Goal: Information Seeking & Learning: Learn about a topic

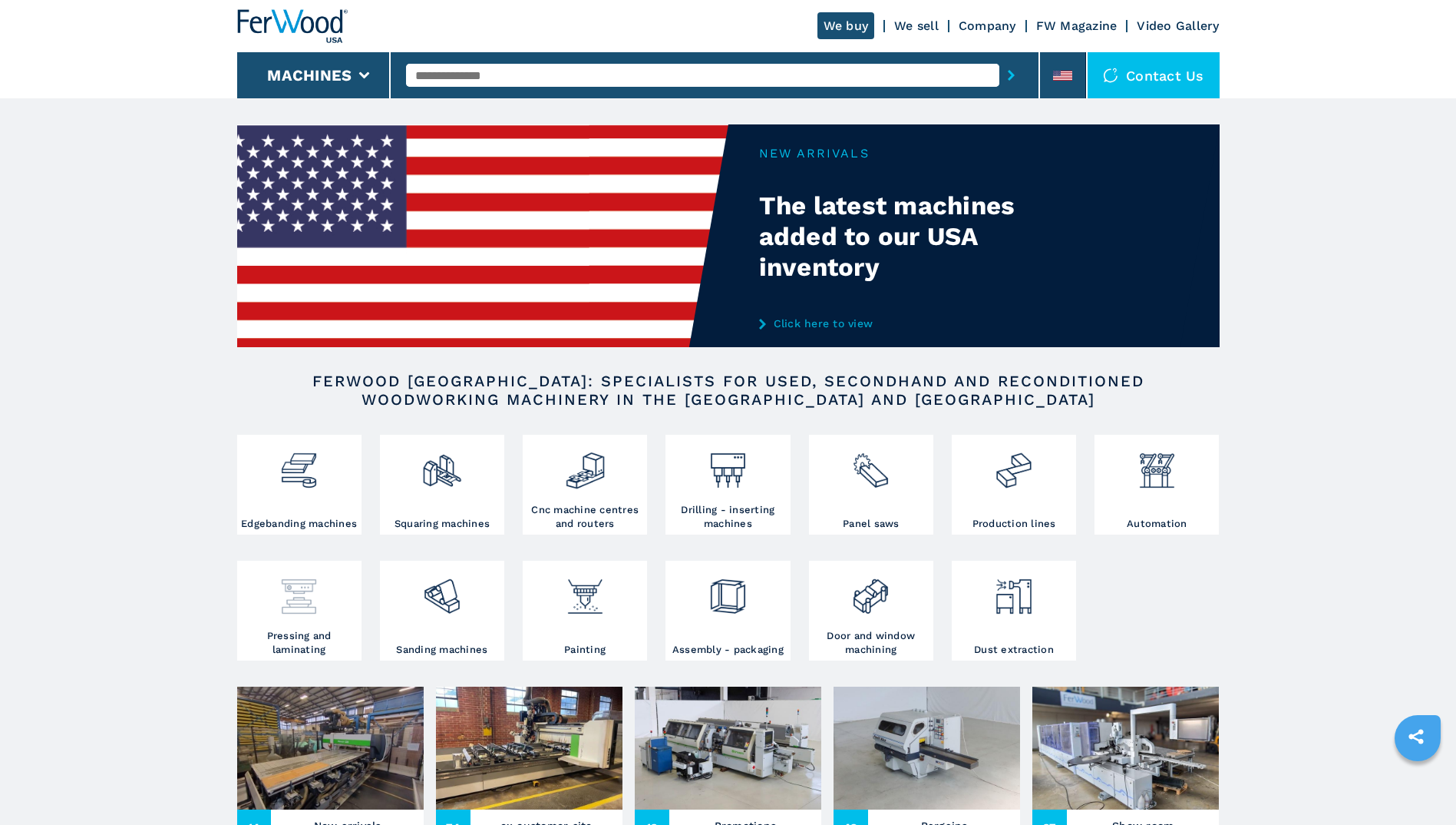
click at [281, 596] on img at bounding box center [299, 590] width 41 height 52
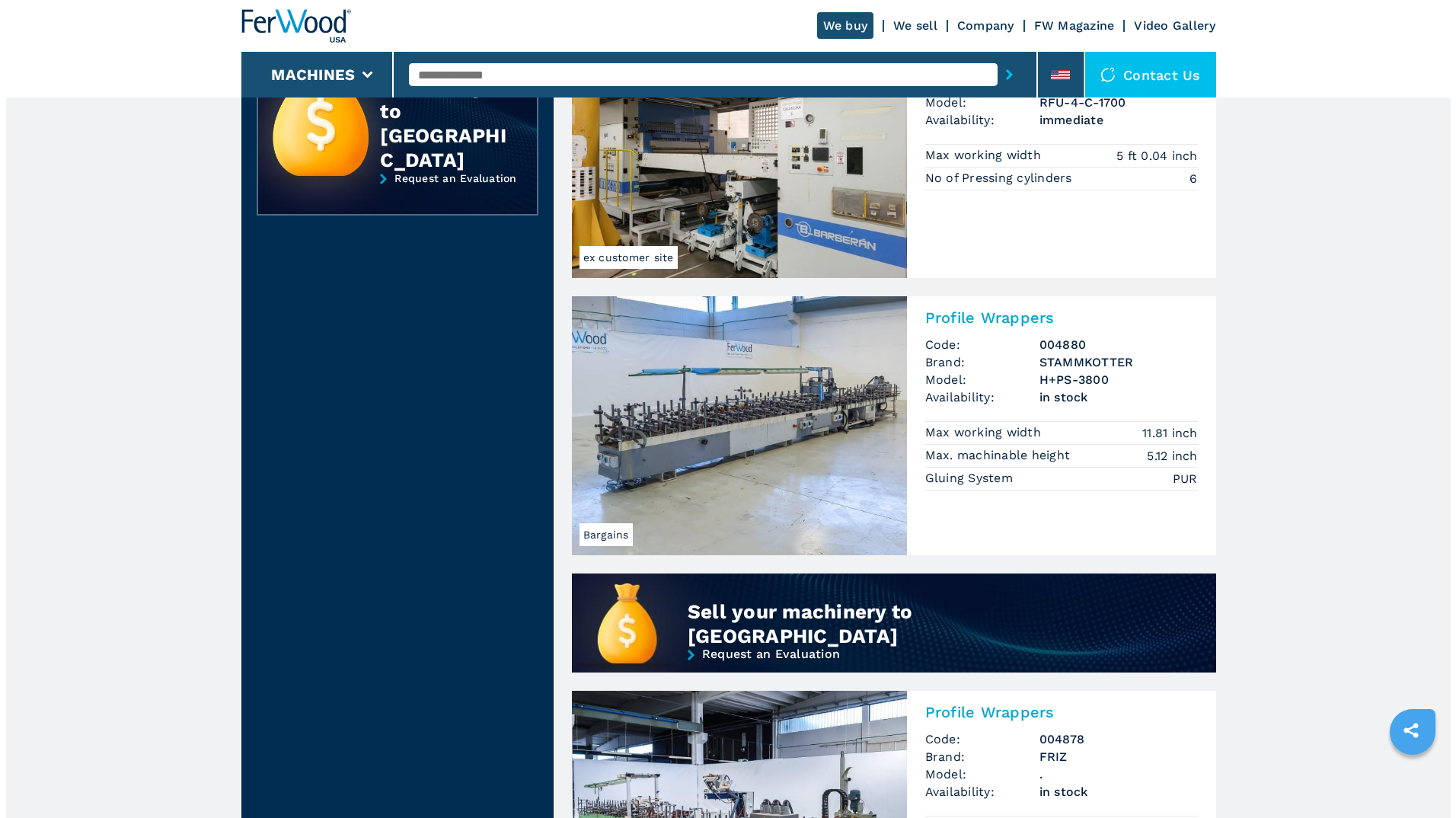
scroll to position [612, 0]
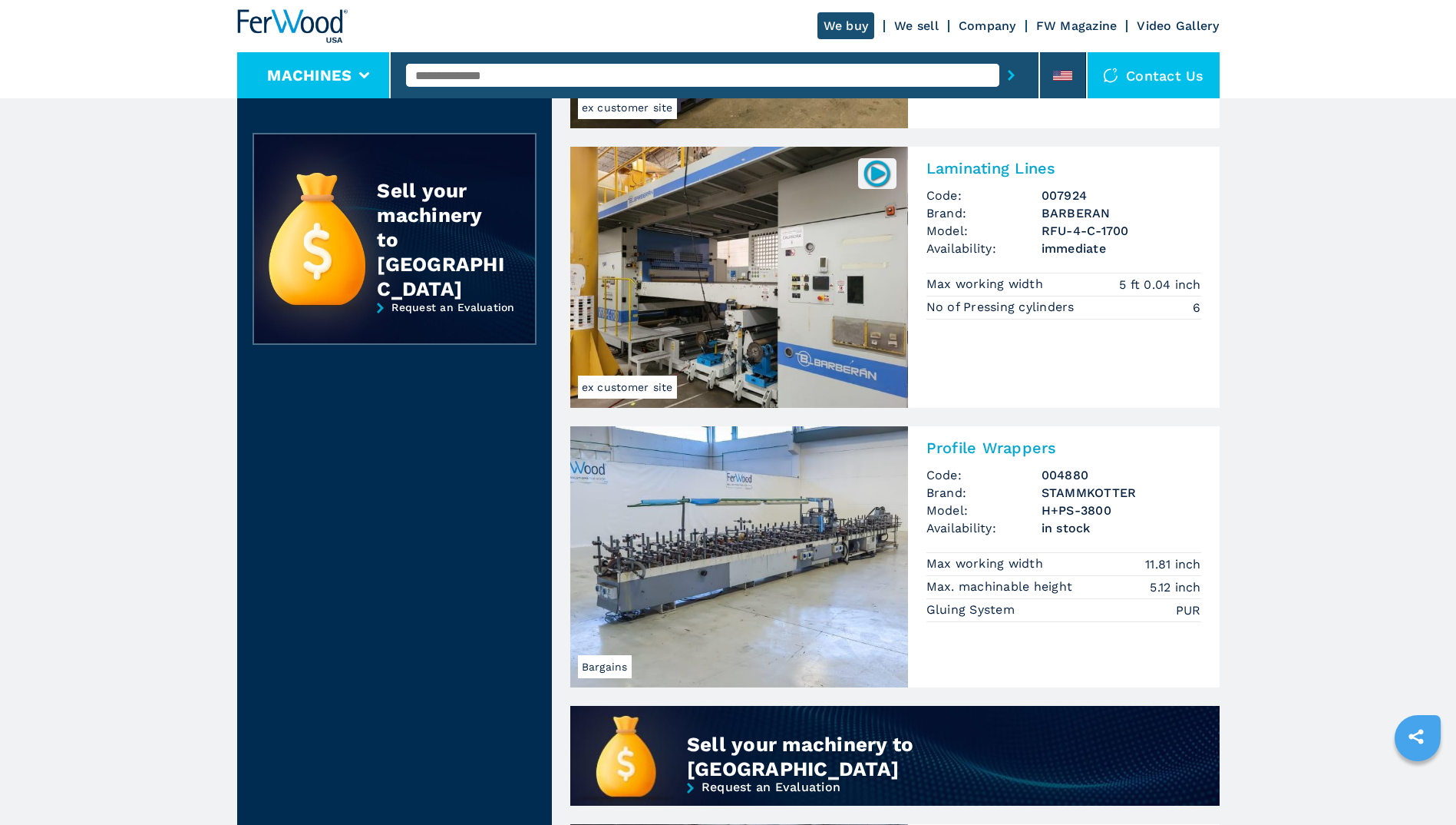
click at [311, 77] on button "Machines" at bounding box center [309, 75] width 84 height 19
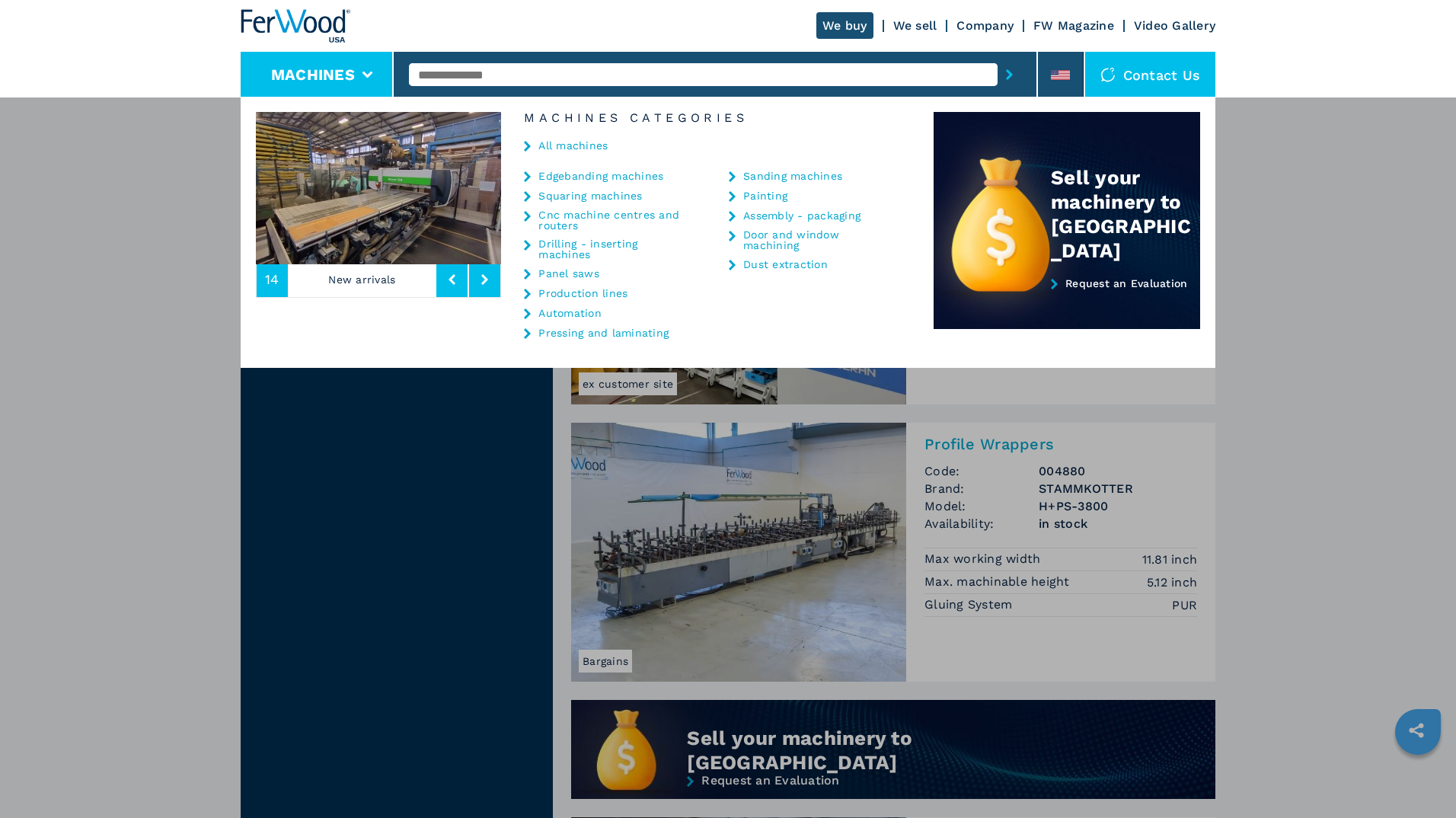
click at [272, 15] on img at bounding box center [295, 26] width 109 height 33
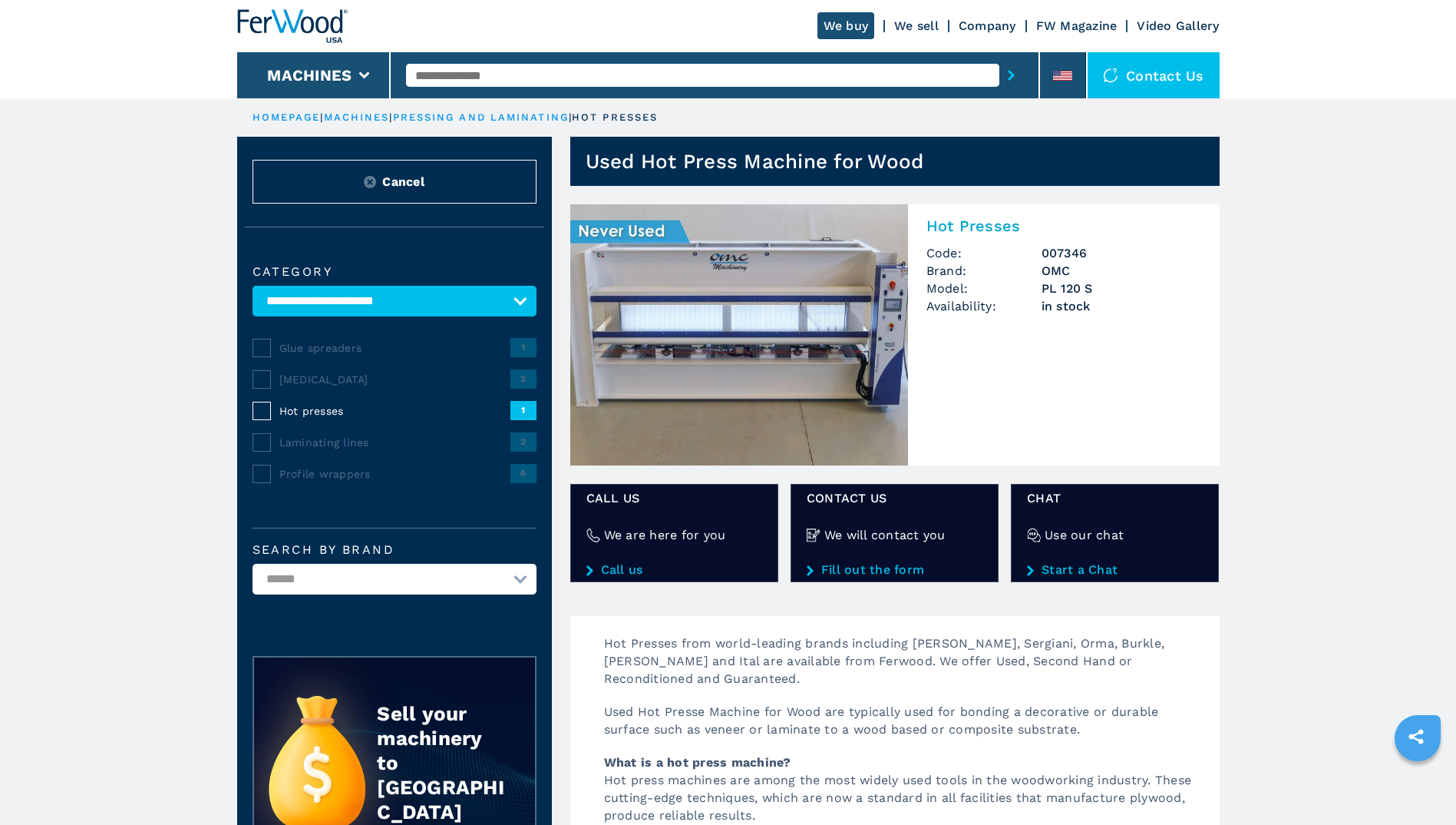
click at [735, 303] on img at bounding box center [739, 335] width 338 height 261
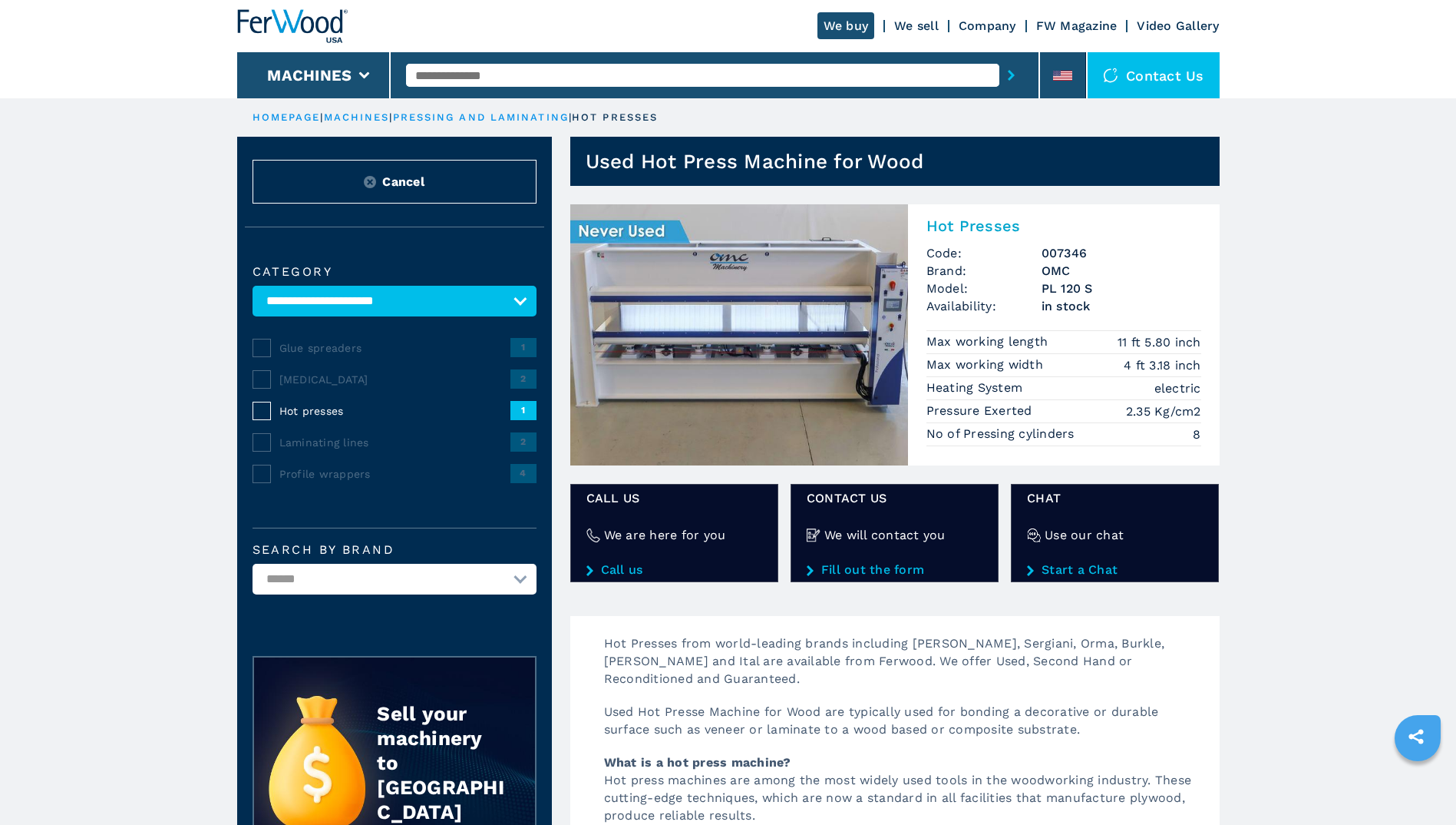
drag, startPoint x: 0, startPoint y: 0, endPoint x: 735, endPoint y: 303, distance: 795.0
click at [735, 303] on img at bounding box center [739, 335] width 338 height 261
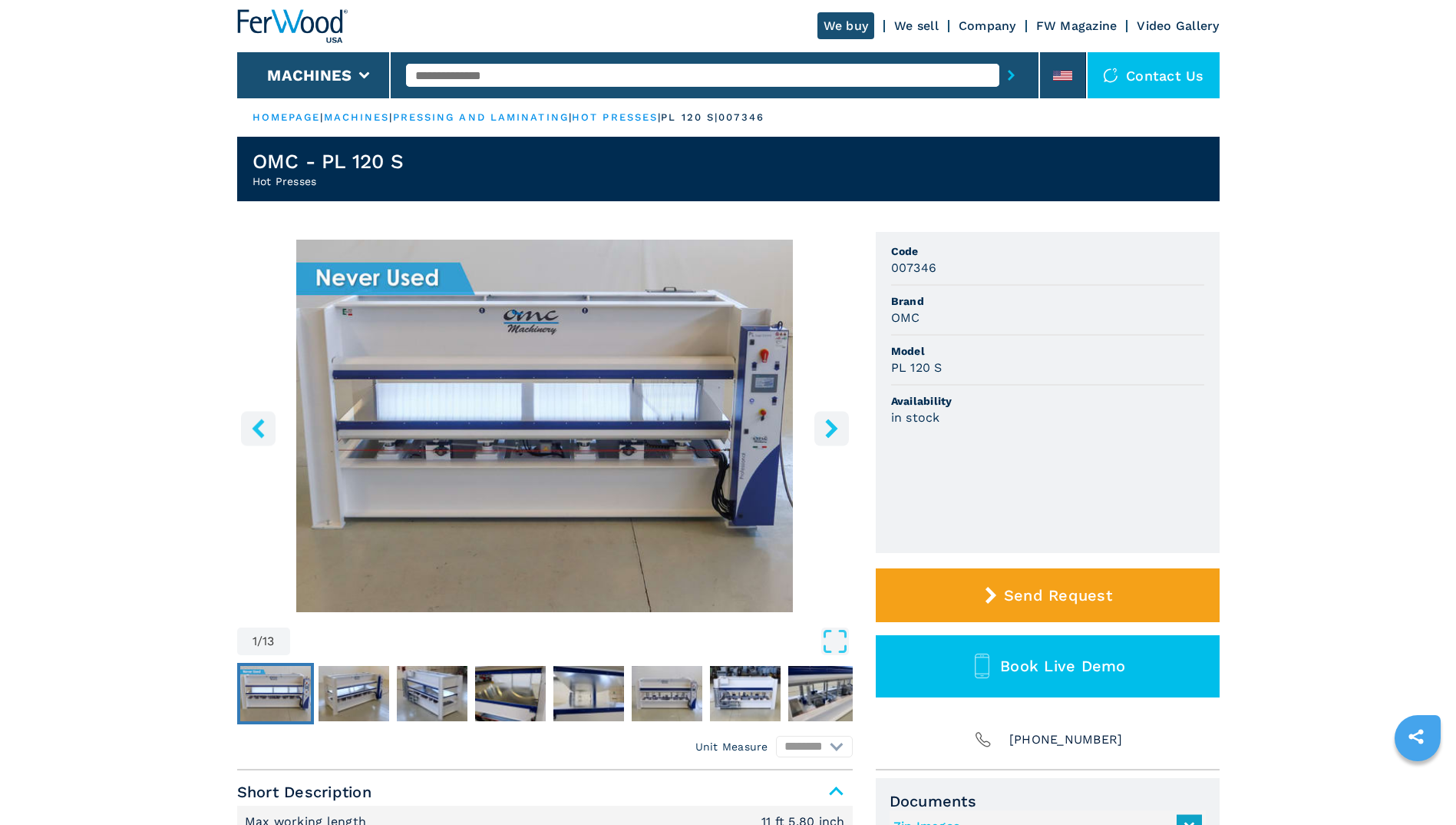
click at [826, 416] on button "right-button" at bounding box center [832, 428] width 34 height 34
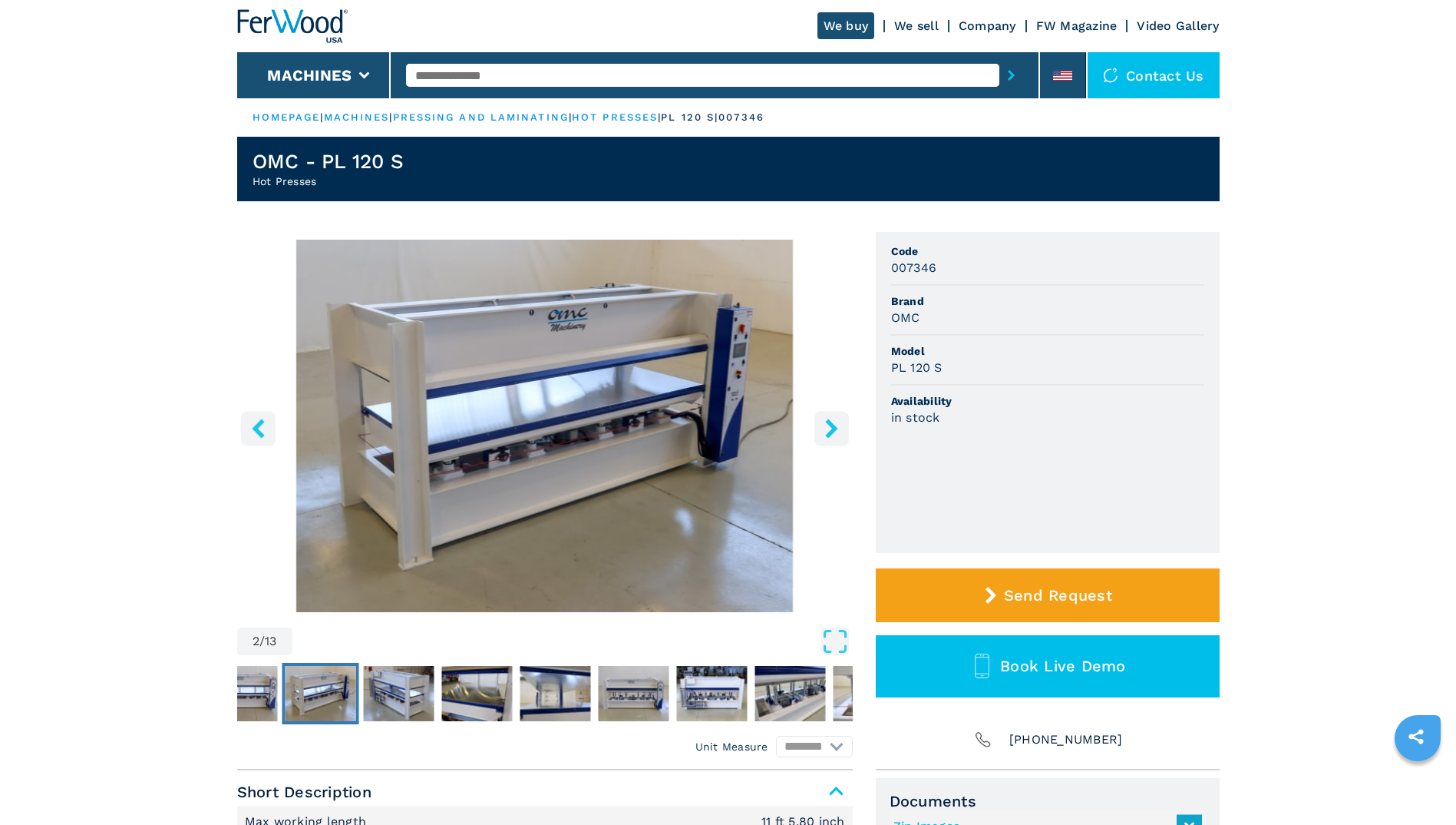
click at [826, 416] on button "right-button" at bounding box center [832, 428] width 34 height 34
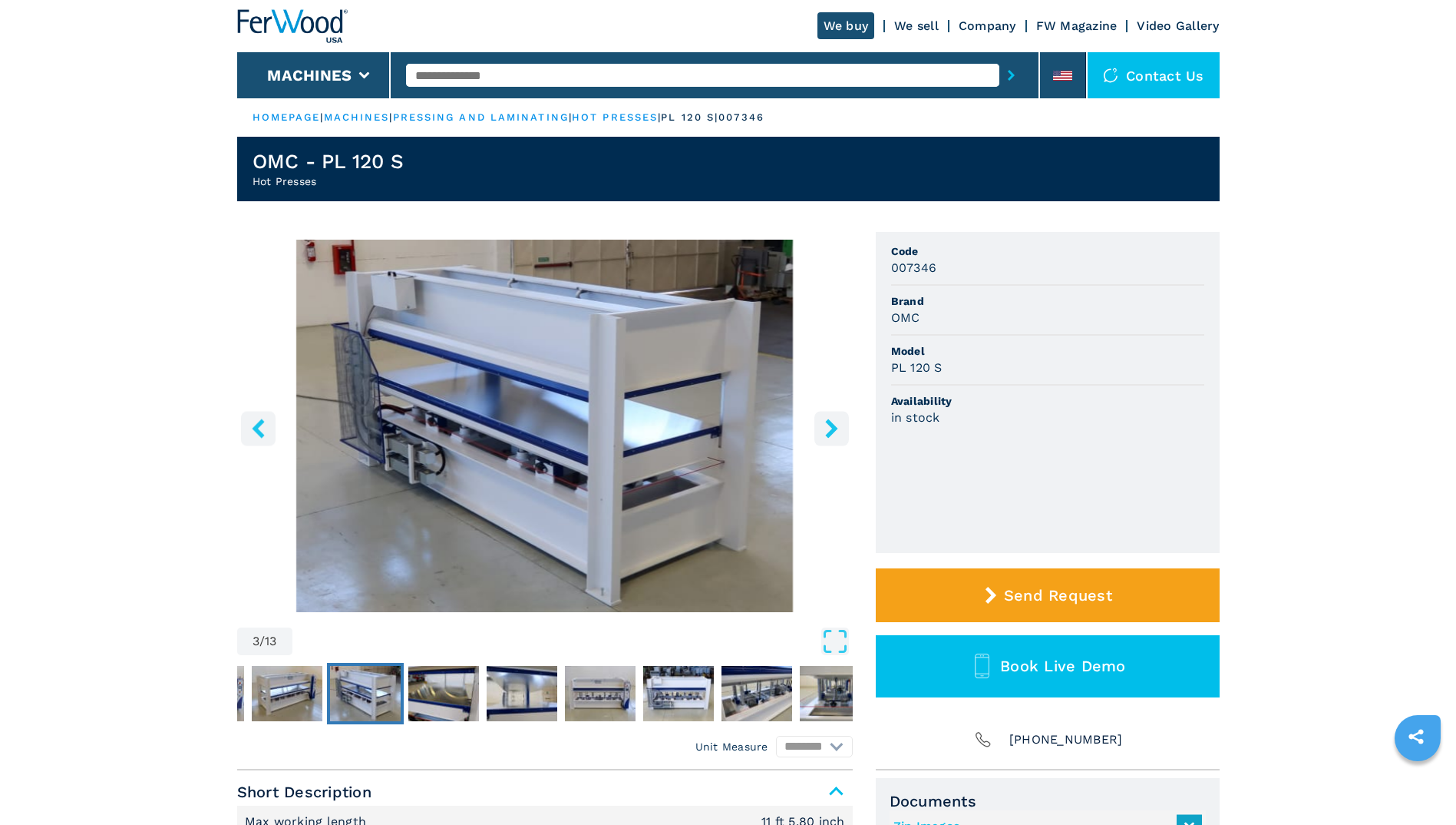
click at [828, 425] on icon "right-button" at bounding box center [832, 428] width 20 height 20
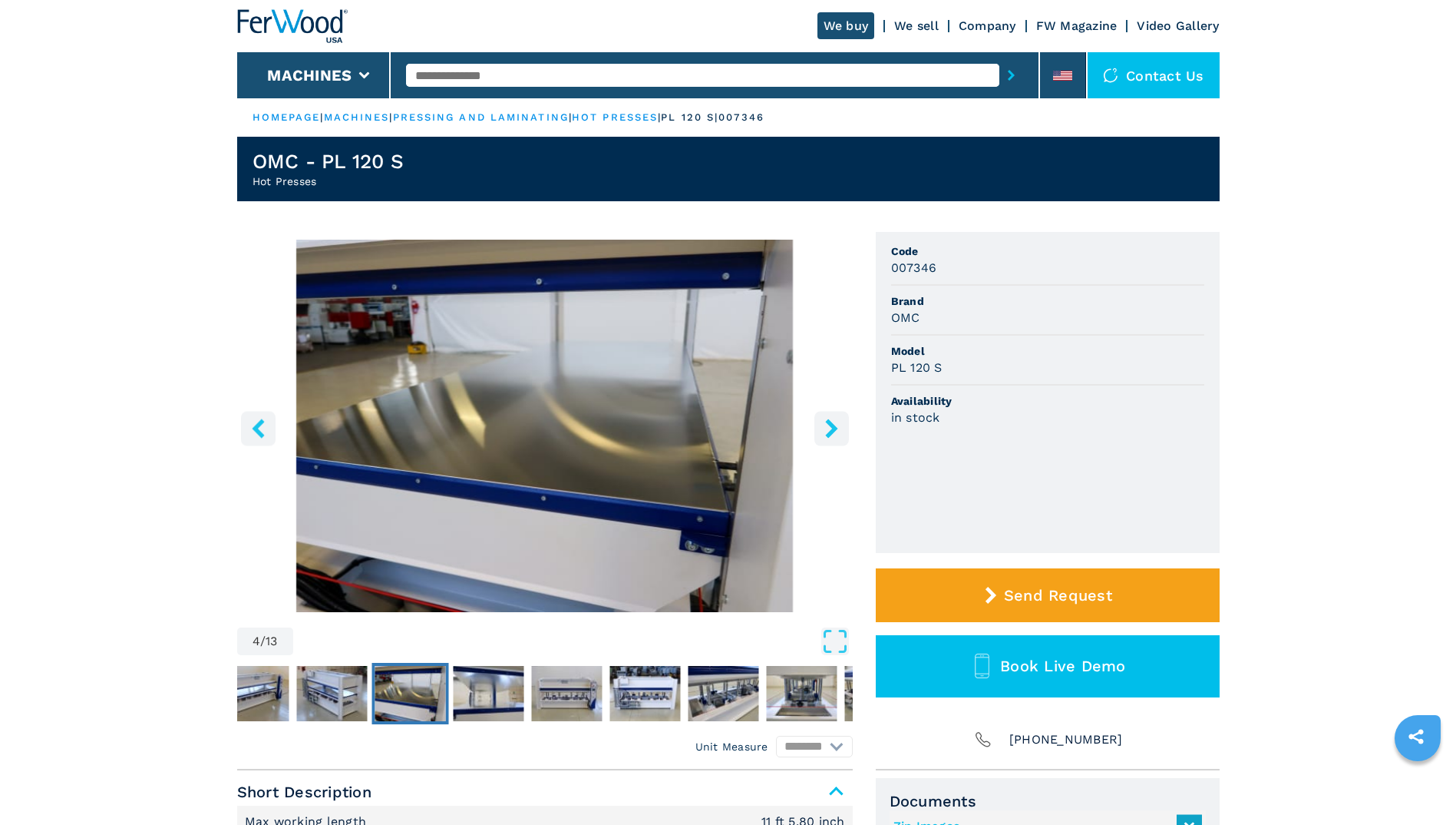
click at [828, 425] on icon "right-button" at bounding box center [832, 428] width 20 height 20
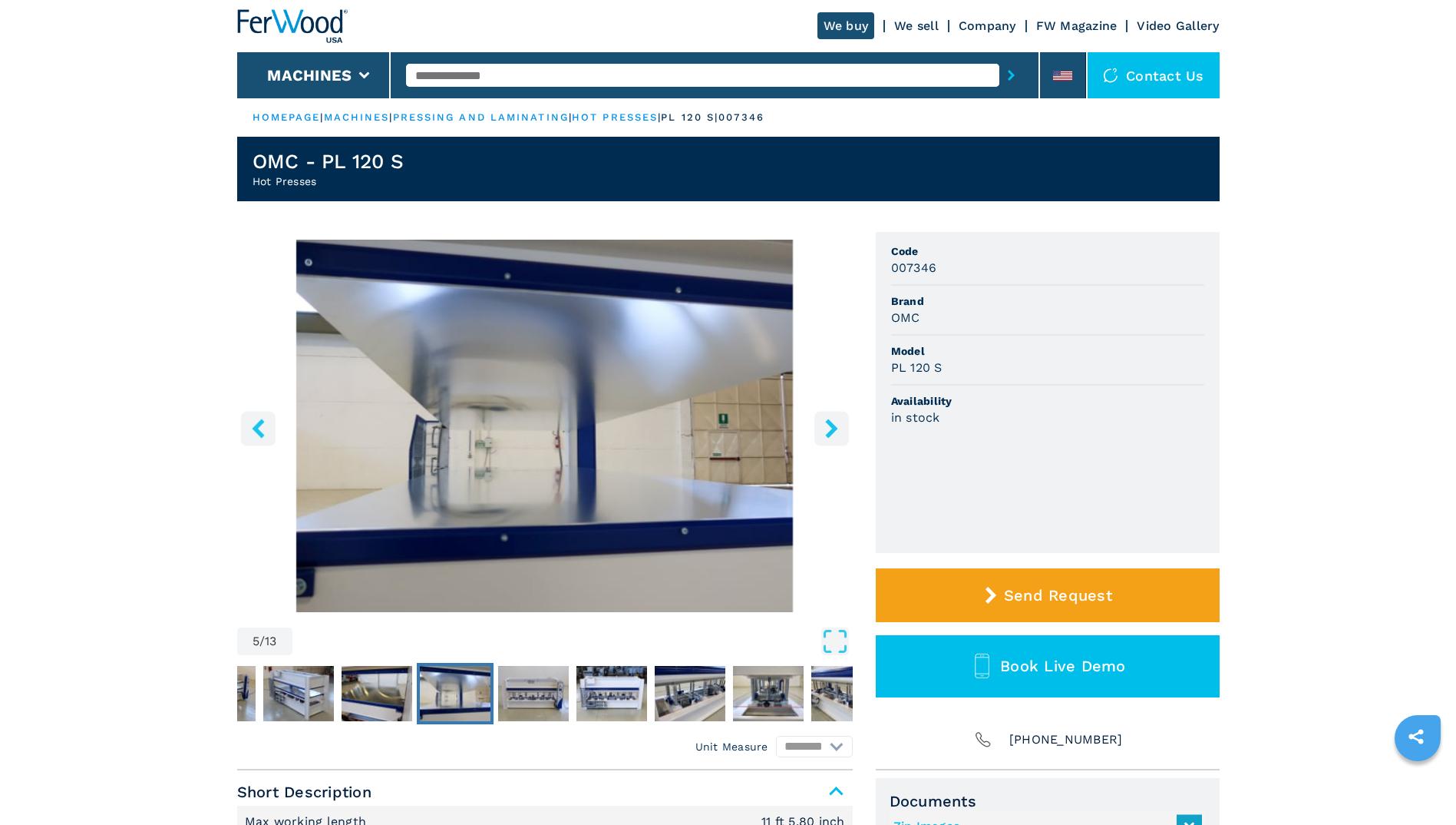
click at [828, 425] on icon "right-button" at bounding box center [832, 428] width 20 height 20
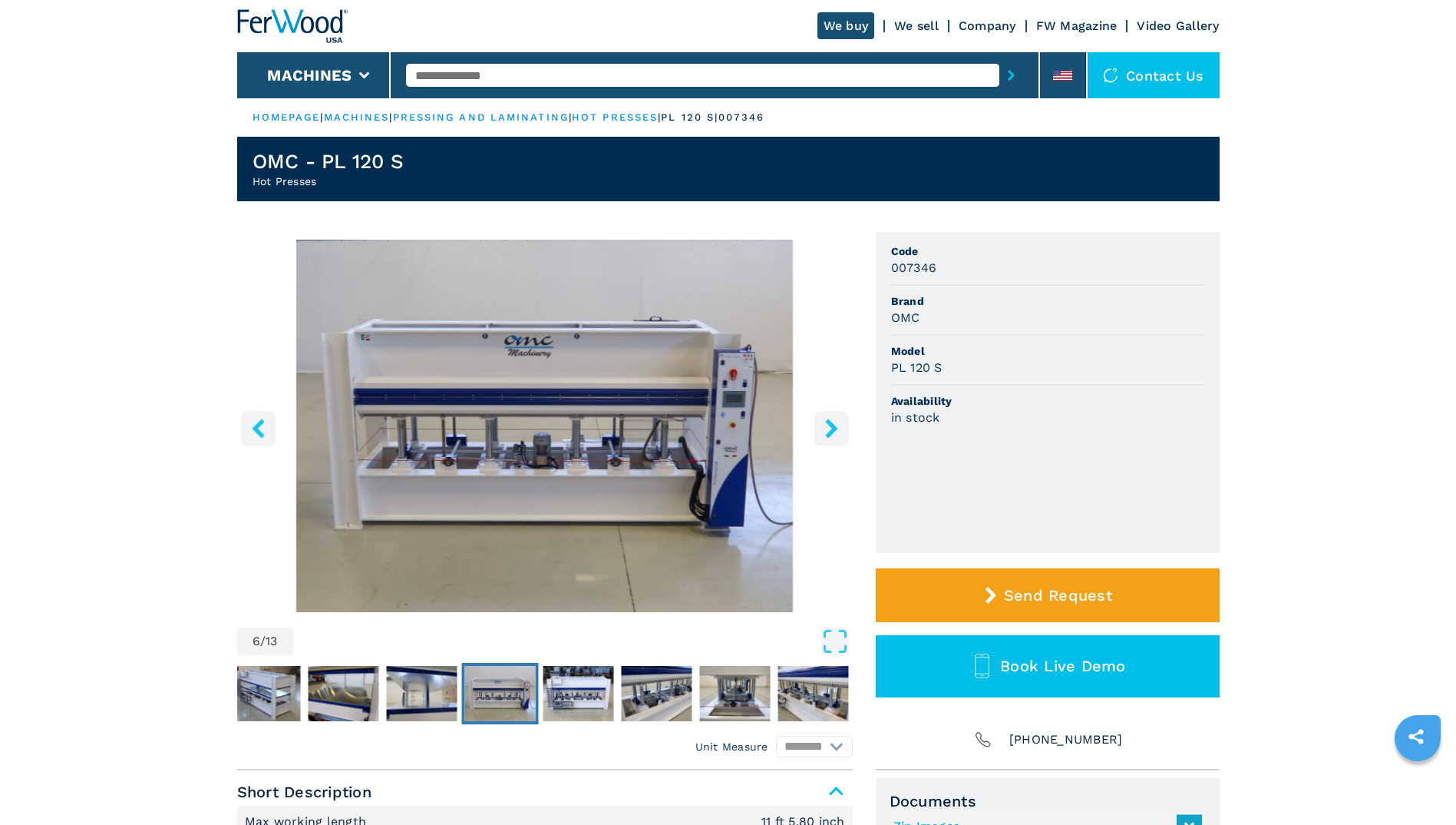
click at [828, 425] on icon "right-button" at bounding box center [832, 428] width 20 height 20
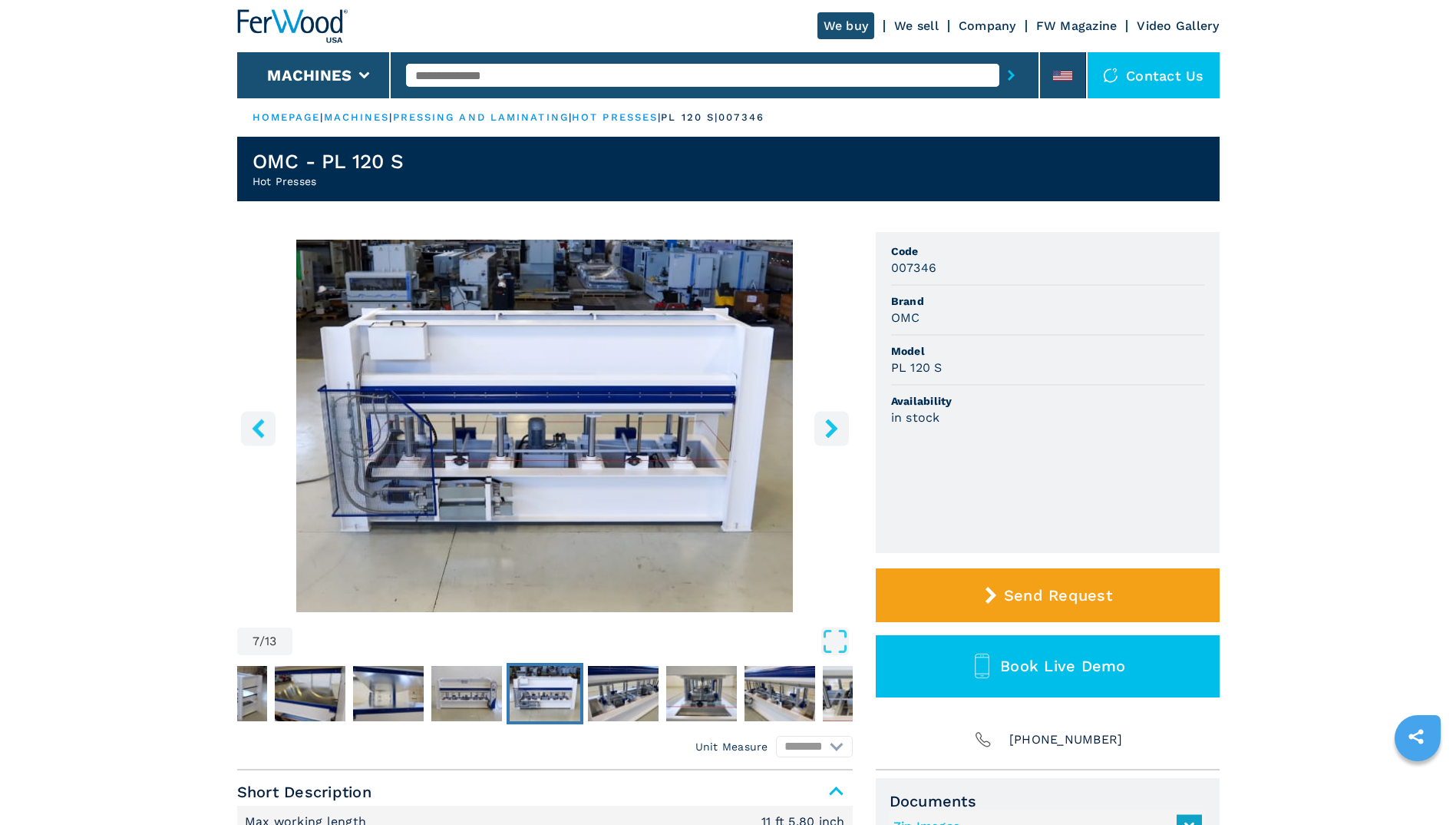
click at [828, 425] on icon "right-button" at bounding box center [832, 428] width 20 height 20
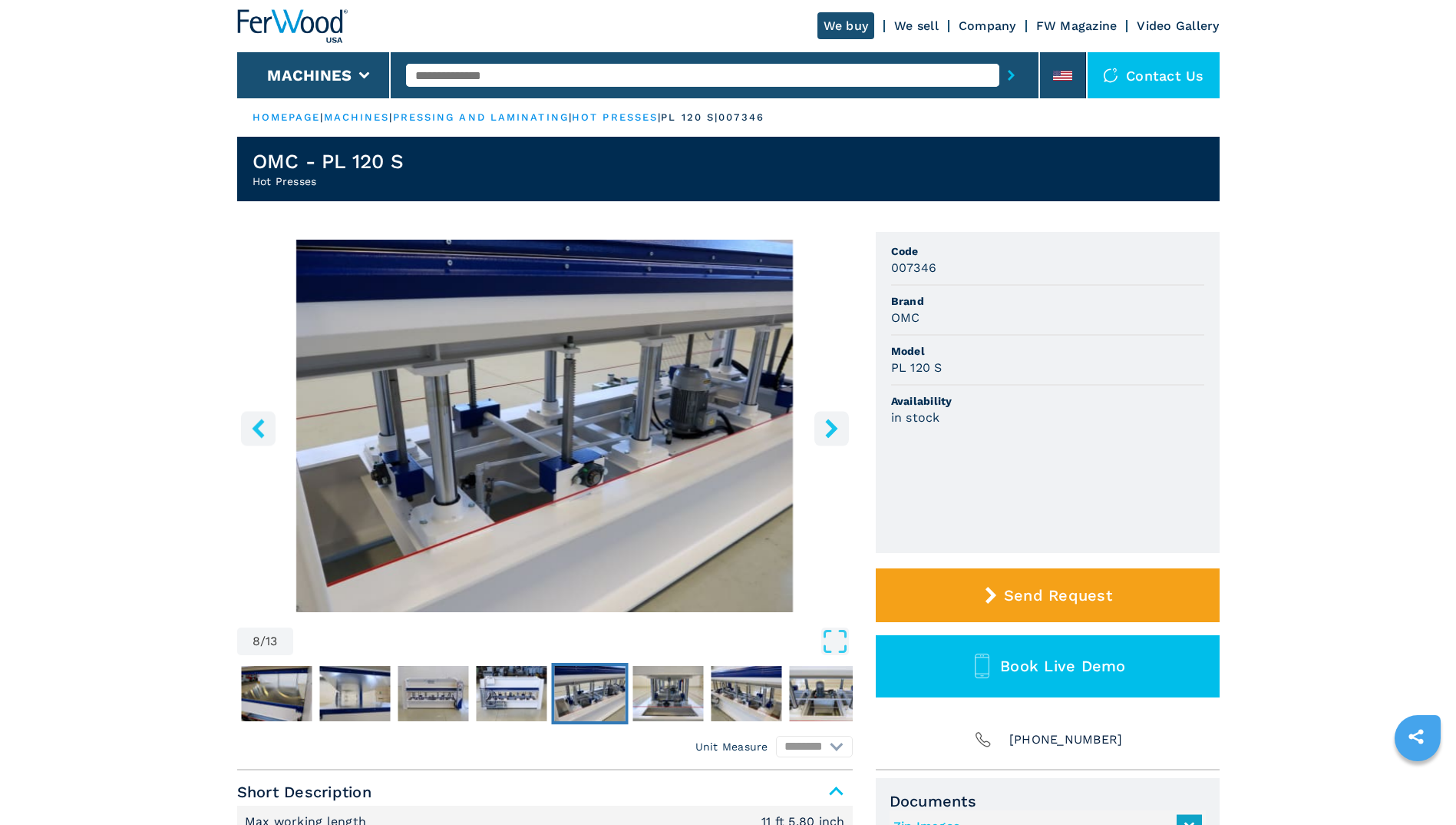
click at [828, 425] on icon "right-button" at bounding box center [832, 428] width 20 height 20
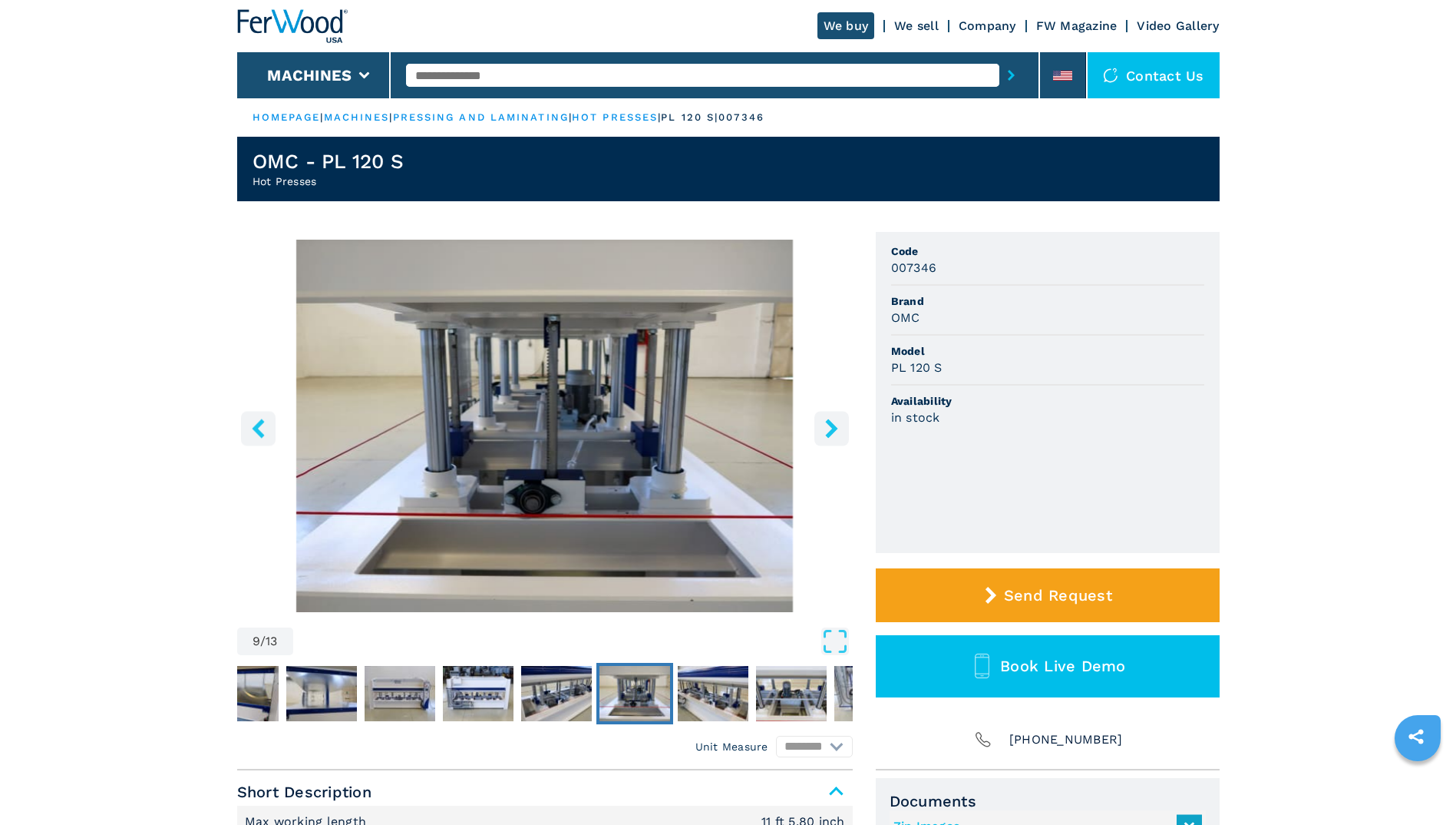
click at [828, 425] on icon "right-button" at bounding box center [832, 428] width 20 height 20
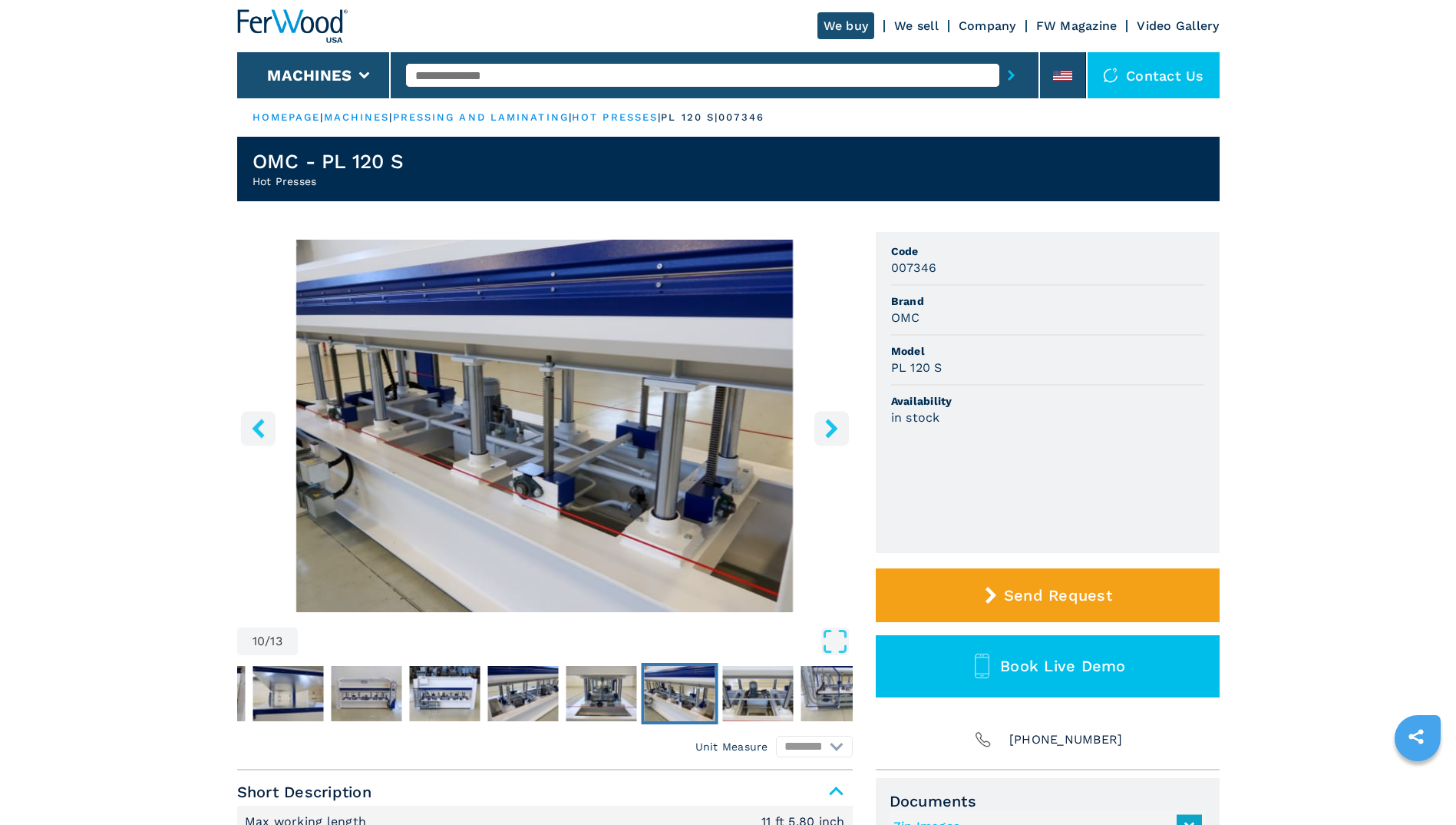
click at [828, 425] on icon "right-button" at bounding box center [832, 428] width 20 height 20
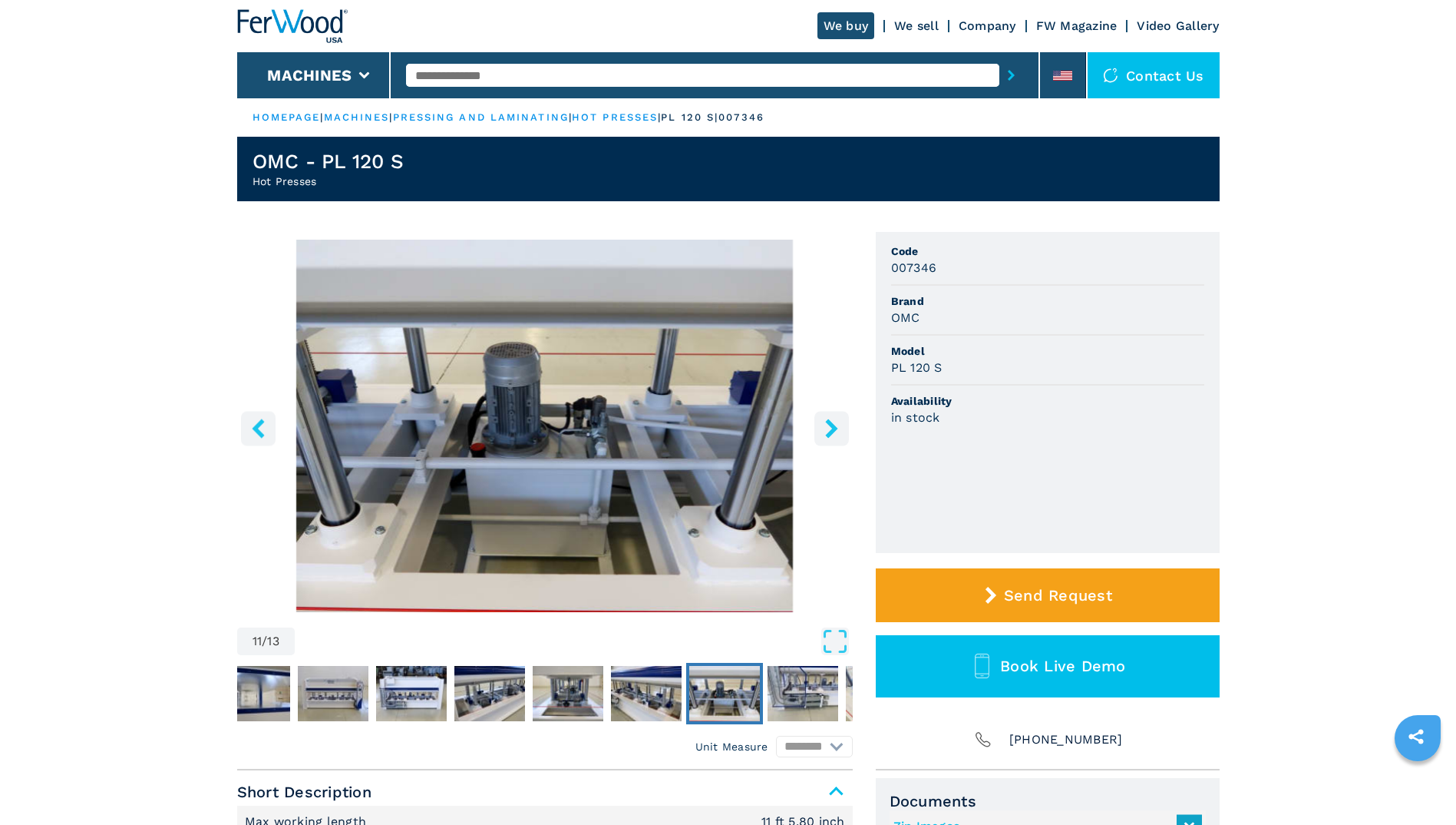
click at [828, 425] on icon "right-button" at bounding box center [832, 428] width 20 height 20
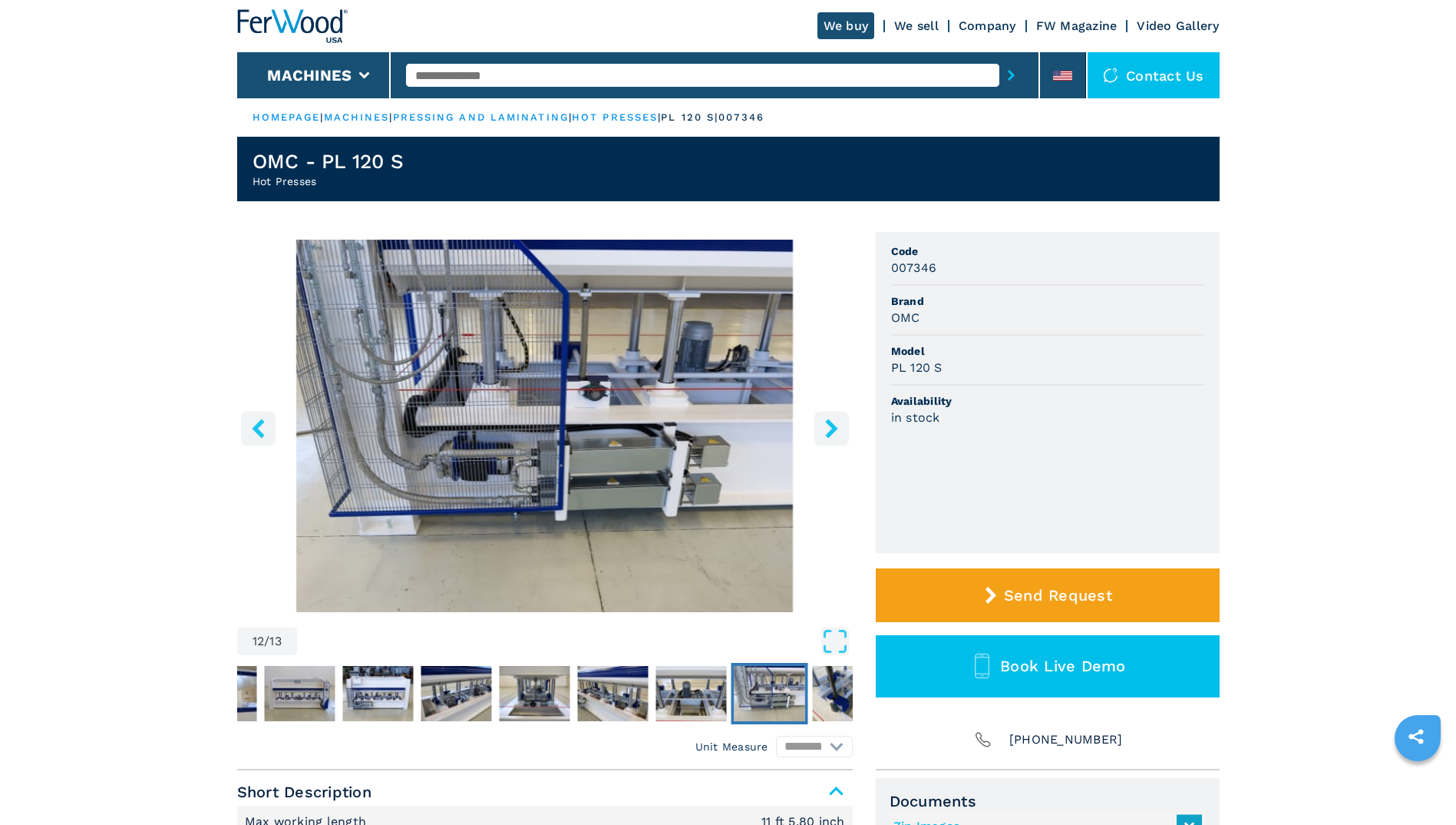
click at [828, 425] on icon "right-button" at bounding box center [832, 428] width 20 height 20
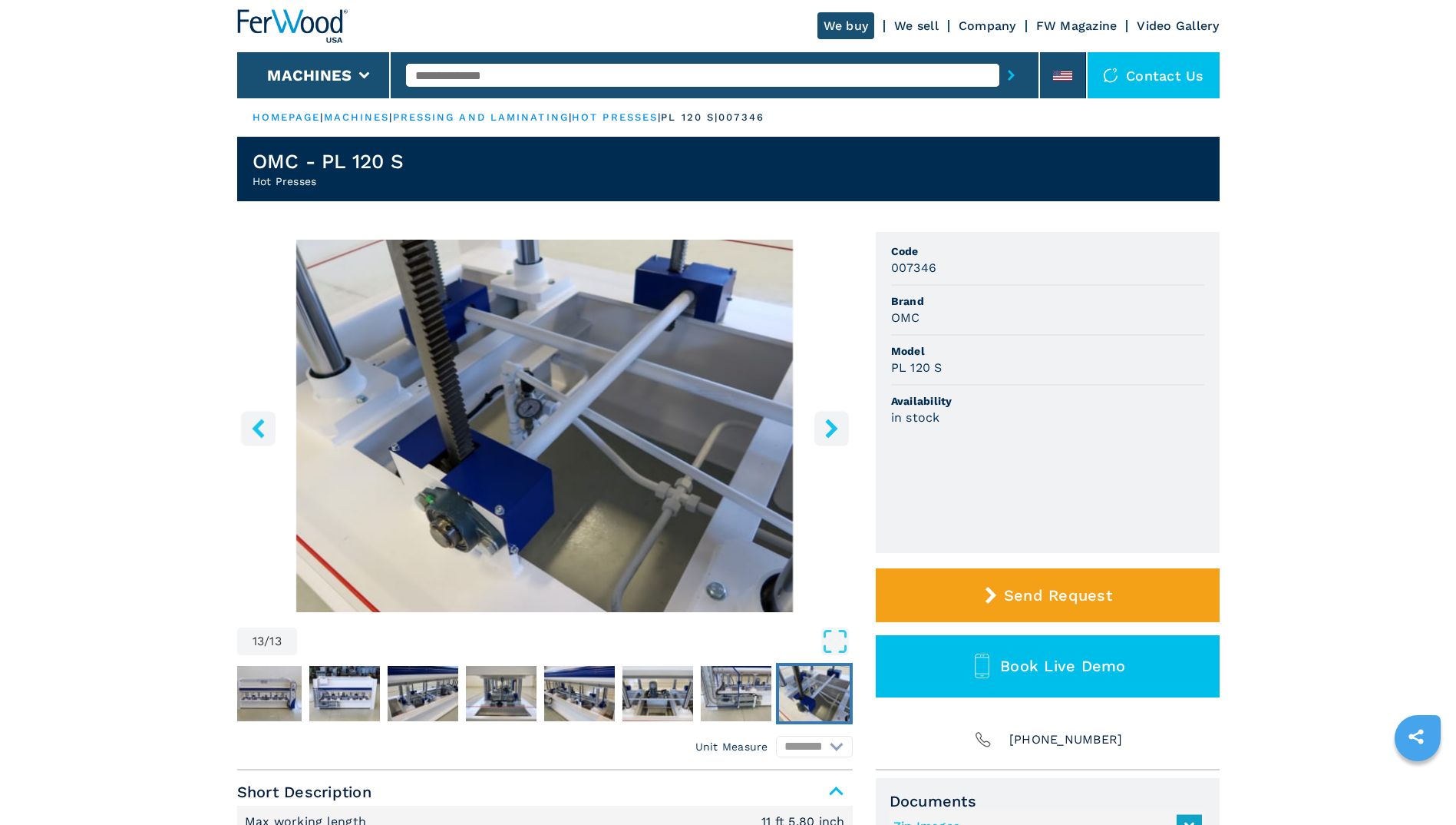
click at [828, 425] on icon "right-button" at bounding box center [832, 428] width 20 height 20
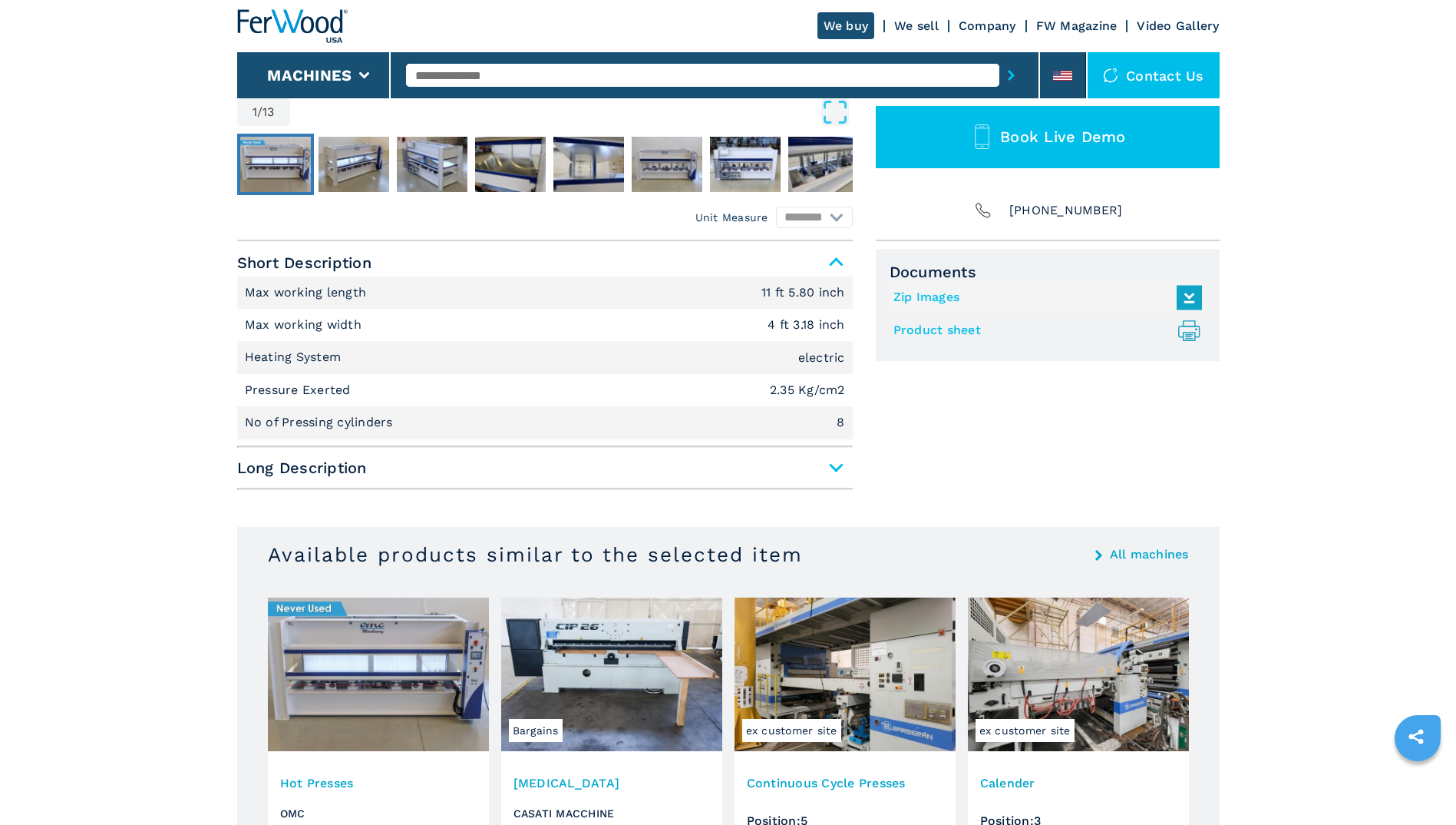
scroll to position [530, 0]
click at [301, 473] on span "Long Description" at bounding box center [545, 467] width 616 height 27
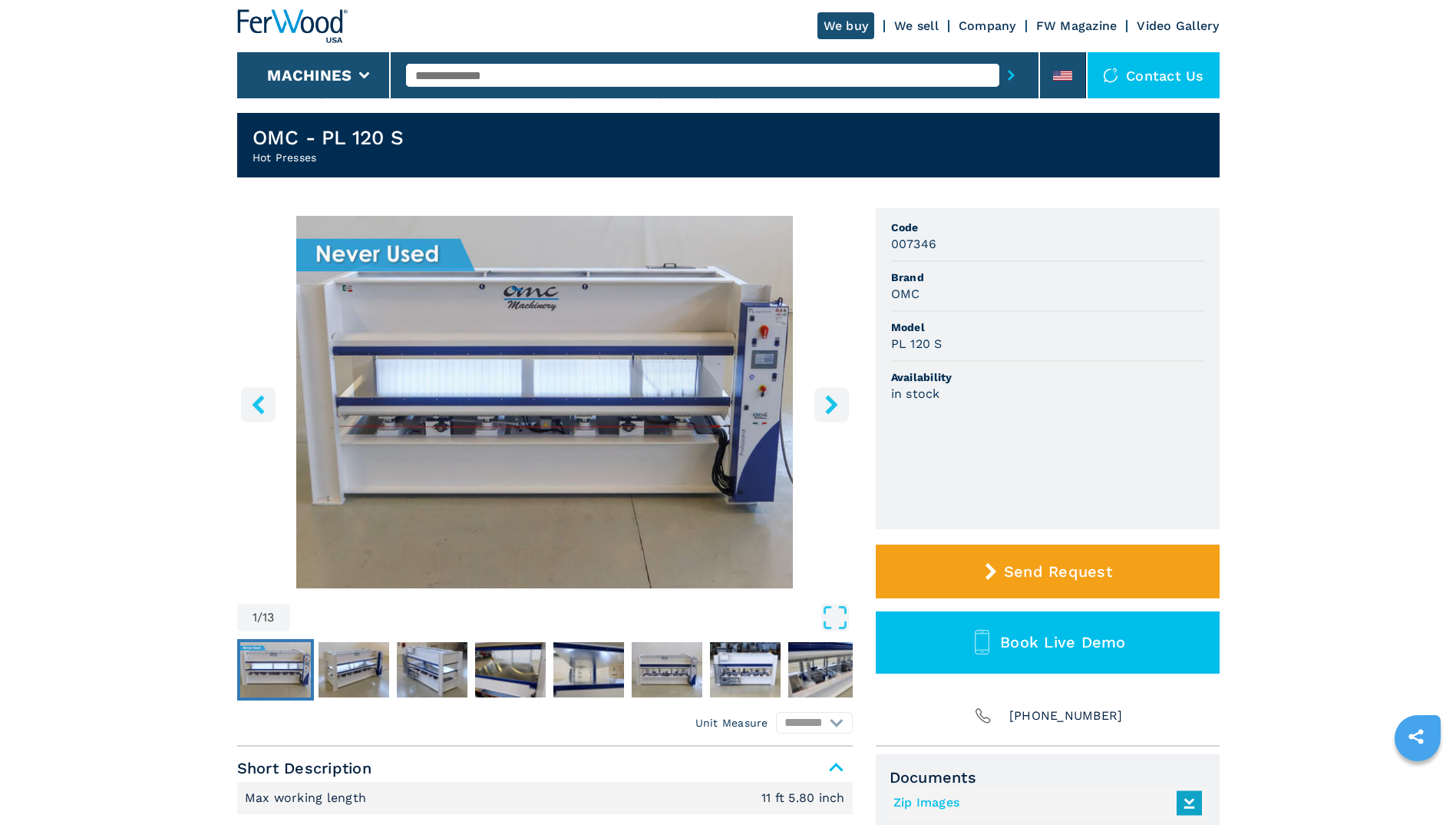
scroll to position [23, 0]
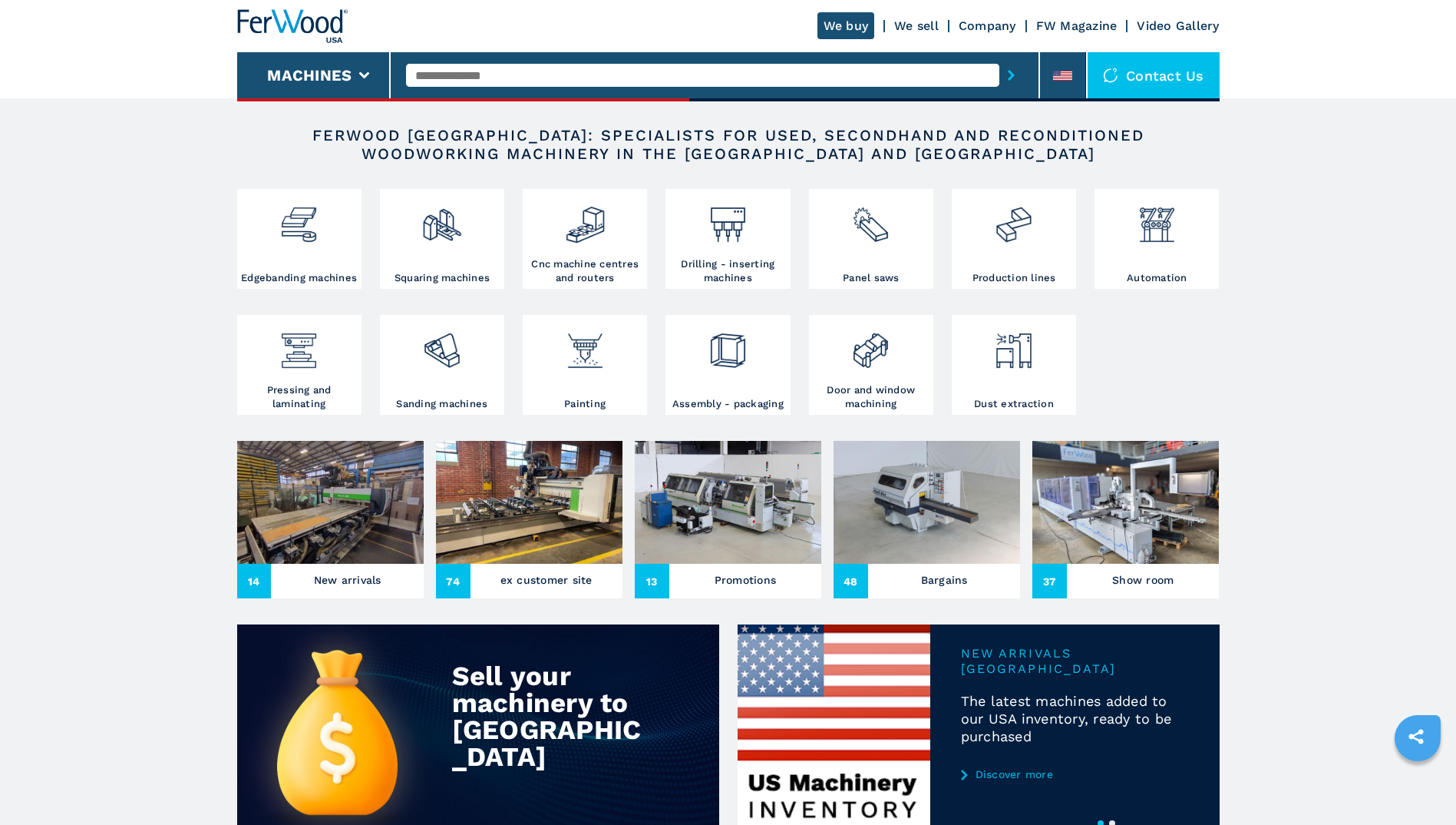
scroll to position [245, 0]
click at [444, 238] on img at bounding box center [442, 219] width 41 height 52
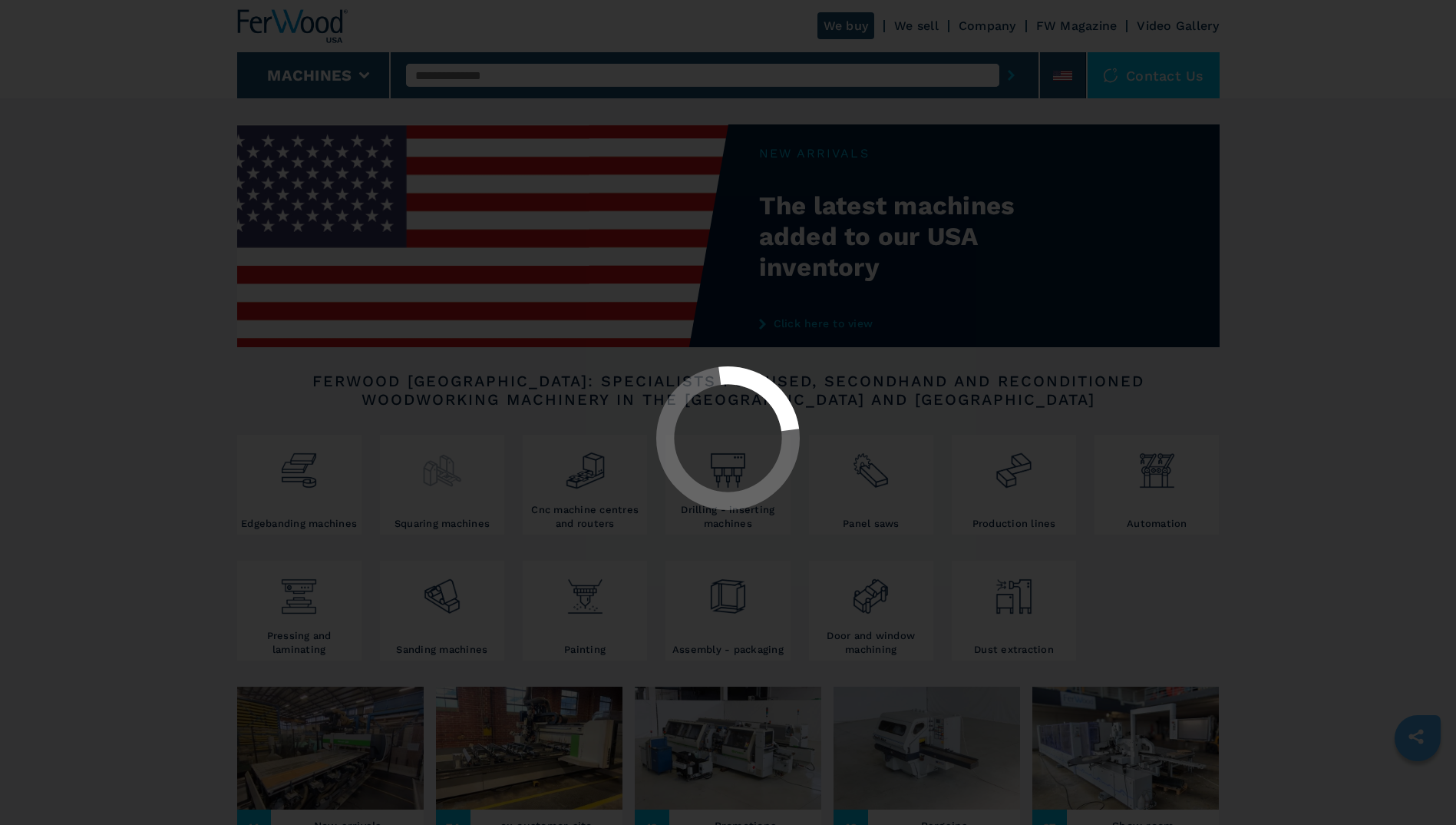
select select "**********"
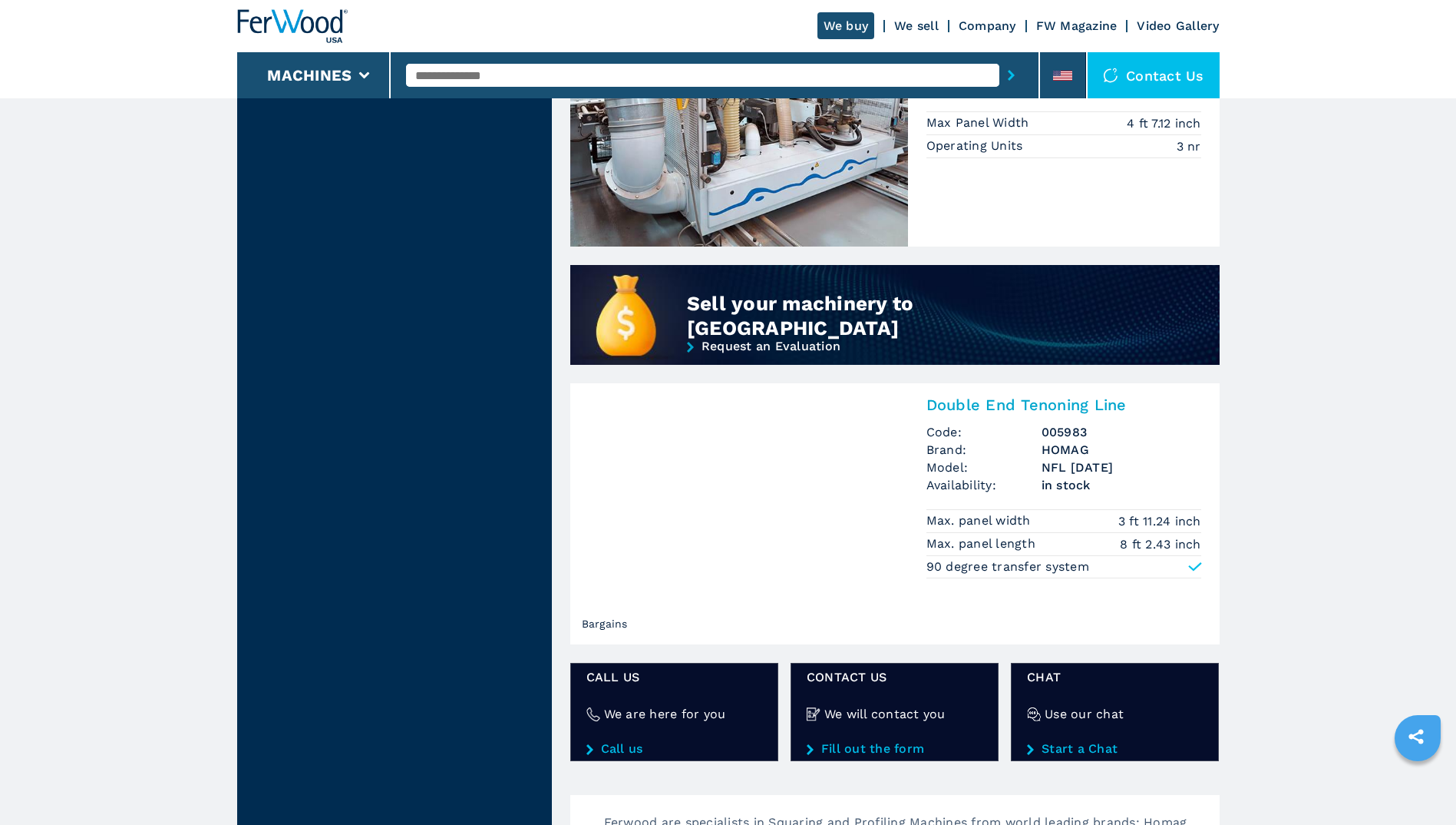
scroll to position [1062, 0]
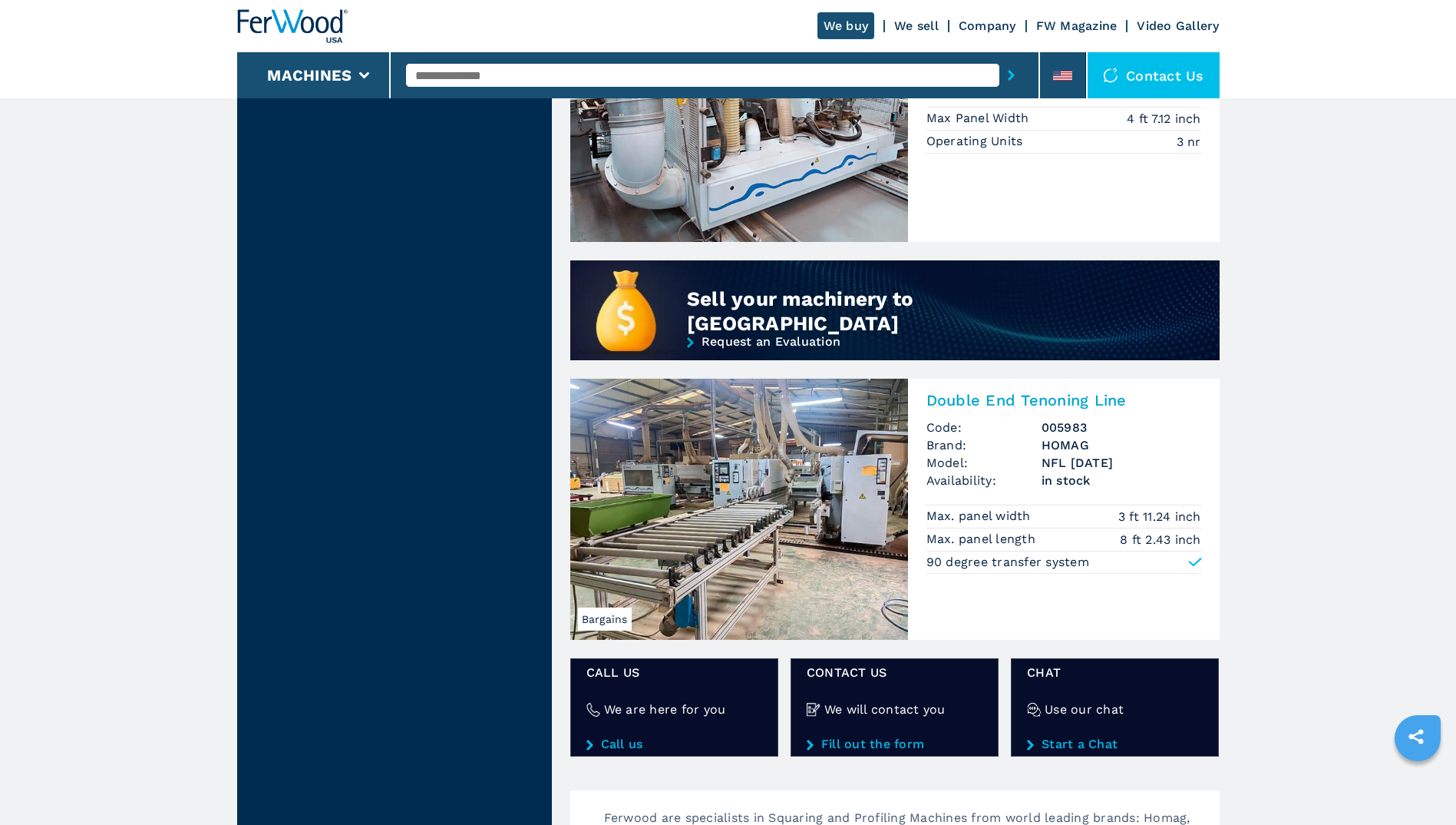
click at [811, 512] on img at bounding box center [739, 510] width 338 height 261
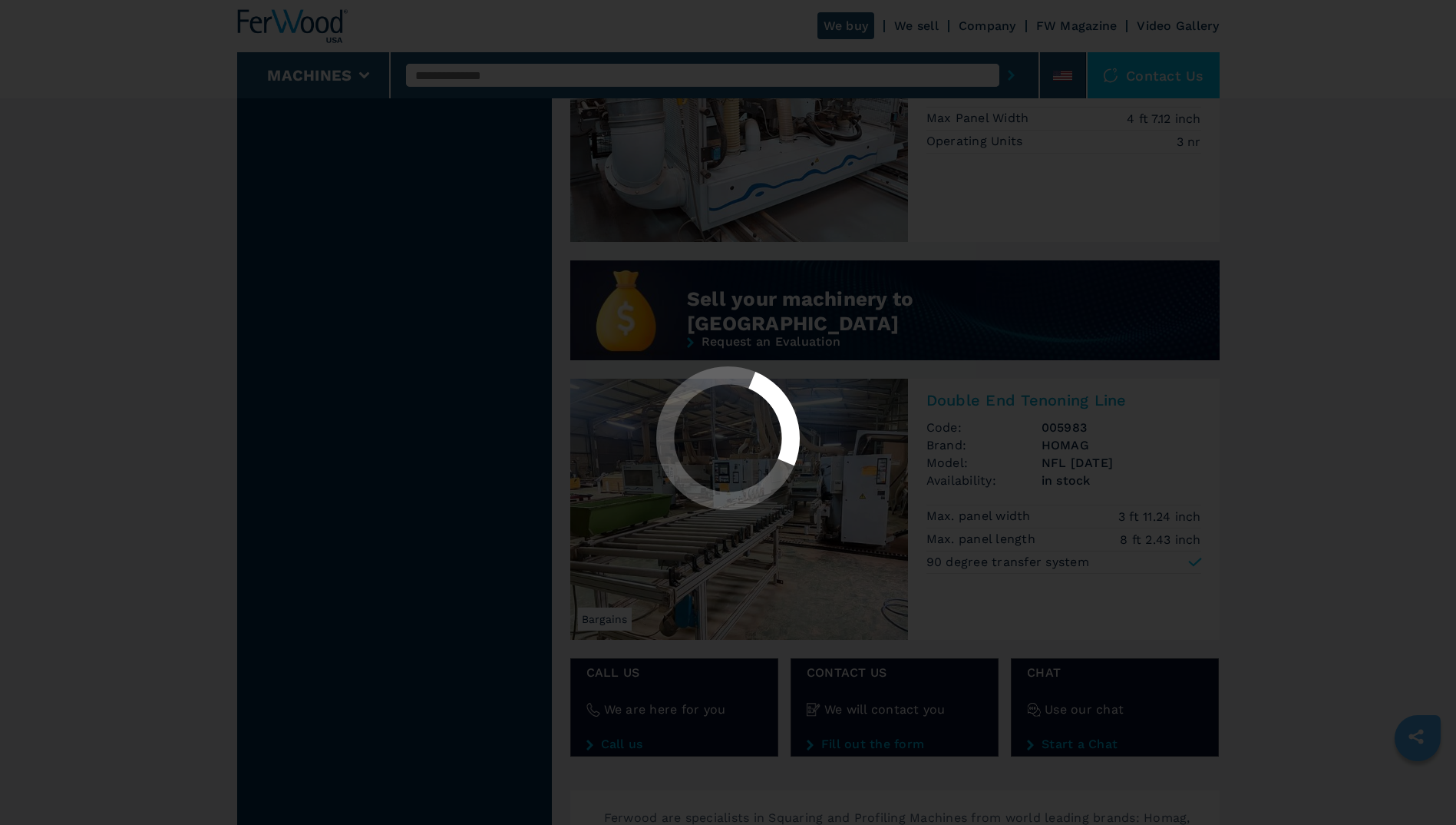
scroll to position [0, 0]
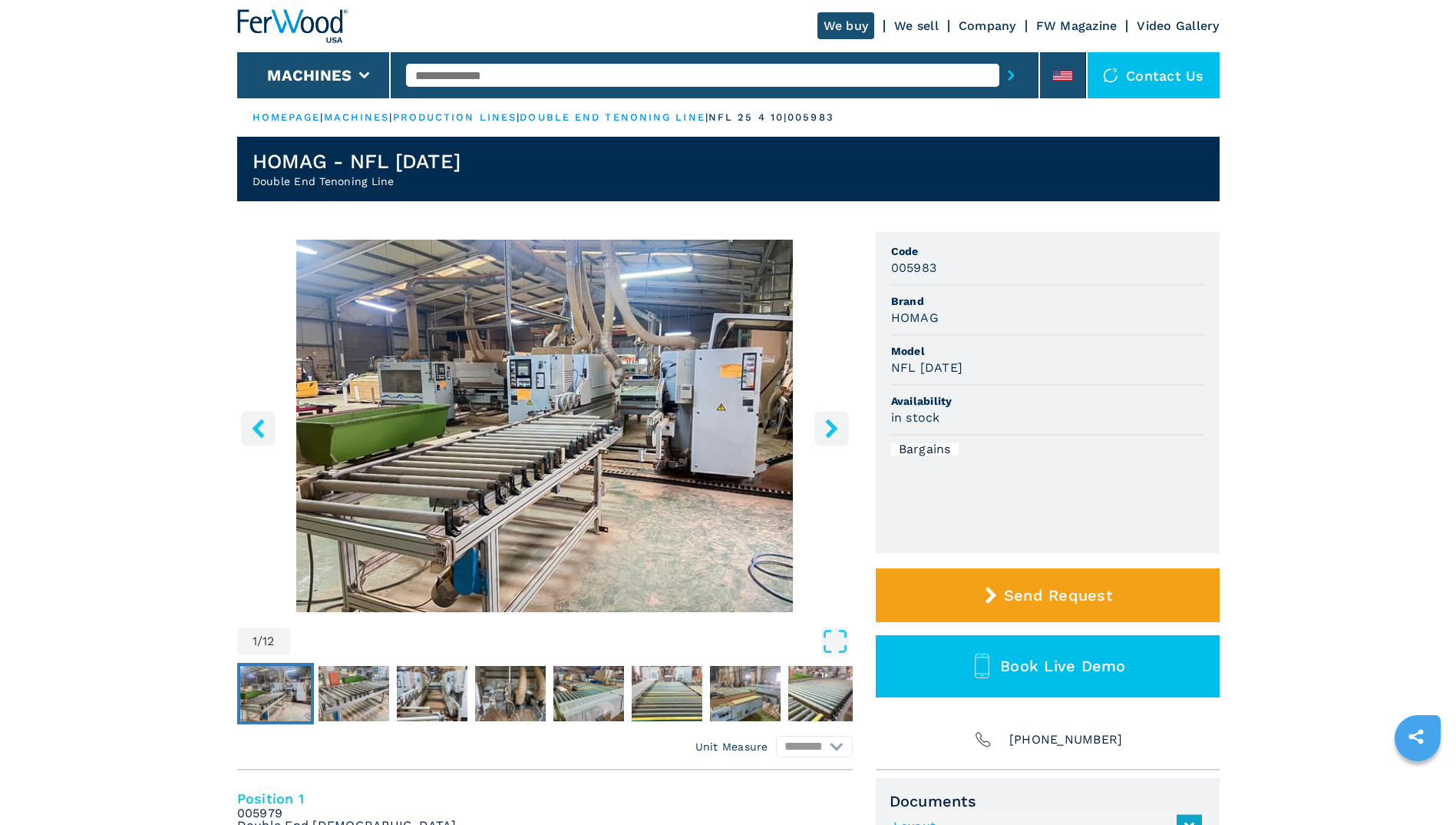
click at [467, 456] on img "Go to Slide 1" at bounding box center [545, 426] width 616 height 373
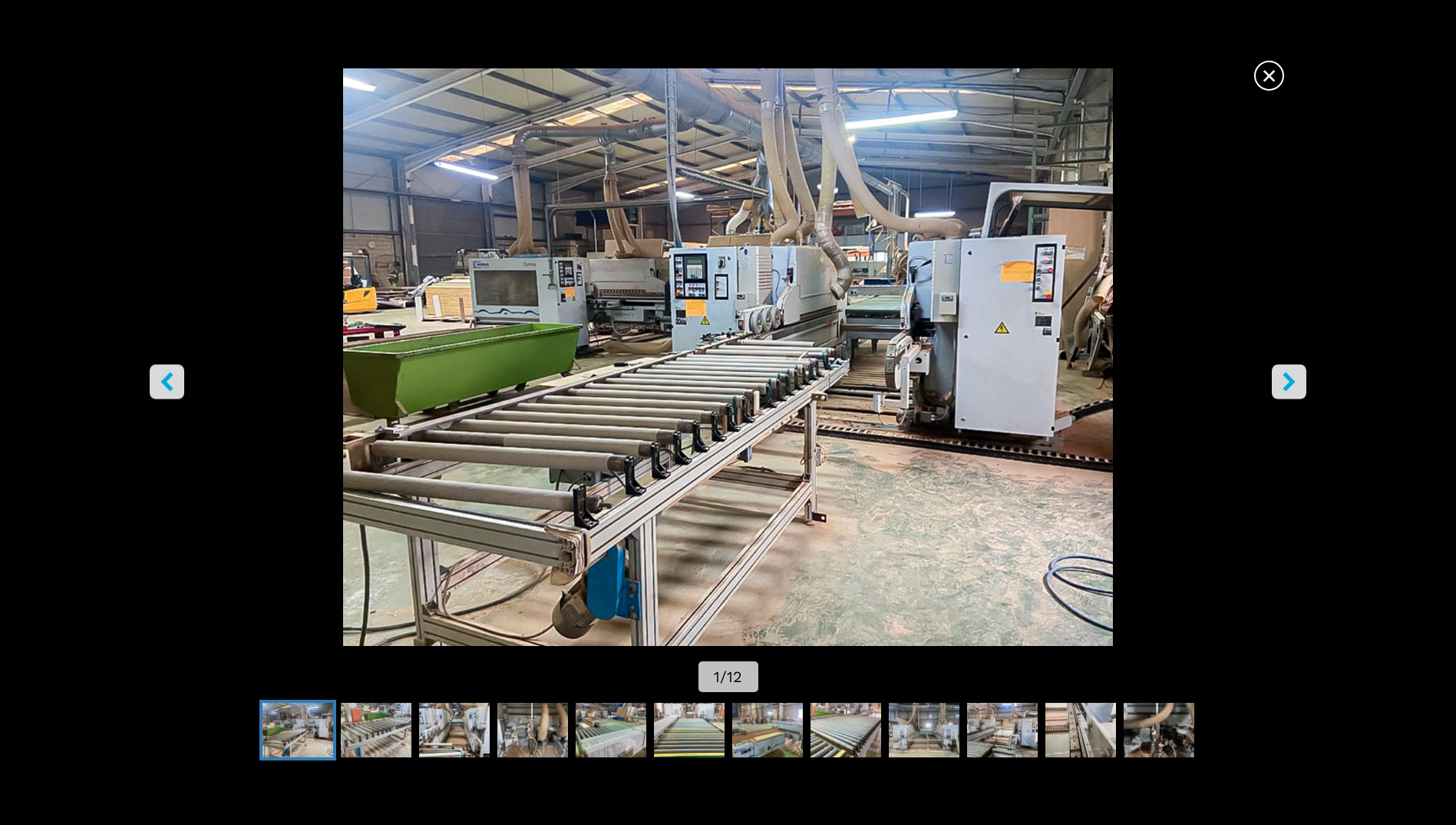
click at [1280, 376] on icon "right-button" at bounding box center [1289, 382] width 20 height 20
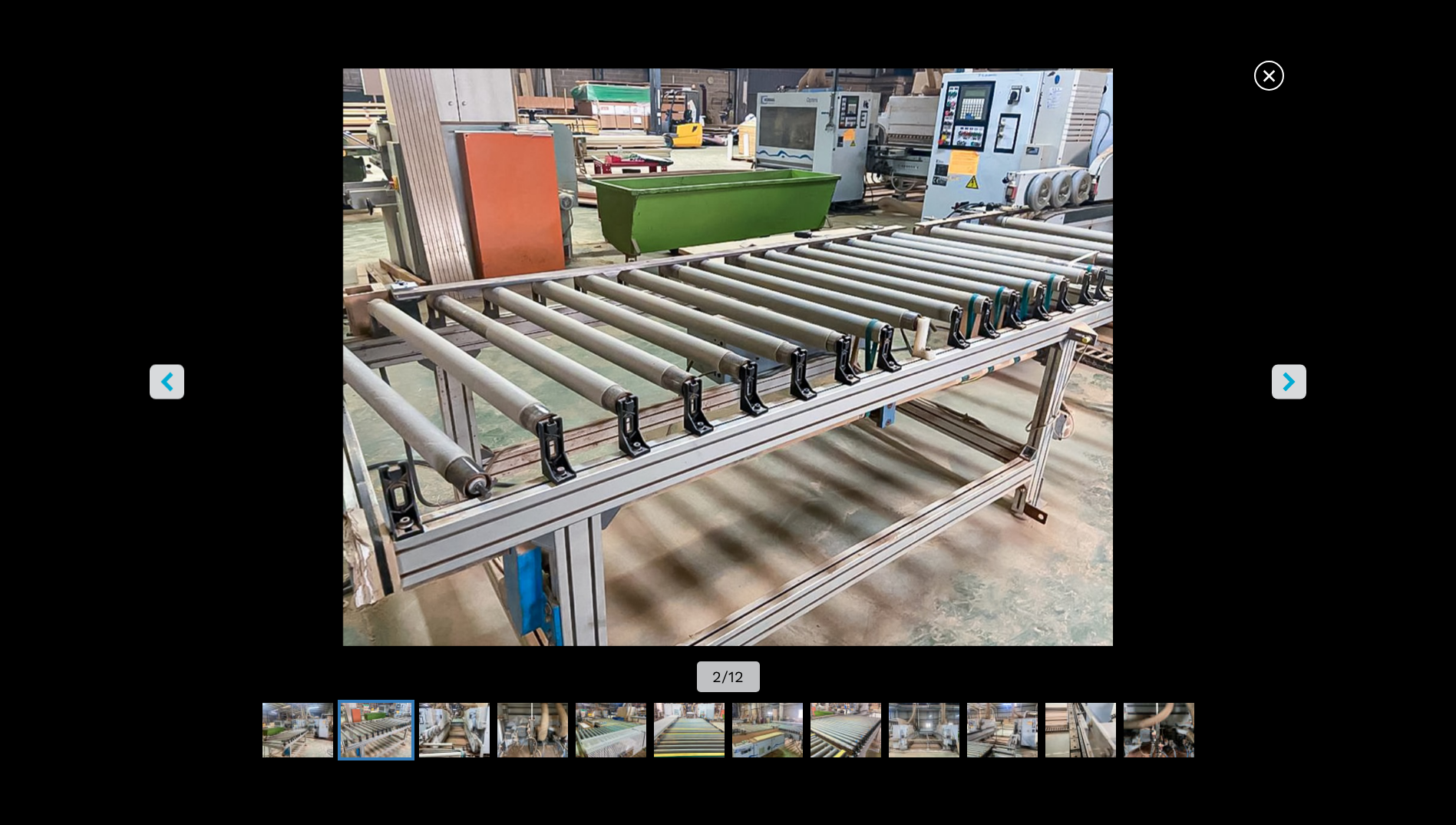
click at [1280, 376] on icon "right-button" at bounding box center [1289, 382] width 20 height 20
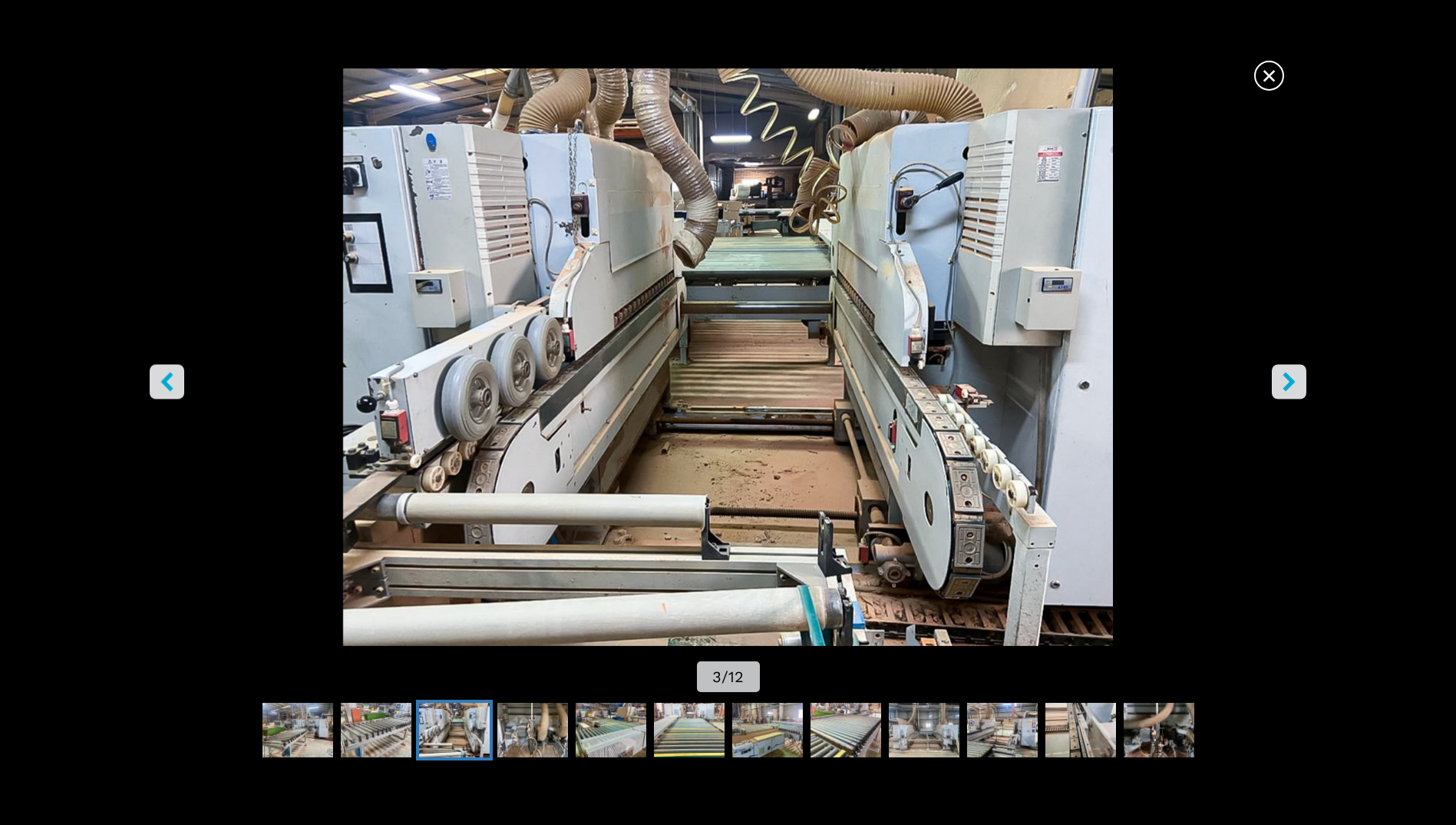
click at [1280, 376] on icon "right-button" at bounding box center [1289, 382] width 20 height 20
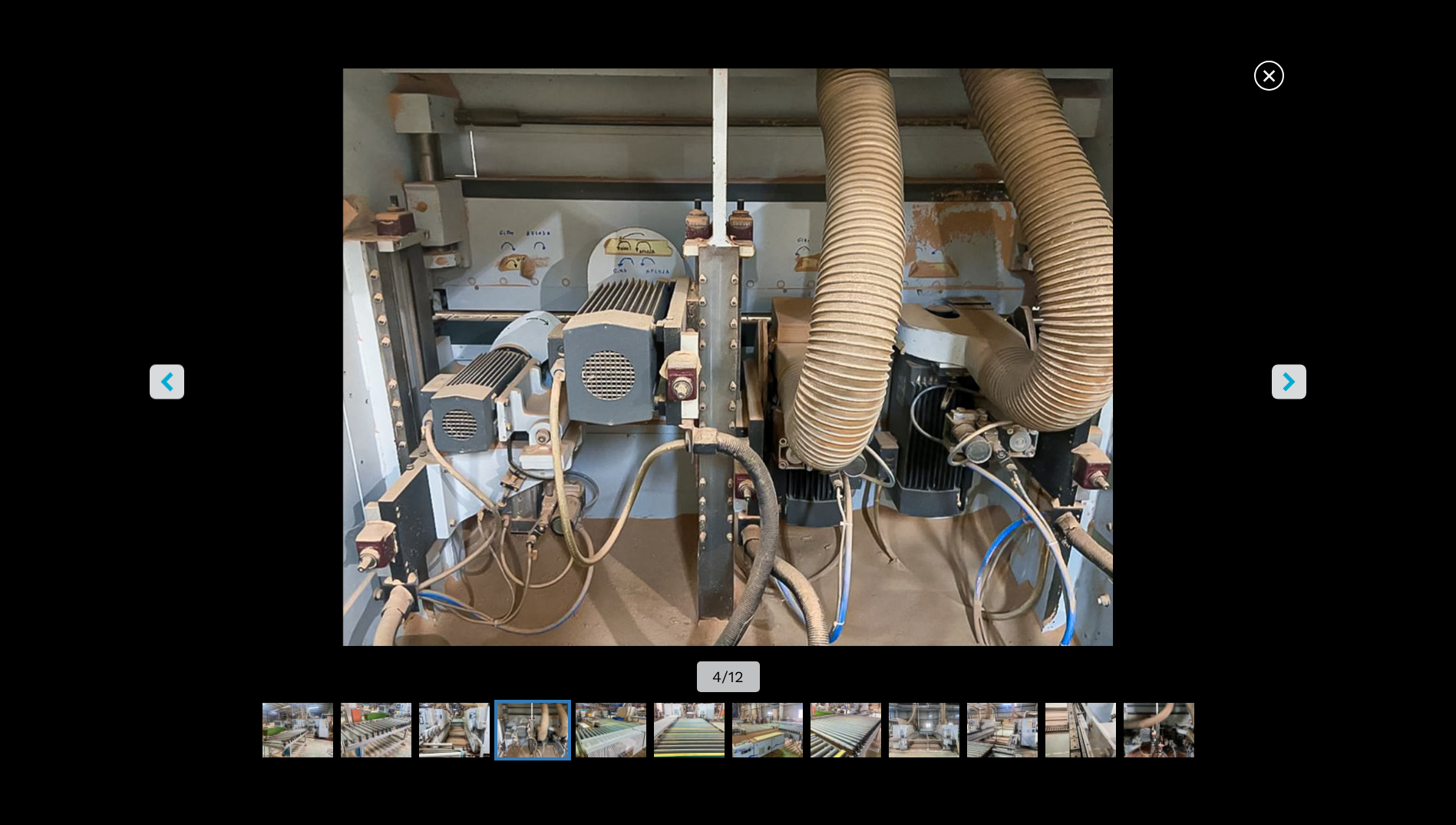
click at [1280, 376] on icon "right-button" at bounding box center [1289, 382] width 20 height 20
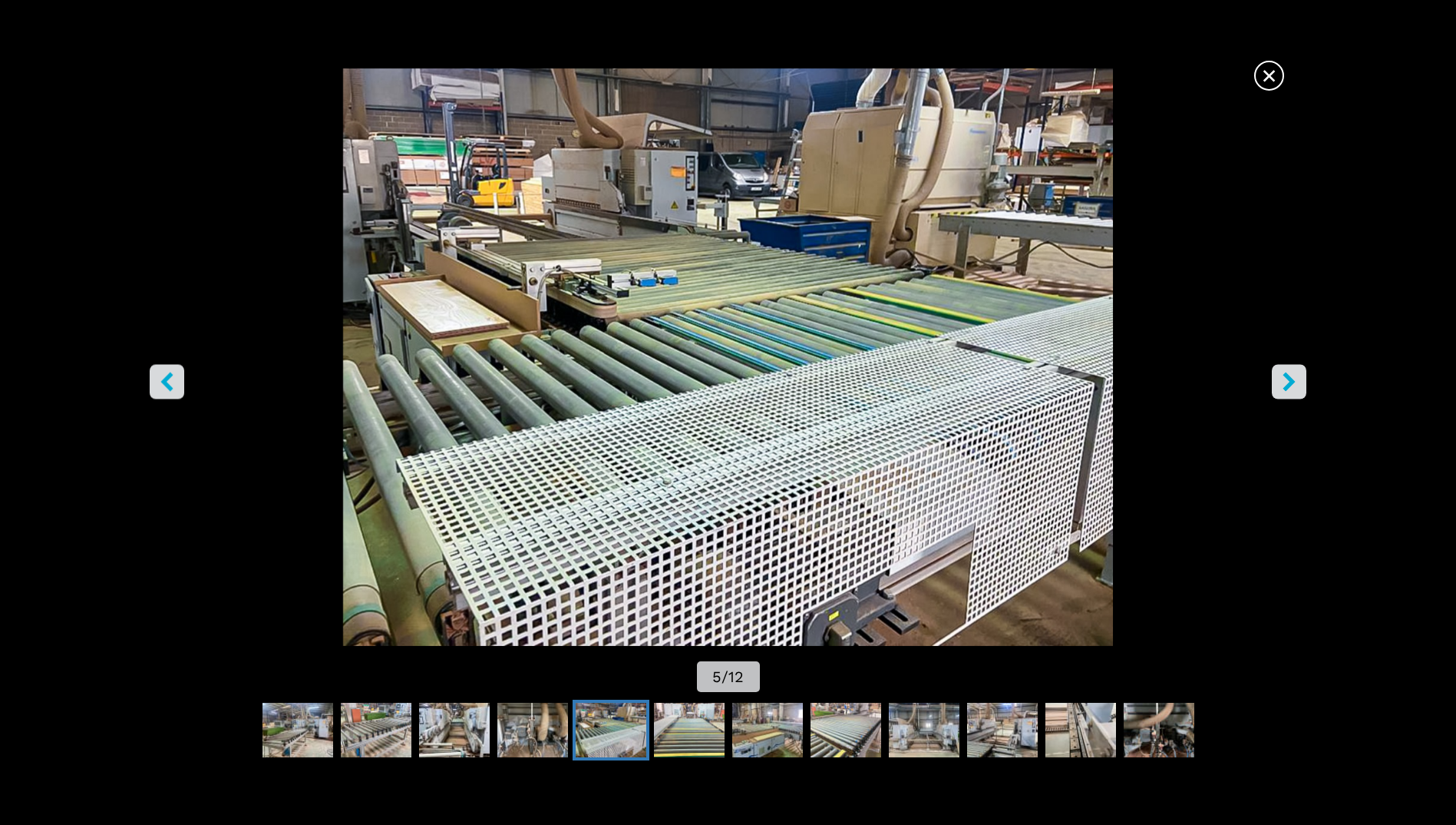
click at [1280, 376] on icon "right-button" at bounding box center [1289, 382] width 20 height 20
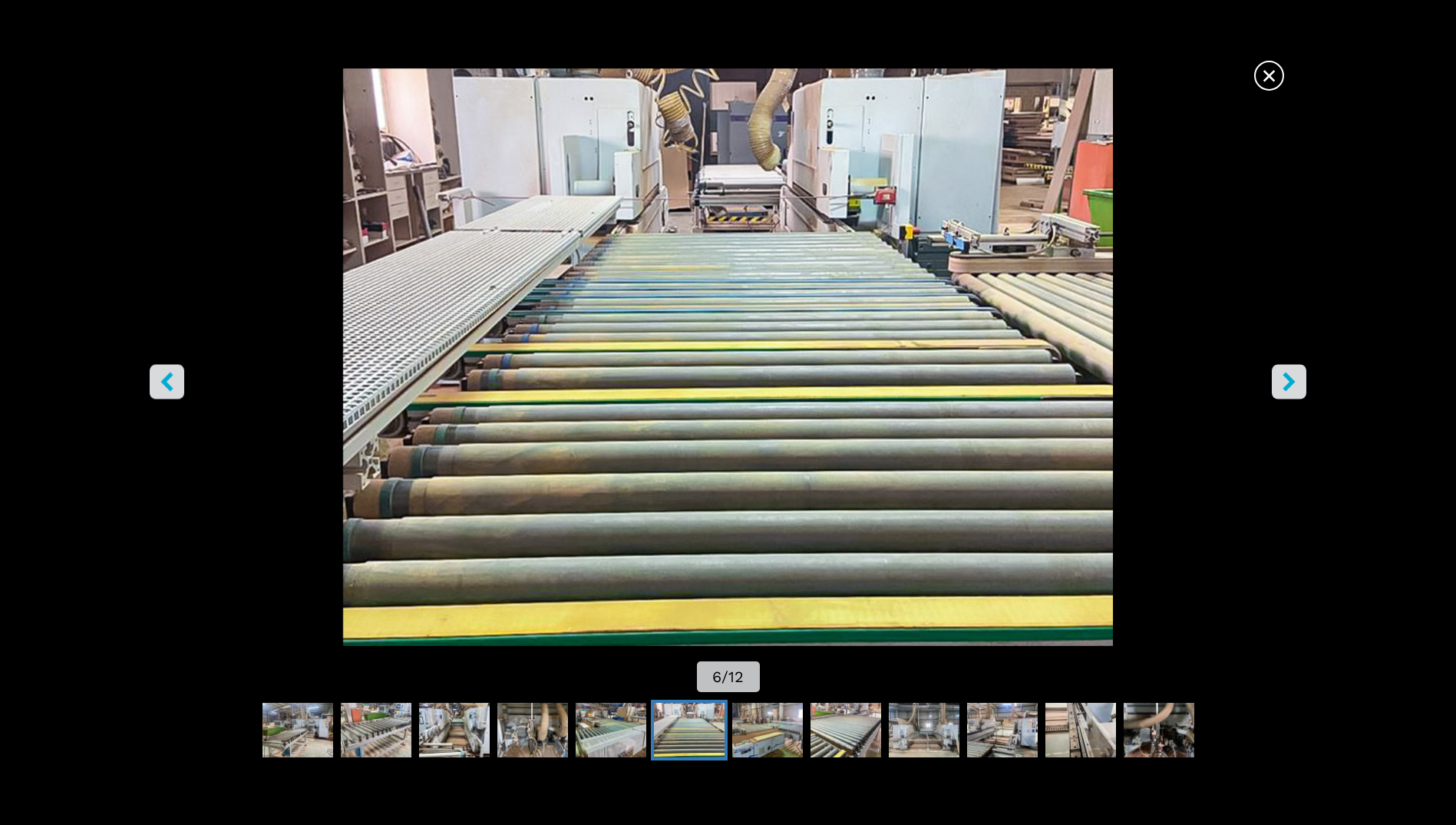
click at [1280, 376] on icon "right-button" at bounding box center [1289, 382] width 20 height 20
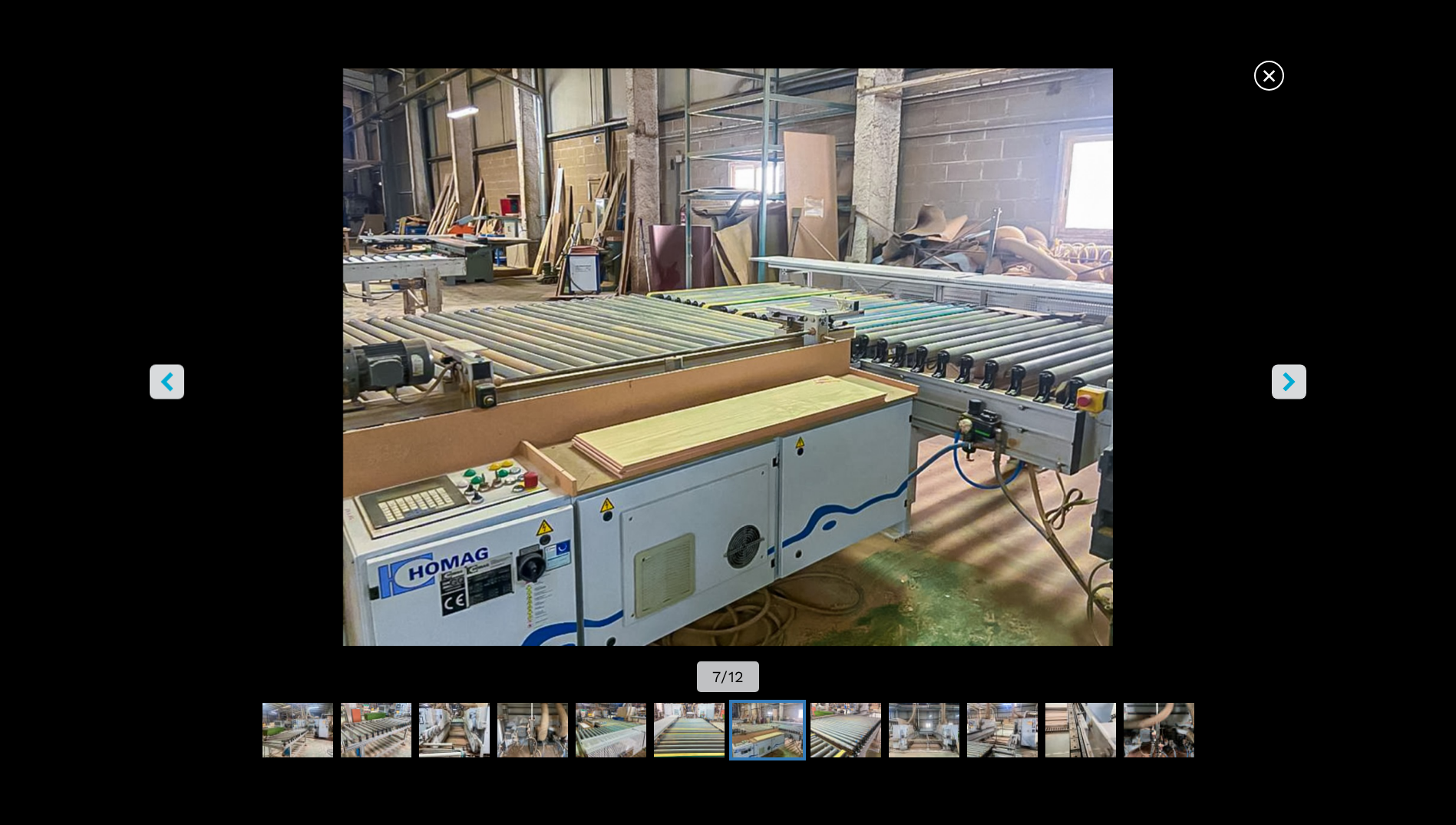
click at [1280, 376] on icon "right-button" at bounding box center [1289, 382] width 20 height 20
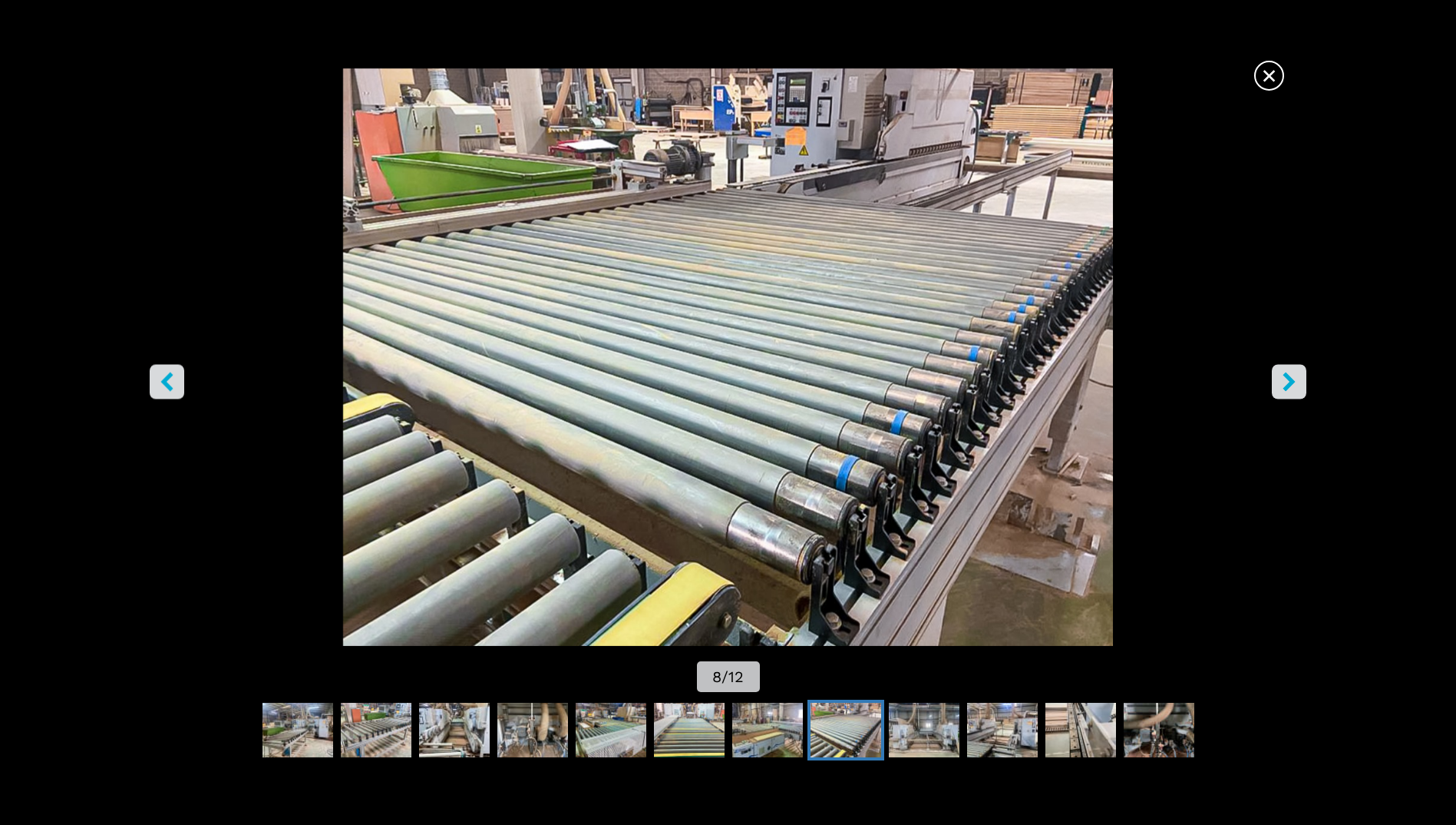
click at [1280, 376] on icon "right-button" at bounding box center [1289, 382] width 20 height 20
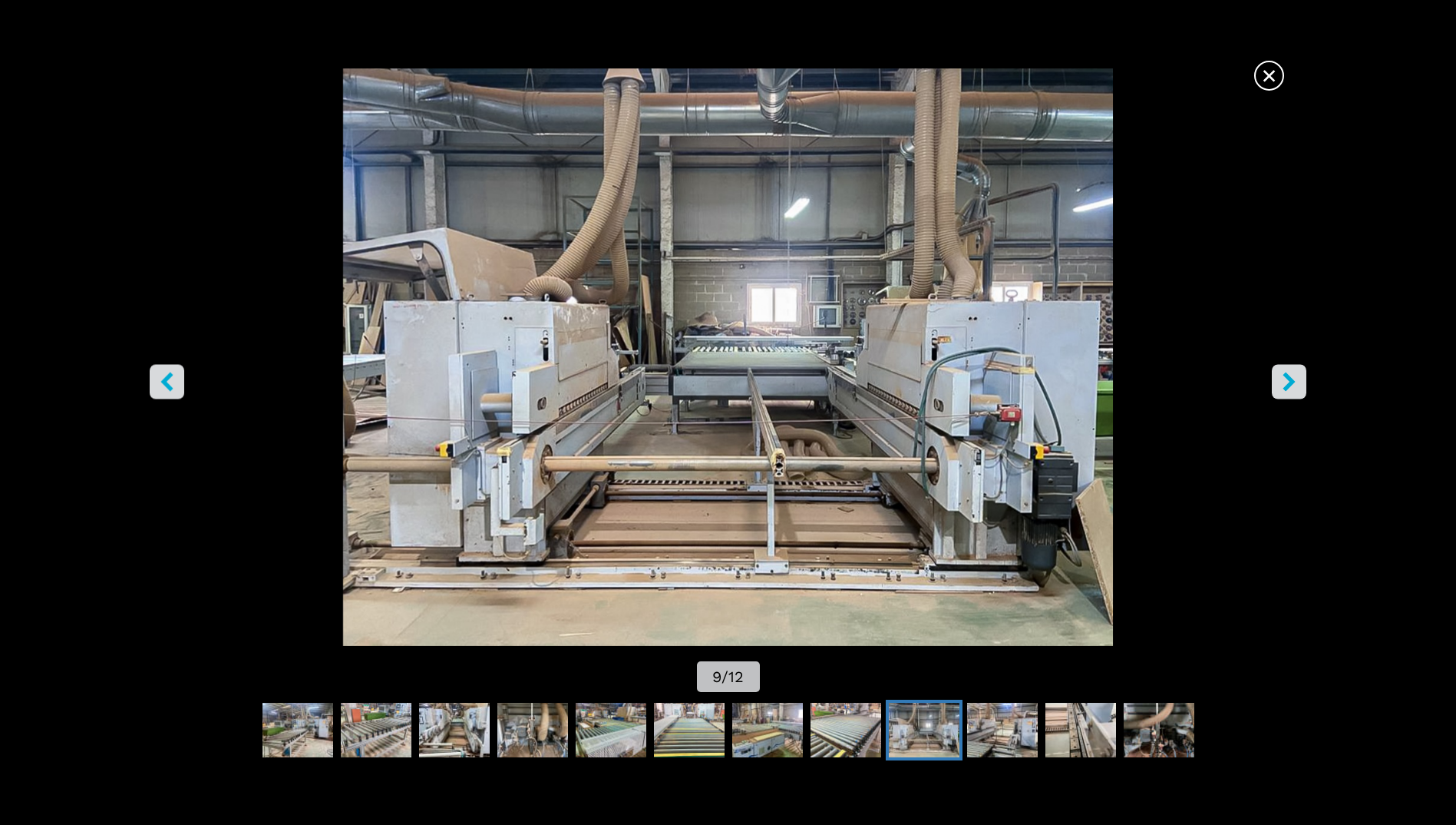
click at [1280, 376] on icon "right-button" at bounding box center [1289, 382] width 20 height 20
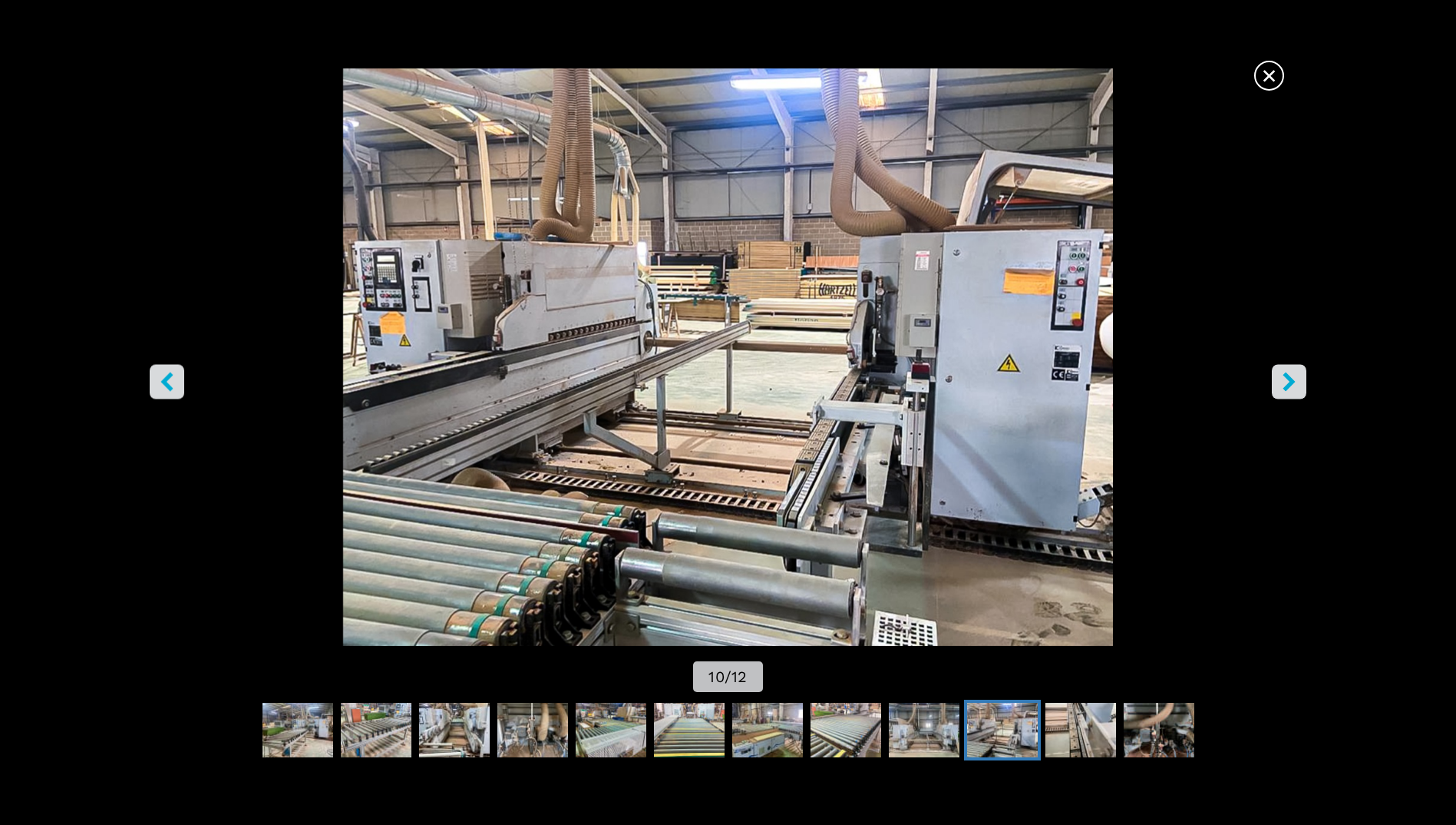
click at [1280, 376] on icon "right-button" at bounding box center [1289, 382] width 20 height 20
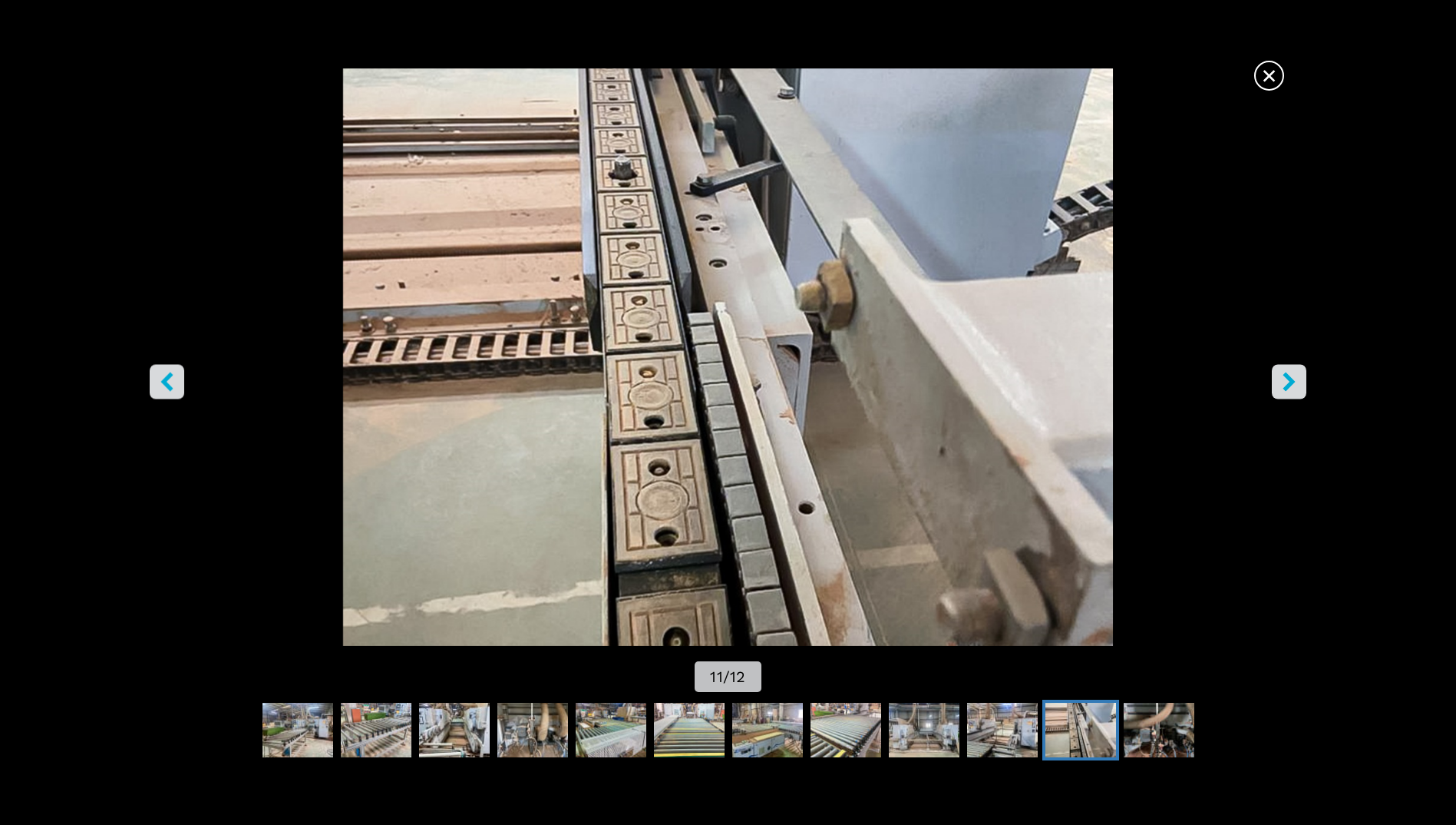
click at [1280, 376] on icon "right-button" at bounding box center [1289, 382] width 20 height 20
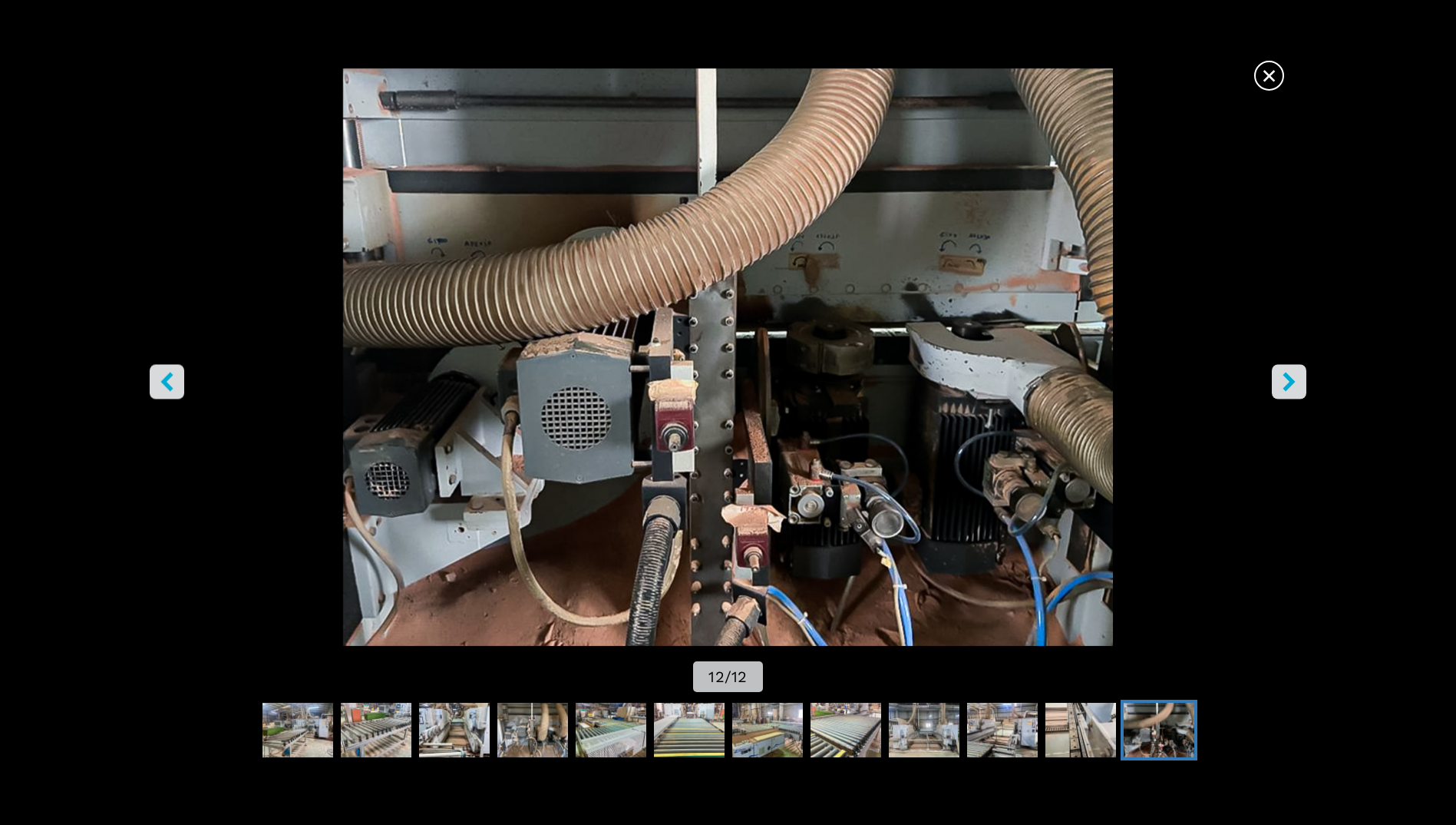
click at [1280, 376] on icon "right-button" at bounding box center [1289, 382] width 20 height 20
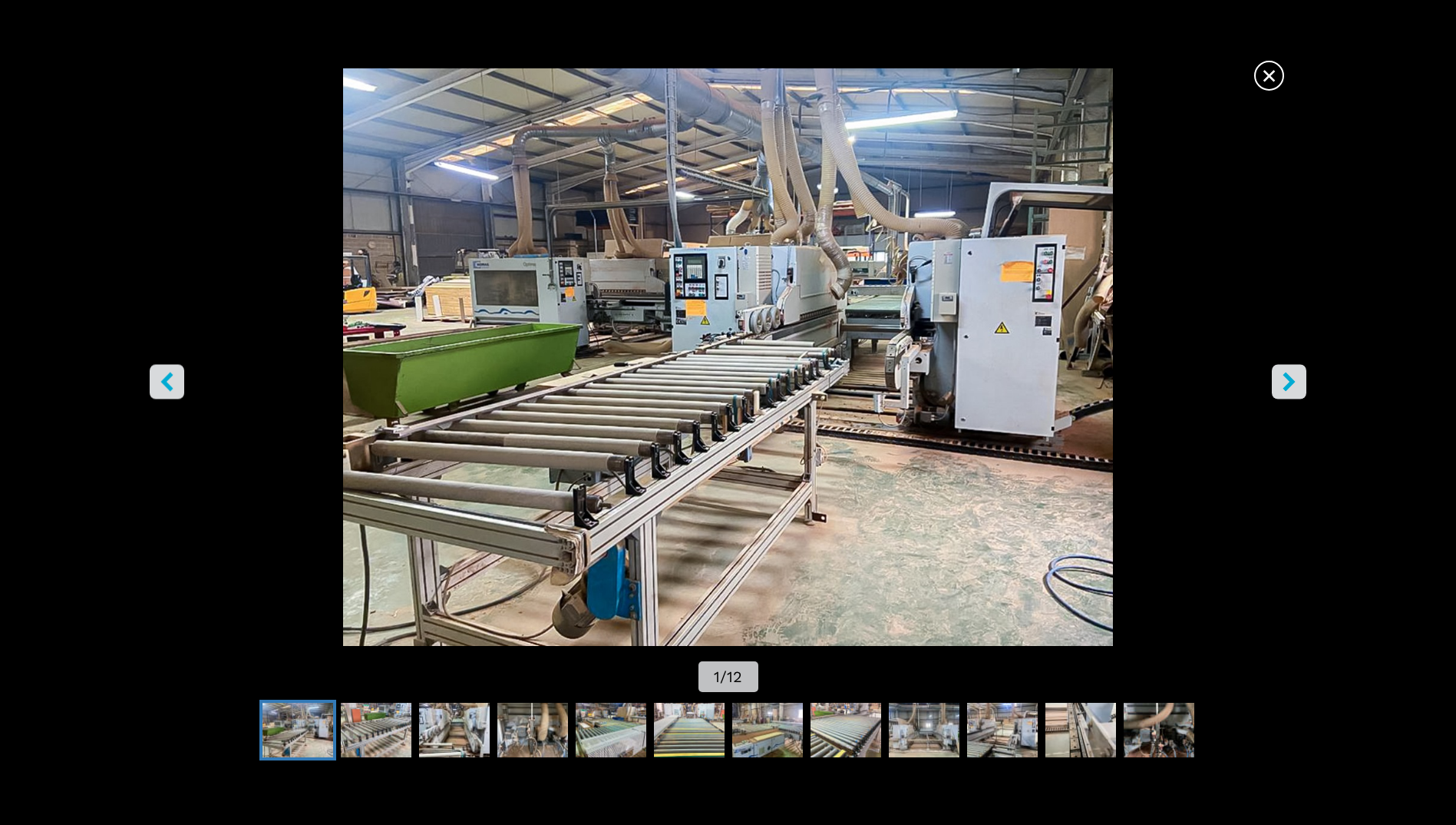
click at [1267, 76] on span "×" at bounding box center [1269, 73] width 27 height 27
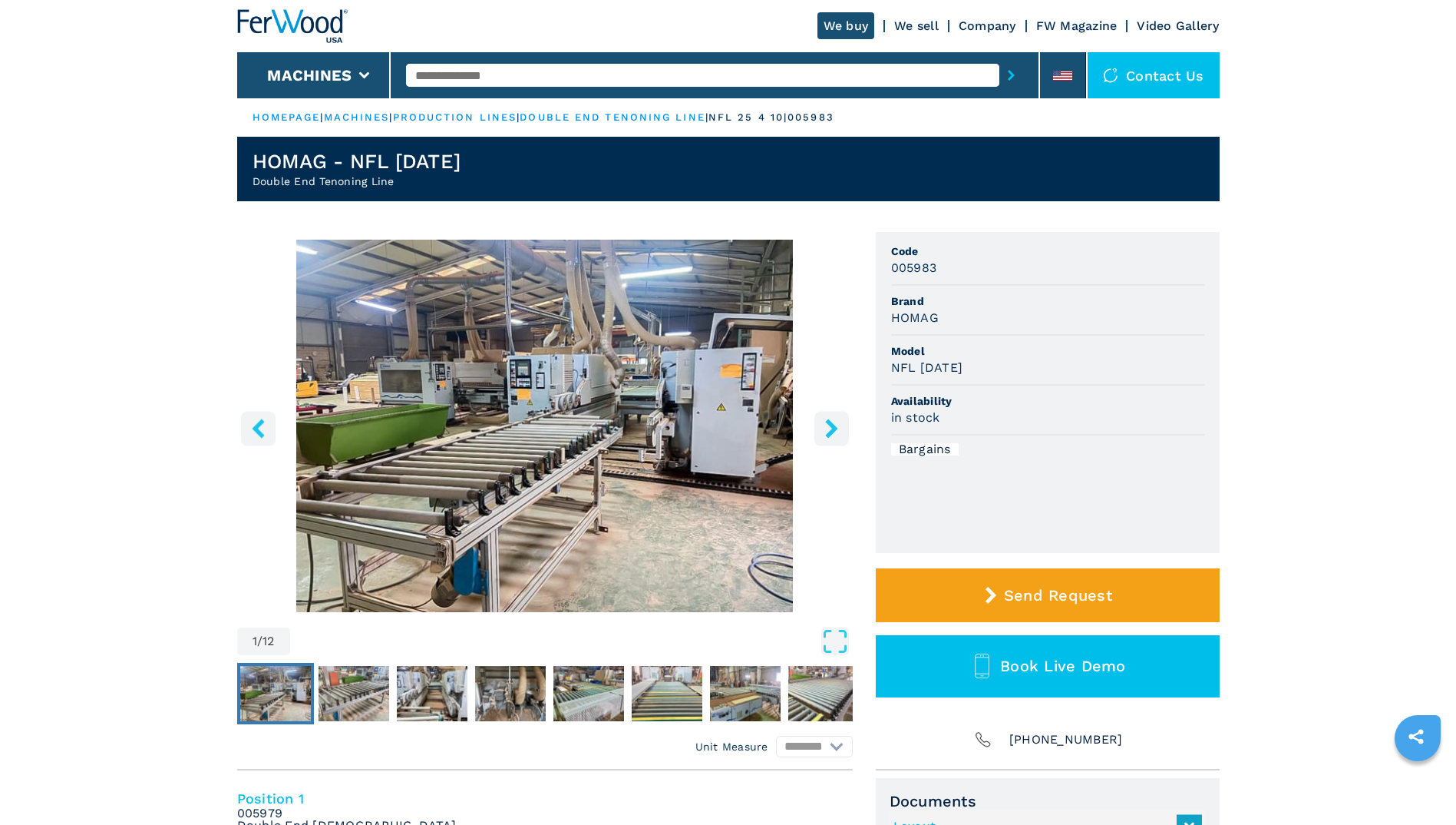
click at [301, 23] on img at bounding box center [292, 26] width 110 height 34
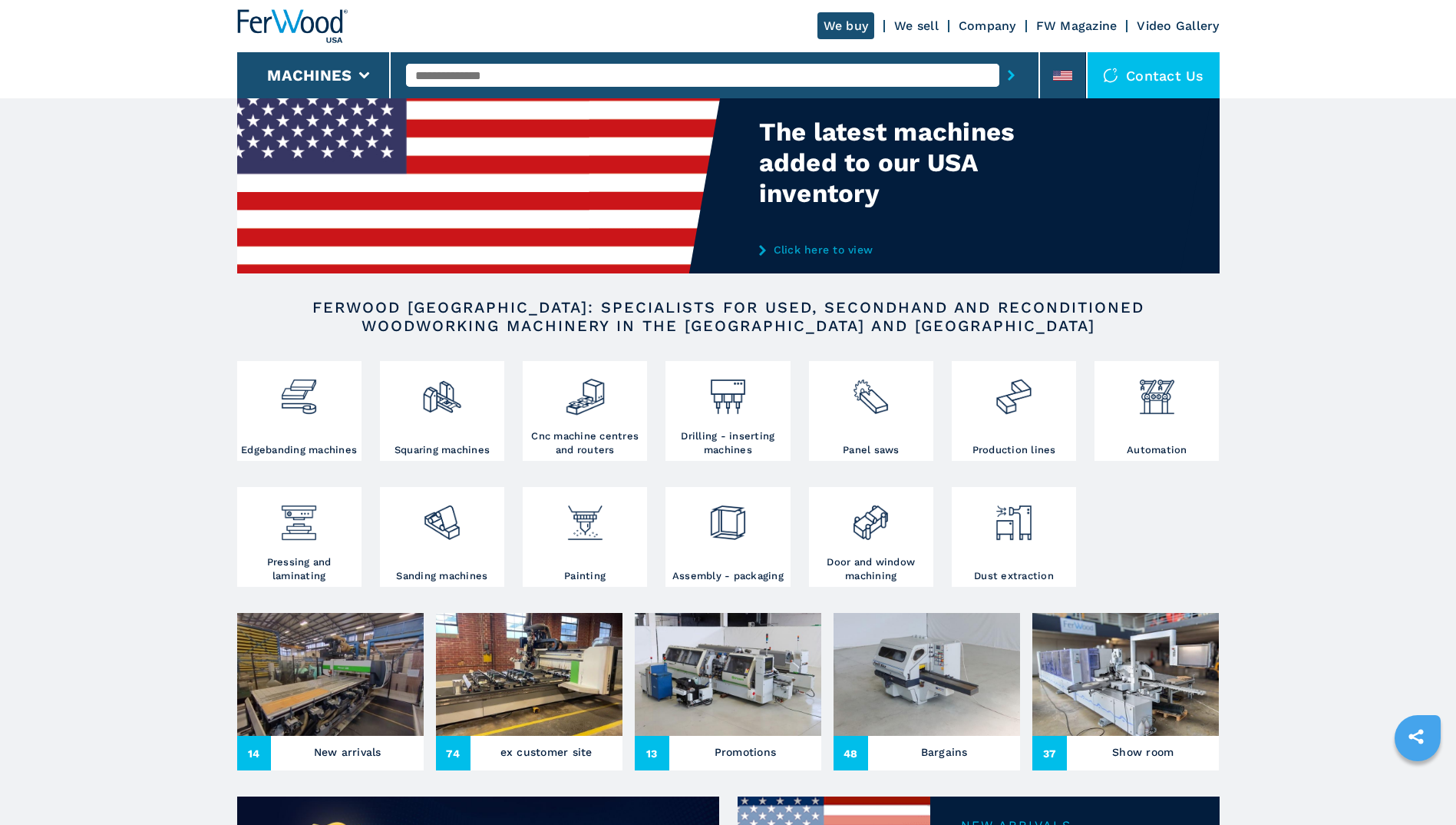
scroll to position [77, 0]
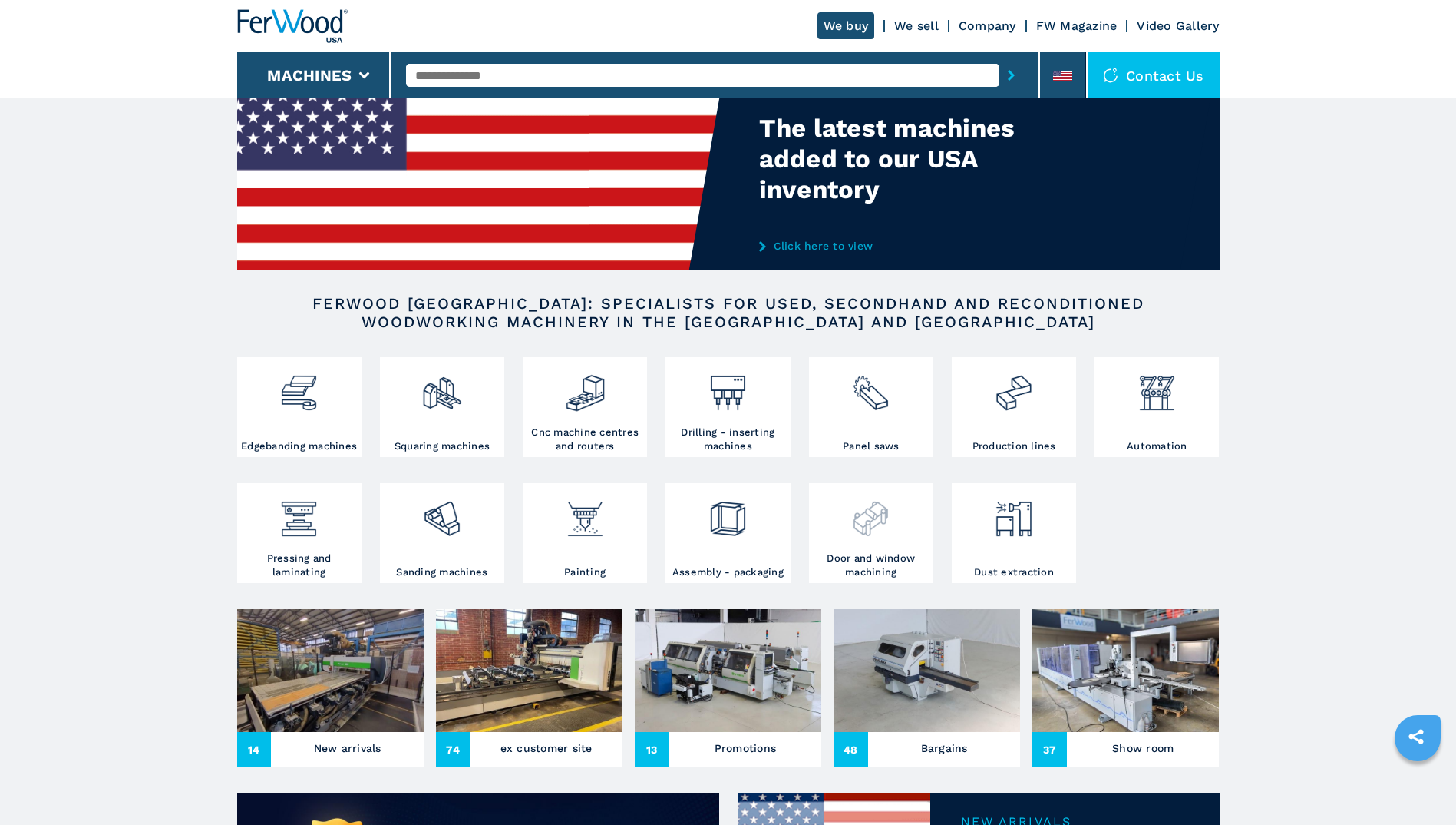
click at [865, 513] on img at bounding box center [871, 513] width 41 height 52
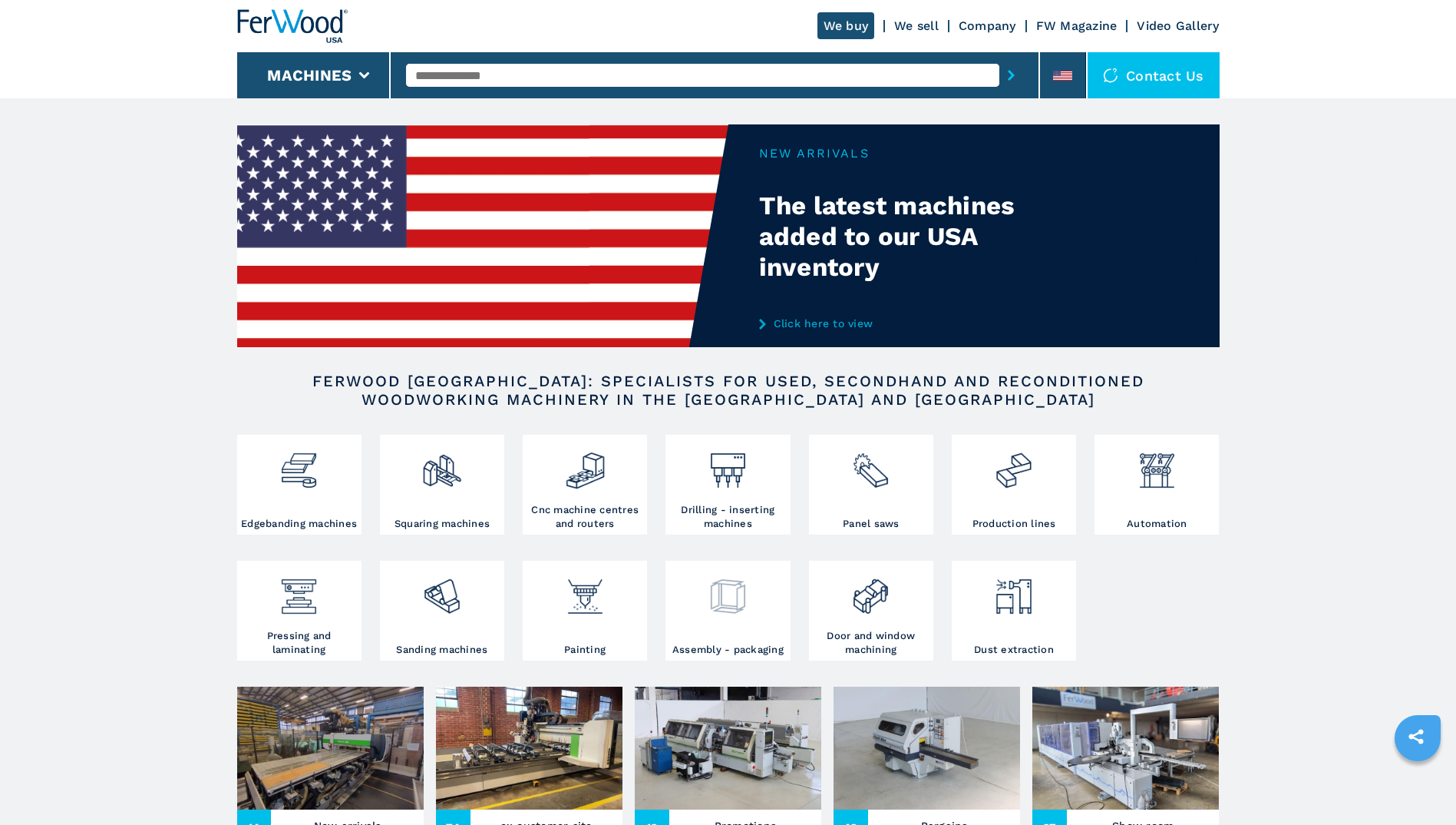
click at [742, 615] on img at bounding box center [728, 590] width 41 height 52
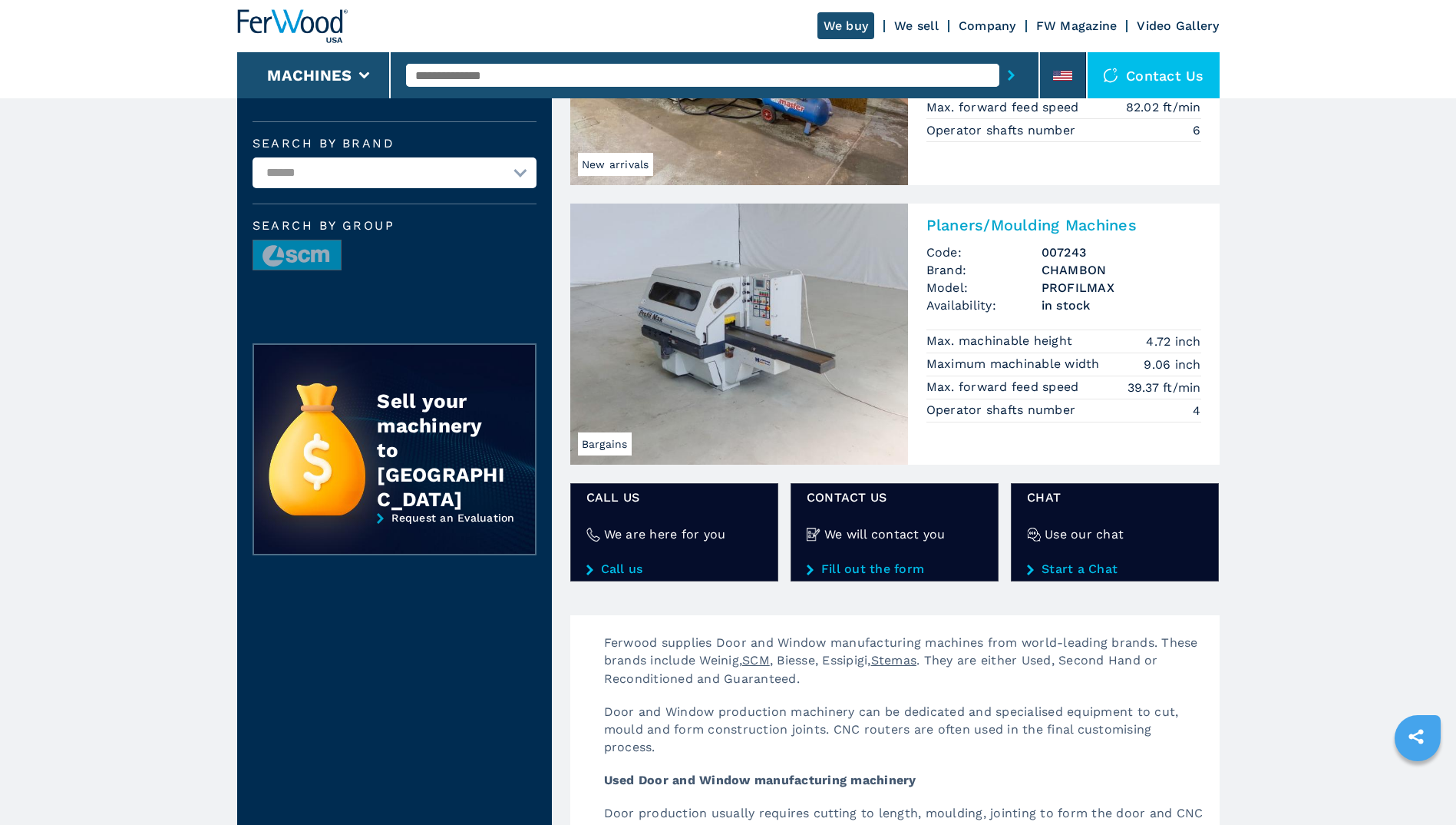
scroll to position [279, 0]
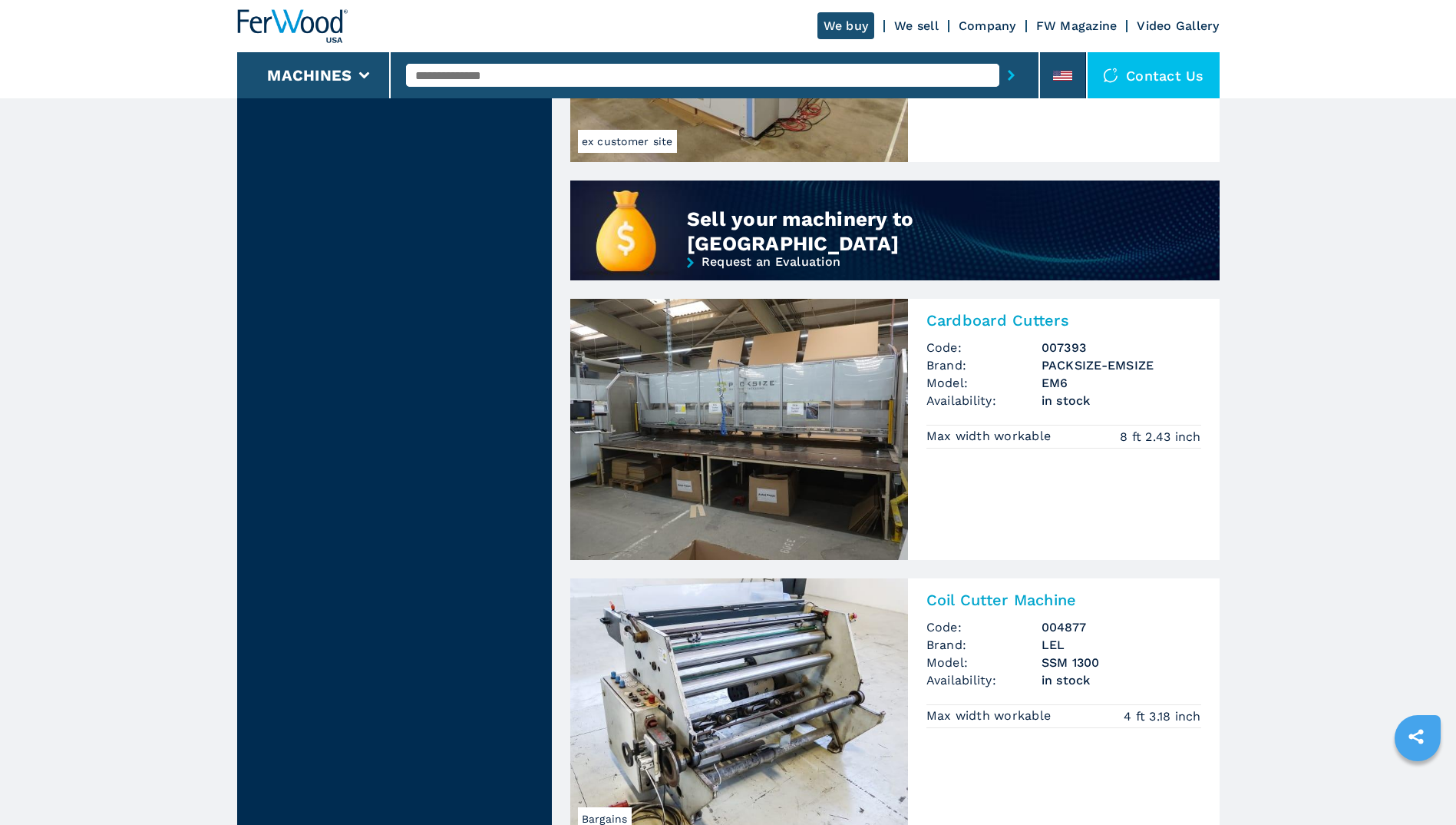
scroll to position [1143, 0]
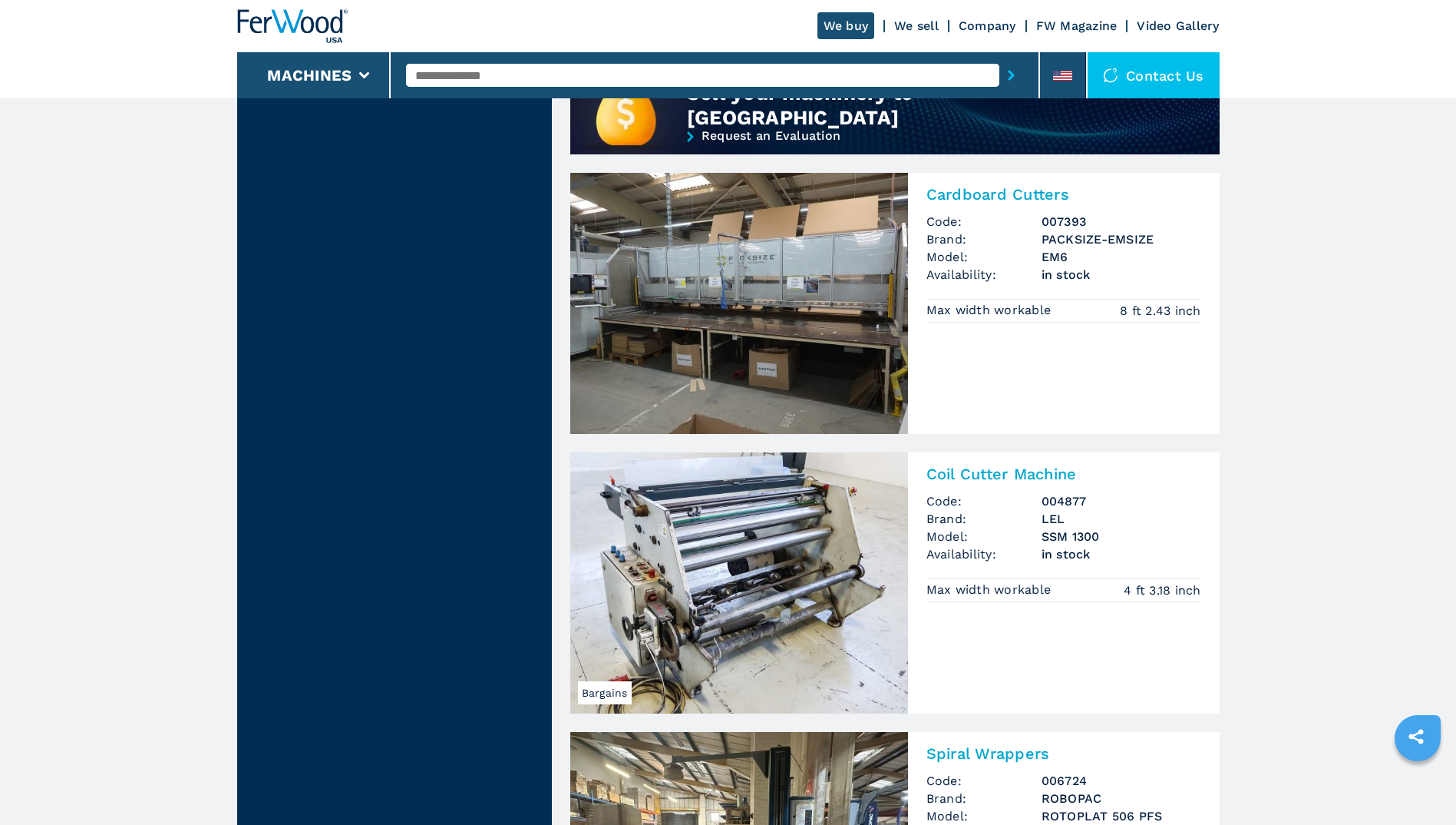
scroll to position [1269, 0]
drag, startPoint x: 101, startPoint y: 468, endPoint x: 76, endPoint y: 498, distance: 39.1
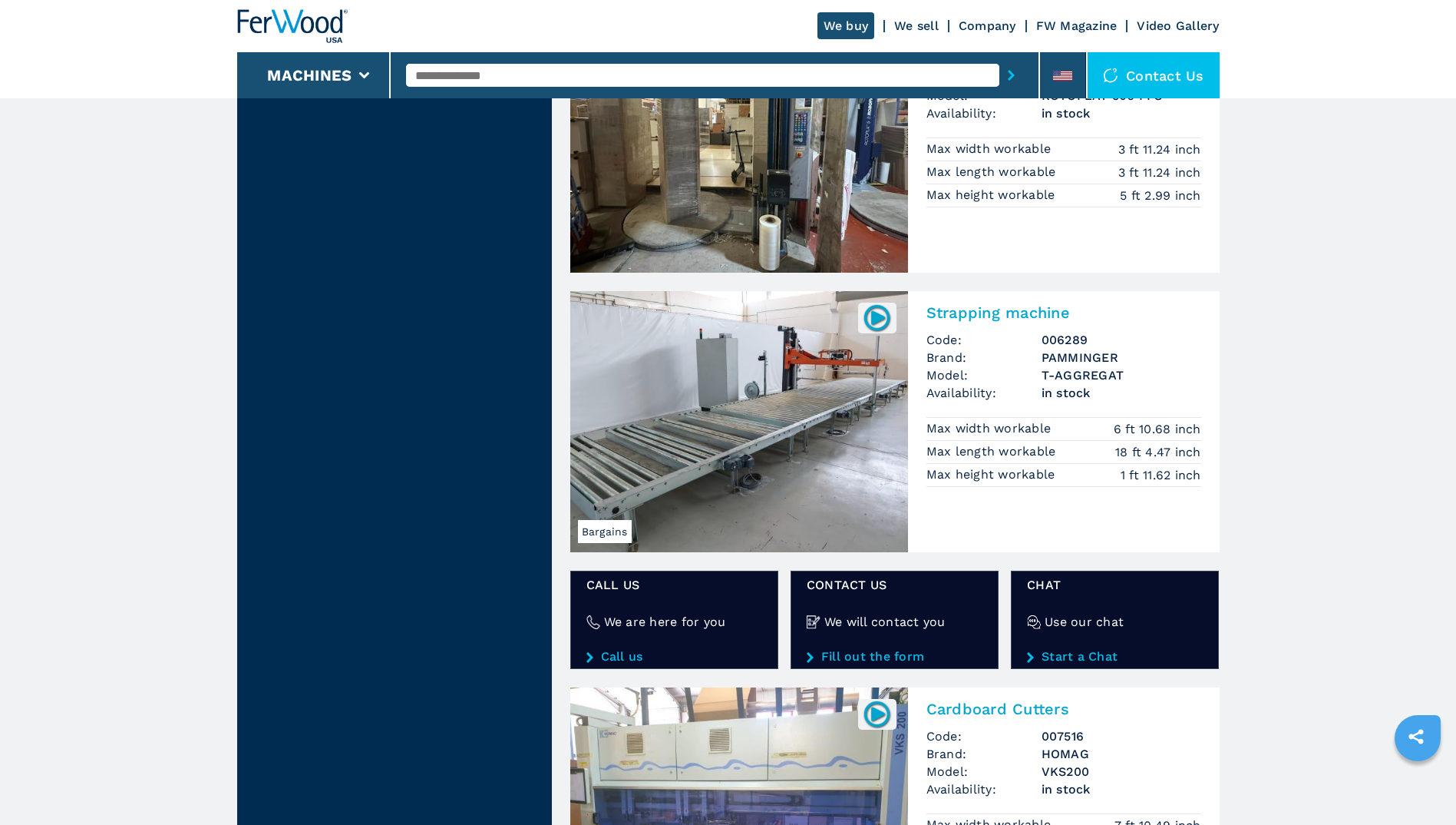
scroll to position [1940, 0]
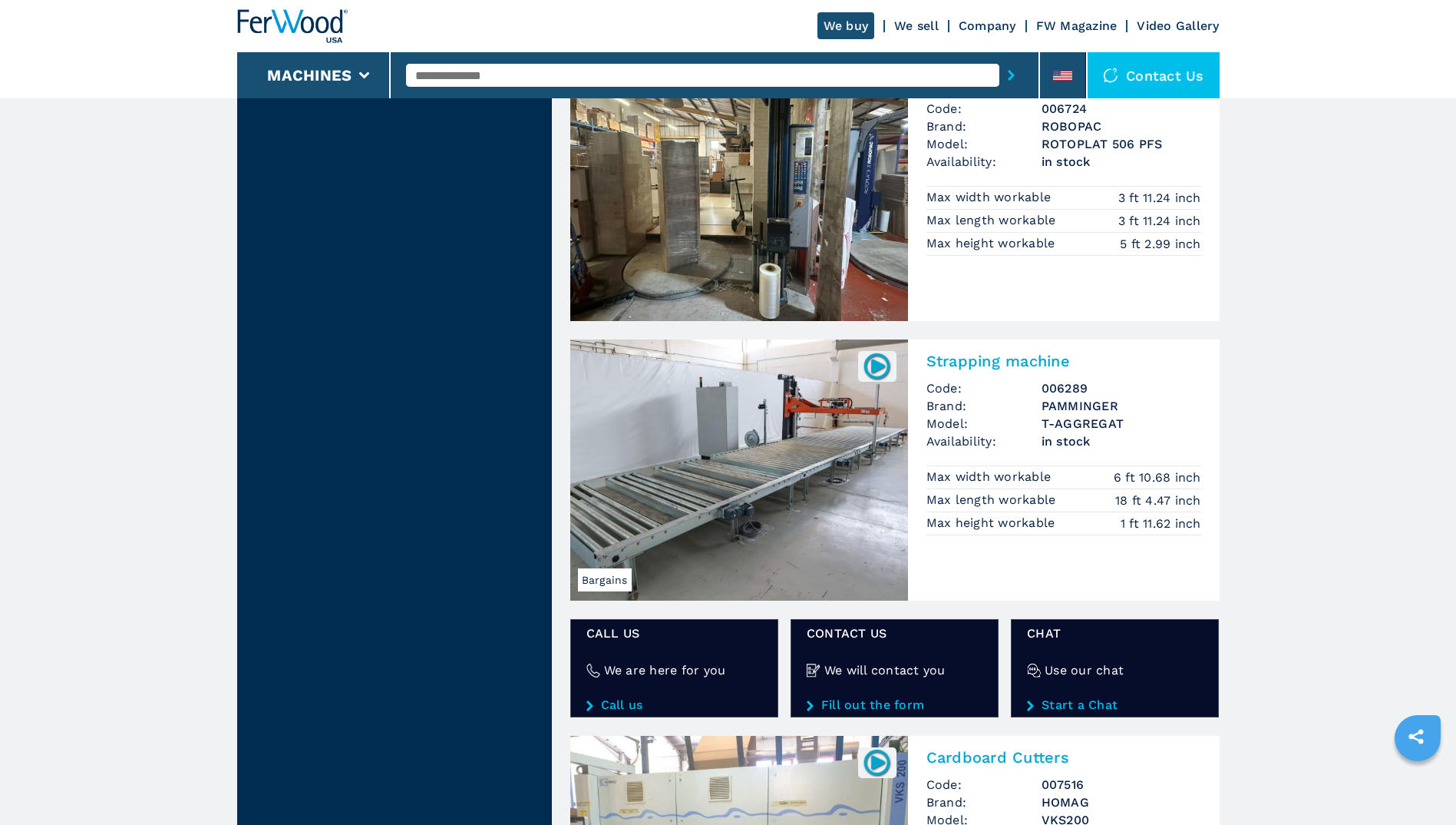
click at [750, 430] on img at bounding box center [739, 470] width 338 height 261
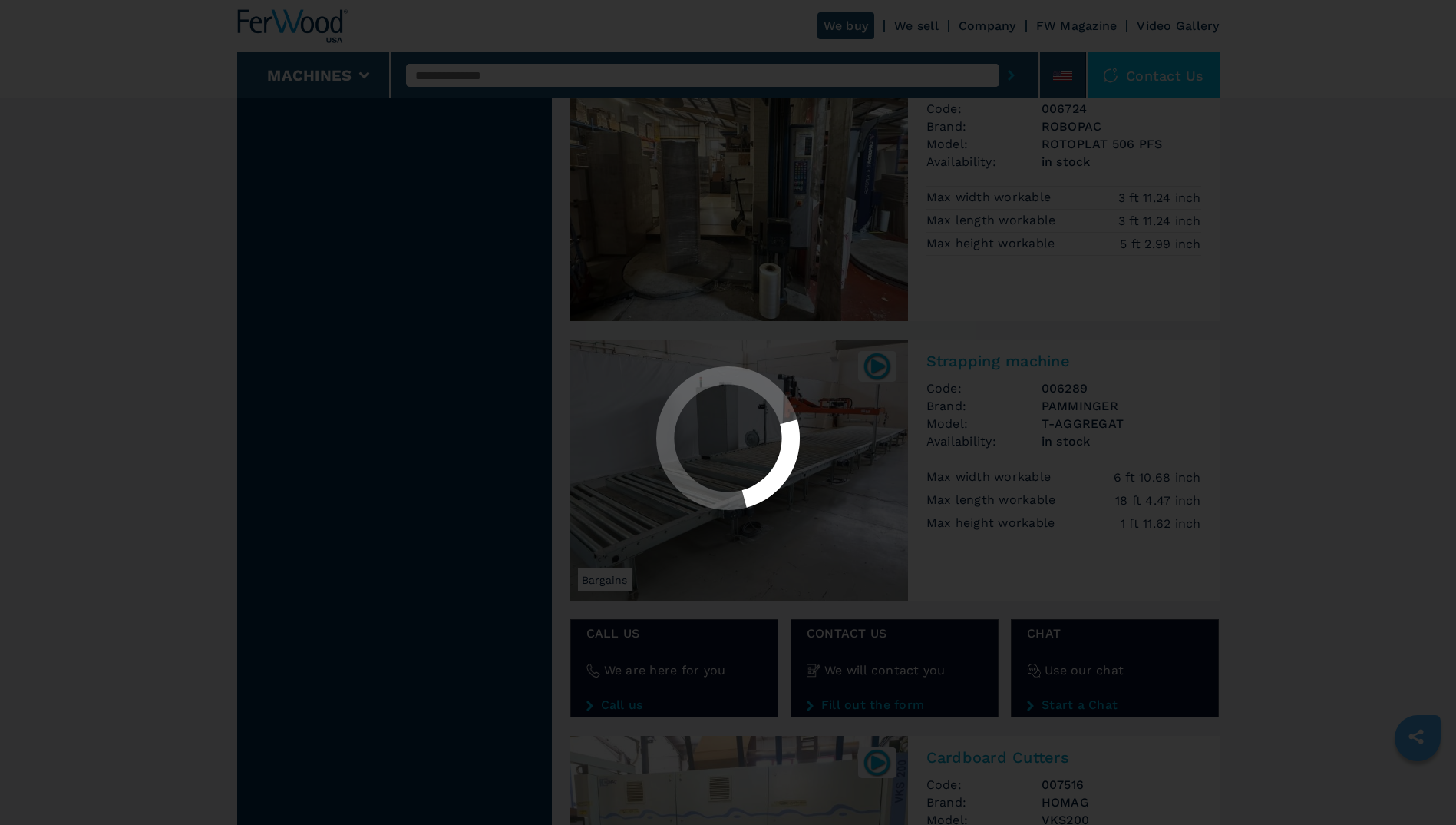
select select "********"
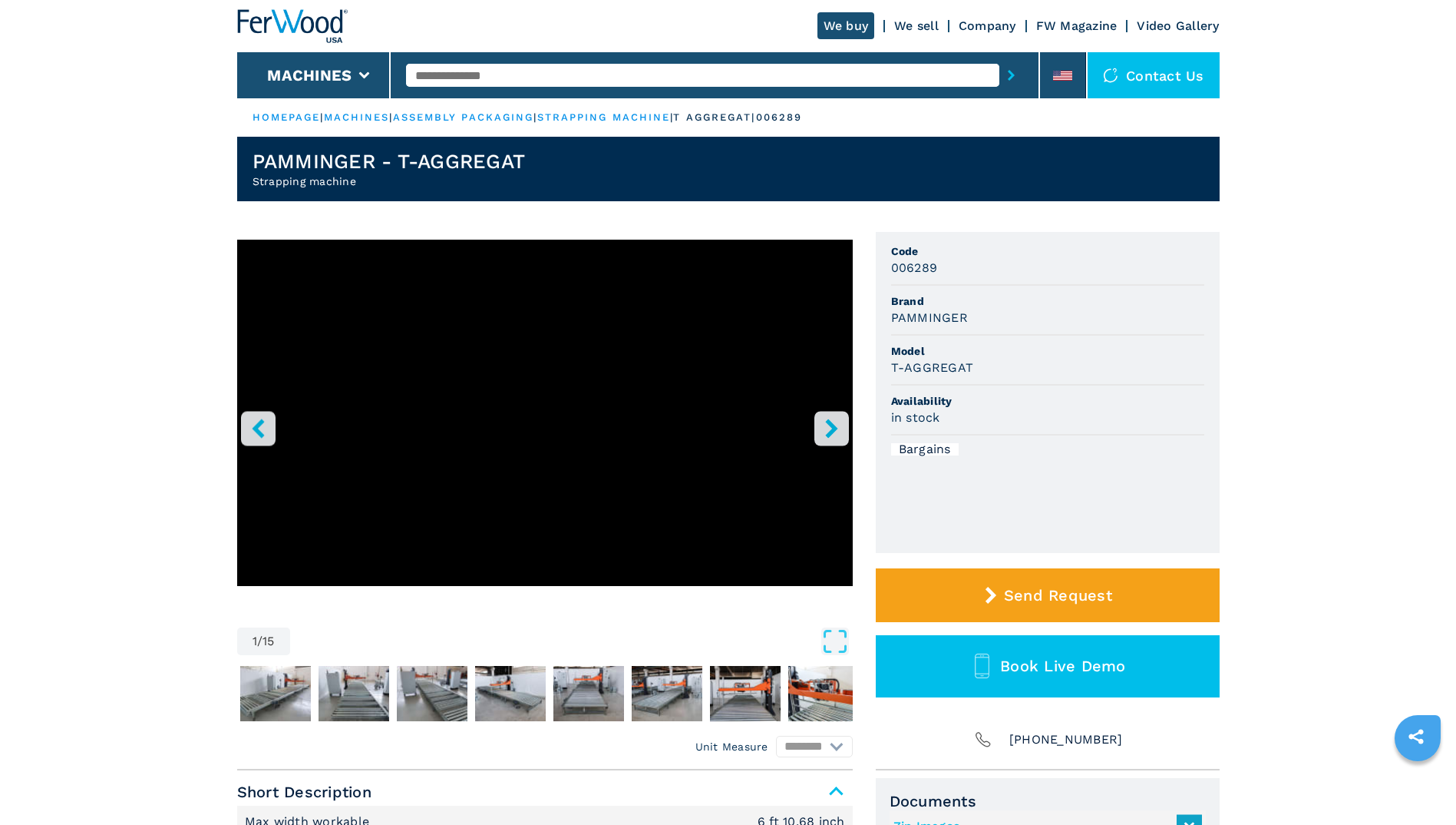
click at [832, 421] on icon "right-button" at bounding box center [832, 428] width 20 height 20
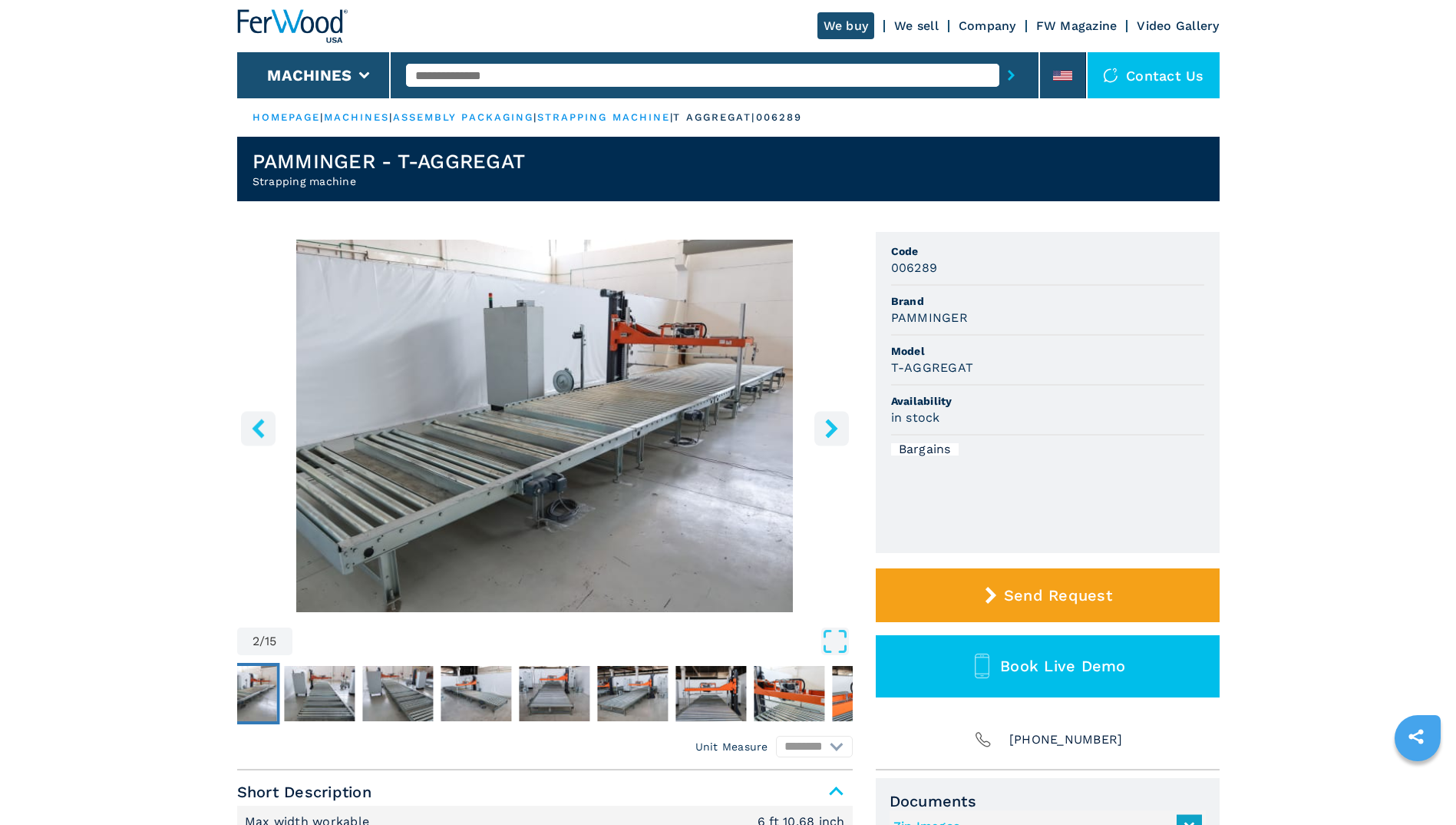
click at [832, 421] on icon "right-button" at bounding box center [832, 428] width 20 height 20
click at [822, 431] on icon "right-button" at bounding box center [832, 428] width 20 height 20
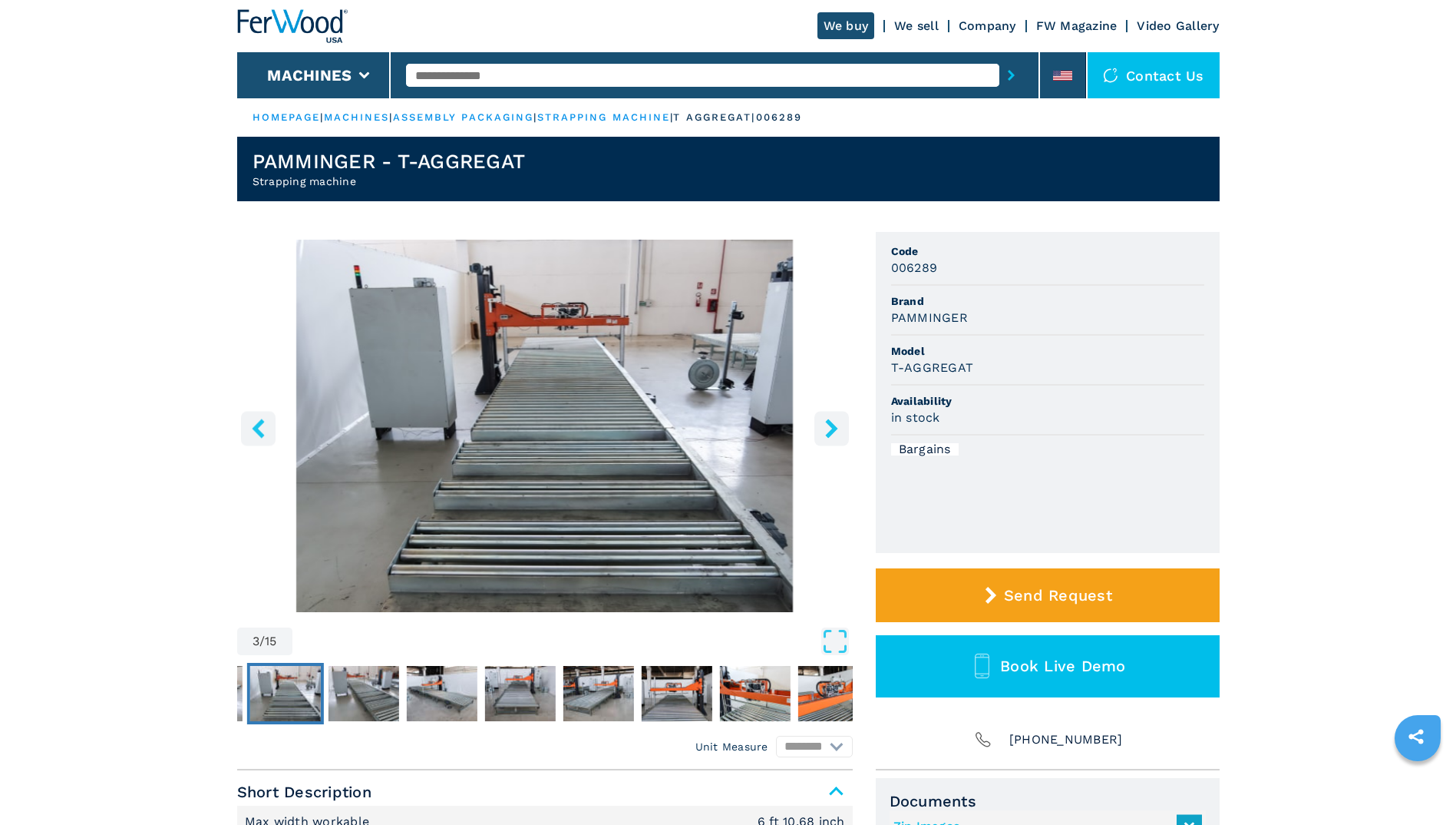
click at [822, 431] on icon "right-button" at bounding box center [832, 428] width 20 height 20
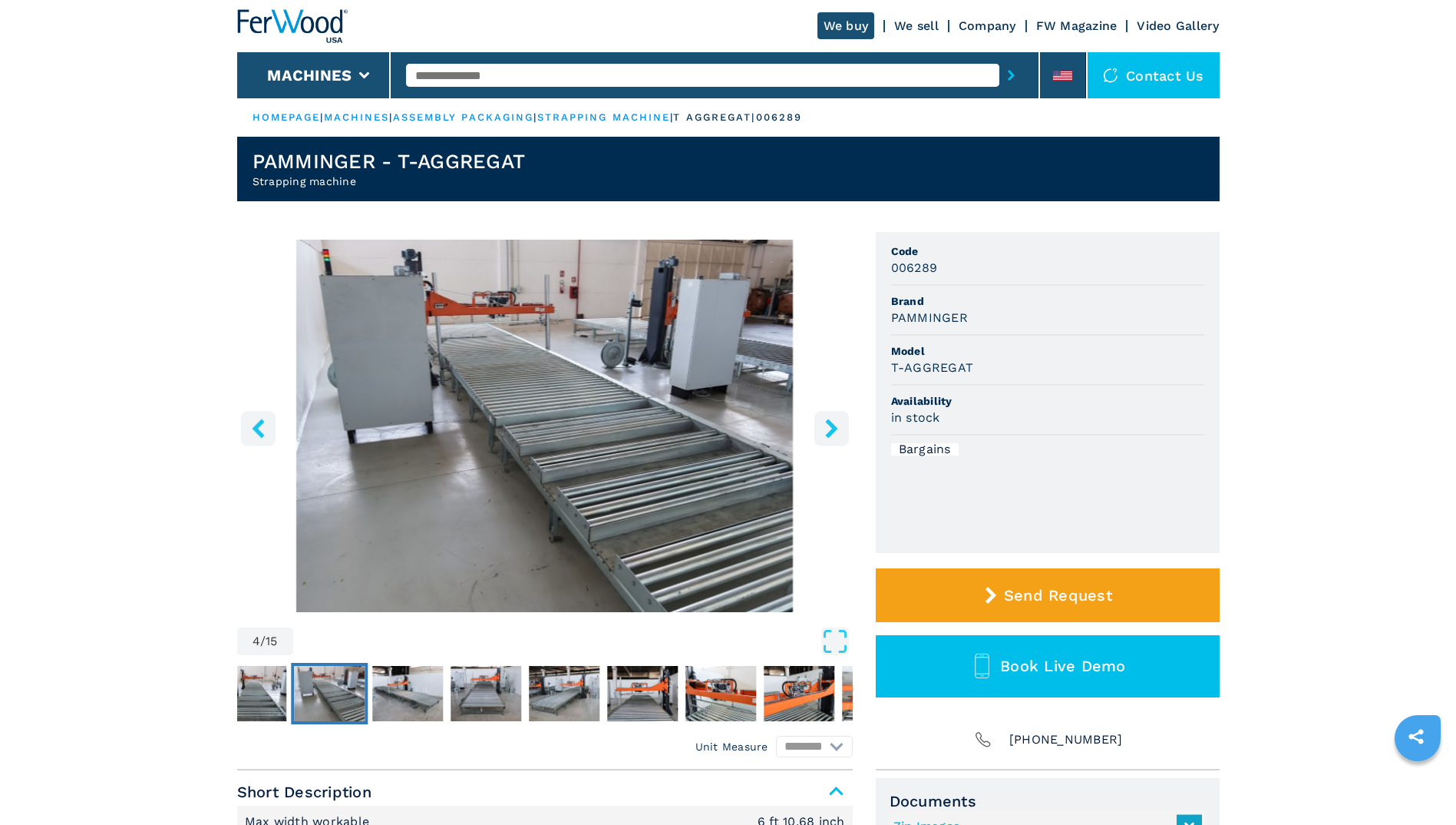
click at [822, 431] on icon "right-button" at bounding box center [832, 428] width 20 height 20
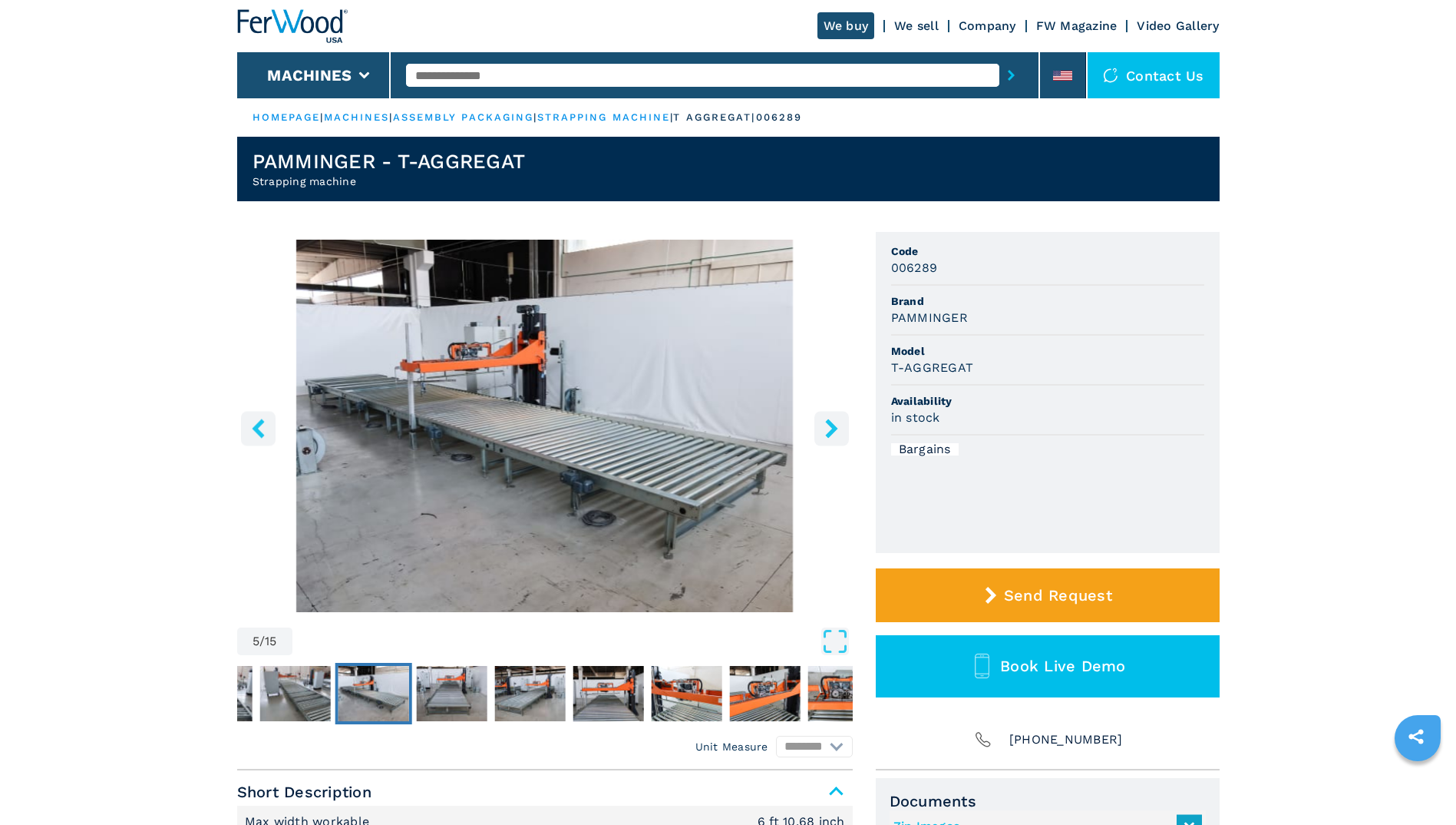
click at [822, 431] on icon "right-button" at bounding box center [832, 428] width 20 height 20
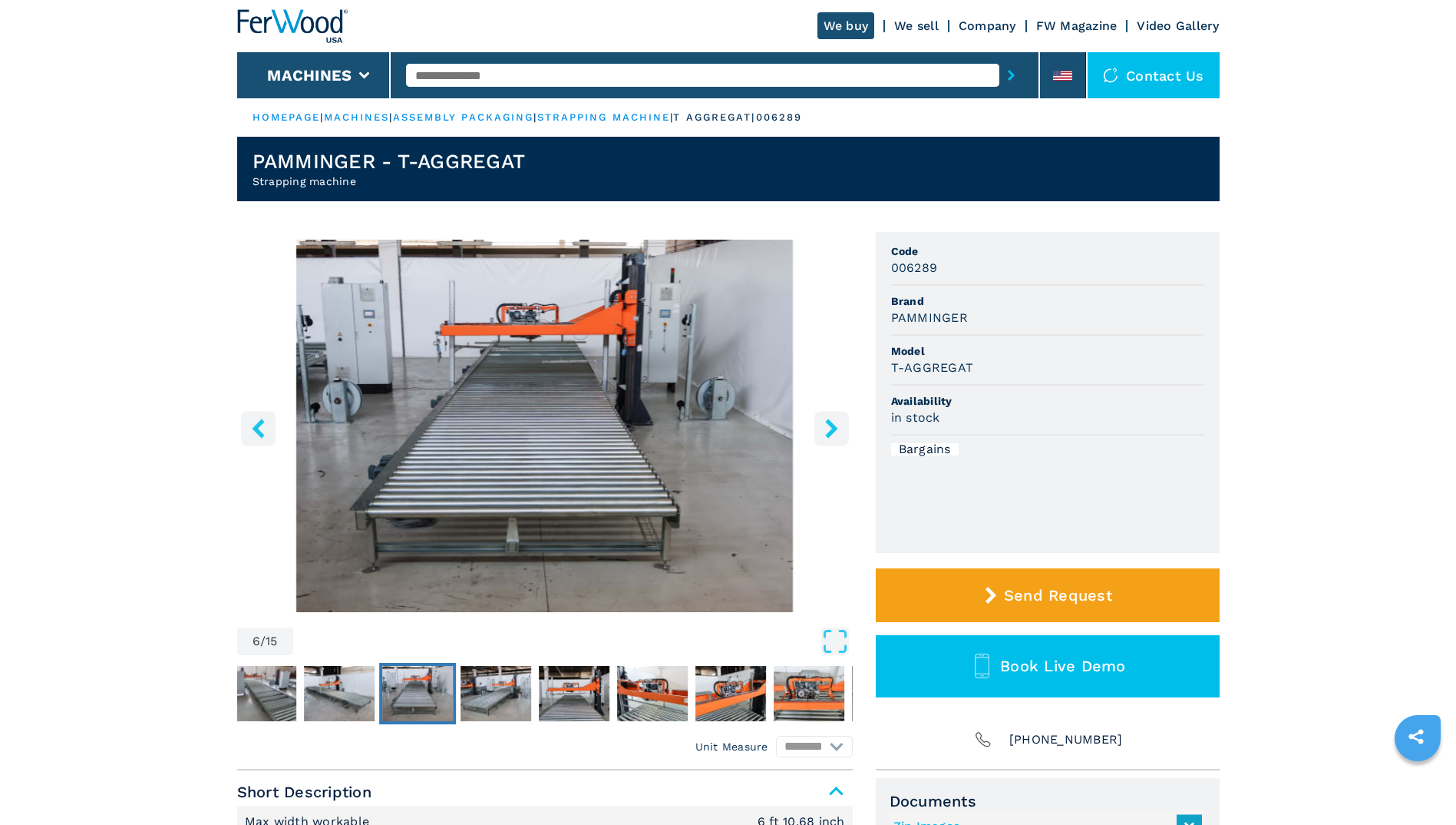
click at [822, 431] on icon "right-button" at bounding box center [832, 428] width 20 height 20
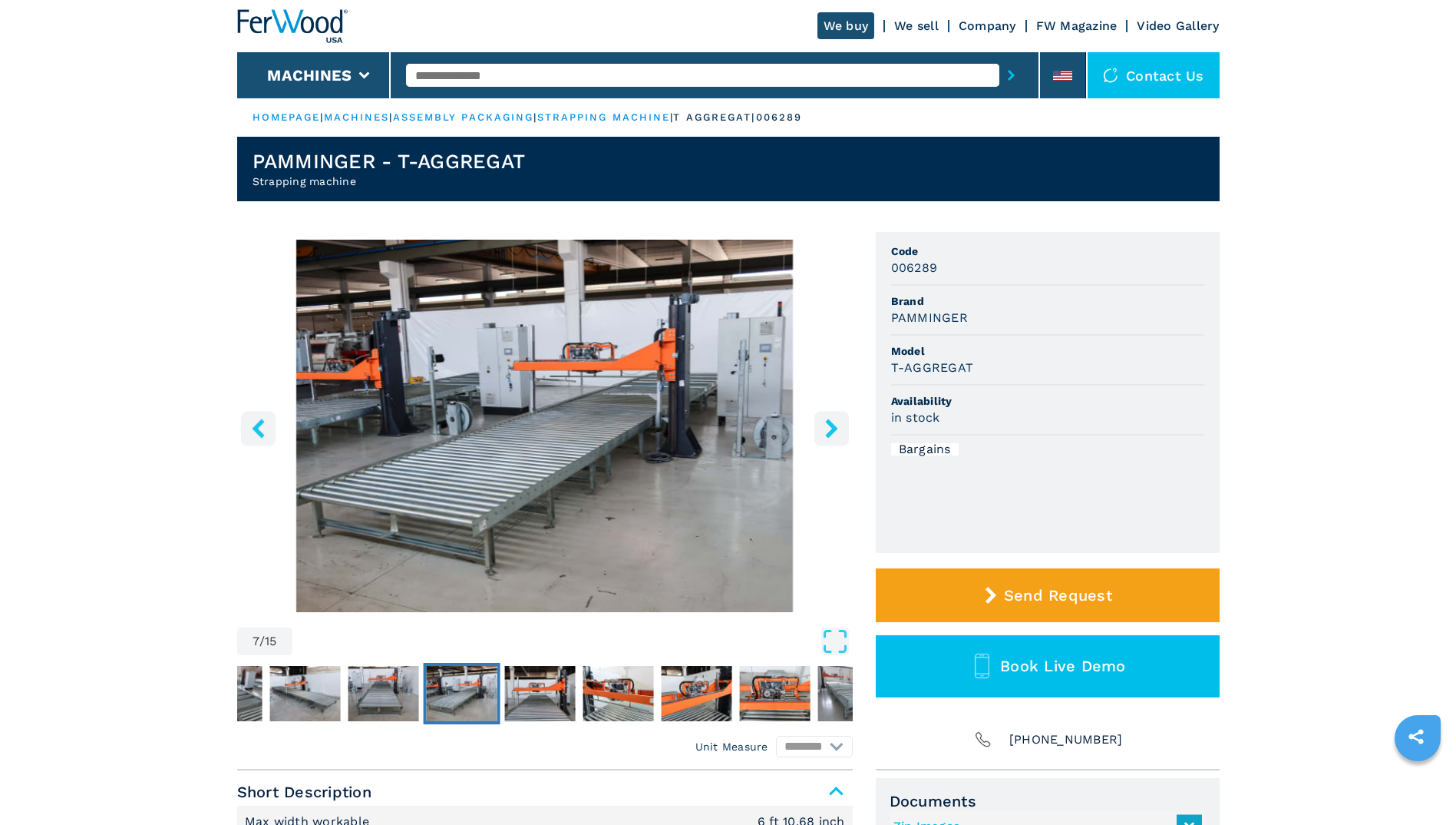
click at [822, 431] on icon "right-button" at bounding box center [832, 428] width 20 height 20
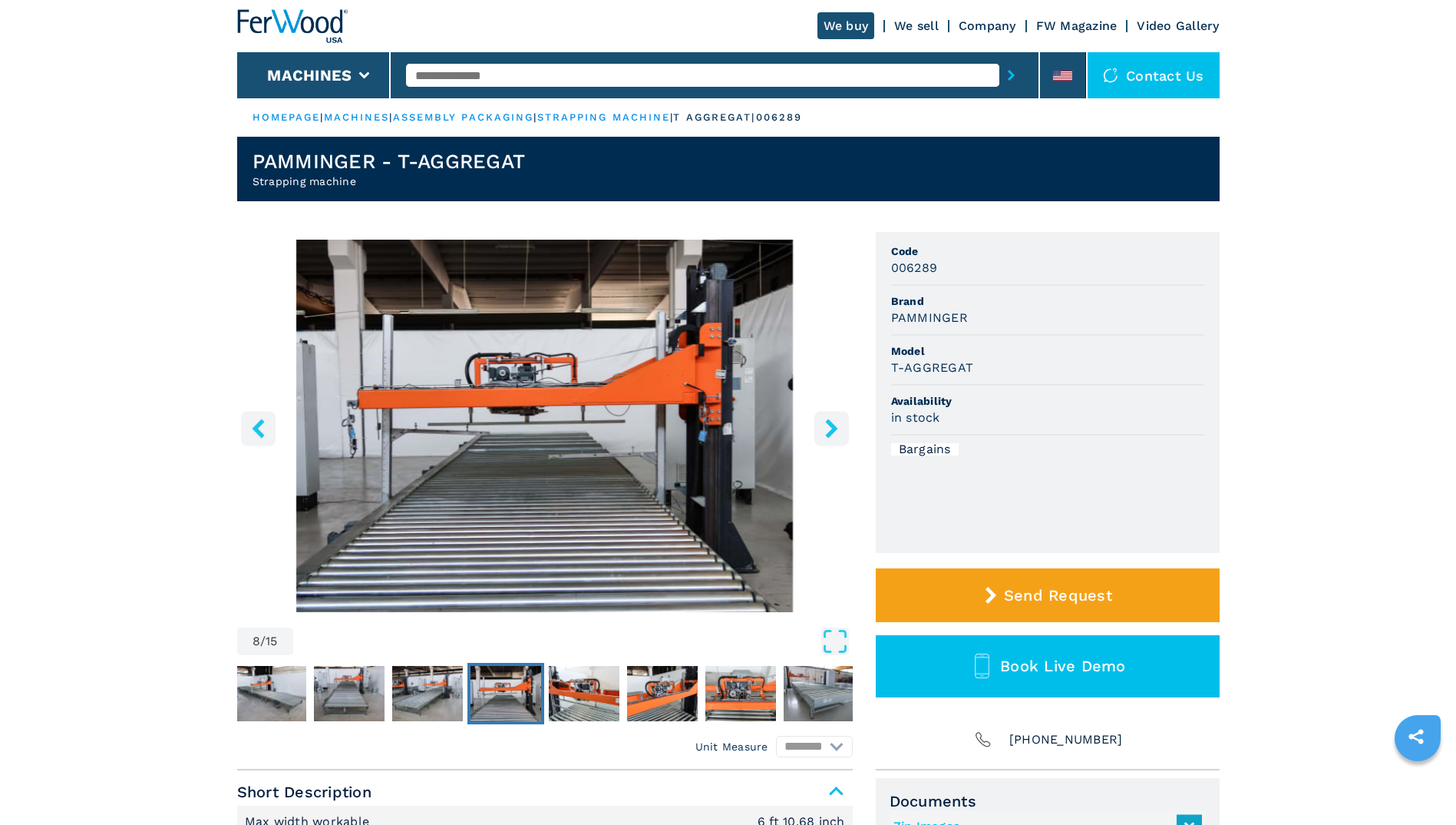
click at [822, 431] on icon "right-button" at bounding box center [832, 428] width 20 height 20
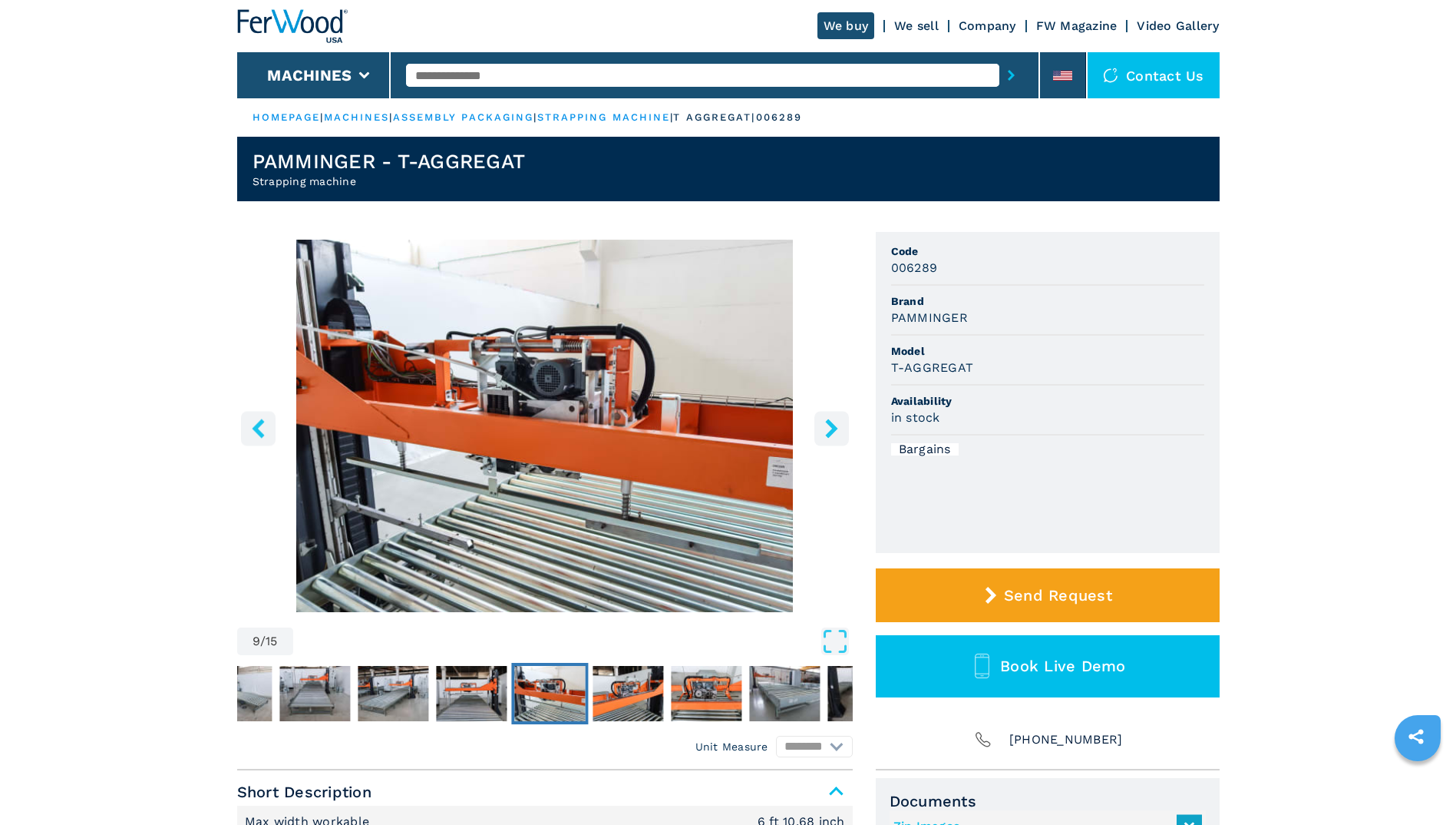
click at [822, 431] on icon "right-button" at bounding box center [832, 428] width 20 height 20
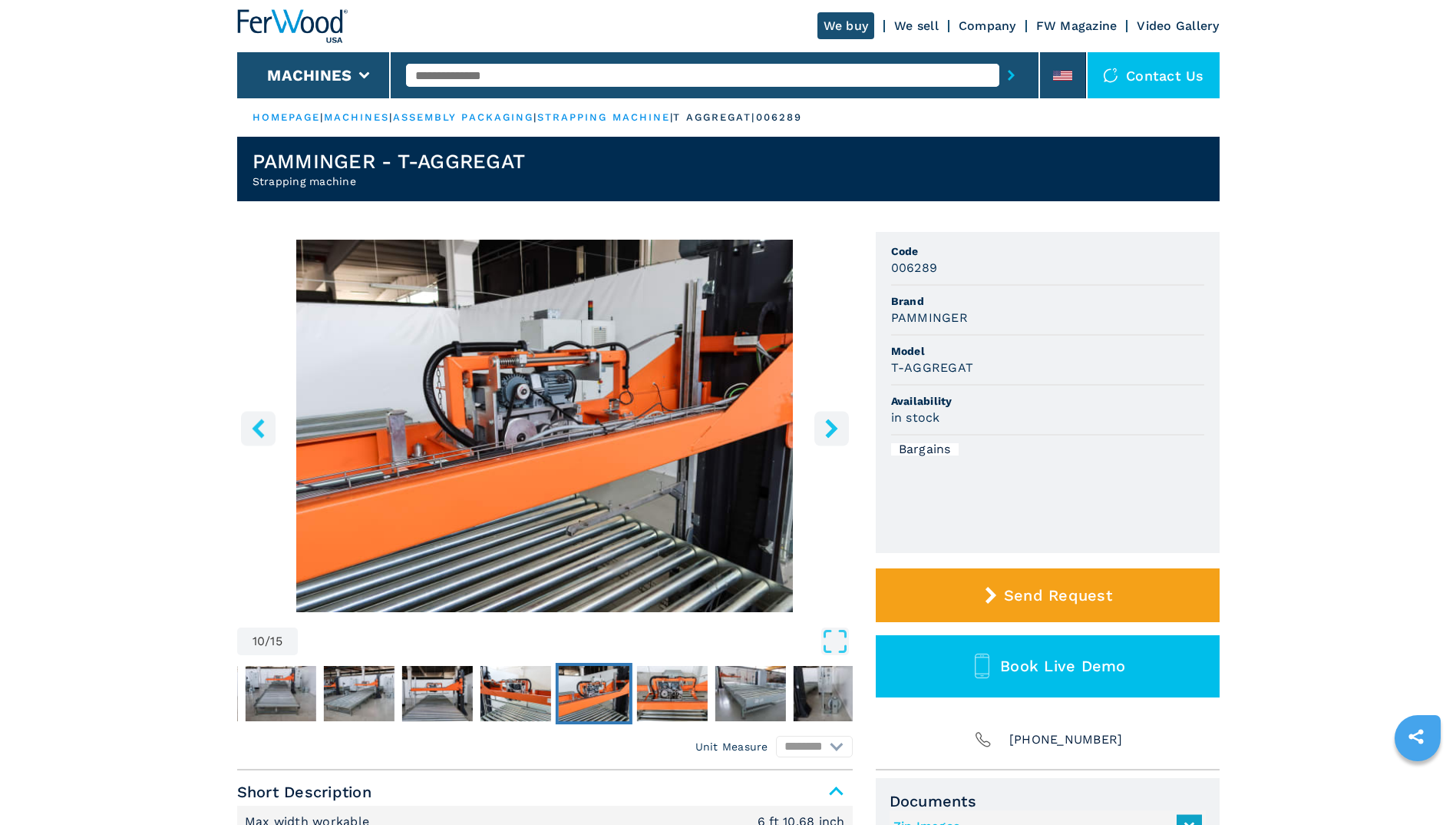
click at [822, 431] on icon "right-button" at bounding box center [832, 428] width 20 height 20
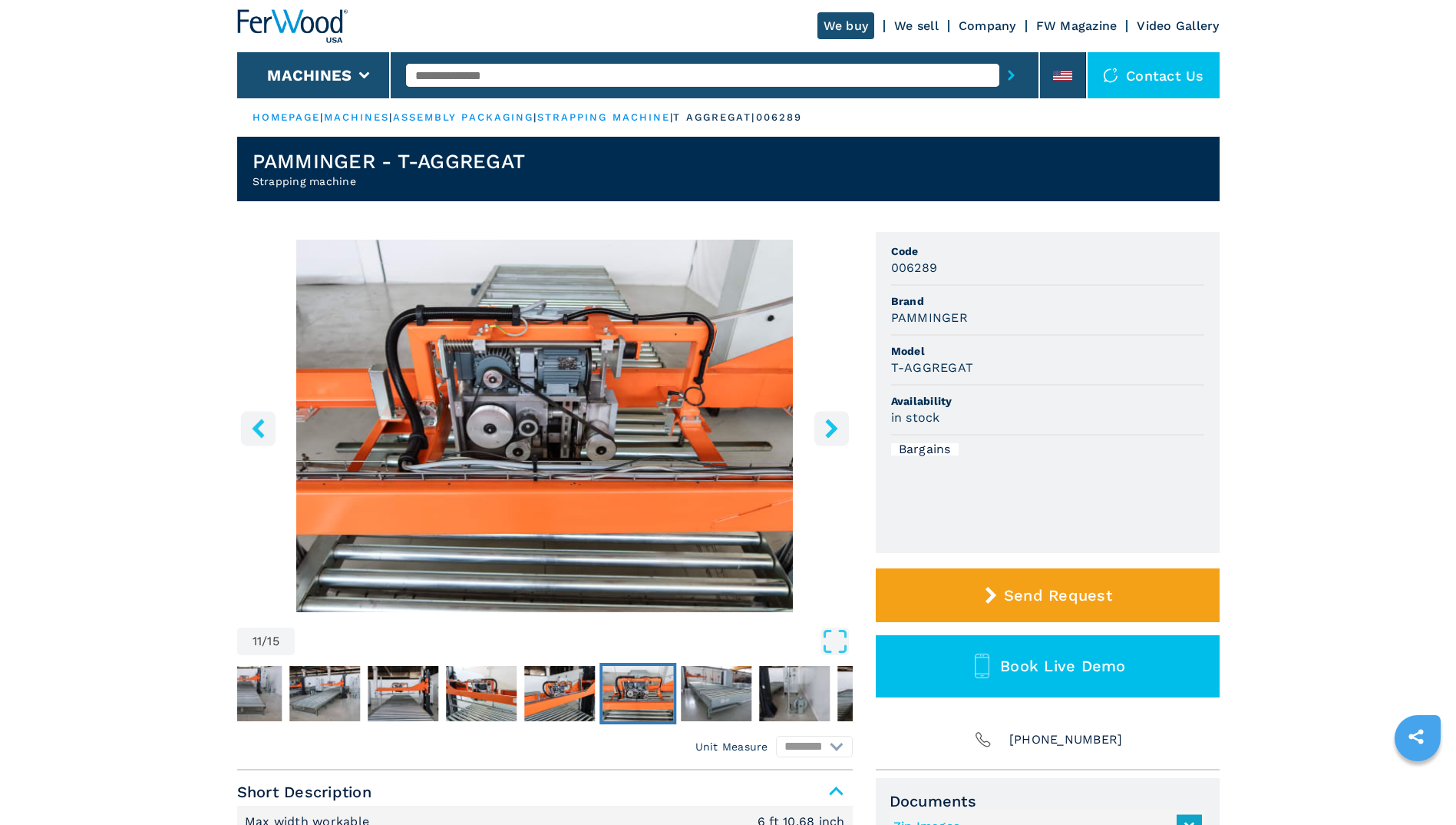
click at [822, 431] on icon "right-button" at bounding box center [832, 428] width 20 height 20
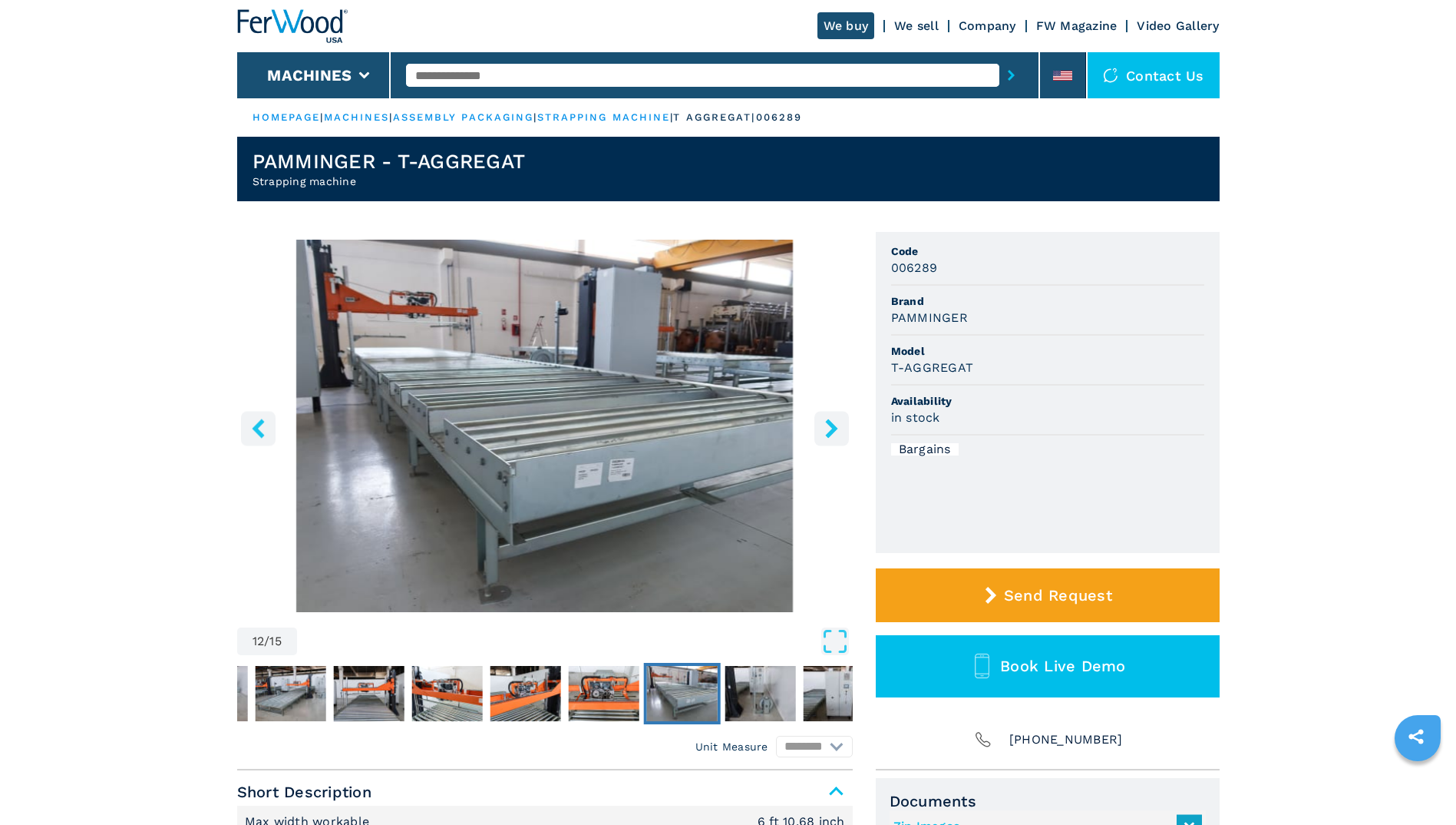
click at [822, 431] on icon "right-button" at bounding box center [832, 428] width 20 height 20
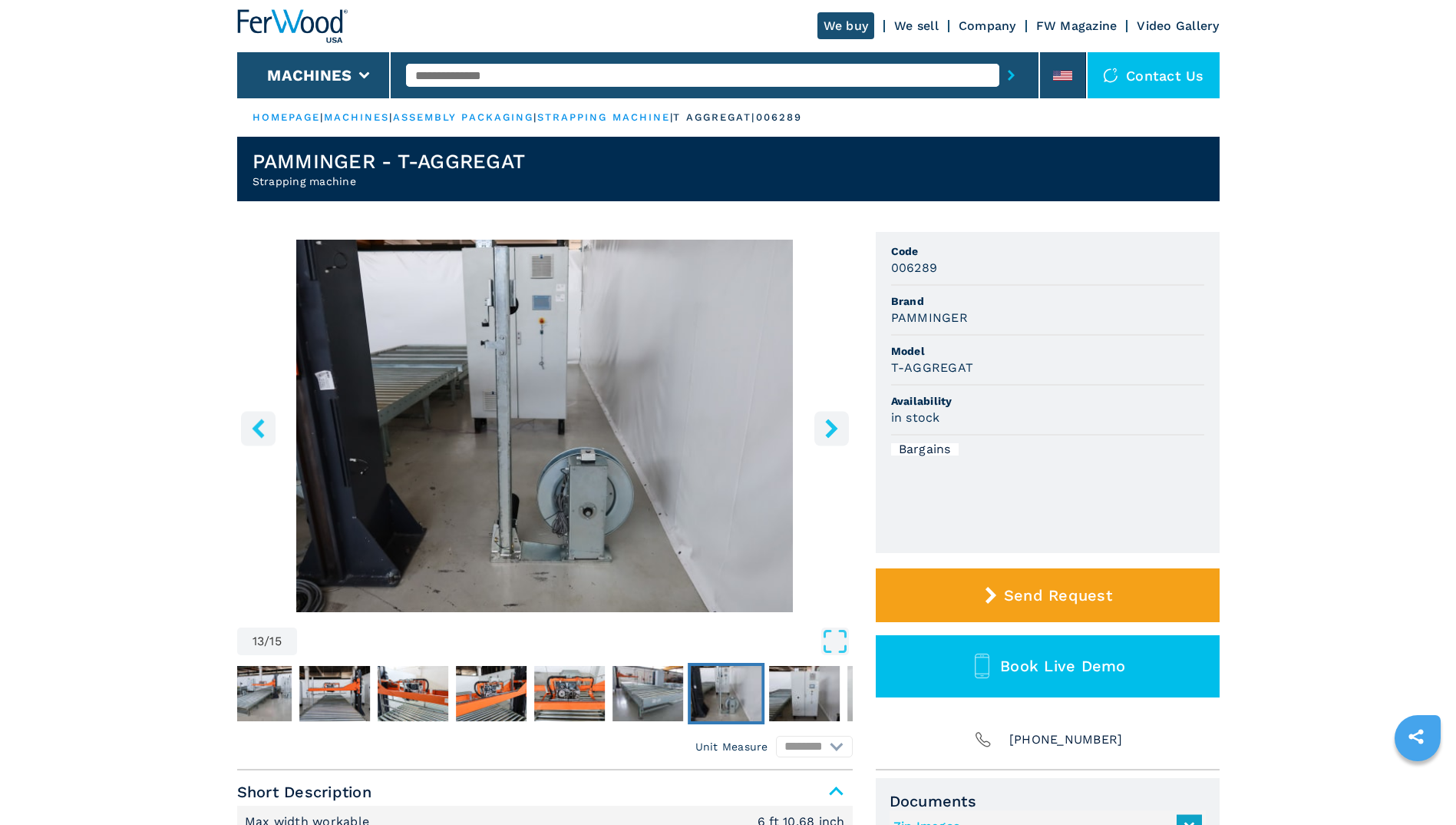
click at [822, 431] on icon "right-button" at bounding box center [832, 428] width 20 height 20
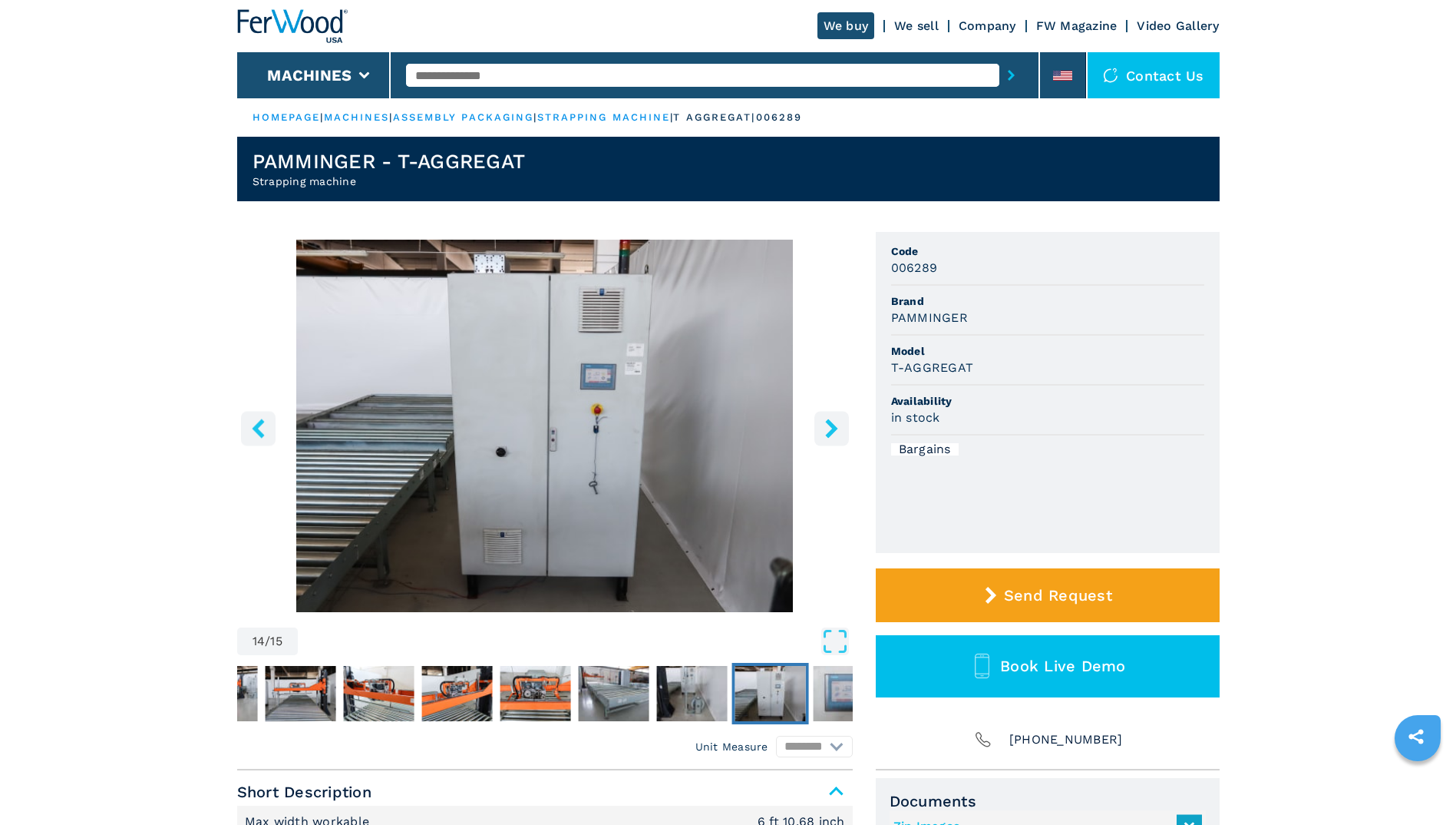
click at [822, 431] on icon "right-button" at bounding box center [832, 428] width 20 height 20
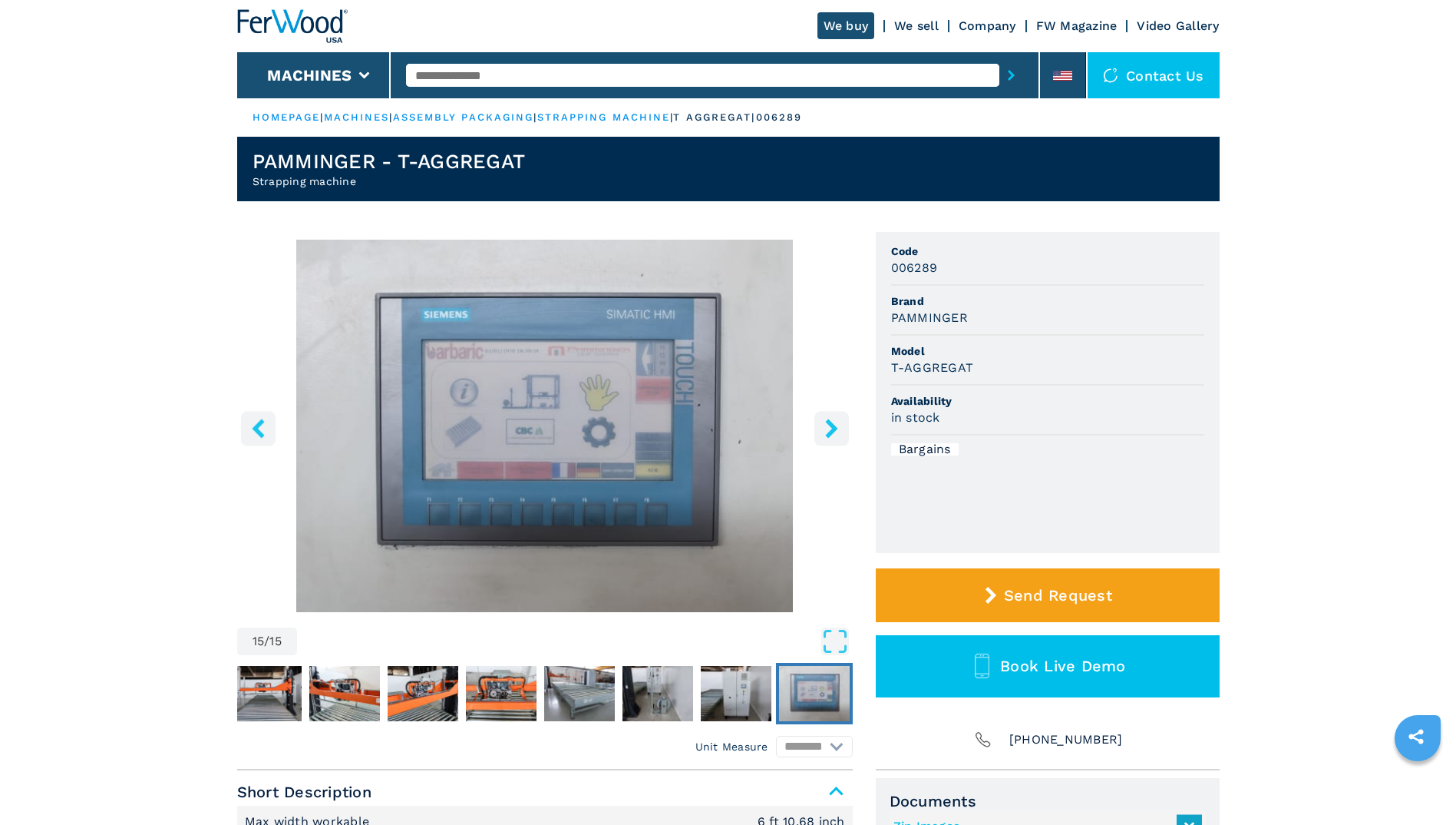
click at [822, 431] on icon "right-button" at bounding box center [832, 428] width 20 height 20
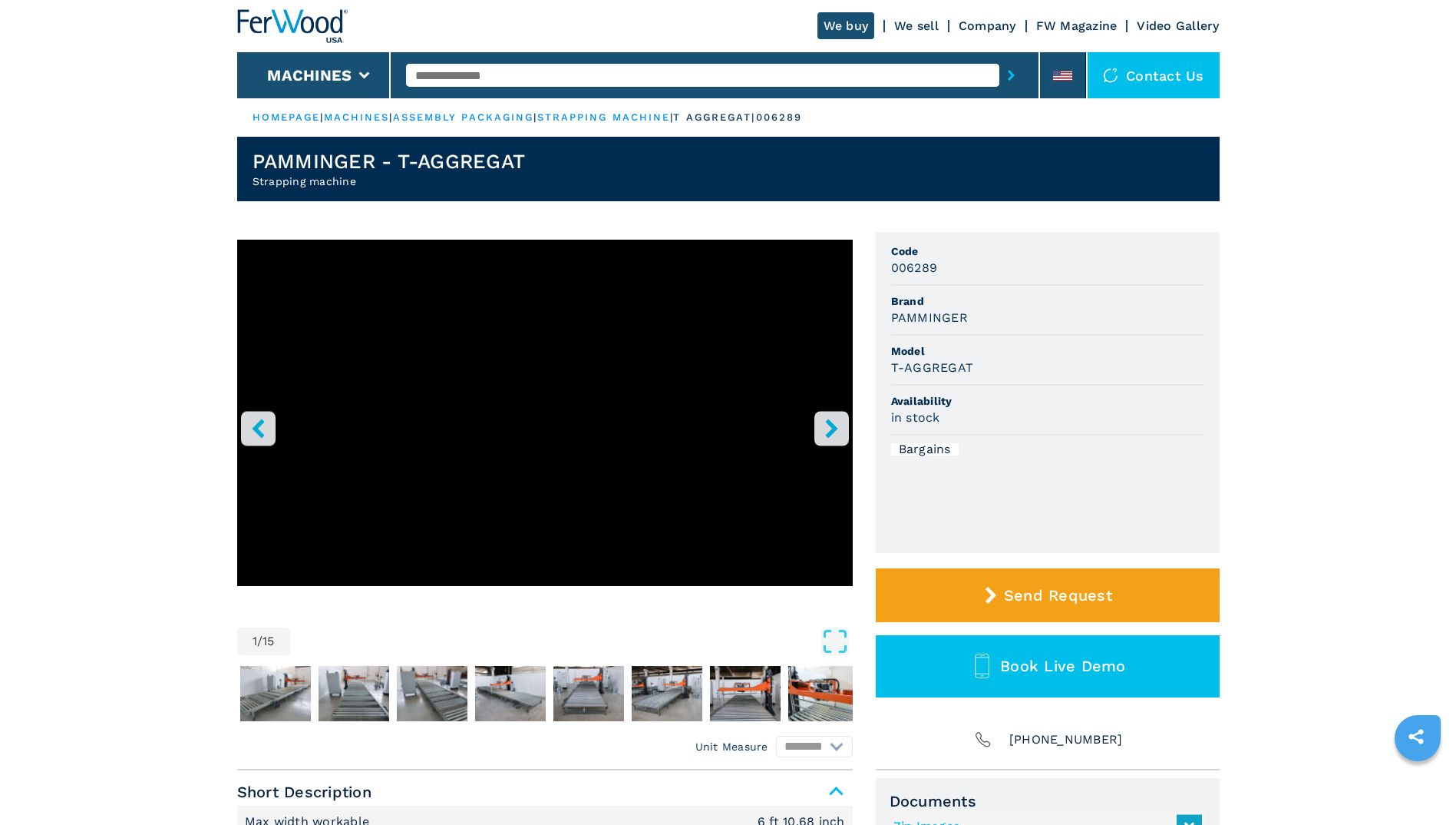
select select "**********"
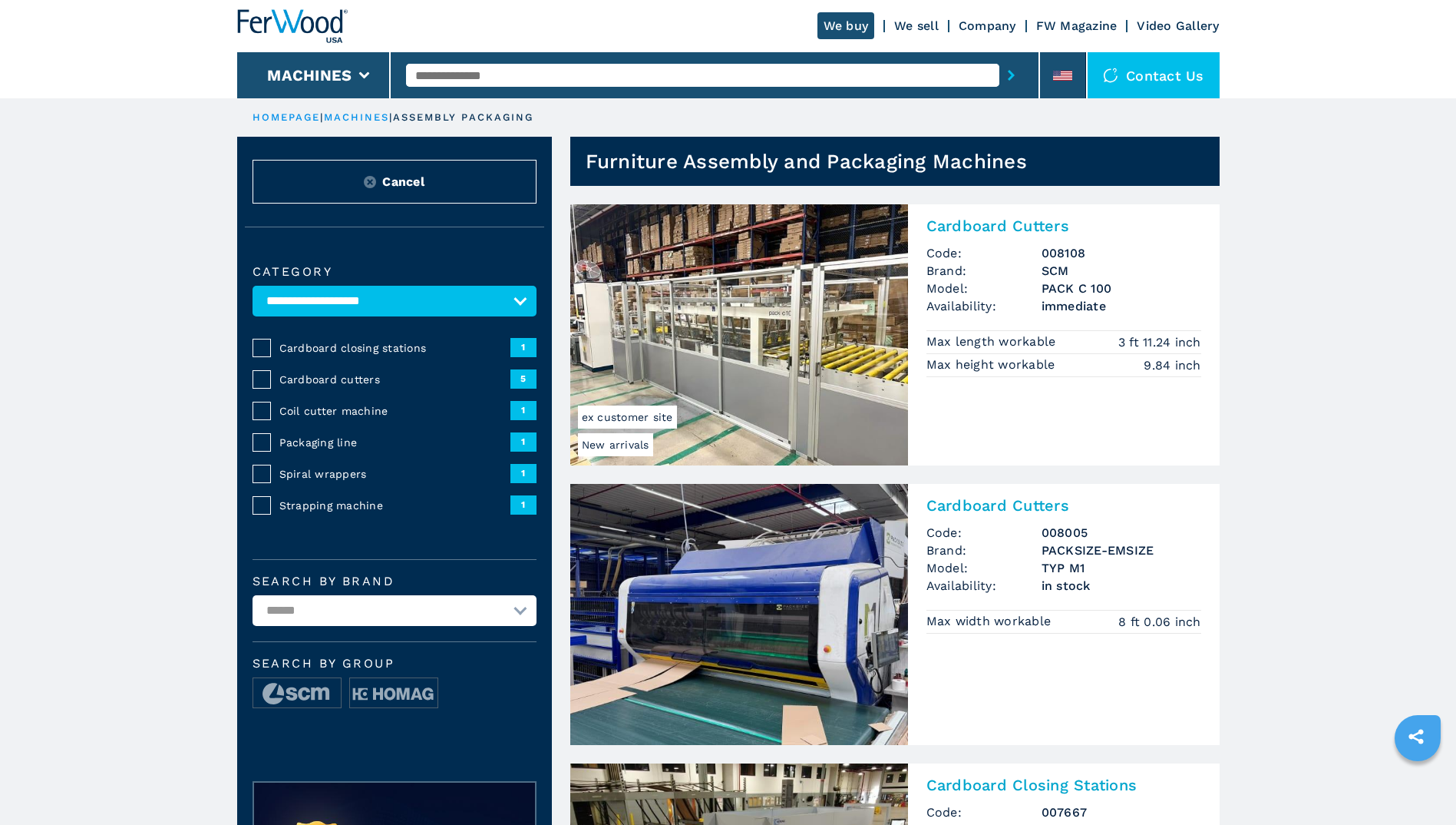
click at [297, 16] on img at bounding box center [292, 26] width 110 height 34
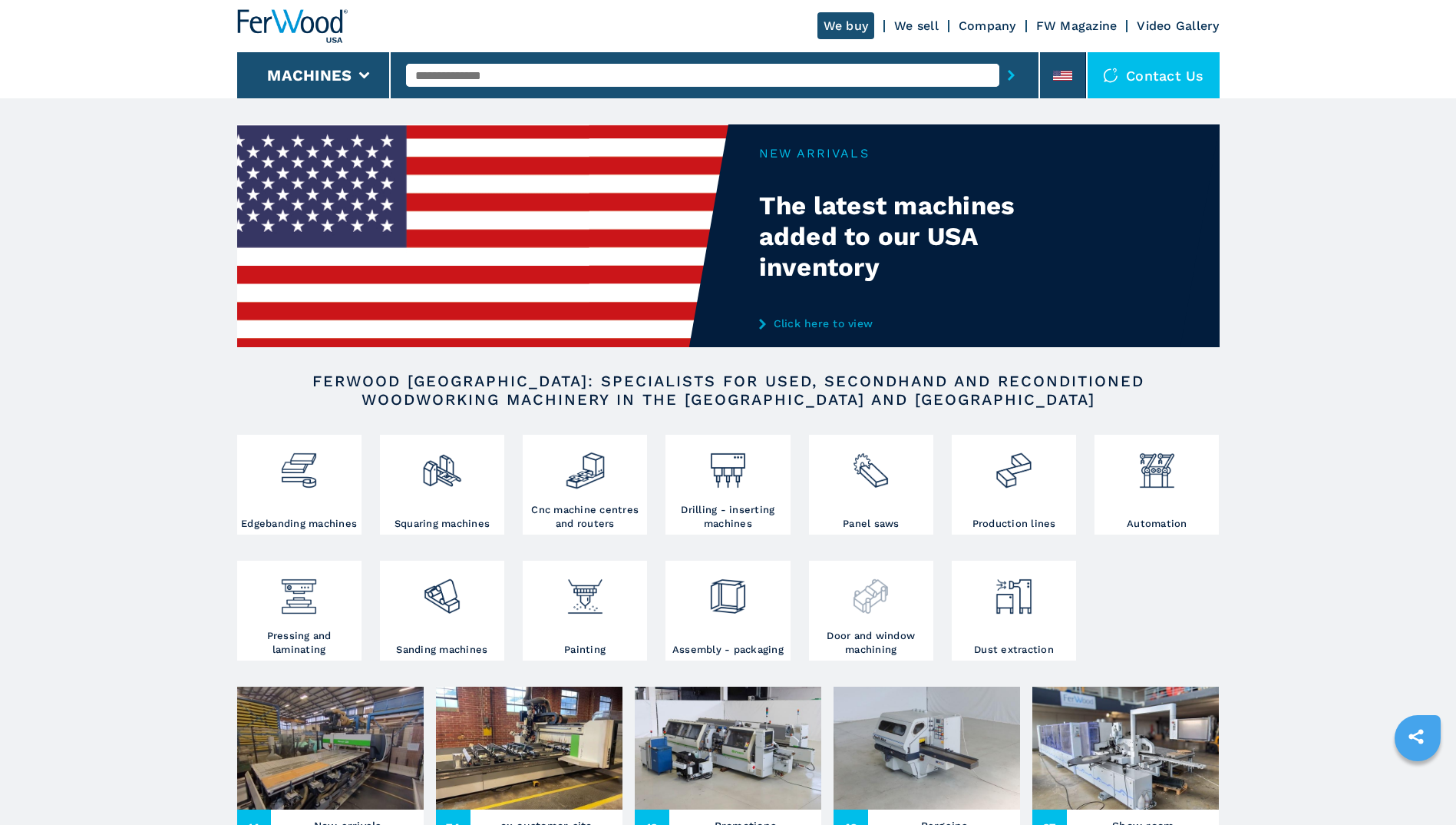
click at [851, 614] on img at bounding box center [871, 590] width 41 height 52
click at [1015, 481] on img at bounding box center [1014, 464] width 41 height 52
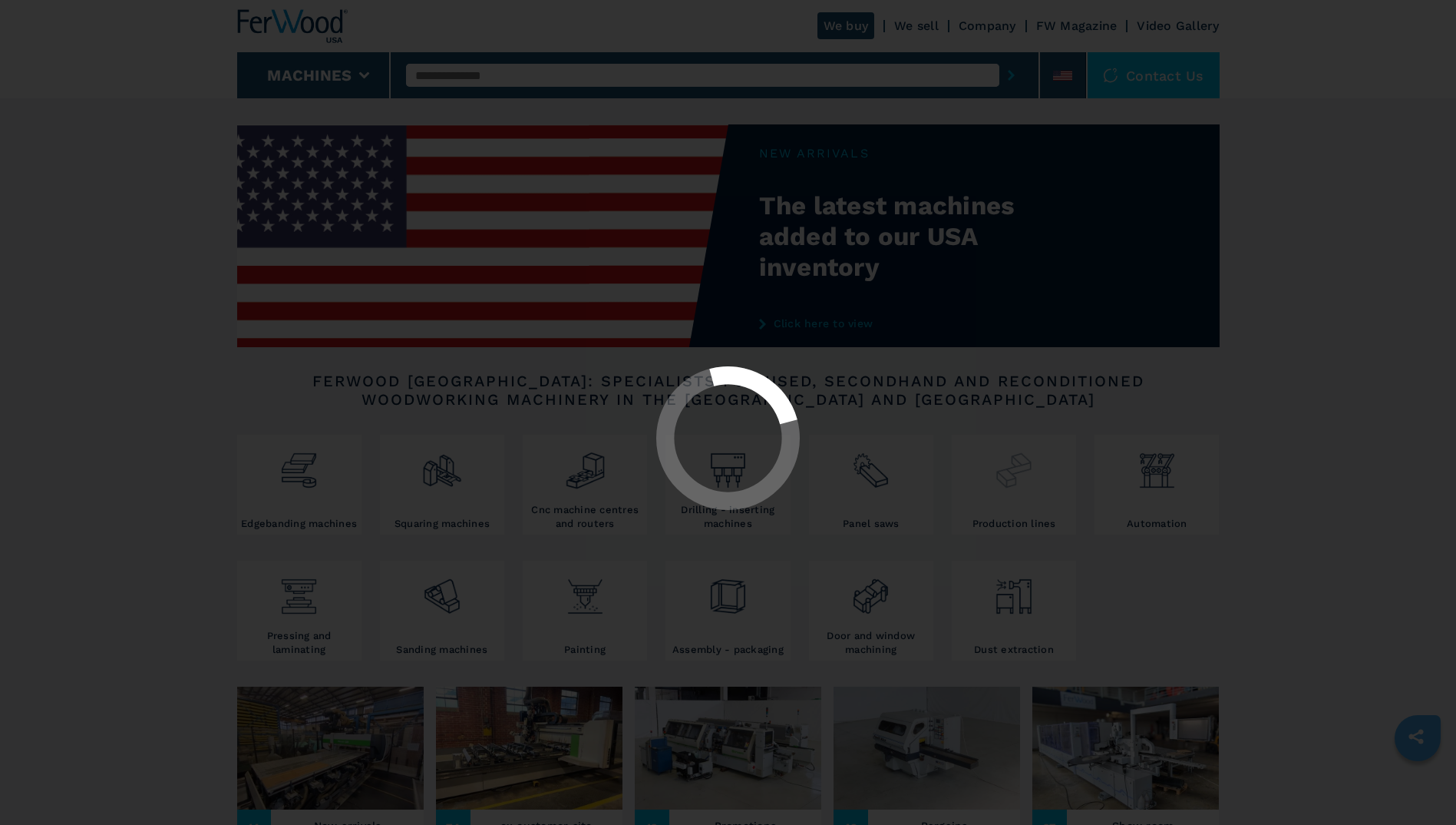
select select "**********"
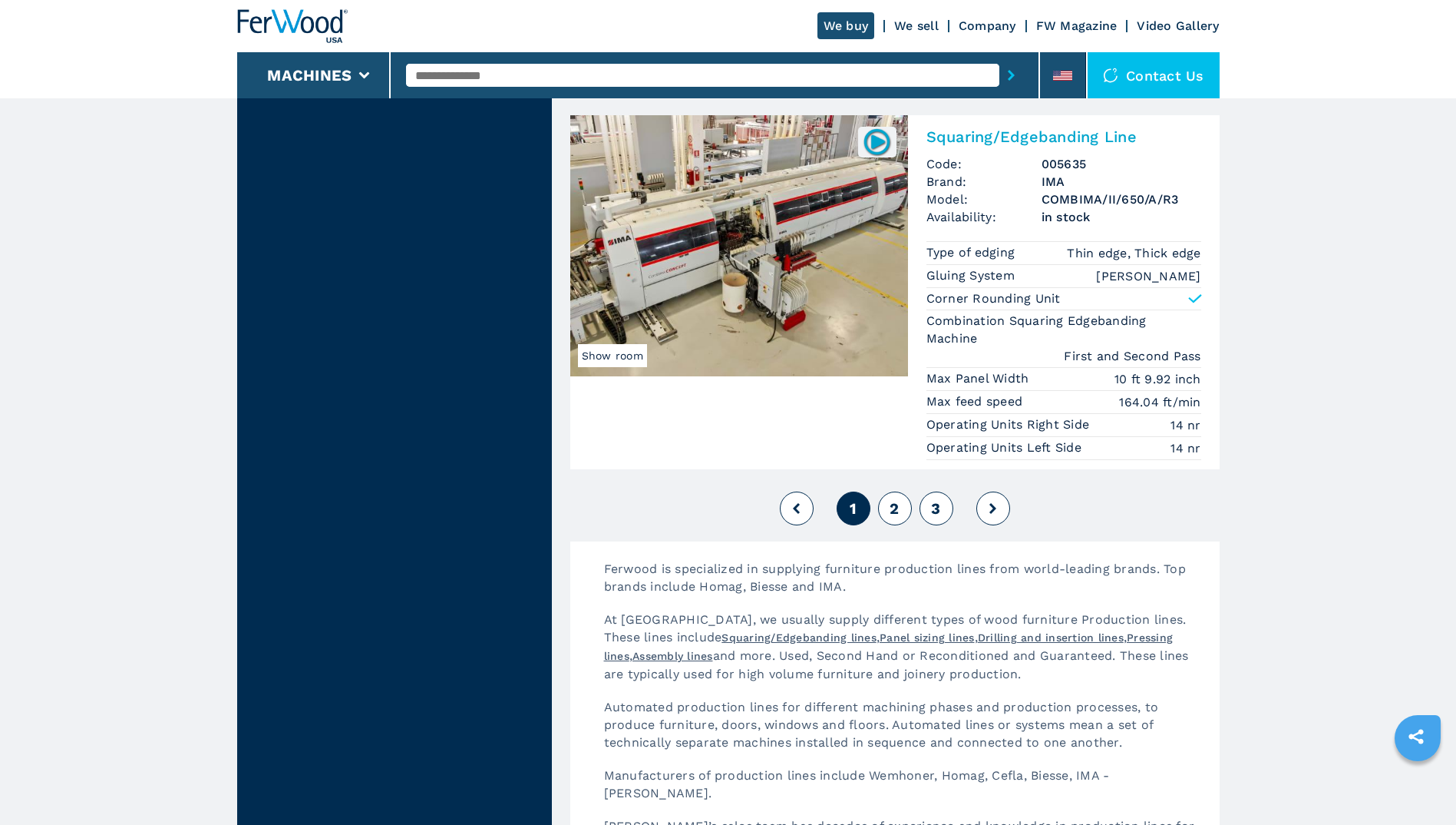
scroll to position [3460, 0]
click at [886, 510] on button "2" at bounding box center [895, 507] width 34 height 34
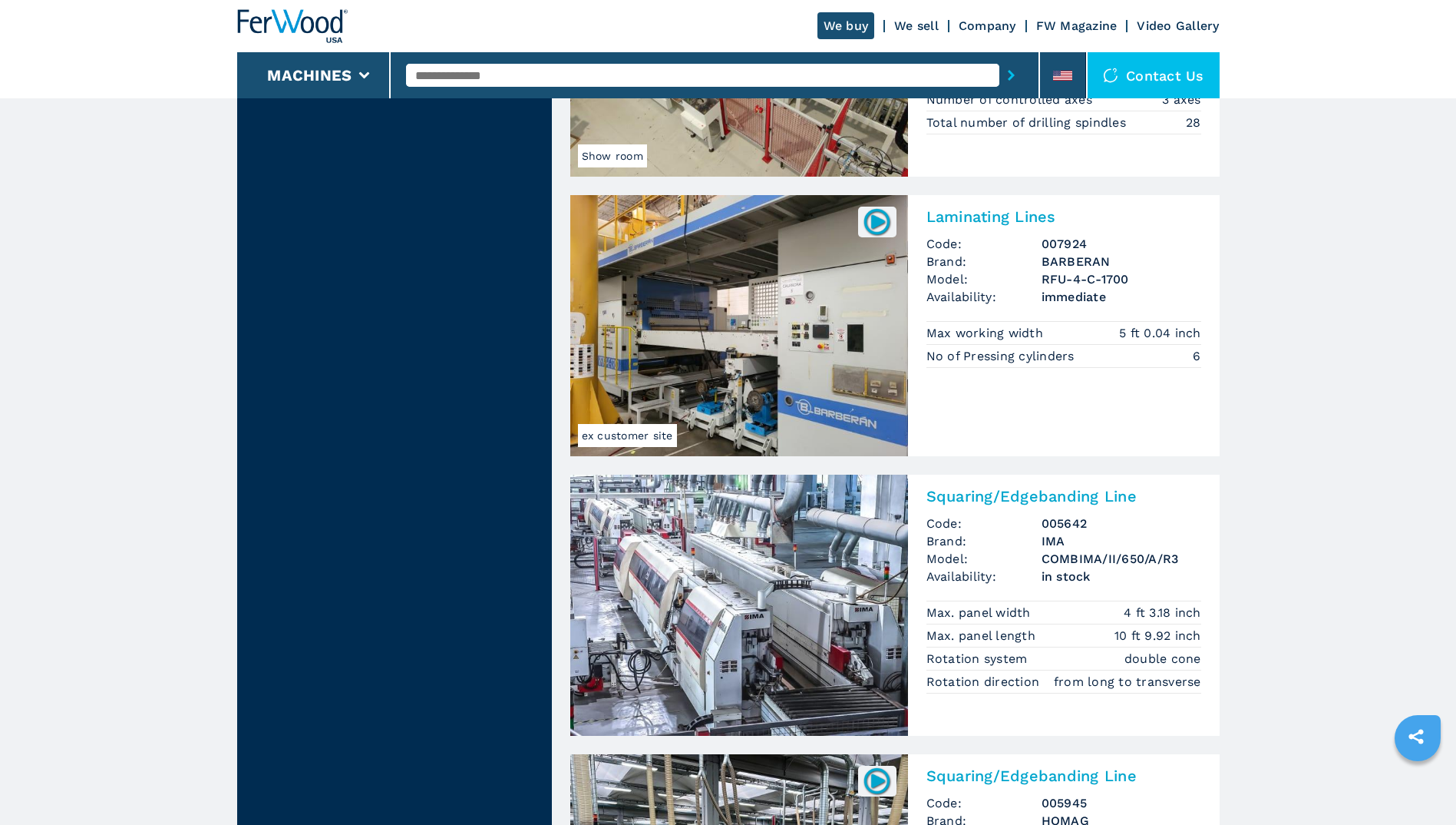
scroll to position [2960, 0]
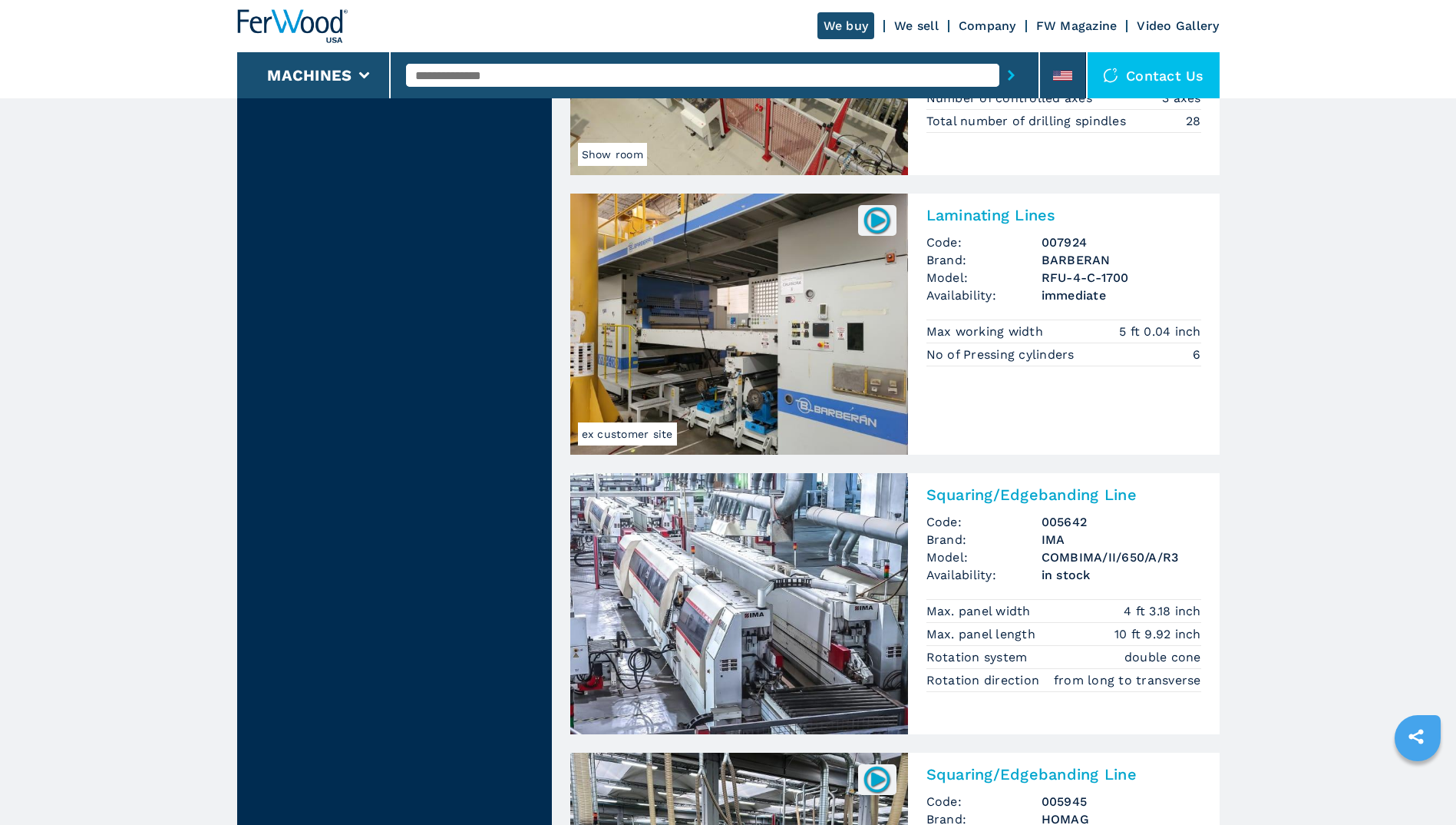
click at [774, 340] on img at bounding box center [739, 324] width 338 height 261
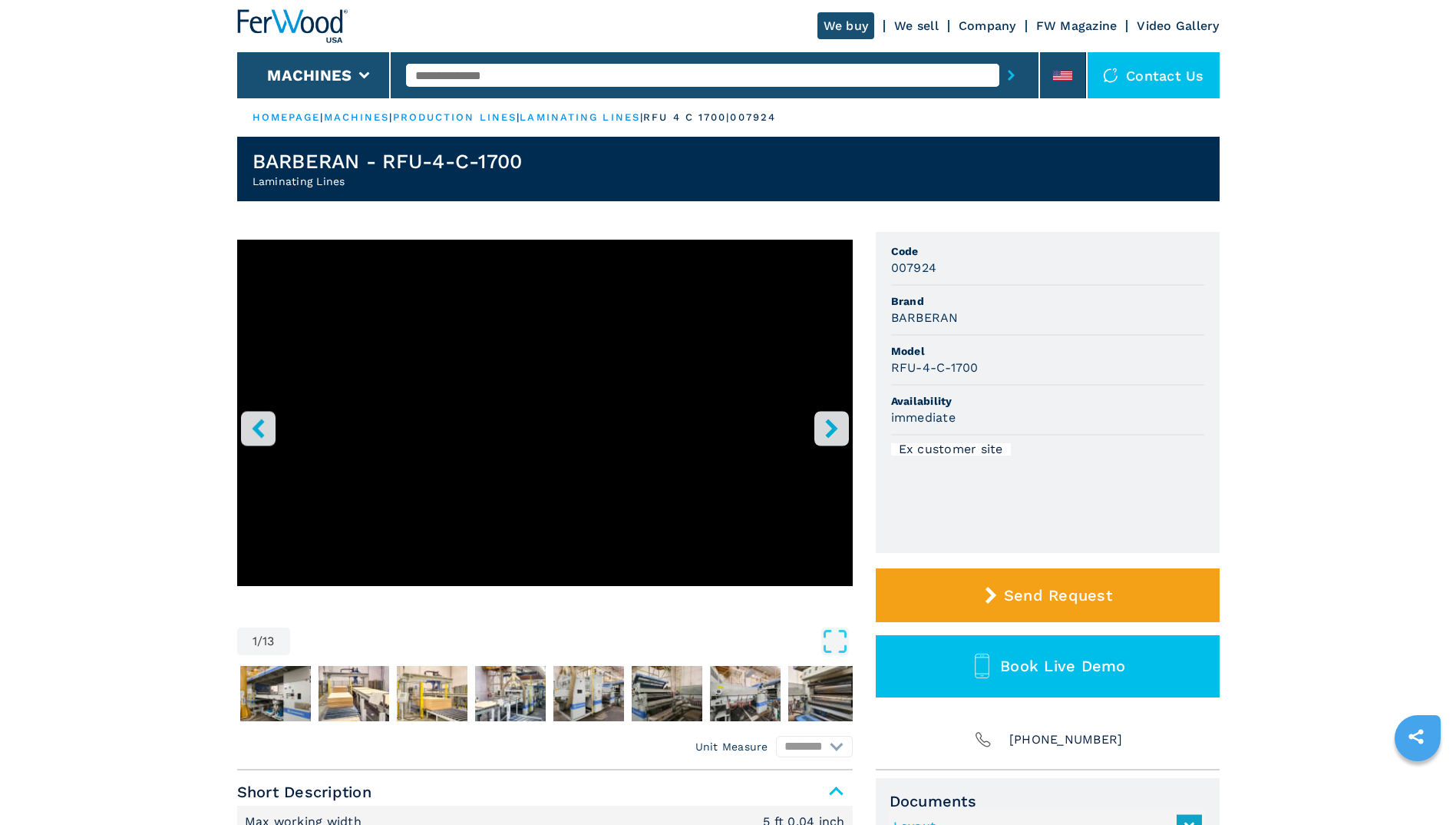
click at [828, 431] on icon "right-button" at bounding box center [832, 428] width 20 height 20
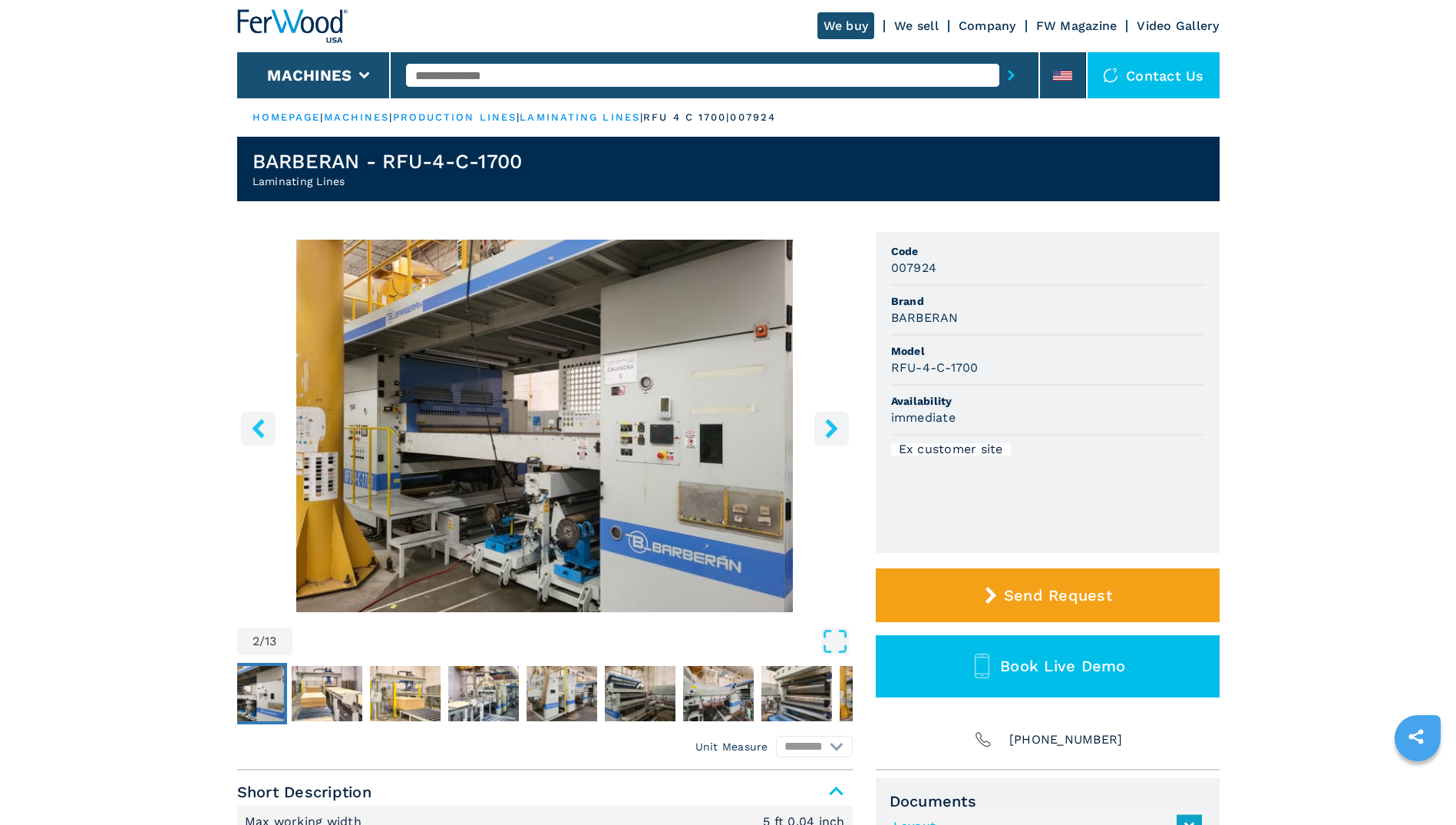
click at [828, 431] on icon "right-button" at bounding box center [832, 428] width 20 height 20
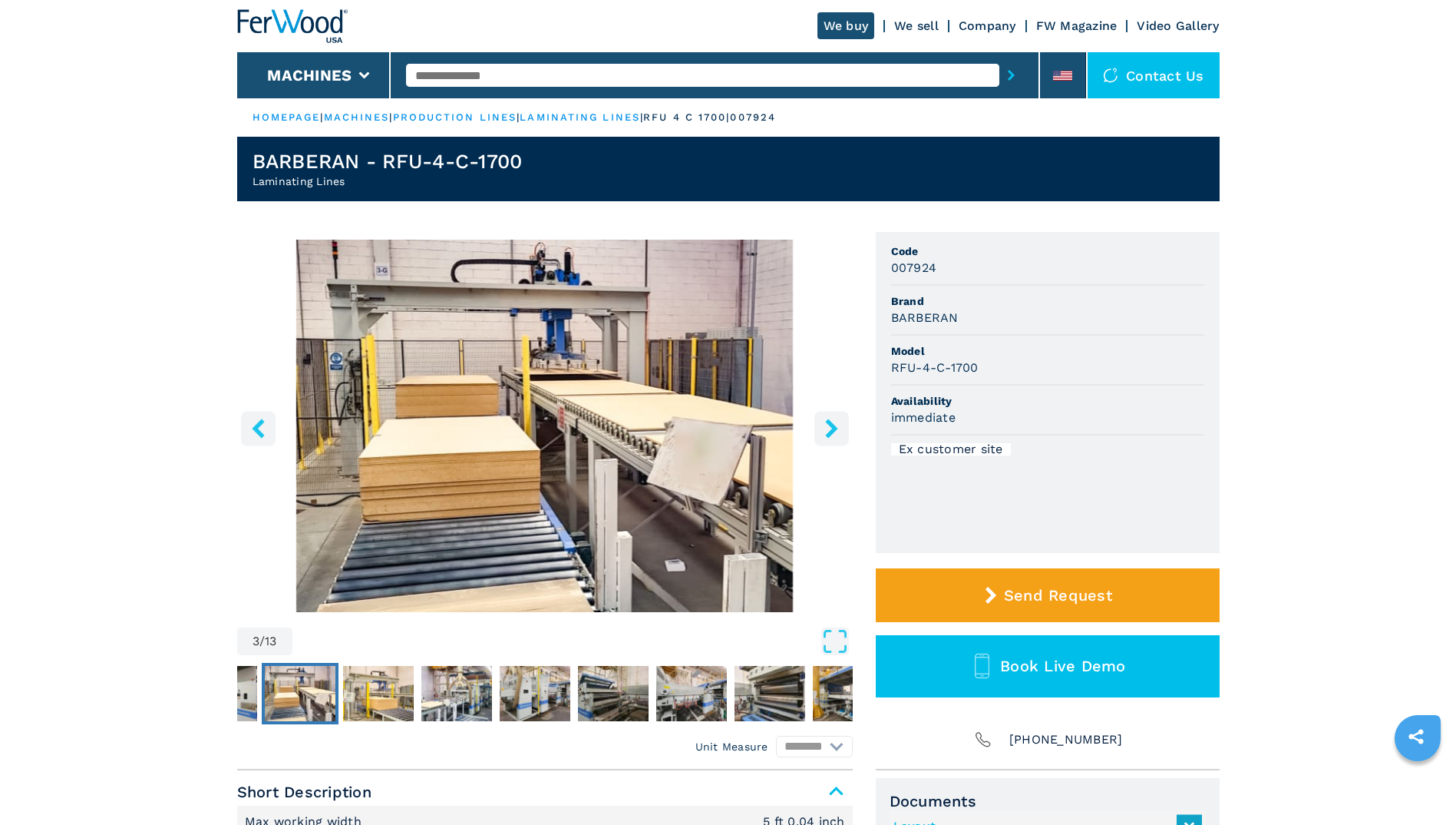
click at [828, 431] on icon "right-button" at bounding box center [832, 428] width 20 height 20
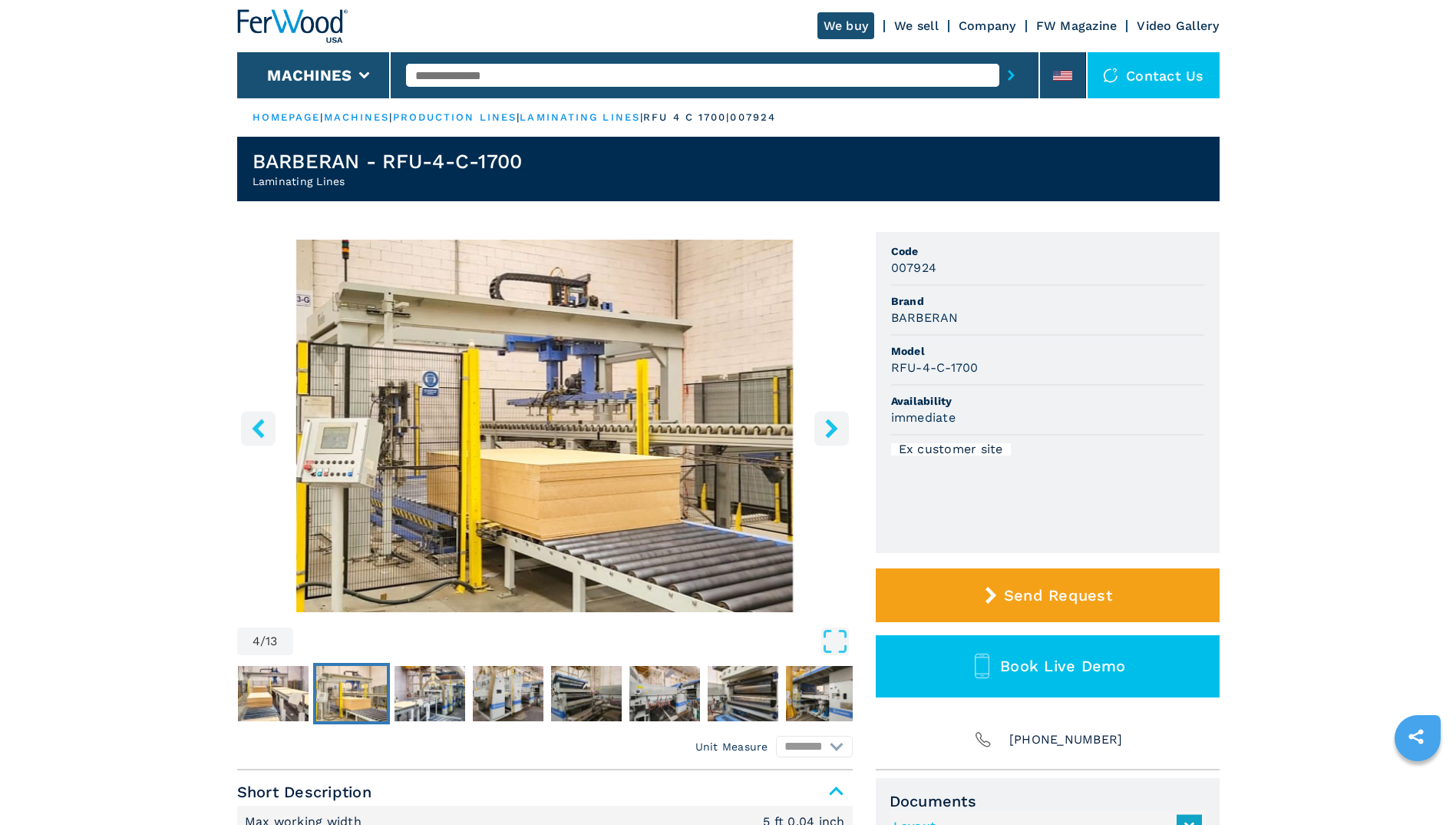
click at [828, 431] on icon "right-button" at bounding box center [832, 428] width 20 height 20
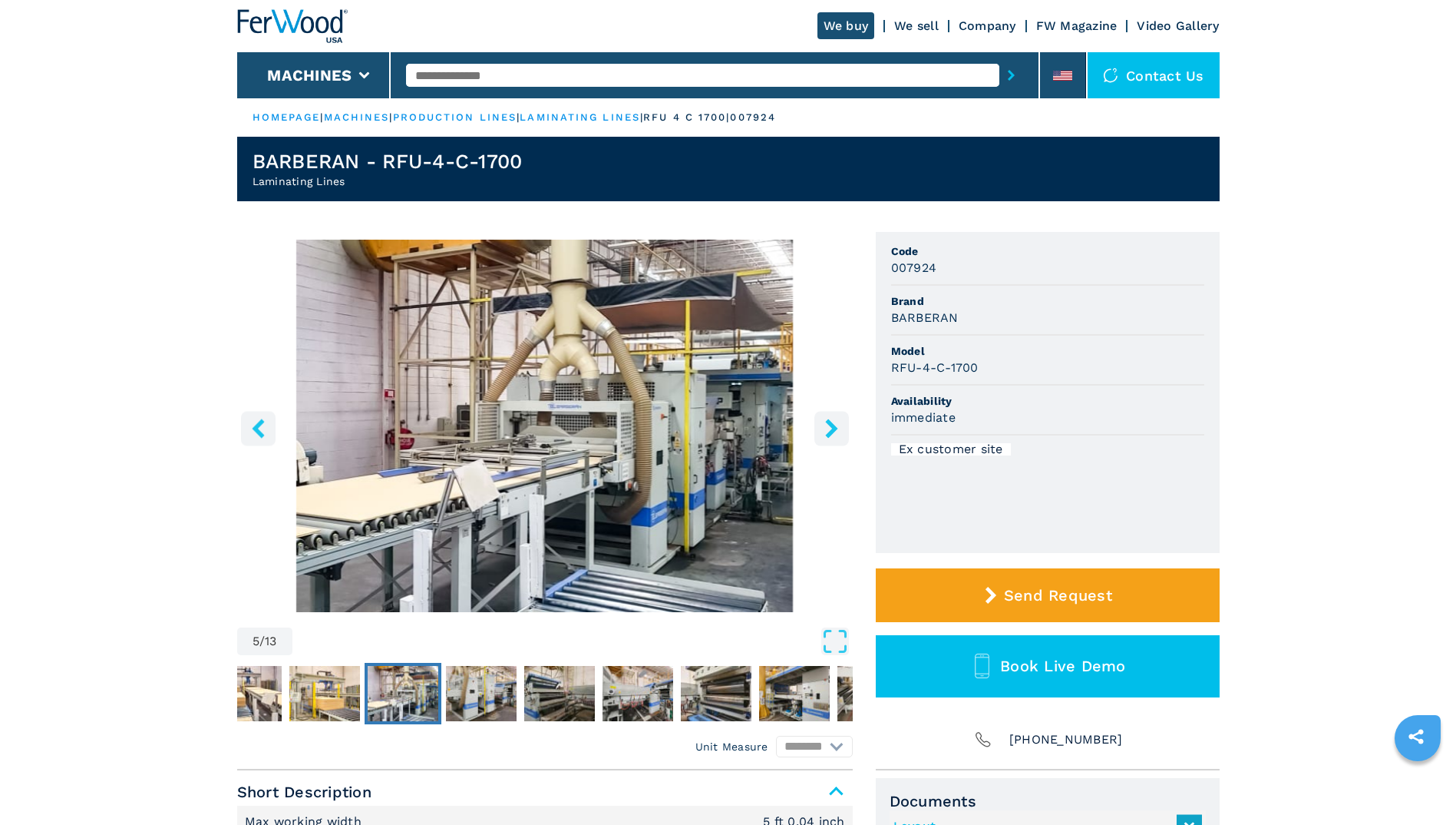
click at [828, 431] on icon "right-button" at bounding box center [832, 428] width 20 height 20
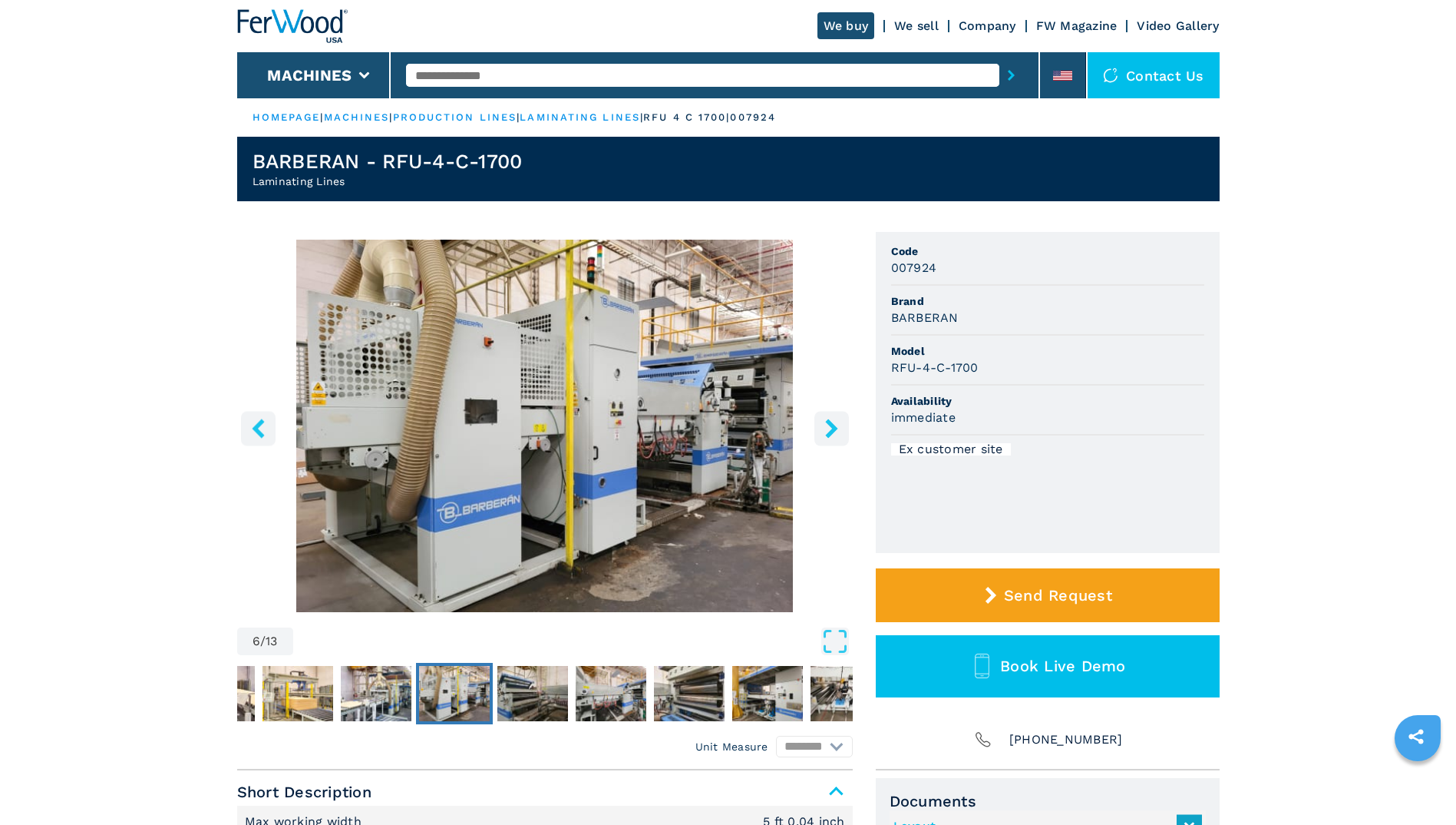
click at [828, 431] on icon "right-button" at bounding box center [832, 428] width 20 height 20
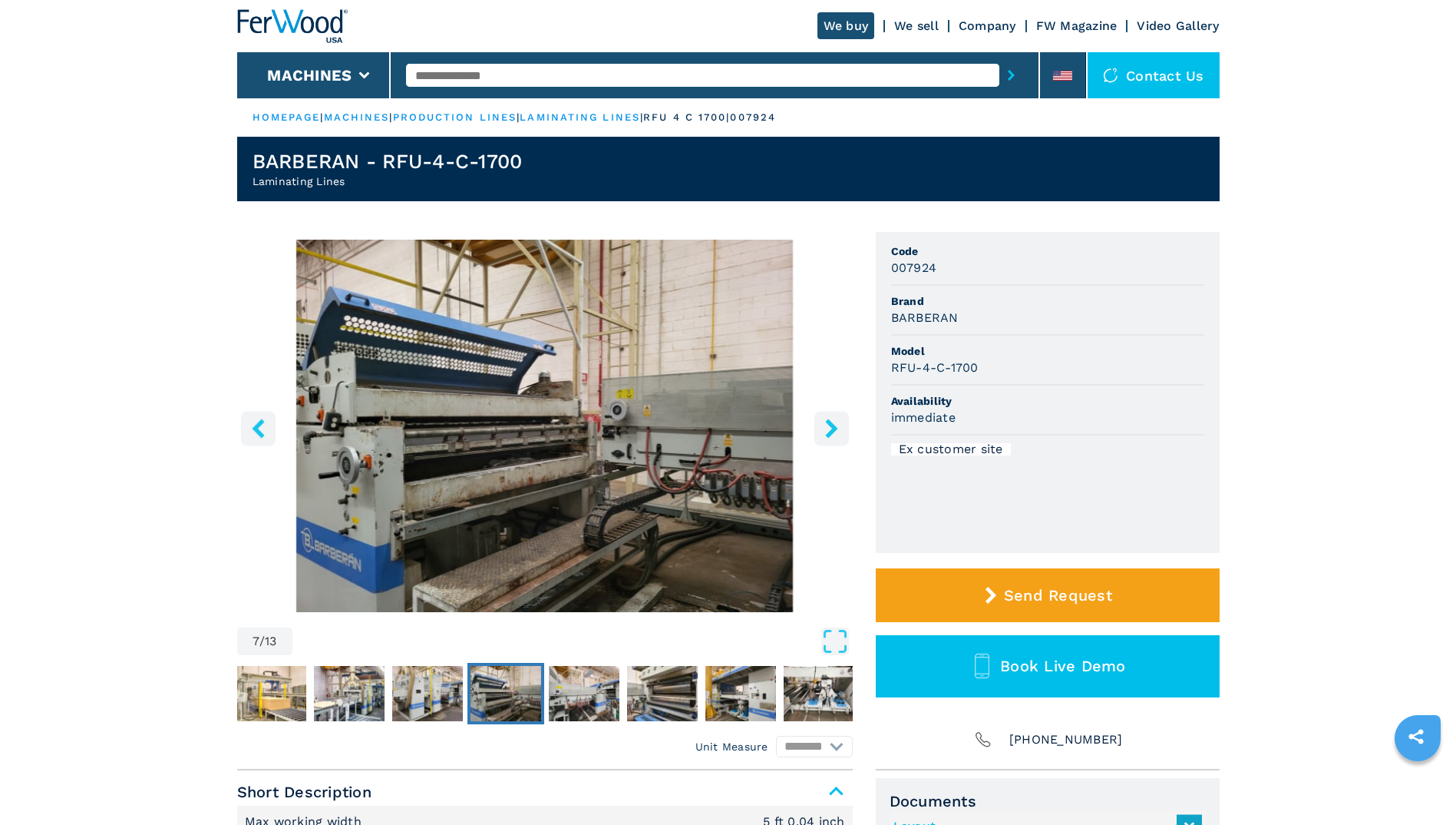
click at [828, 431] on icon "right-button" at bounding box center [832, 428] width 20 height 20
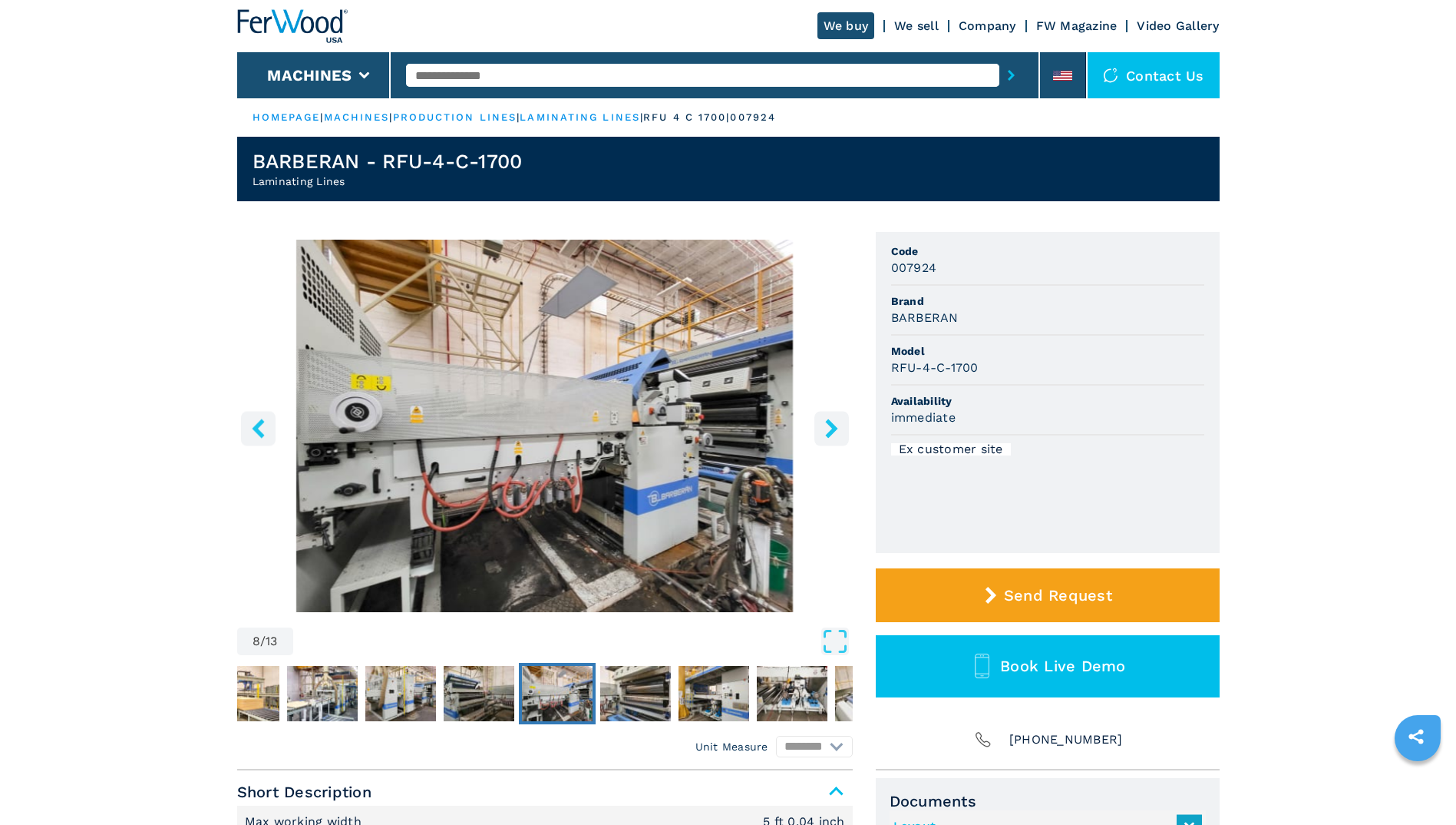
click at [828, 431] on icon "right-button" at bounding box center [832, 428] width 20 height 20
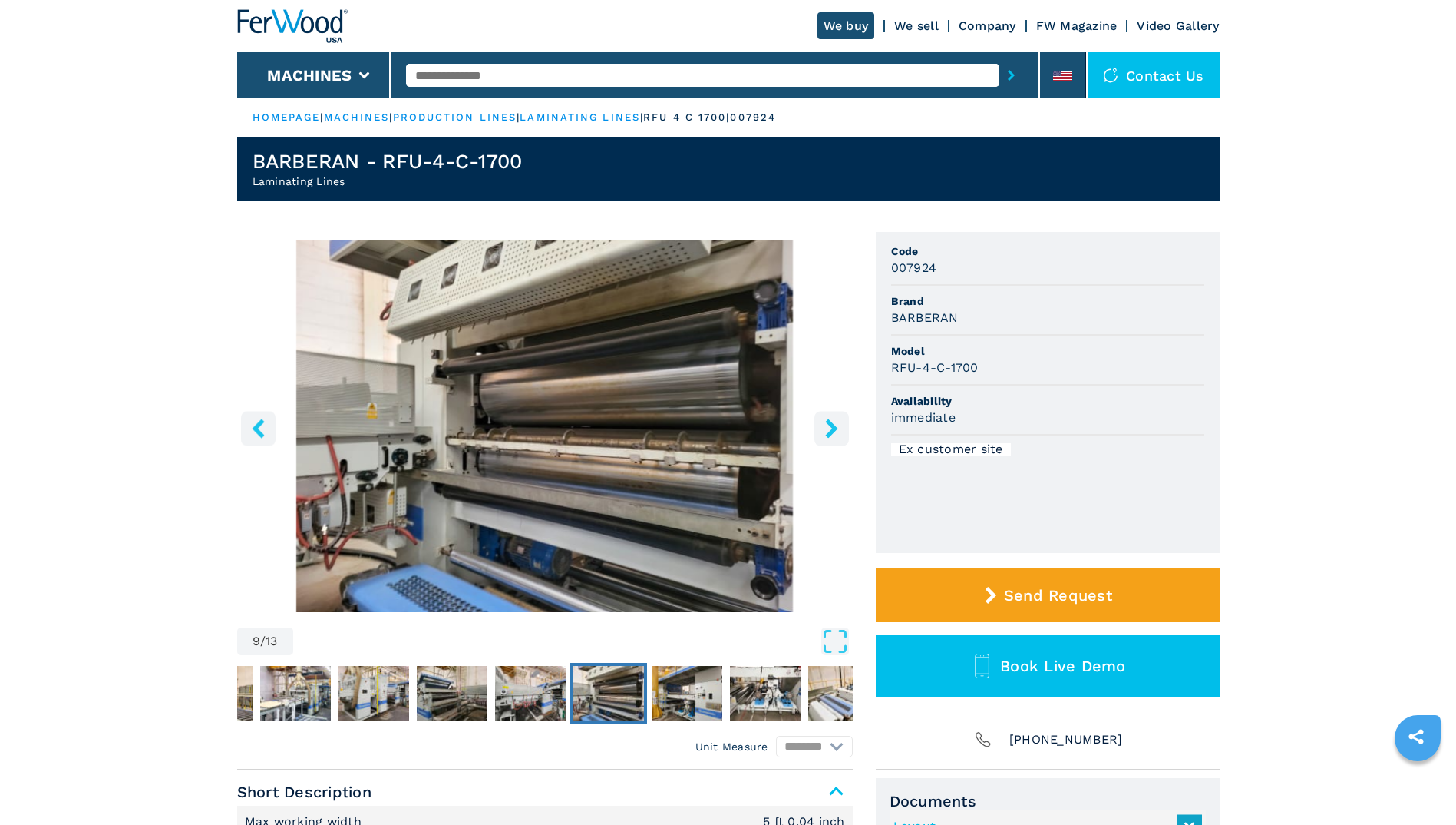
click at [828, 431] on icon "right-button" at bounding box center [832, 428] width 20 height 20
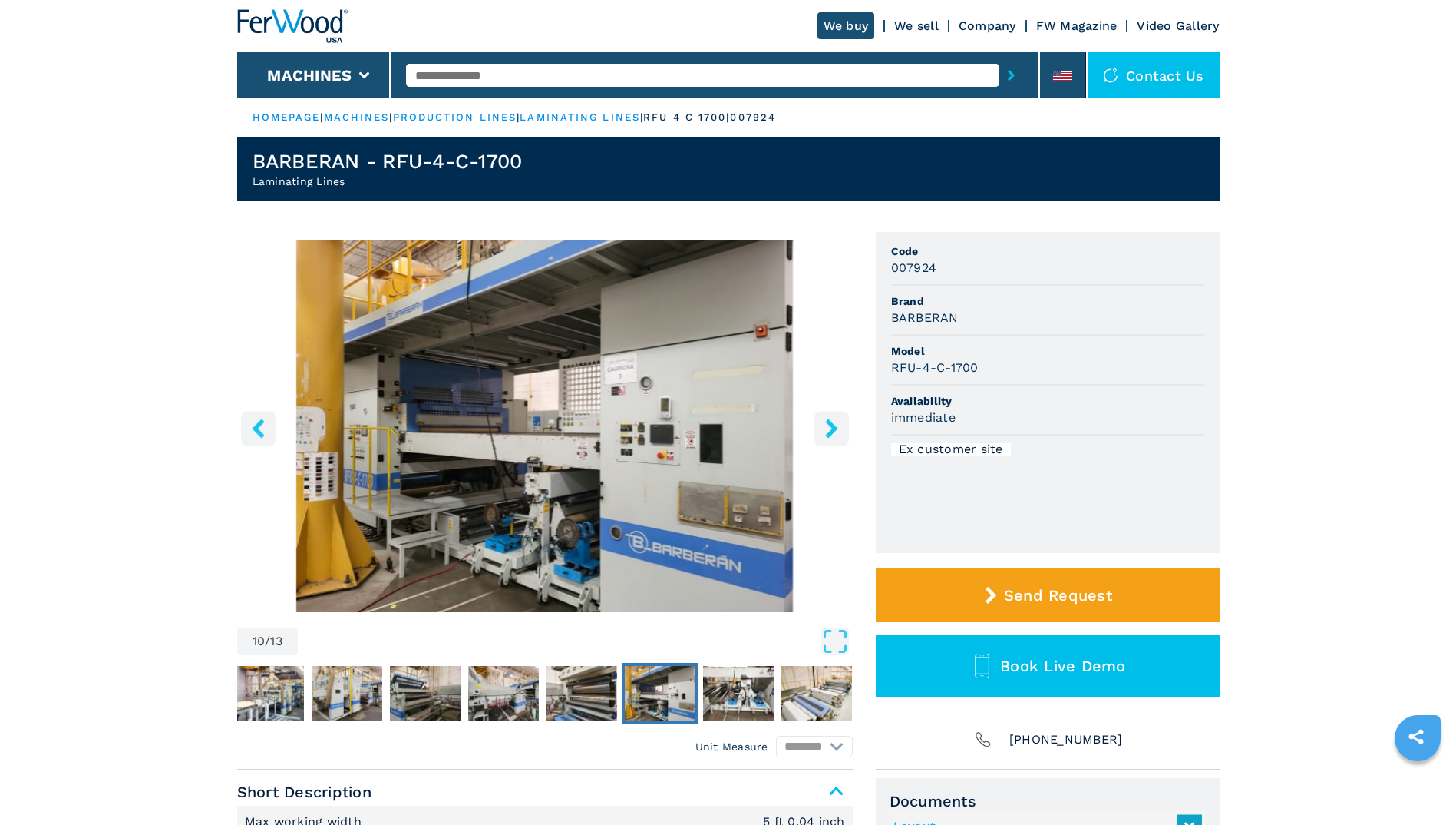
click at [828, 431] on icon "right-button" at bounding box center [832, 428] width 20 height 20
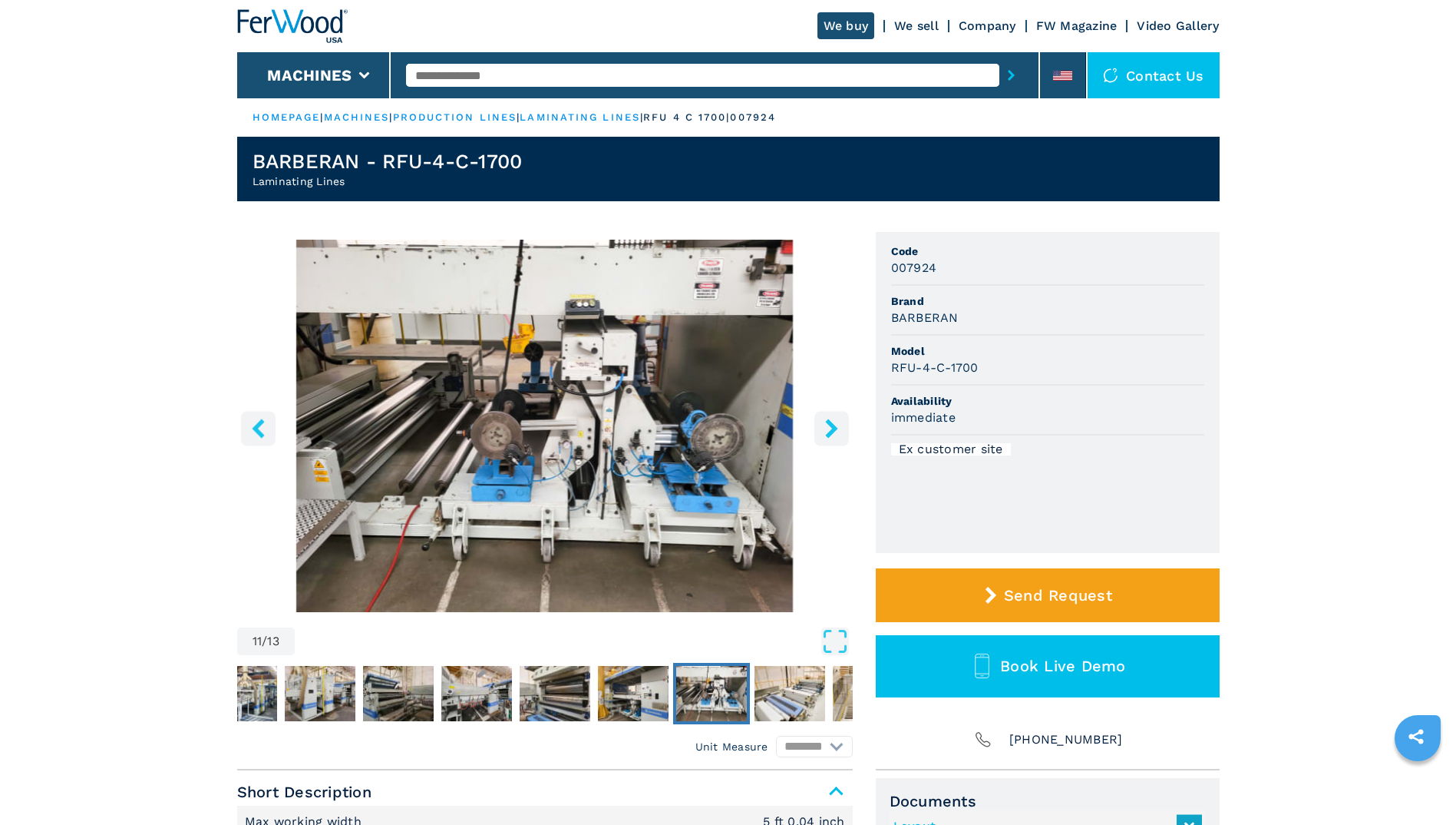
click at [828, 431] on icon "right-button" at bounding box center [832, 428] width 20 height 20
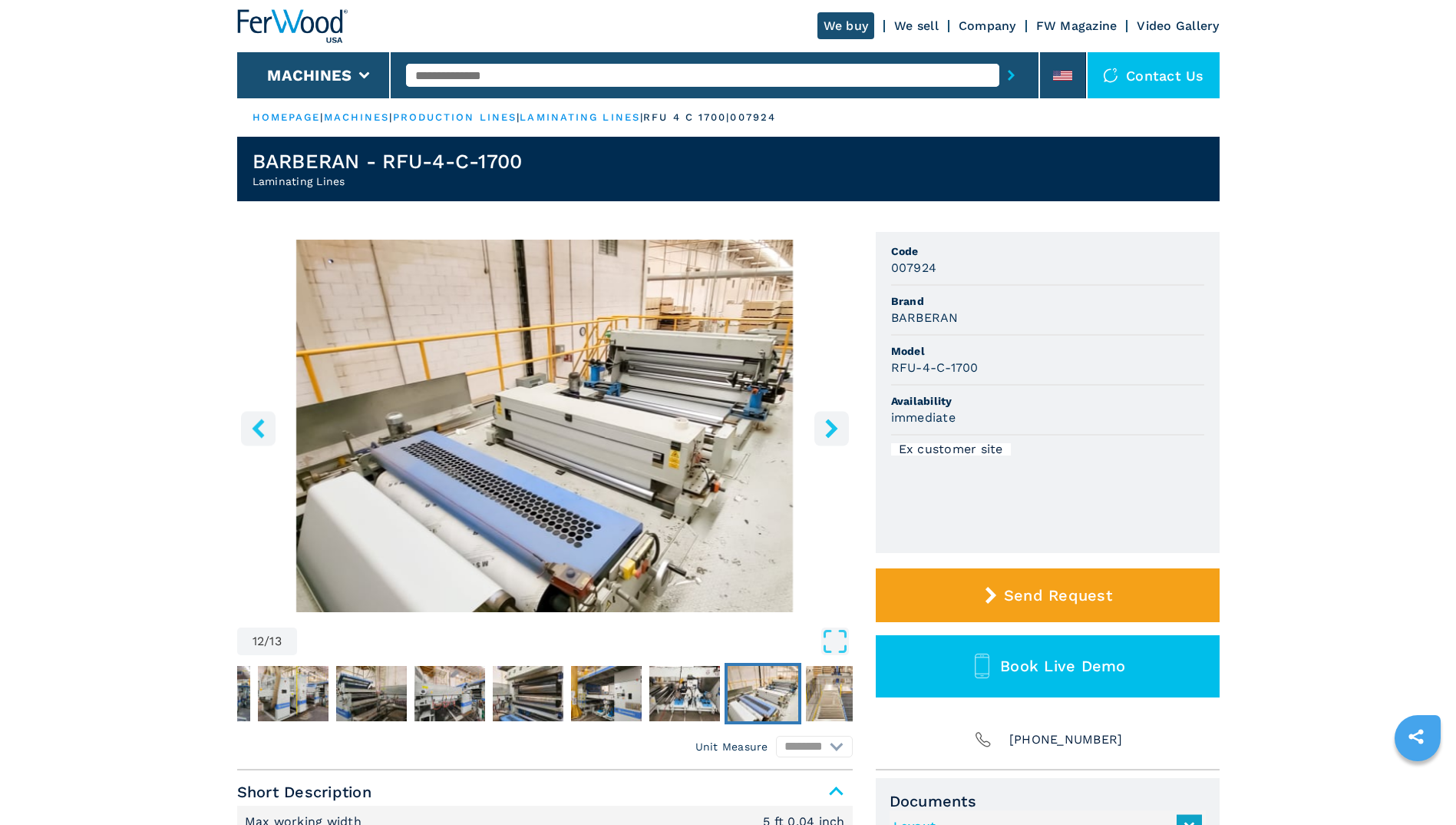
click at [828, 431] on icon "right-button" at bounding box center [832, 428] width 20 height 20
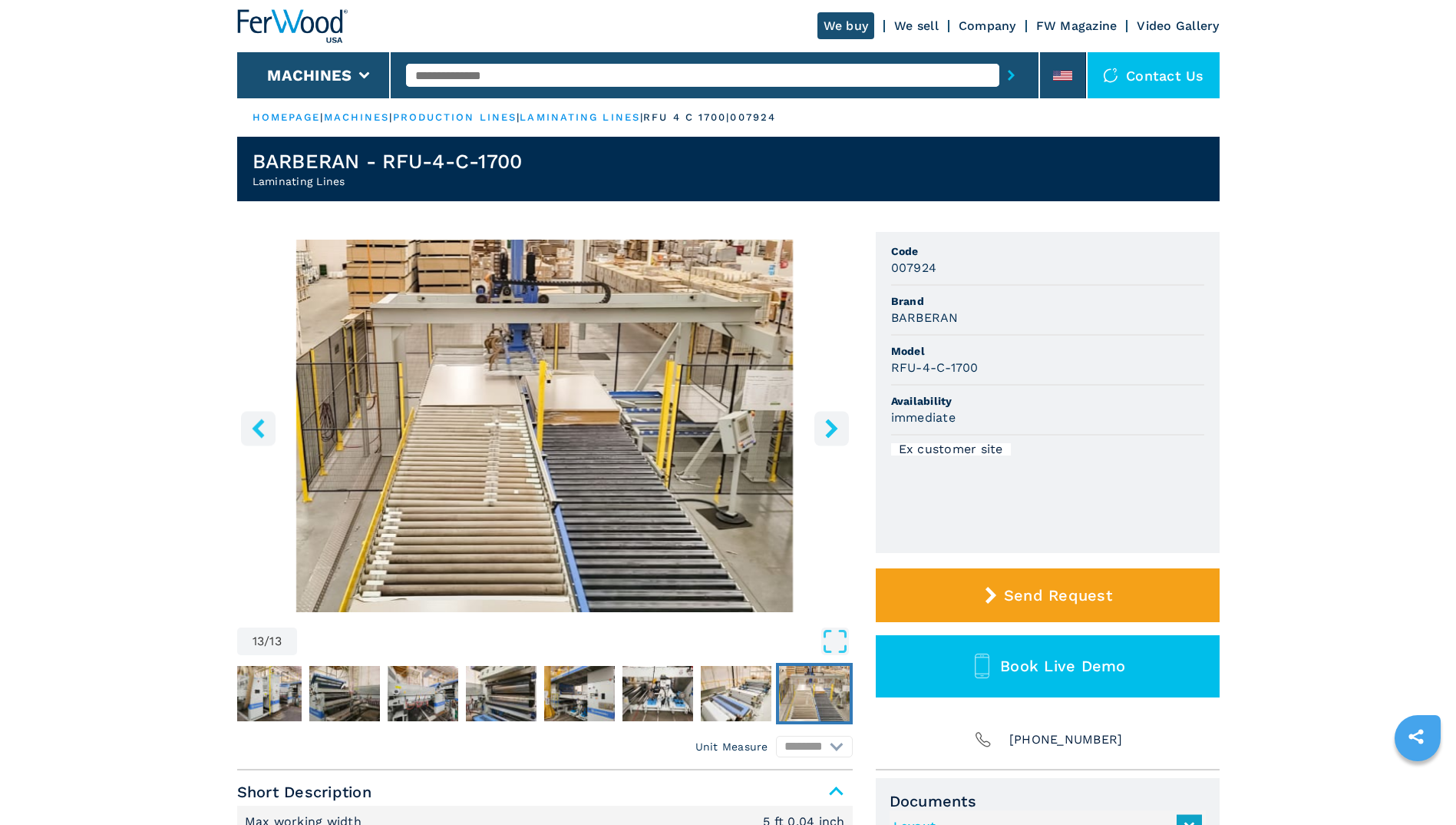
click at [828, 431] on icon "right-button" at bounding box center [832, 428] width 20 height 20
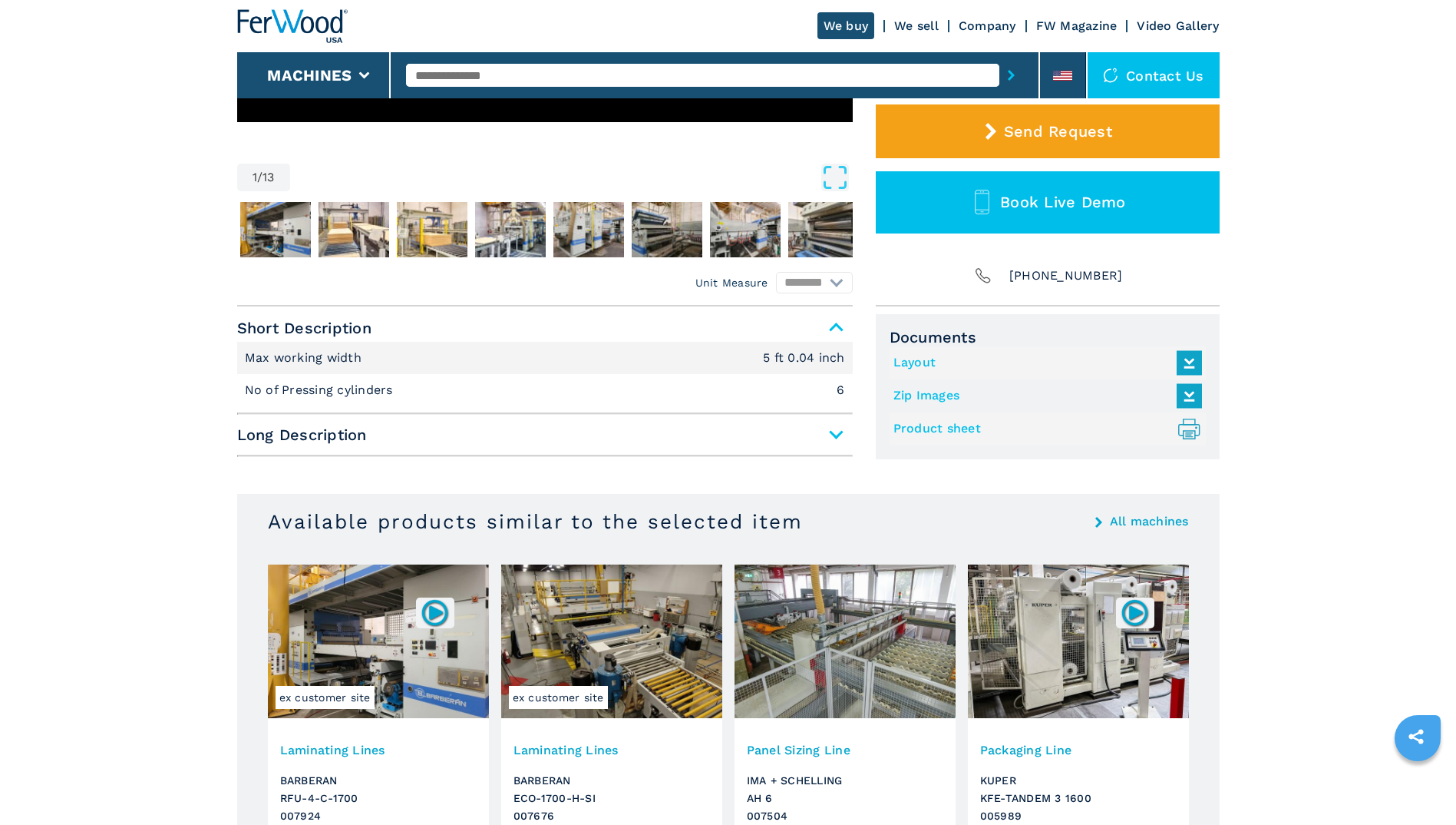
scroll to position [465, 0]
click at [261, 435] on span "Long Description" at bounding box center [545, 434] width 616 height 27
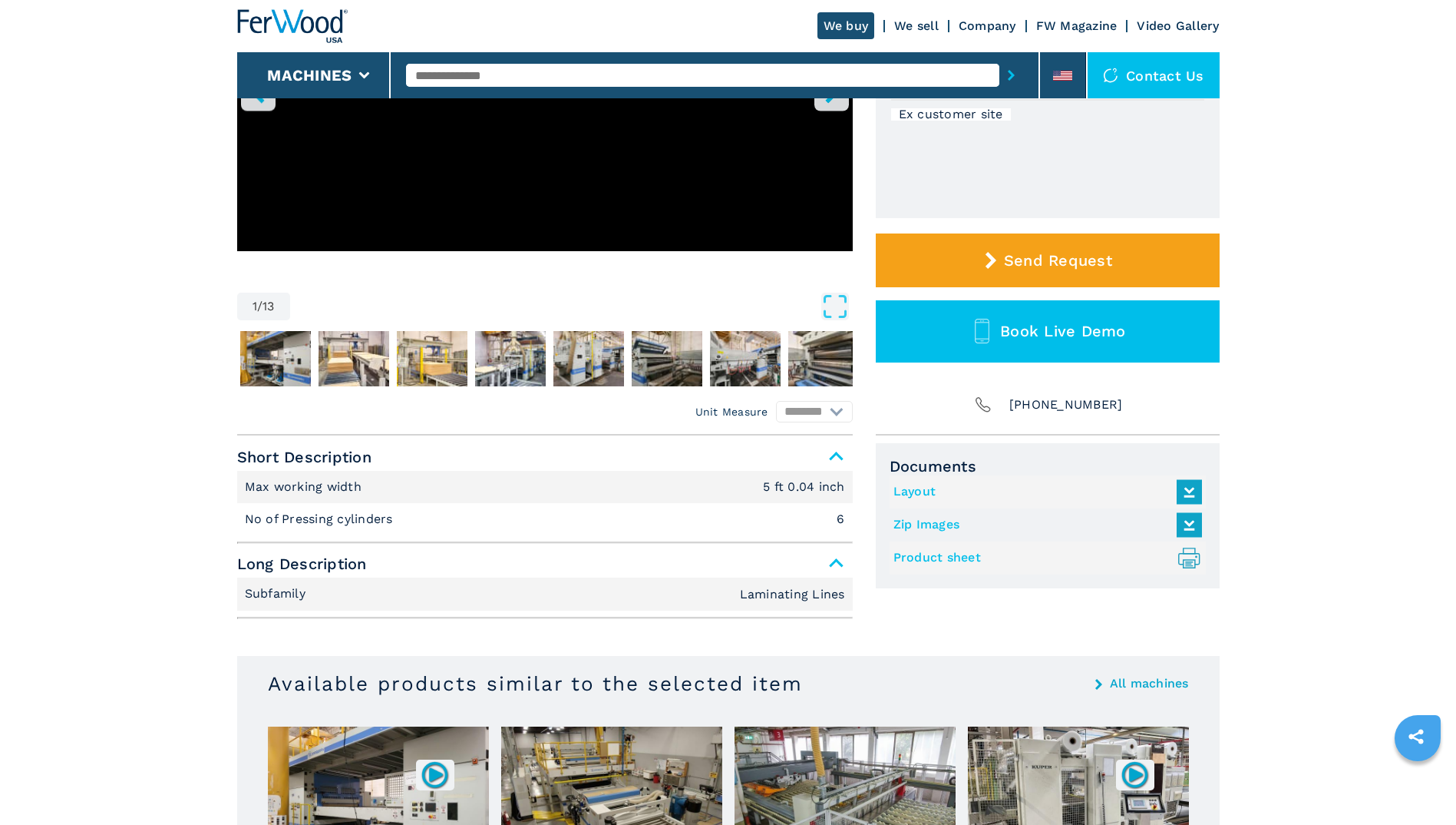
scroll to position [334, 0]
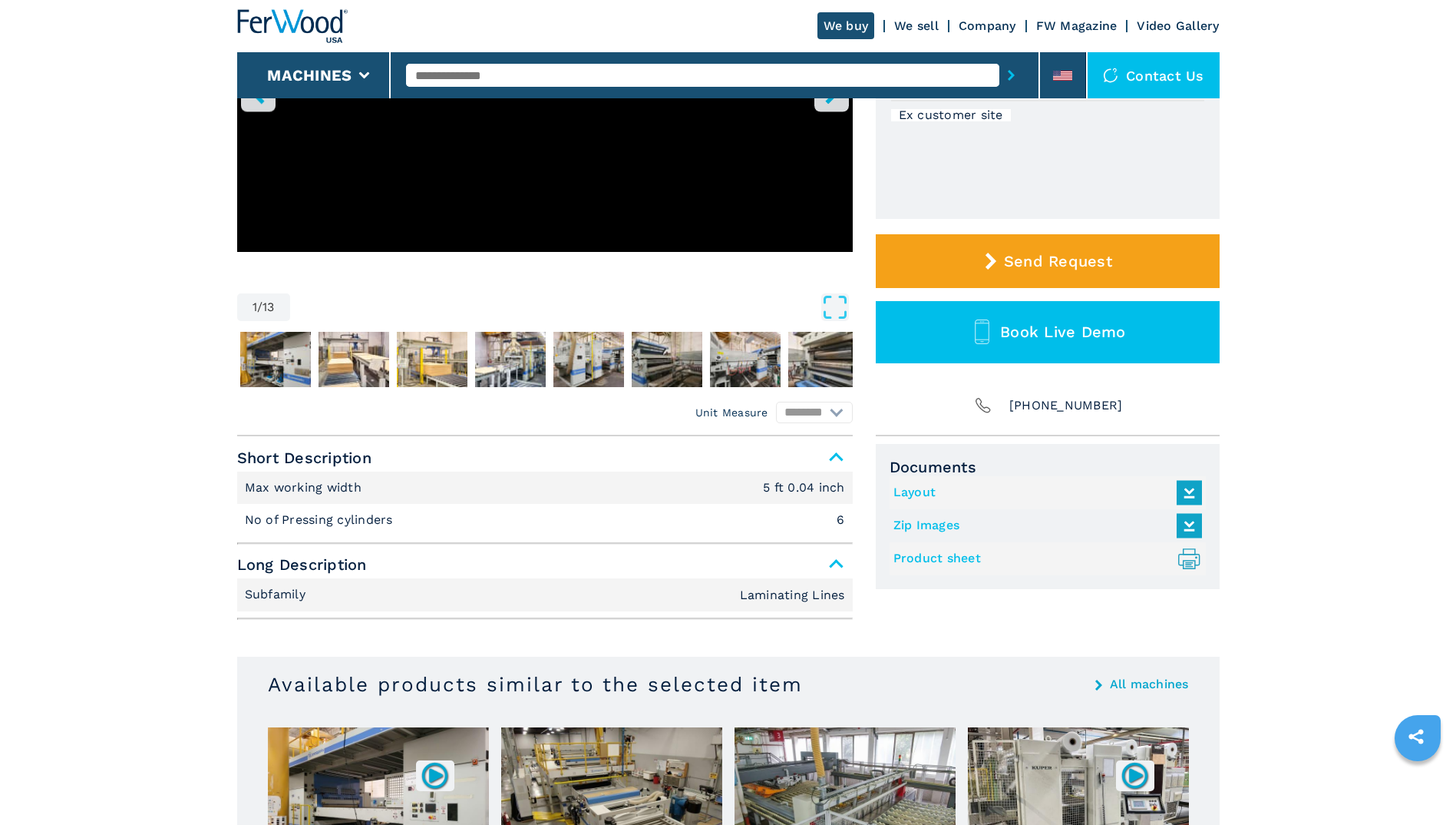
click at [922, 496] on link "Layout" at bounding box center [1044, 492] width 301 height 25
click at [909, 526] on link "Zip Images" at bounding box center [1044, 525] width 301 height 25
click at [954, 553] on link "Product sheet .prefix__st0{stroke-linecap:round;stroke-linejoin:round}.prefix__…" at bounding box center [1044, 559] width 301 height 25
click at [276, 28] on img at bounding box center [292, 26] width 110 height 34
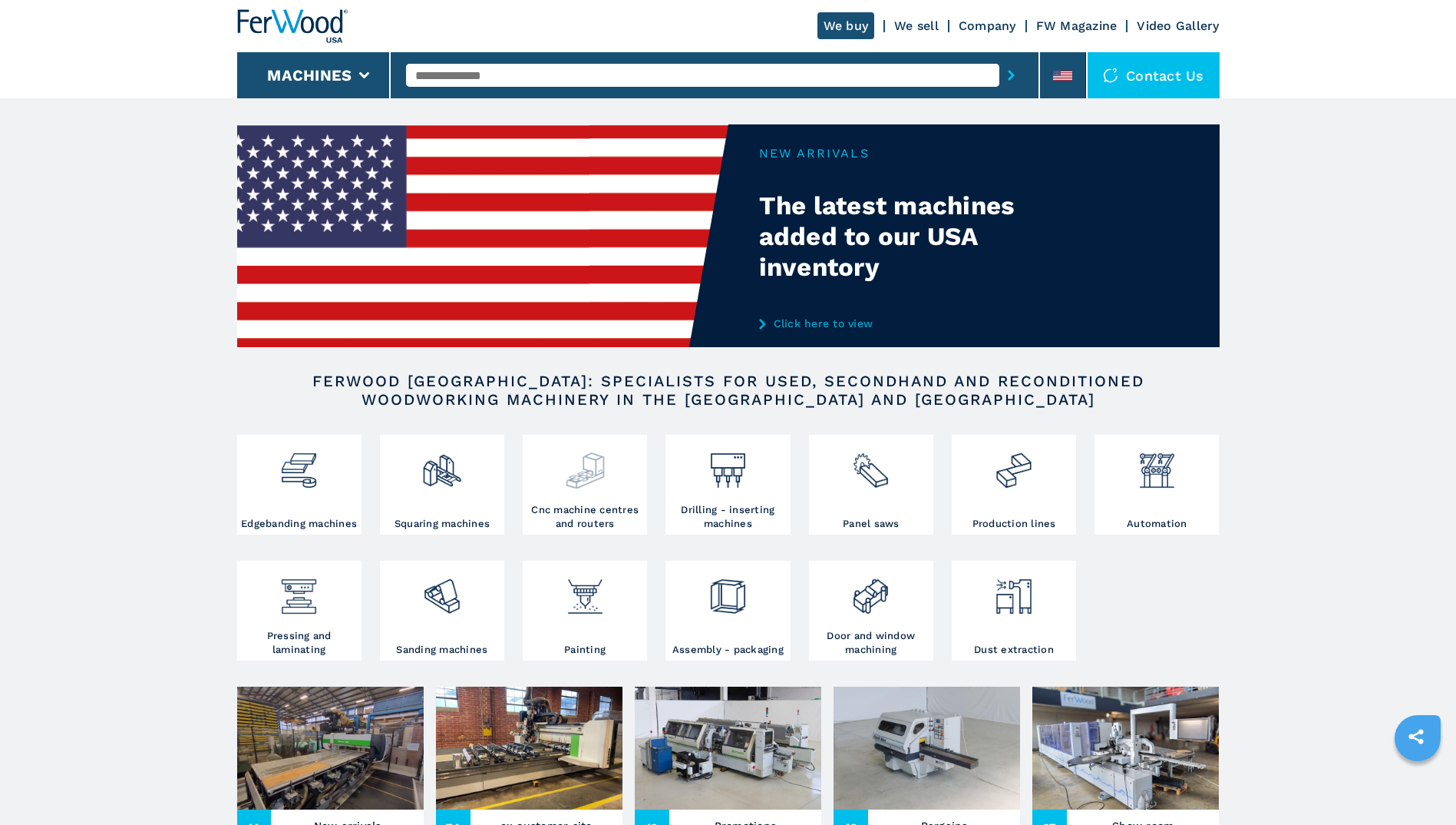
click at [553, 473] on div at bounding box center [584, 464] width 117 height 52
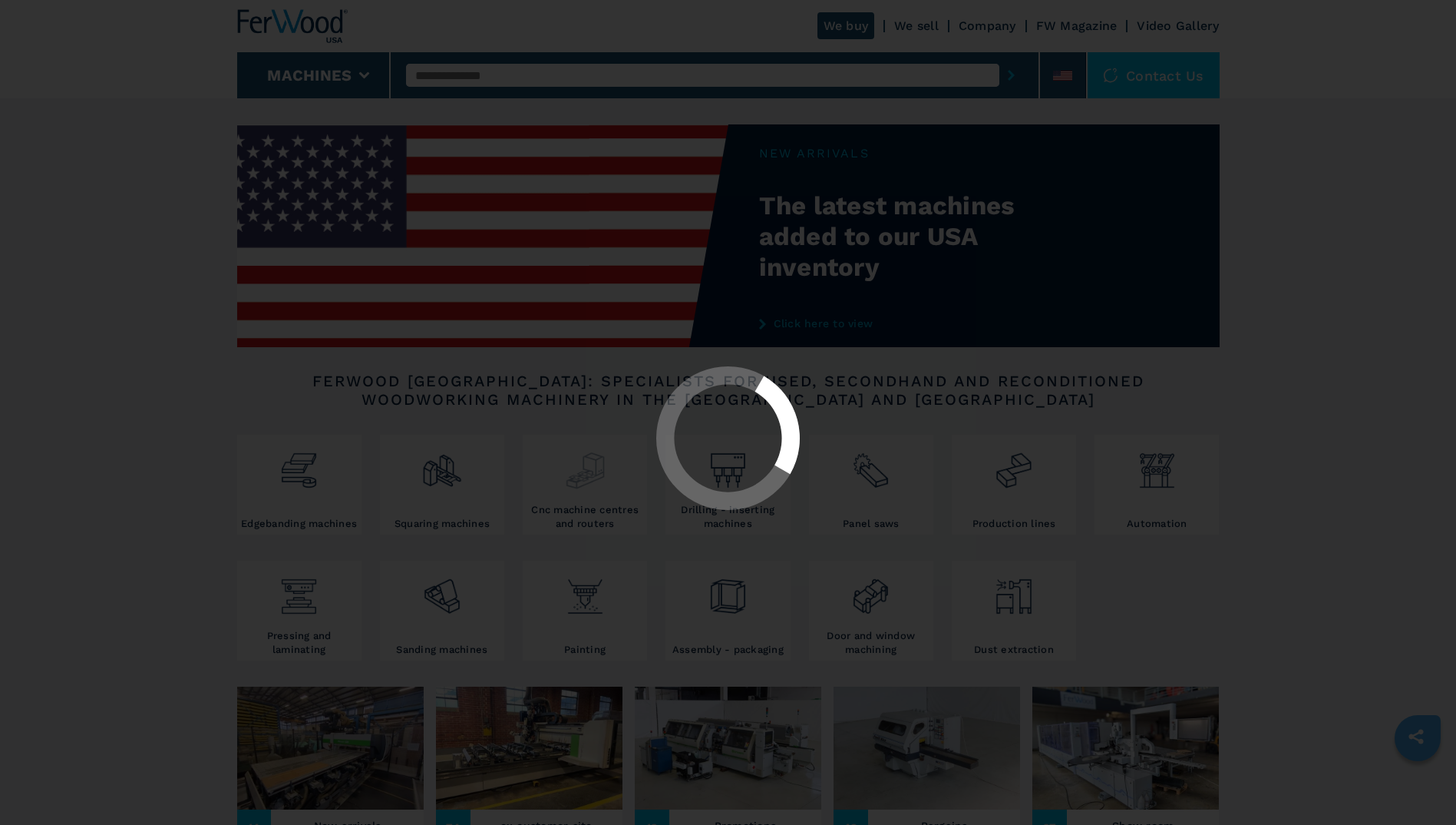
select select "**********"
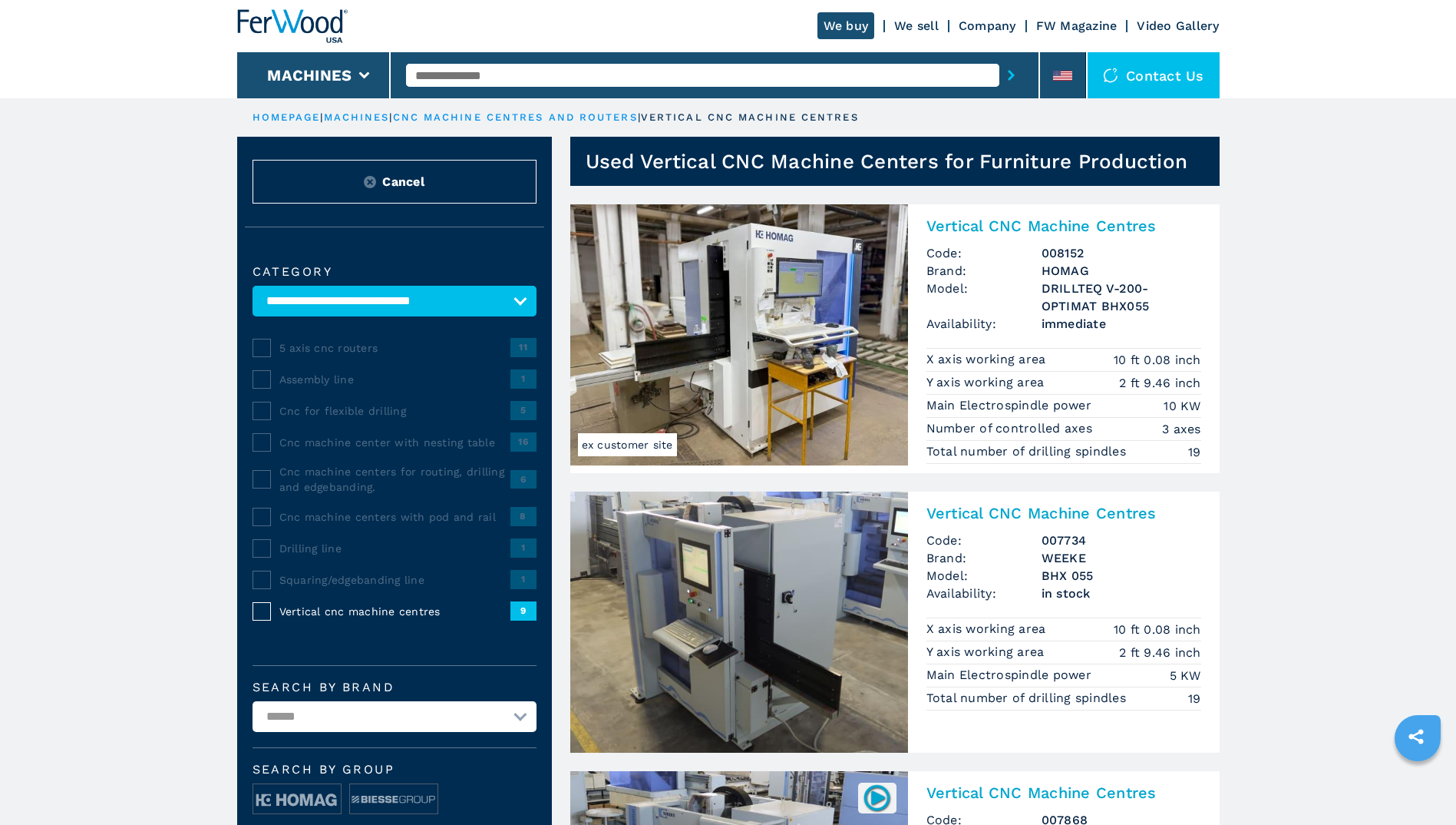
click at [699, 384] on img at bounding box center [739, 335] width 338 height 261
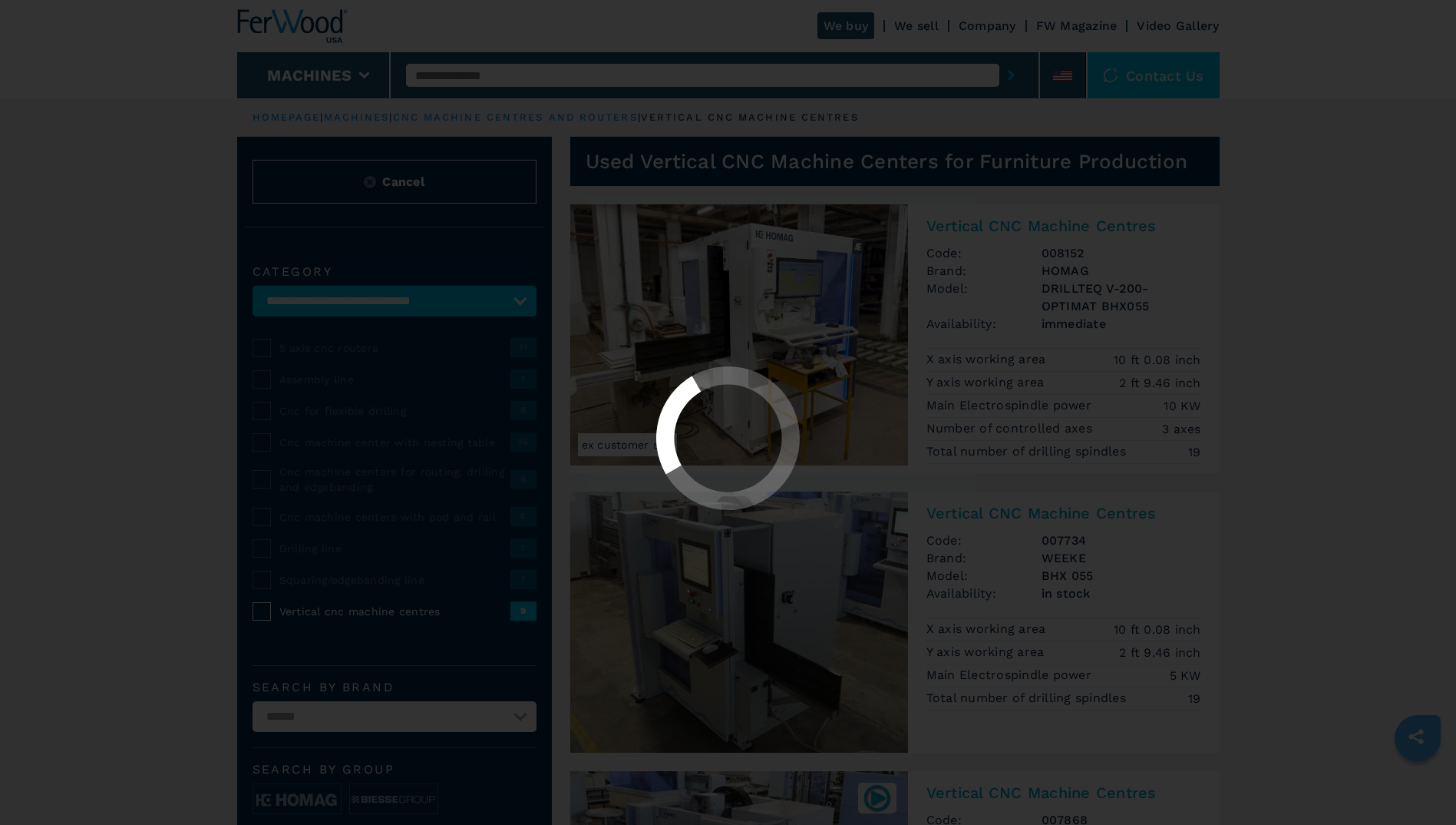
select select "********"
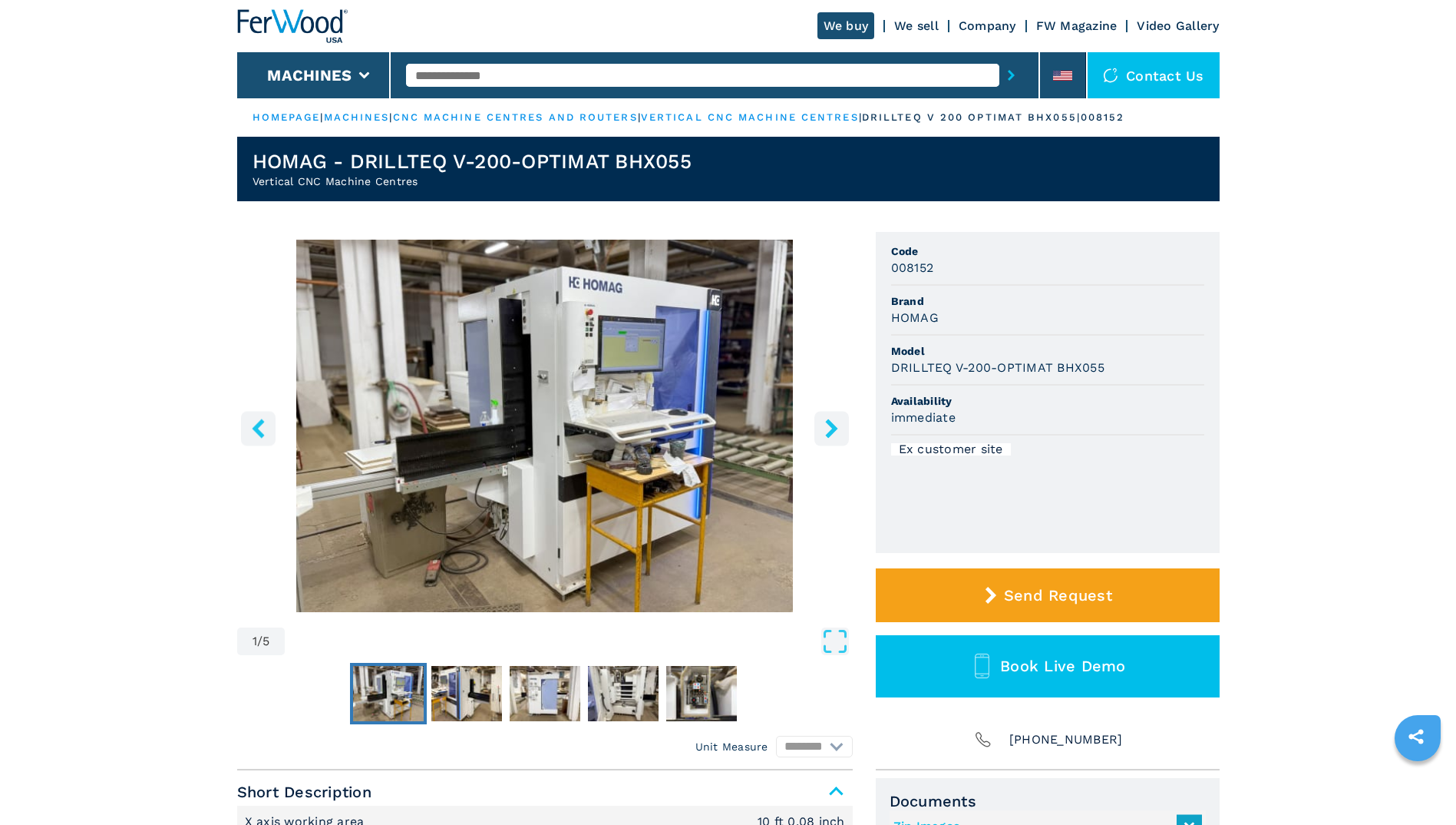
click at [832, 431] on icon "right-button" at bounding box center [832, 428] width 13 height 20
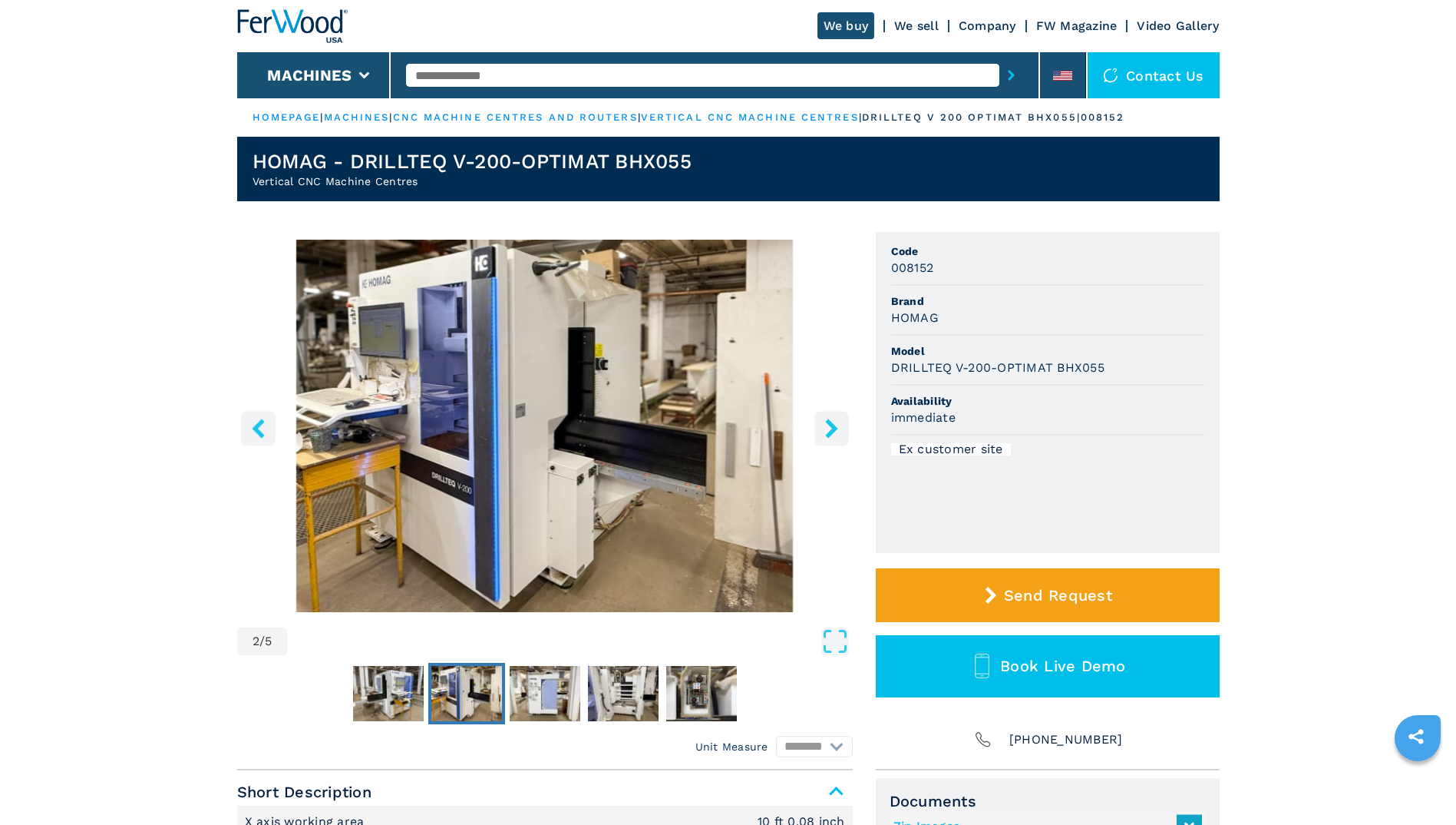
click at [832, 431] on icon "right-button" at bounding box center [832, 428] width 13 height 20
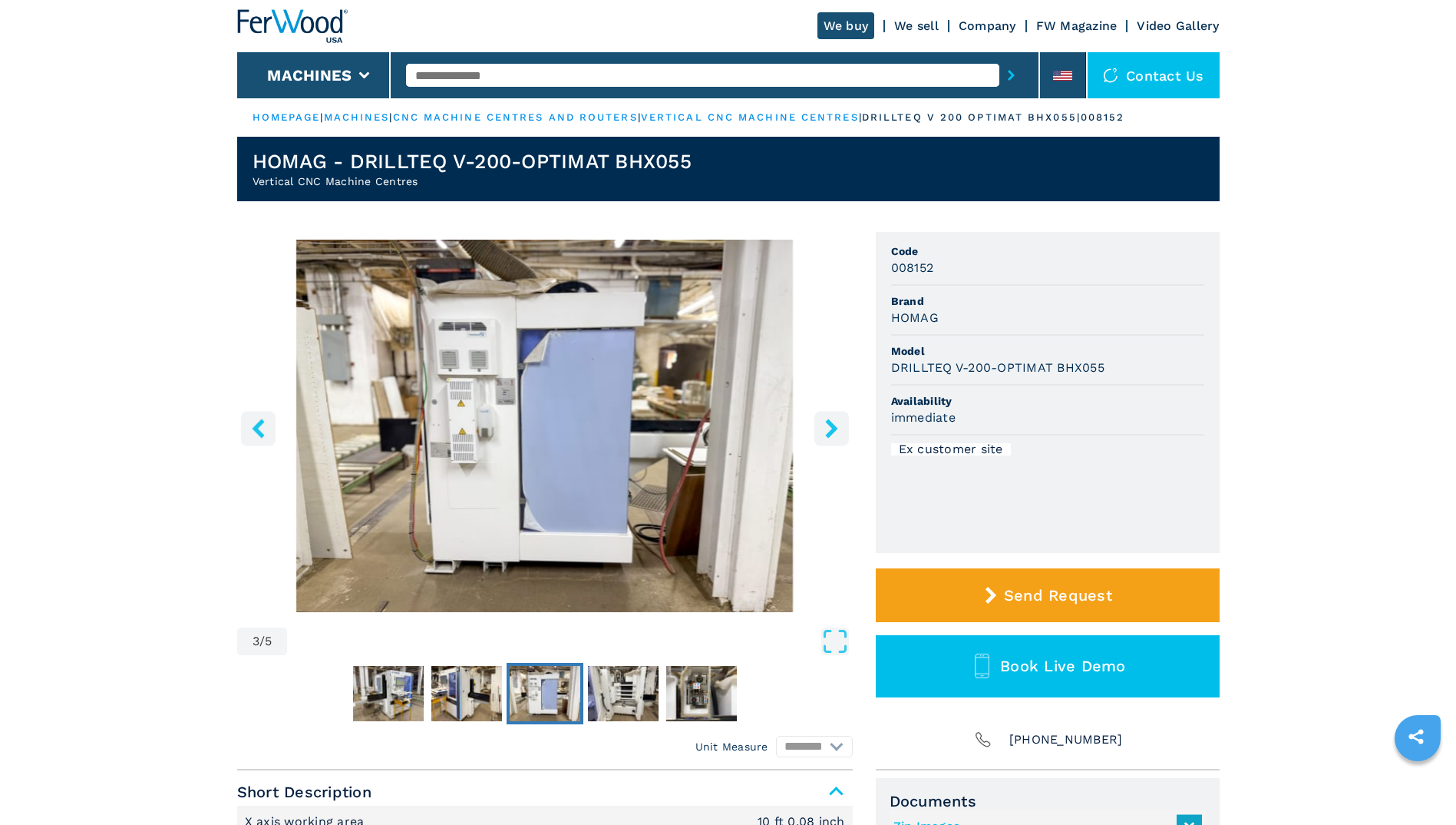
click at [832, 431] on icon "right-button" at bounding box center [832, 428] width 13 height 20
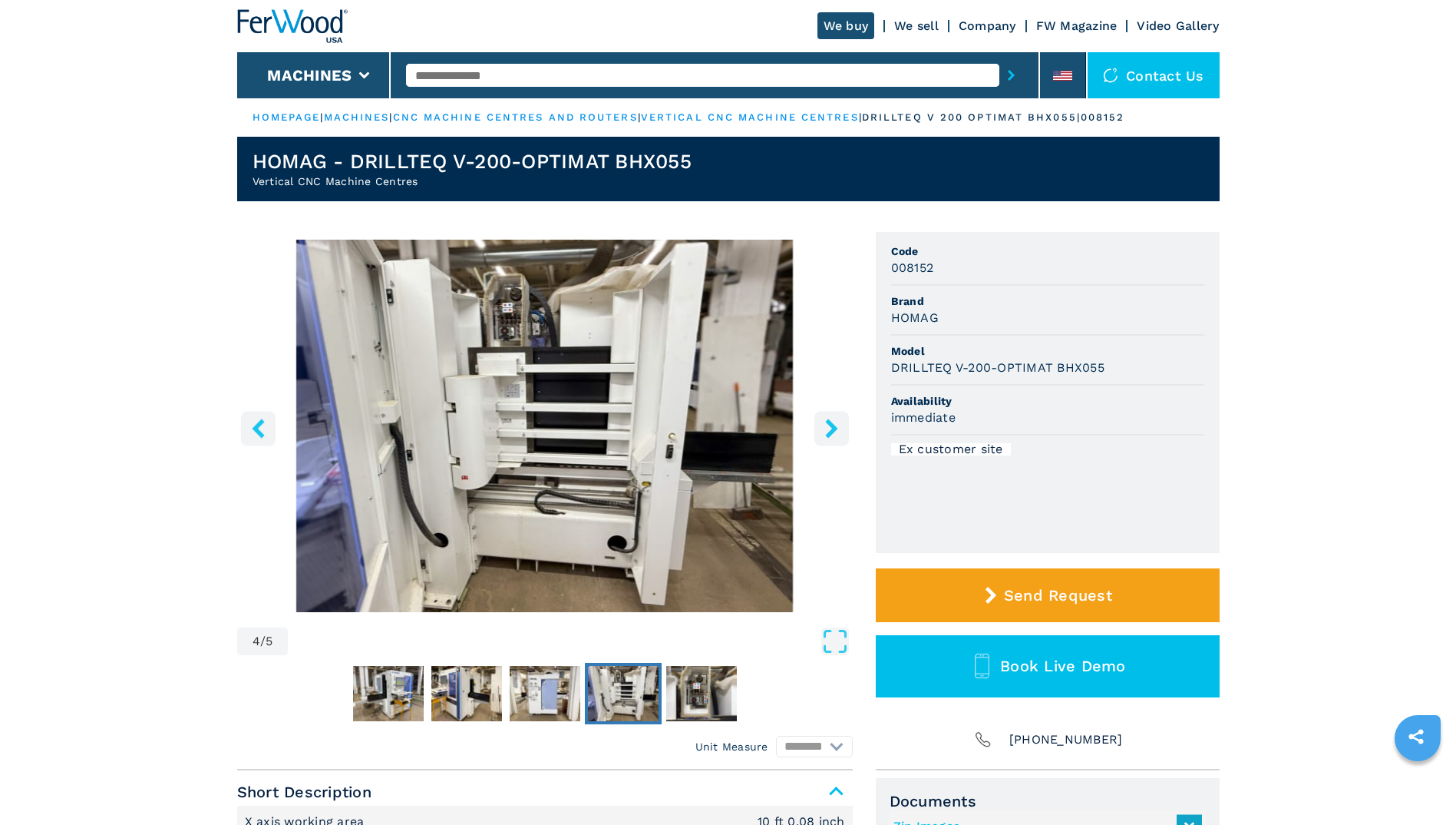
click at [832, 431] on icon "right-button" at bounding box center [832, 428] width 13 height 20
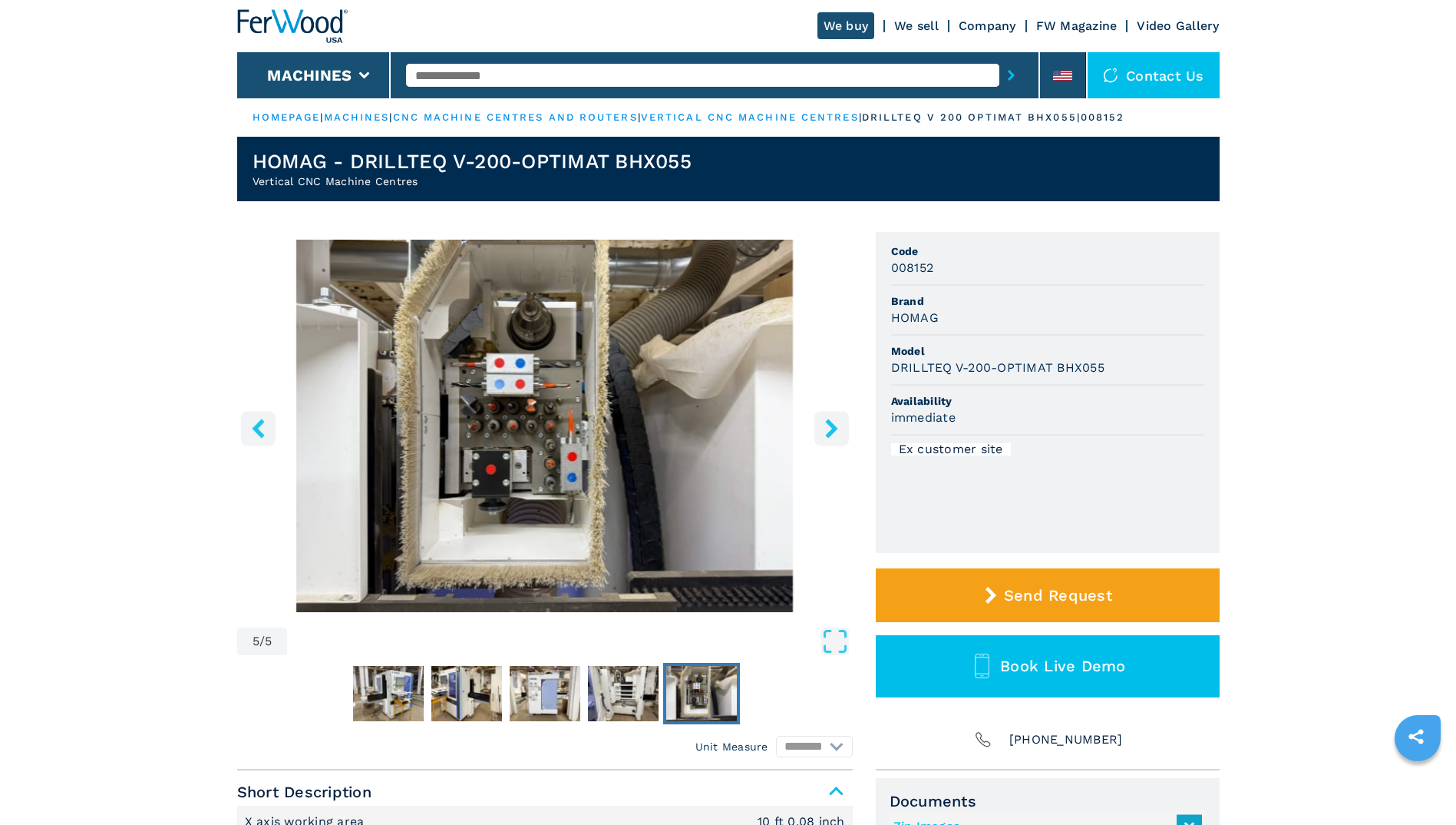
click at [832, 431] on icon "right-button" at bounding box center [832, 428] width 13 height 20
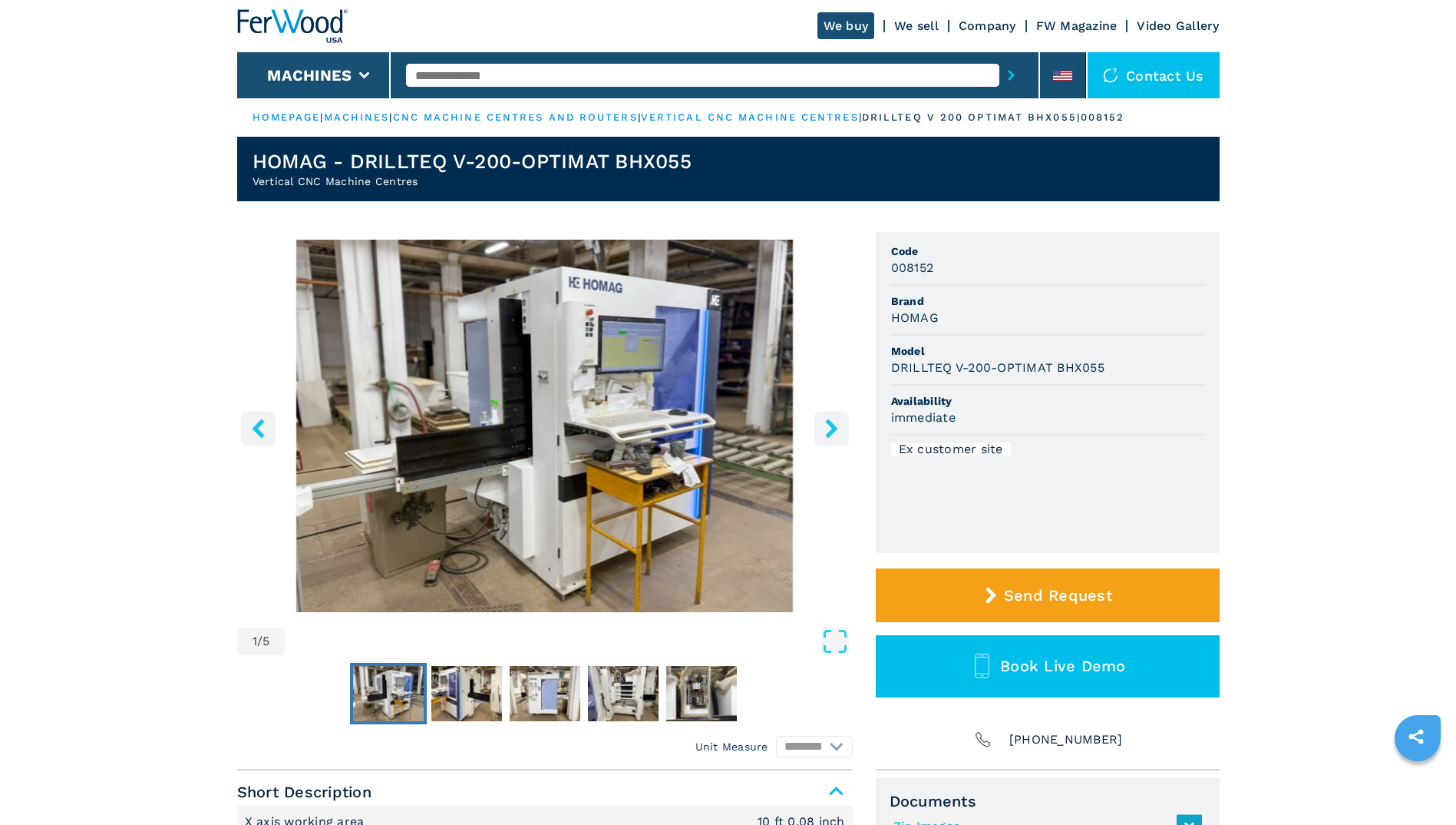
click at [832, 431] on icon "right-button" at bounding box center [832, 428] width 13 height 20
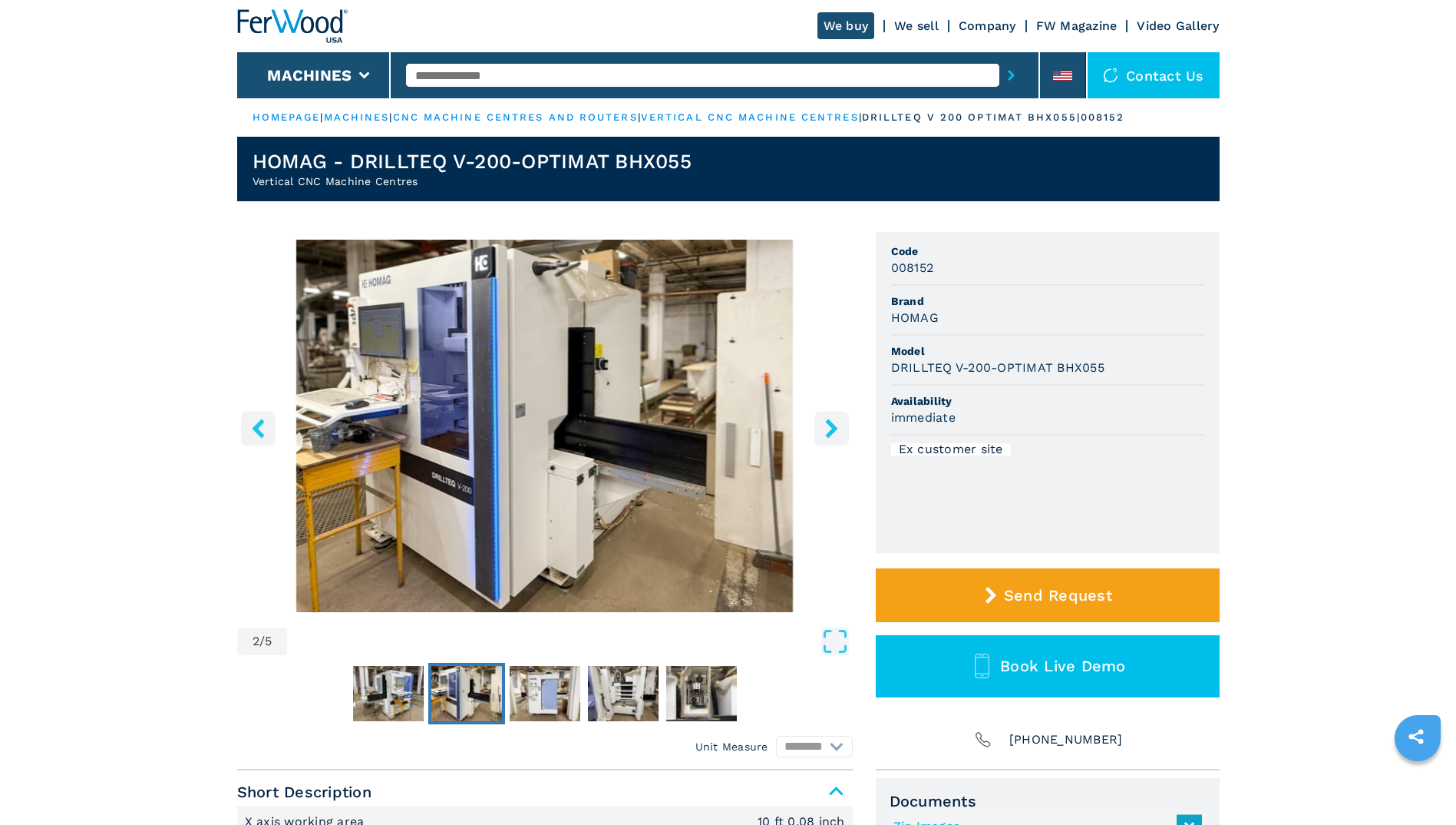
click at [832, 431] on icon "right-button" at bounding box center [832, 428] width 13 height 20
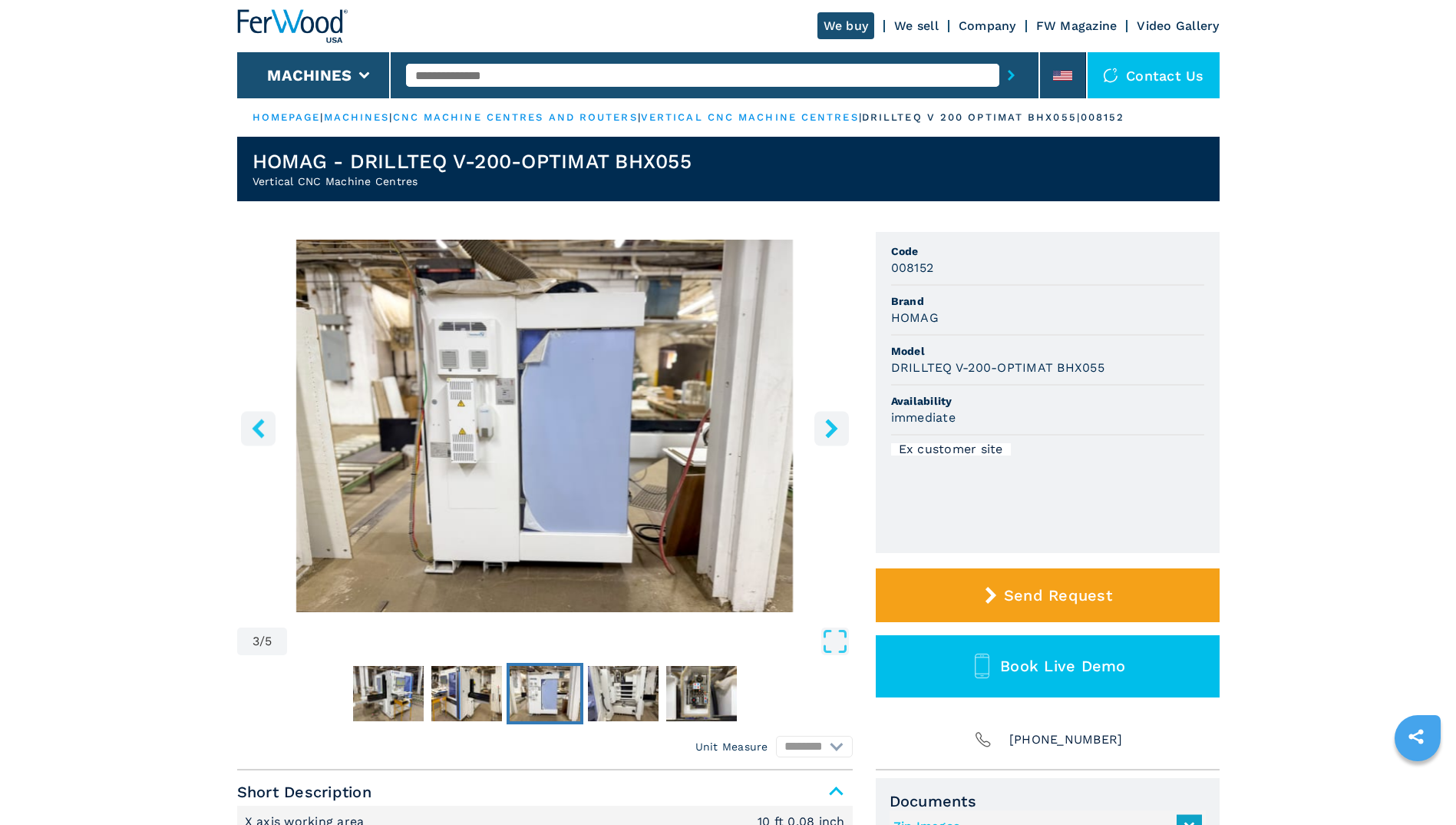
click at [832, 431] on icon "right-button" at bounding box center [832, 428] width 13 height 20
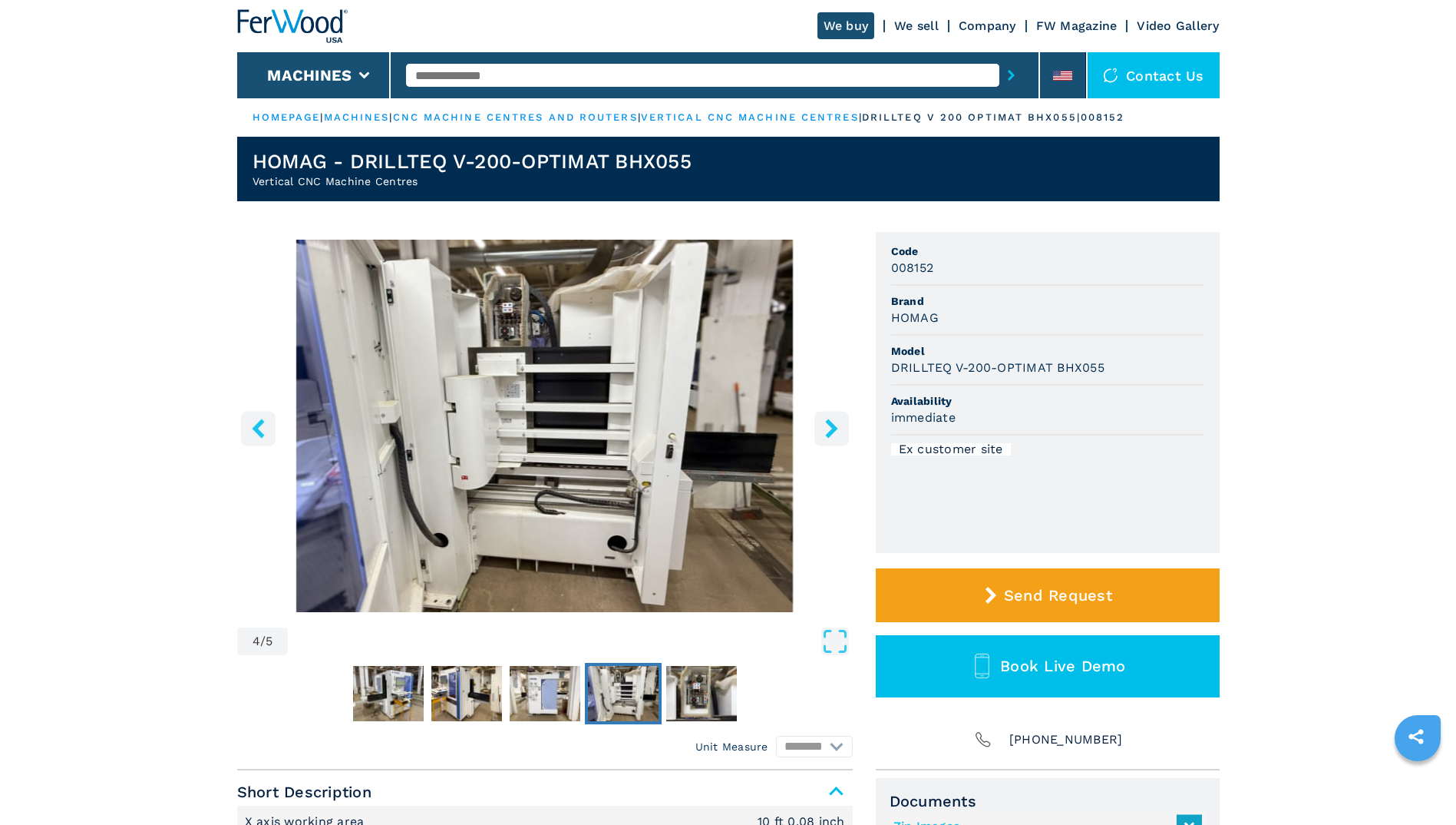
click at [832, 431] on icon "right-button" at bounding box center [832, 428] width 13 height 20
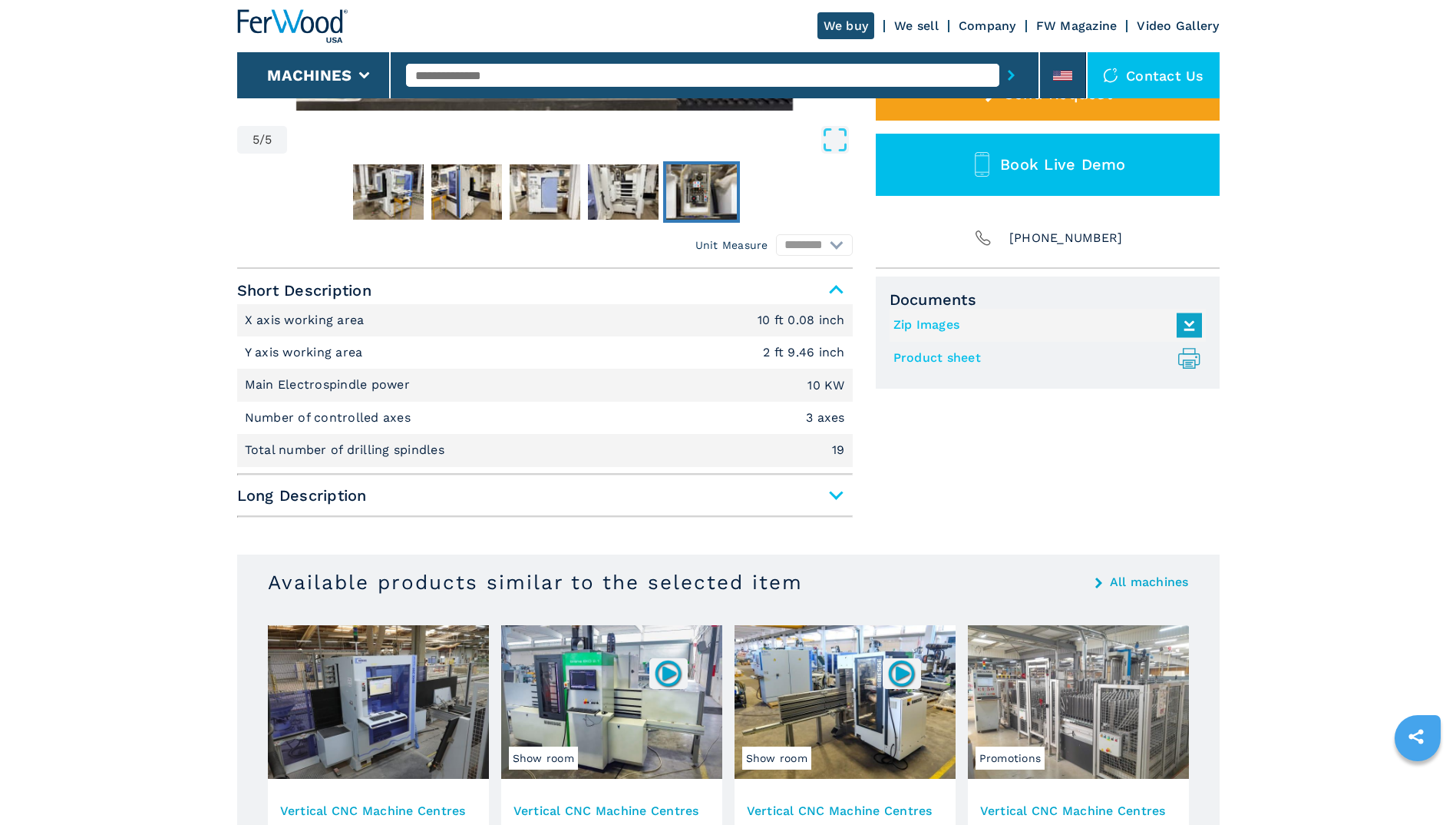
scroll to position [503, 0]
click at [277, 493] on span "Long Description" at bounding box center [545, 494] width 616 height 27
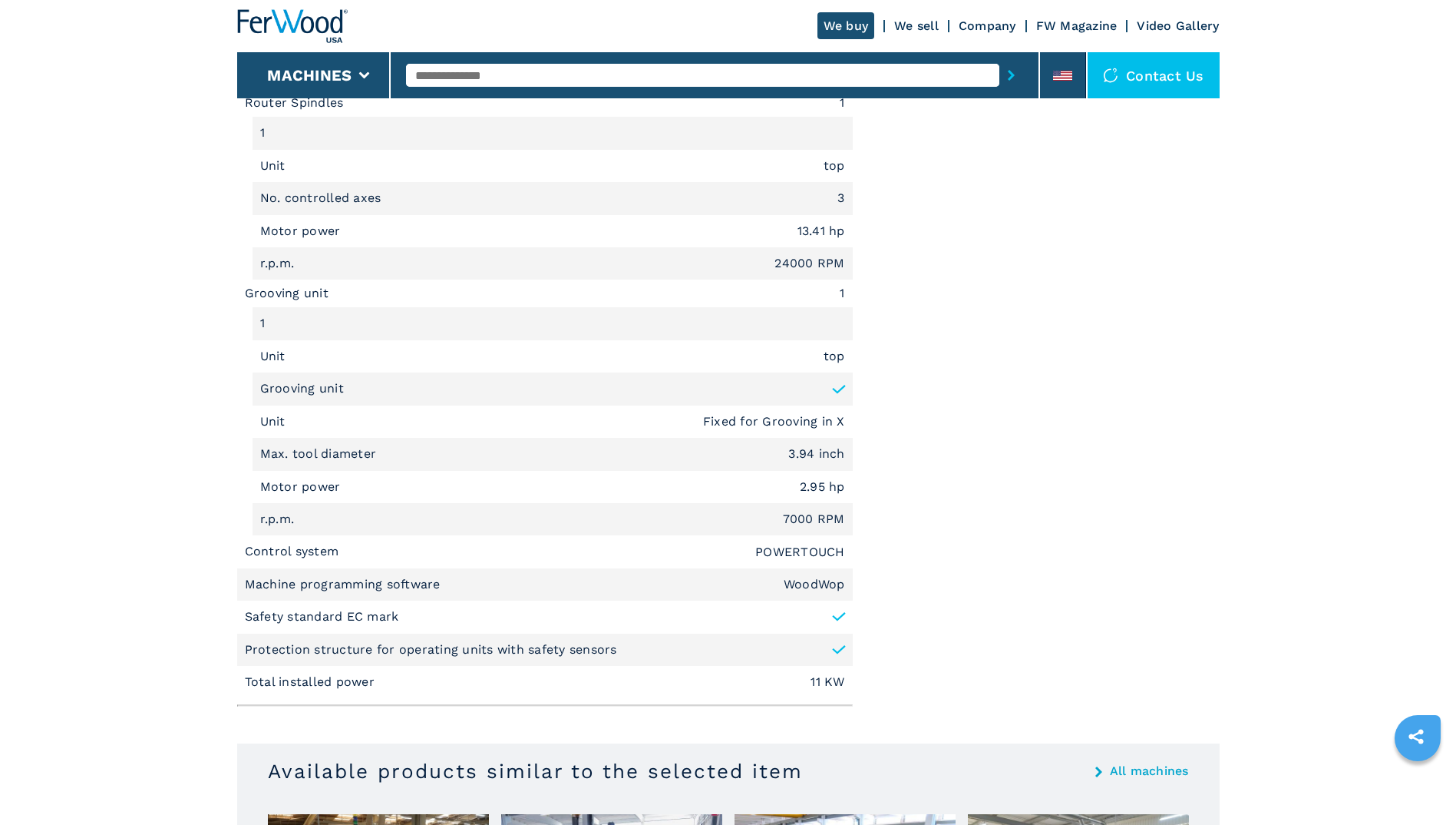
scroll to position [1342, 0]
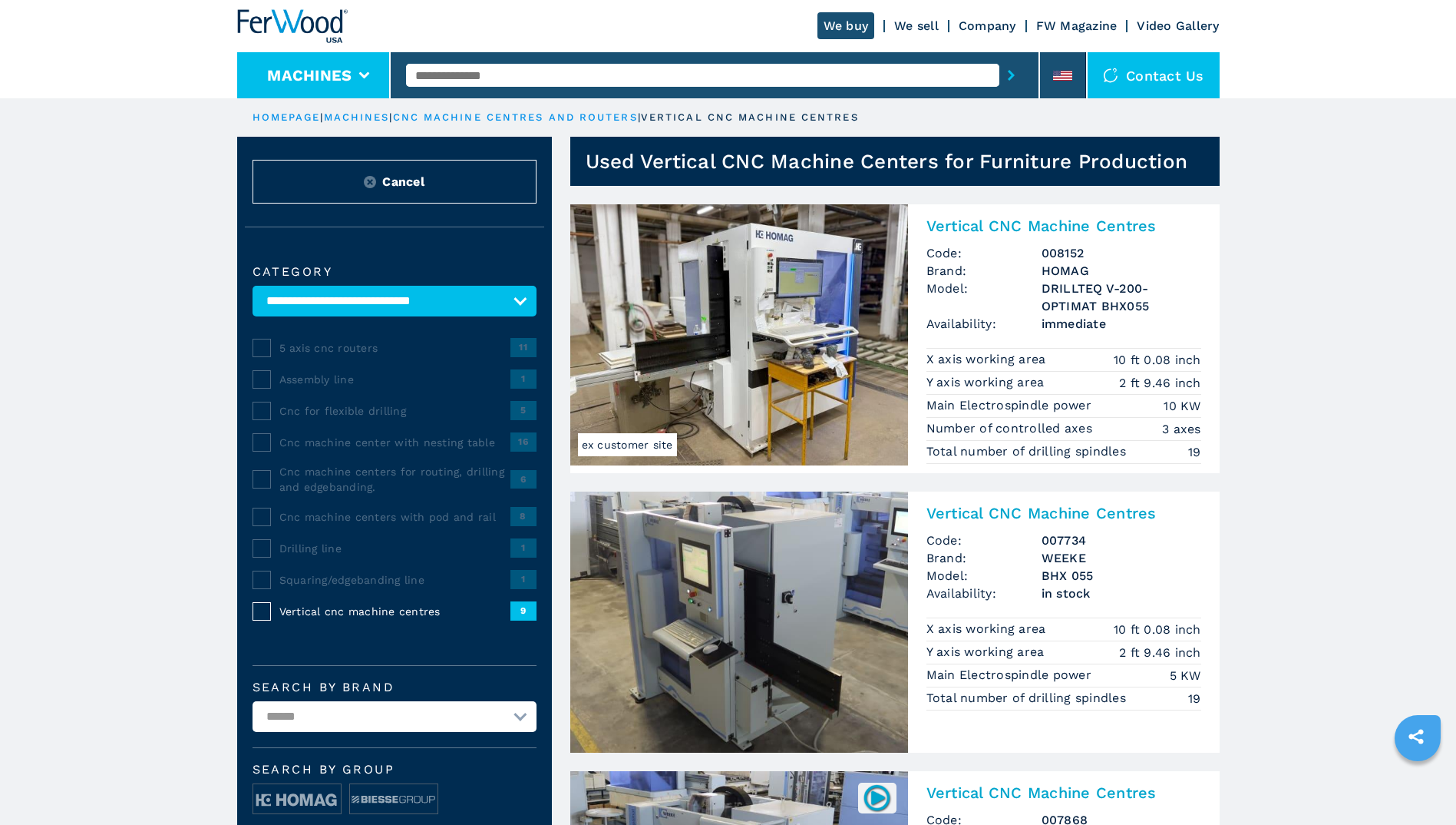
click at [311, 62] on li "Machines" at bounding box center [314, 75] width 154 height 46
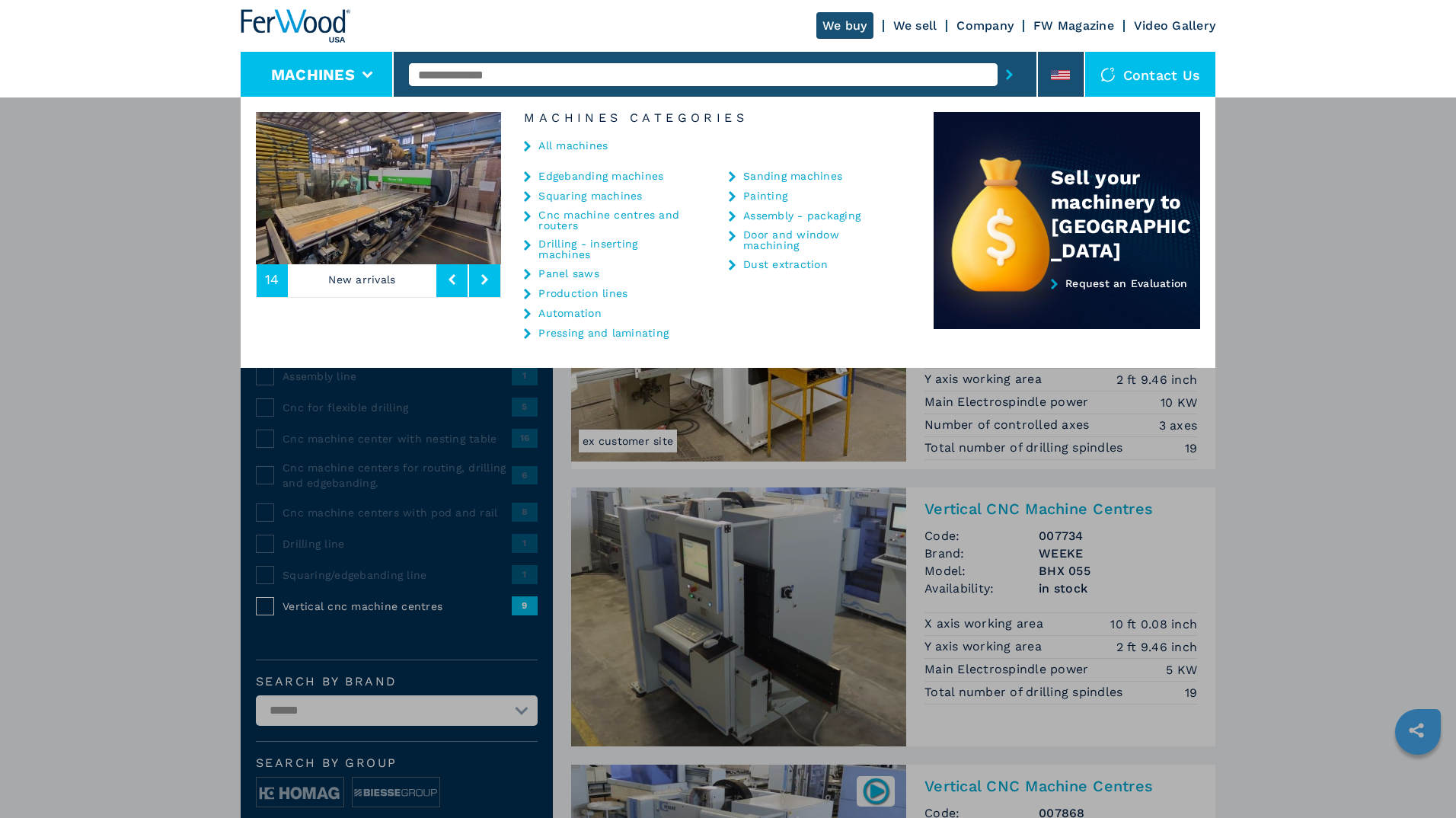
click at [295, 14] on img at bounding box center [295, 26] width 109 height 33
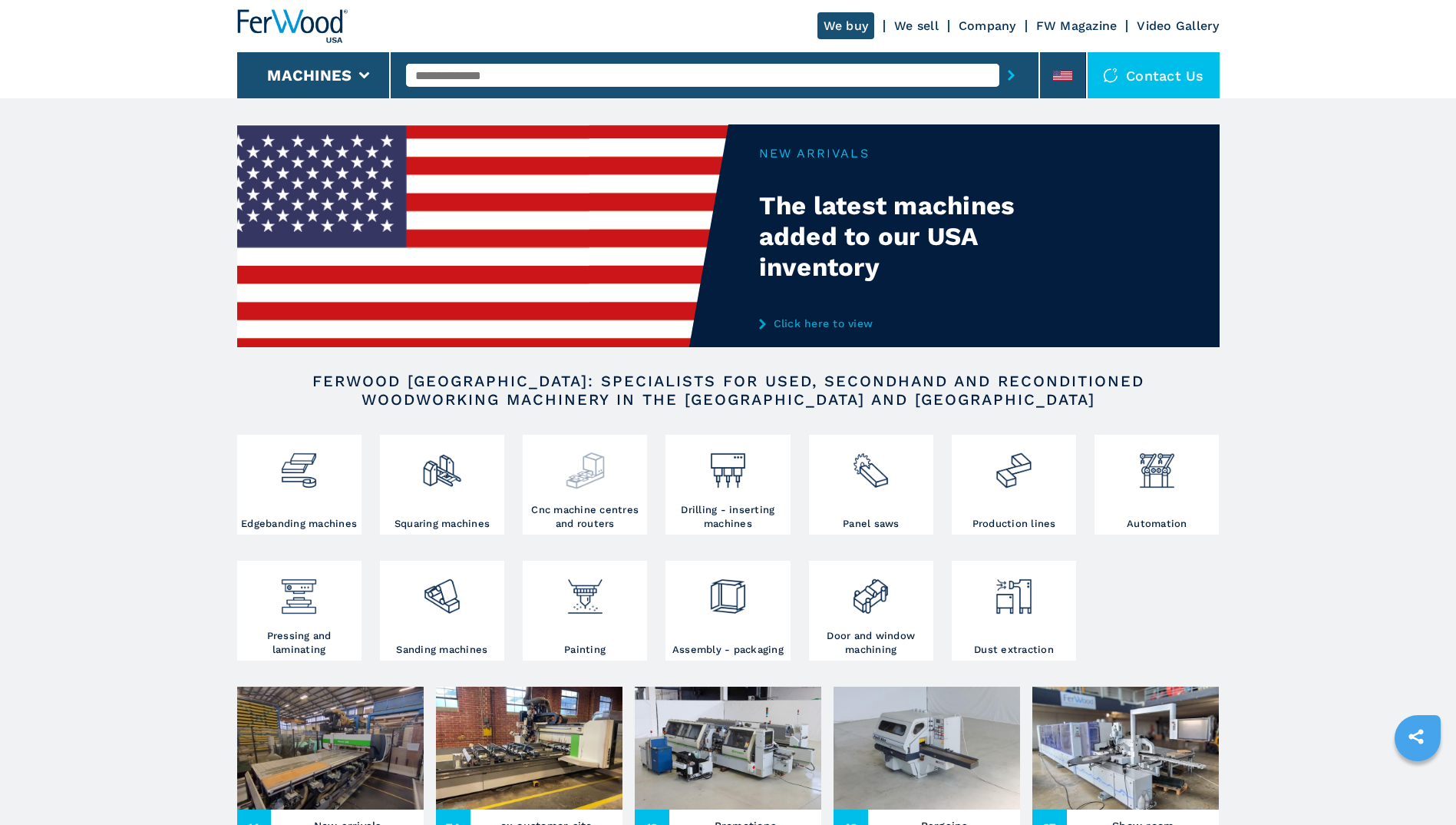
click at [565, 488] on img at bounding box center [585, 464] width 41 height 52
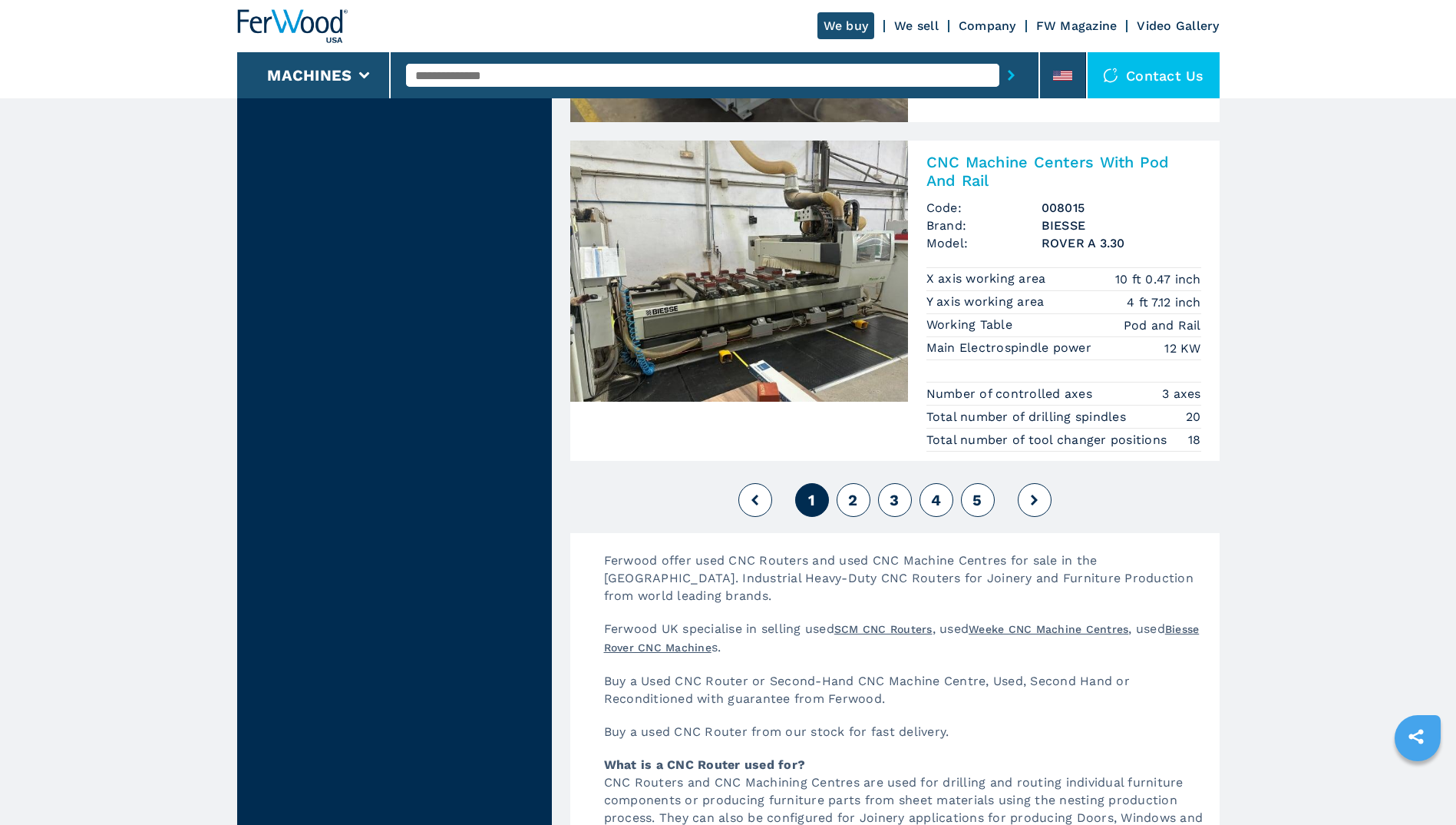
scroll to position [3771, 0]
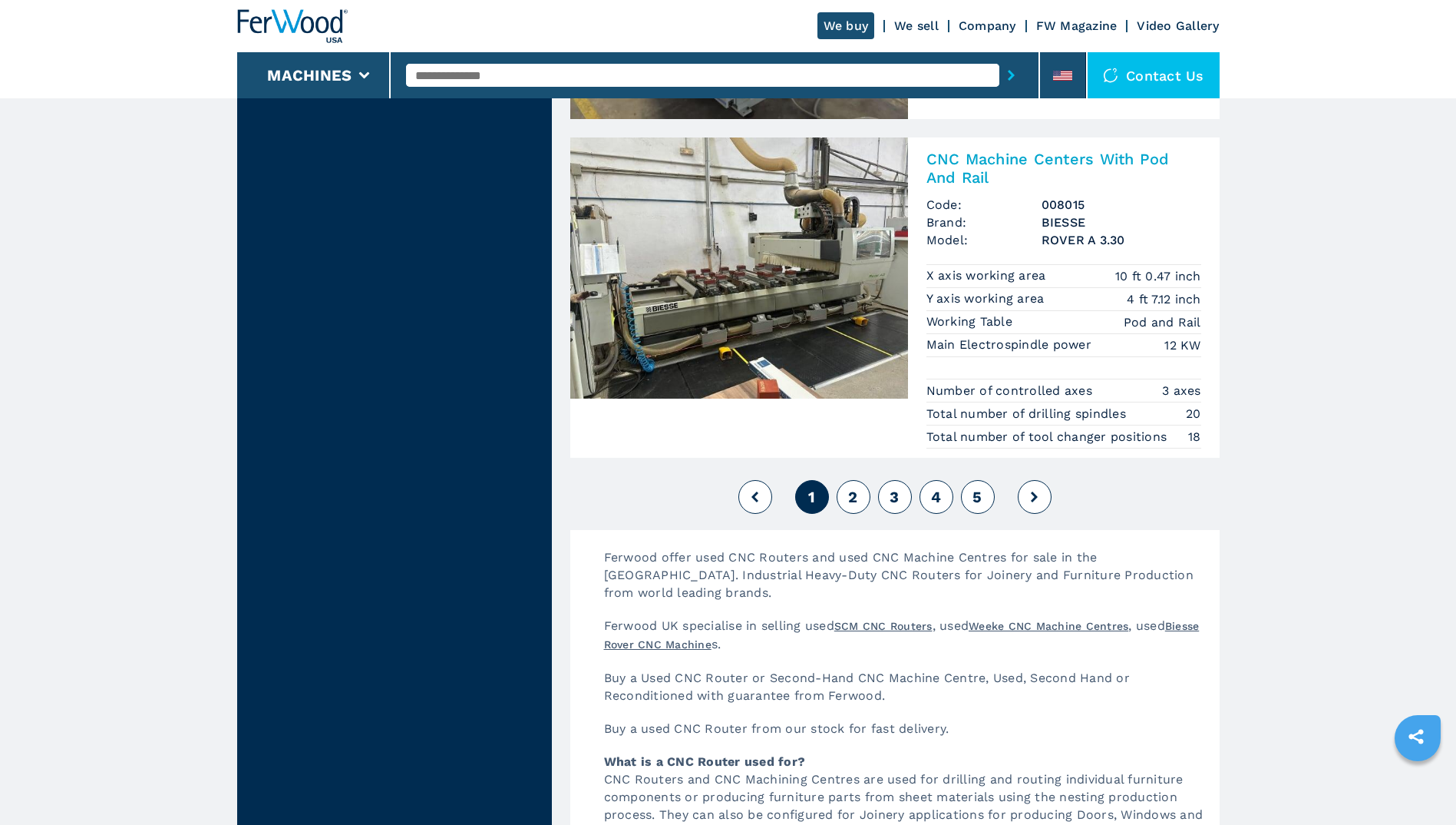
click at [851, 501] on span "2" at bounding box center [853, 497] width 9 height 19
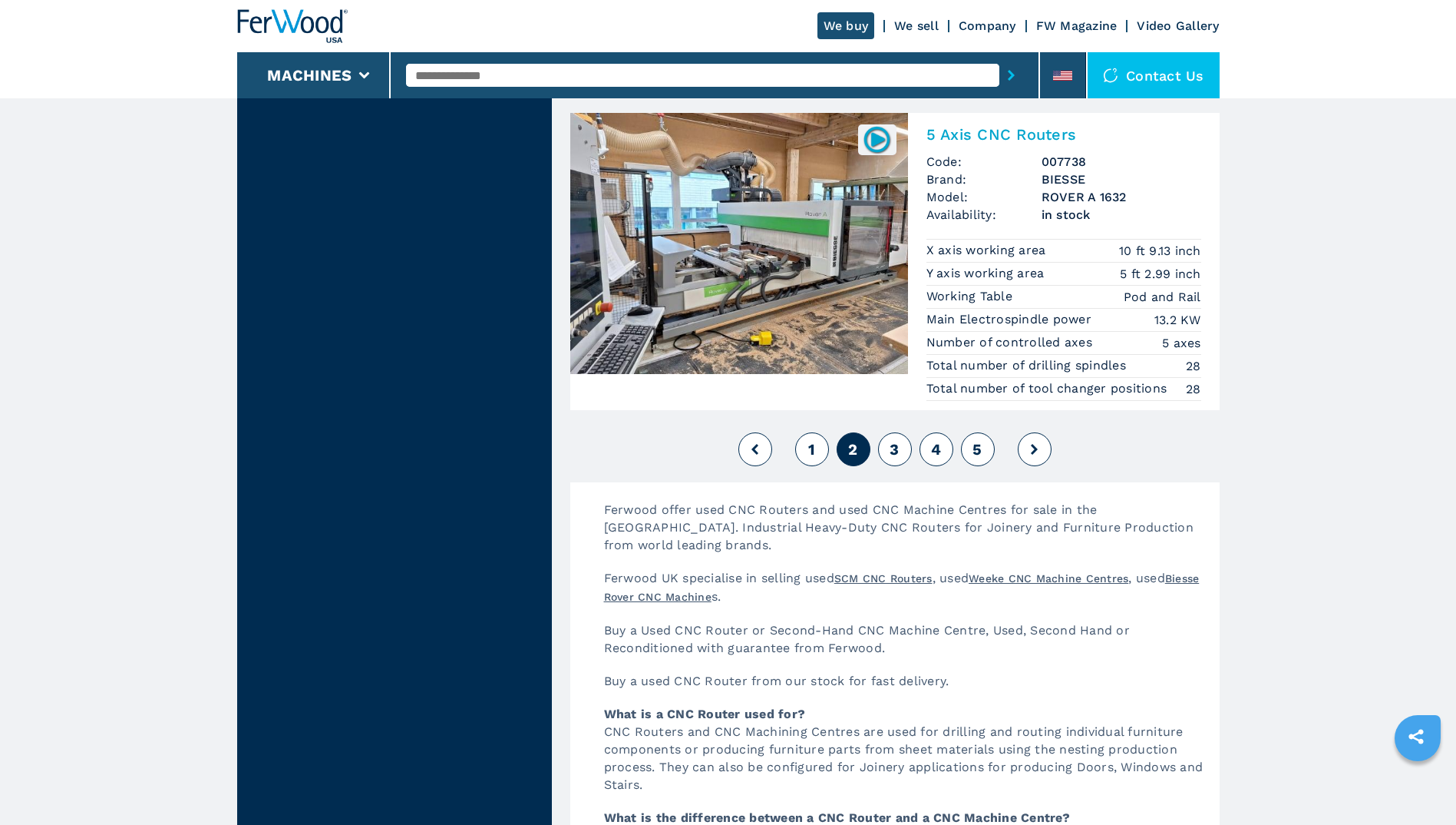
scroll to position [3683, 0]
click at [896, 448] on span "3" at bounding box center [894, 449] width 9 height 19
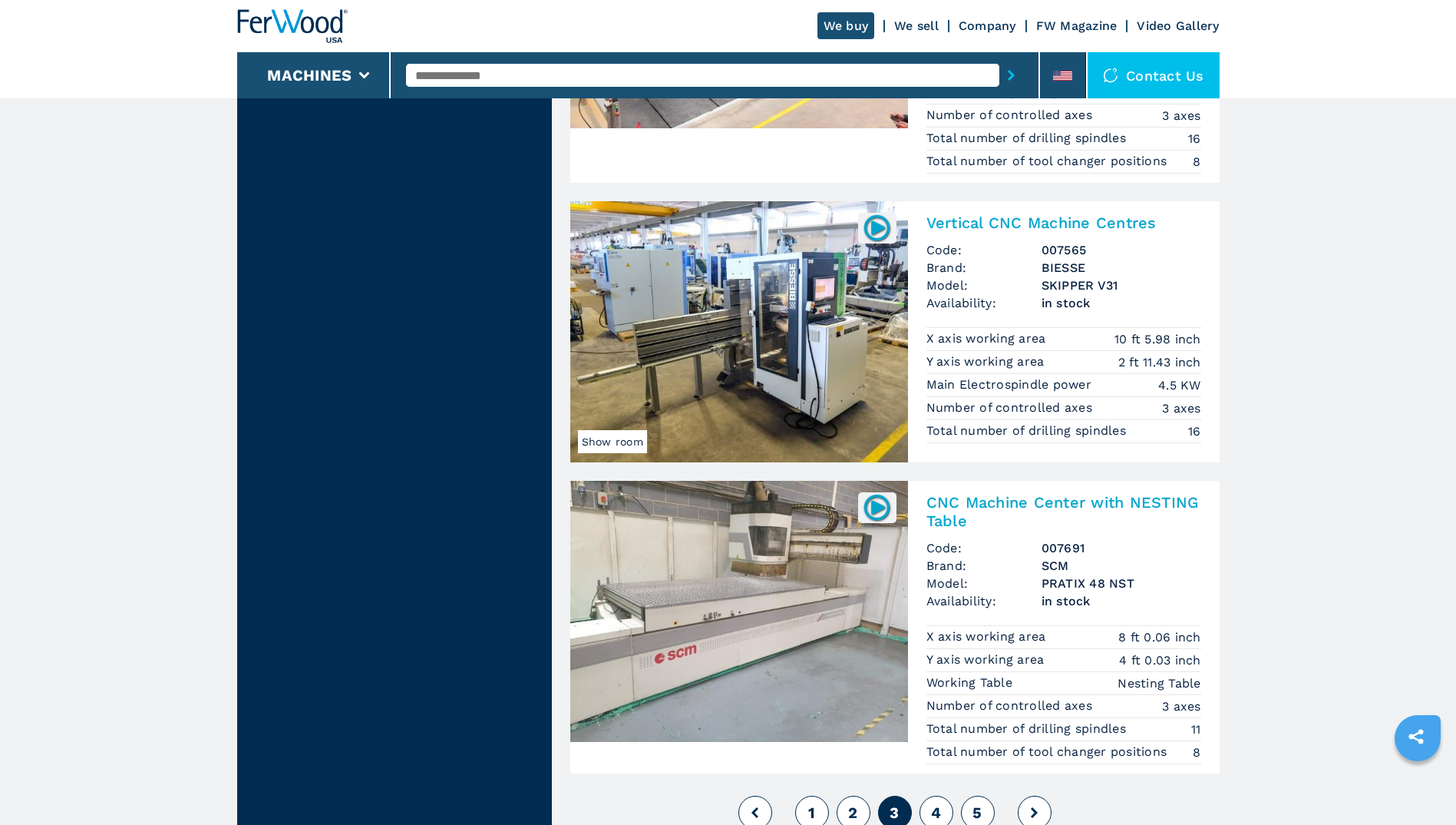
scroll to position [3708, 0]
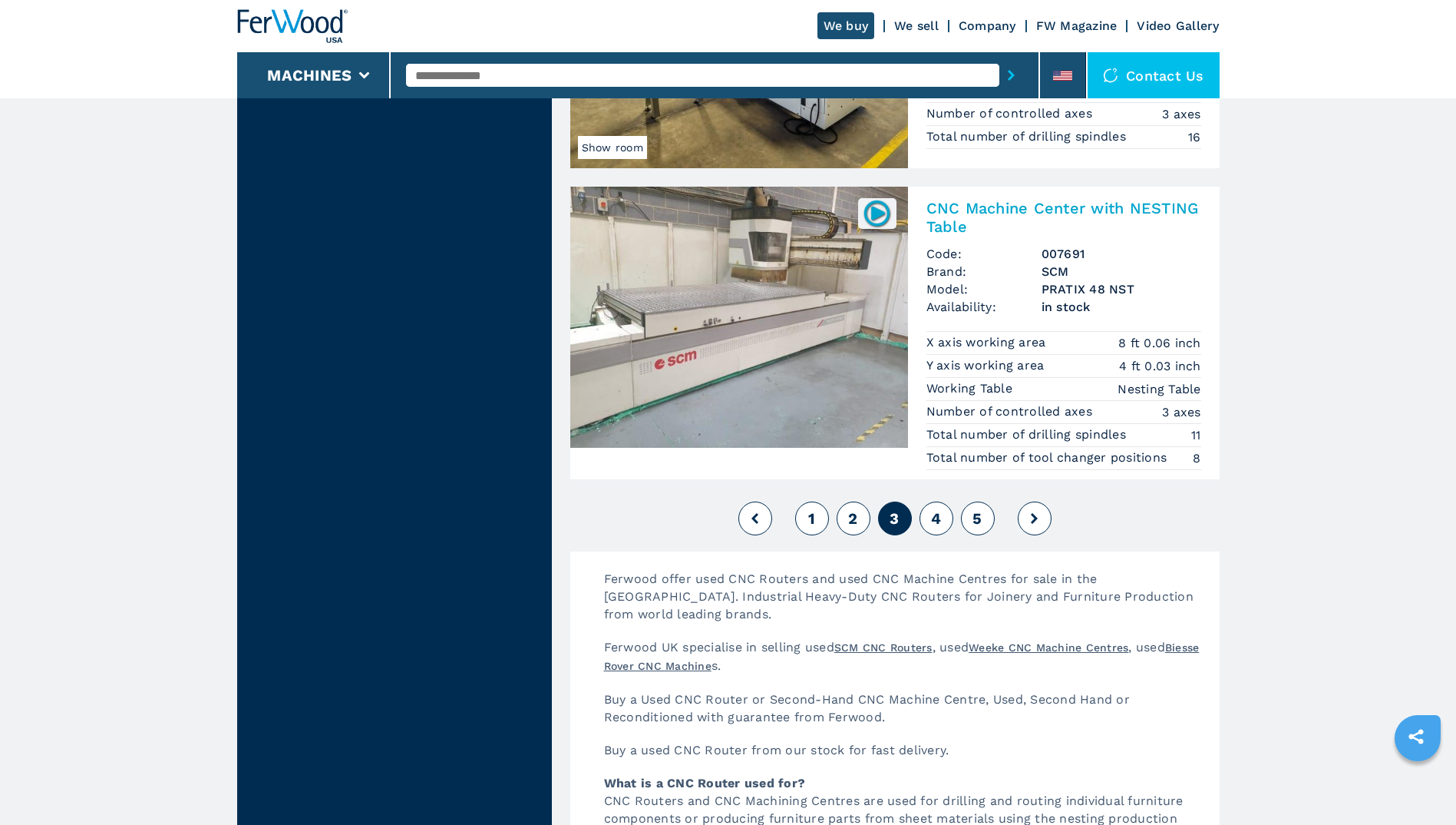
click at [925, 521] on button "4" at bounding box center [937, 518] width 34 height 34
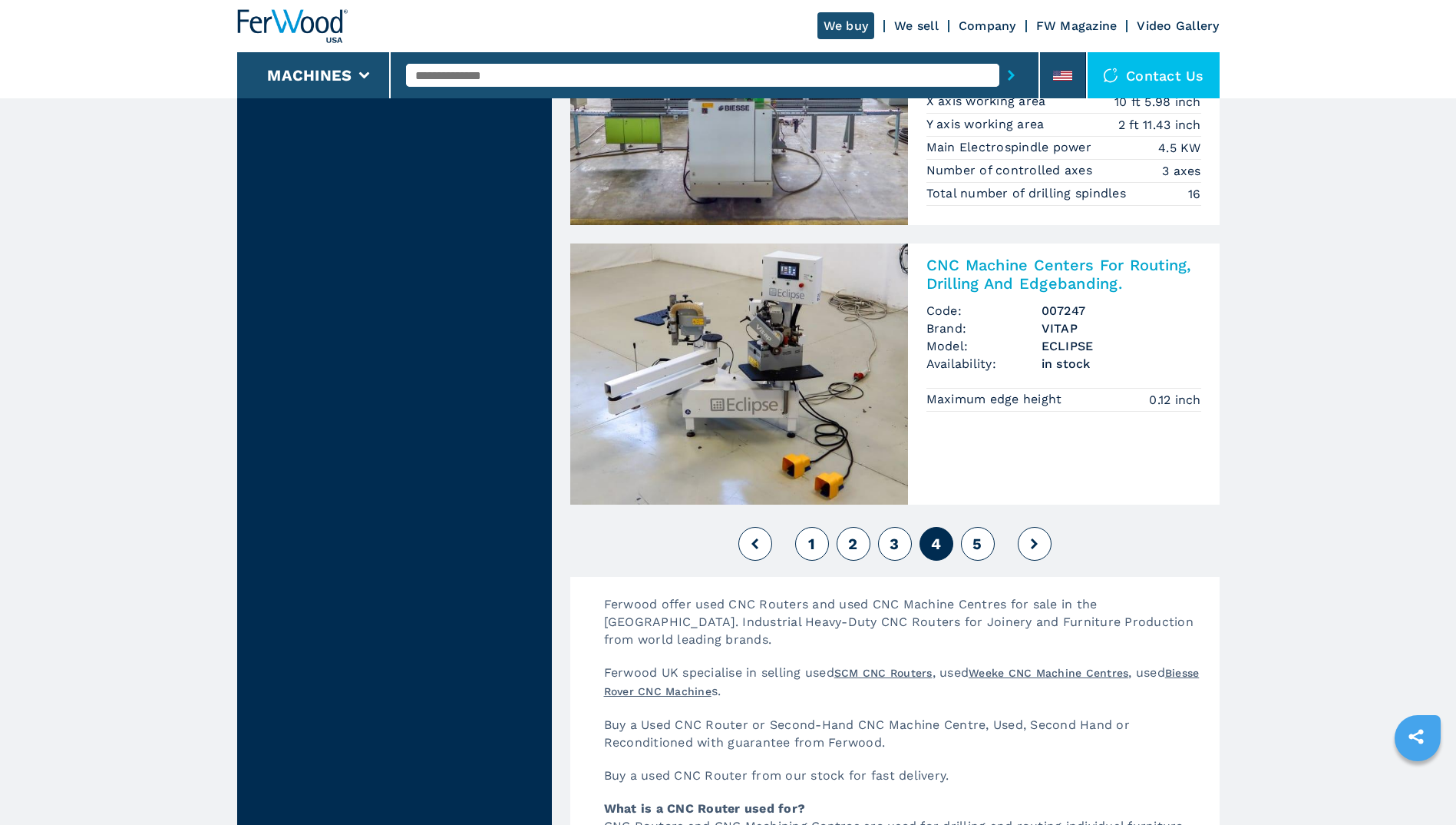
scroll to position [3644, 0]
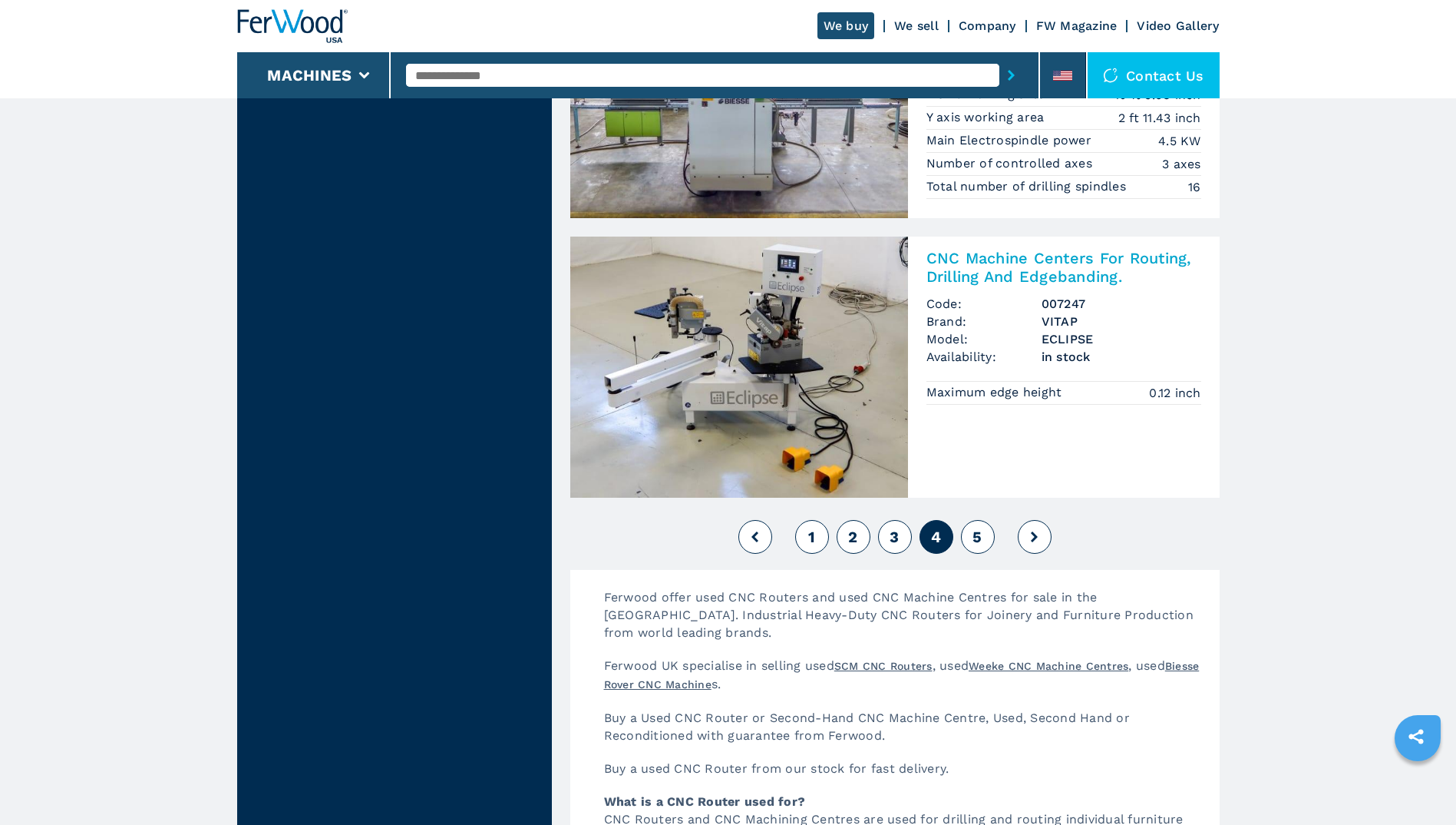
click at [979, 531] on span "5" at bounding box center [977, 537] width 9 height 19
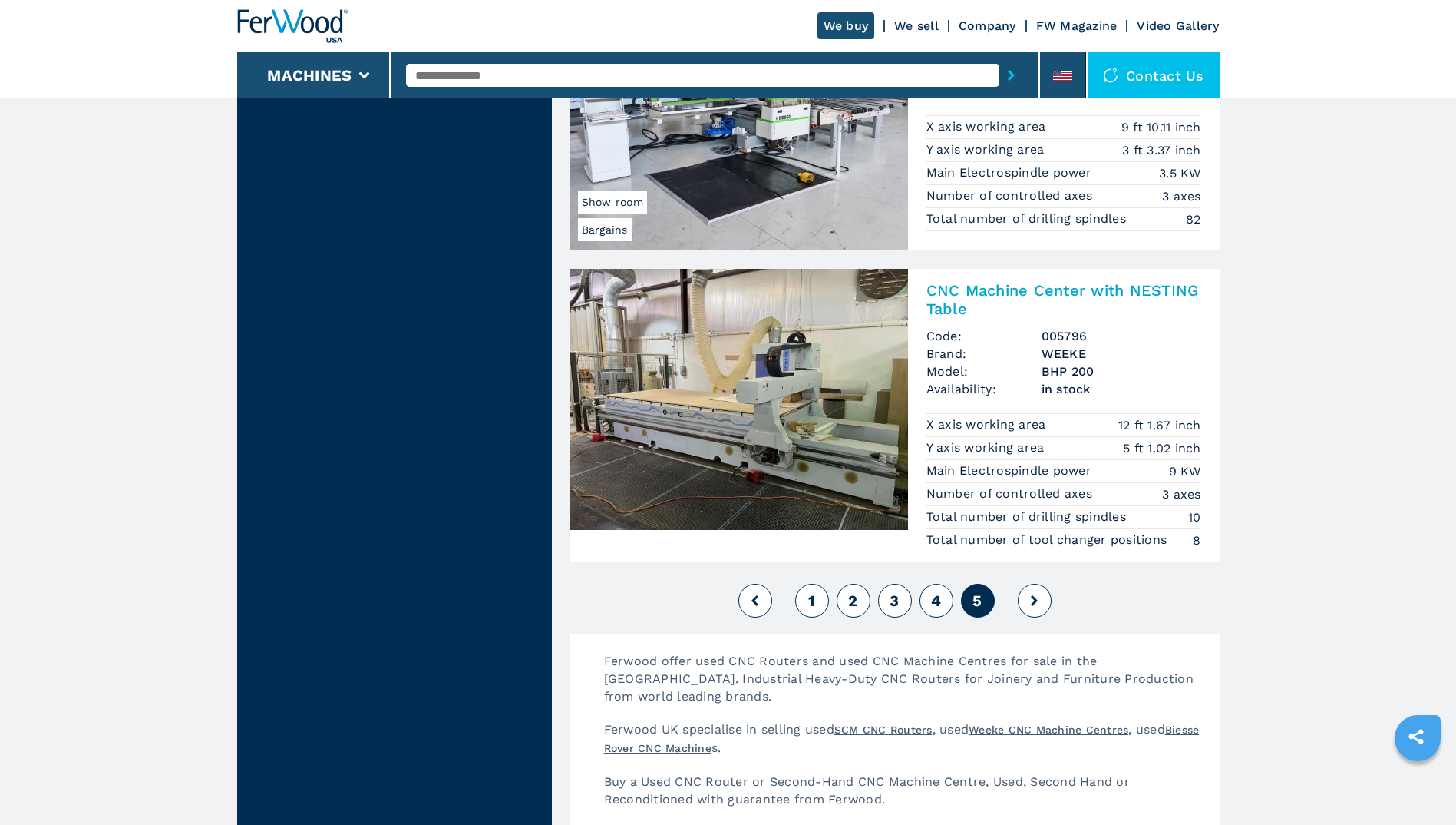
scroll to position [2852, 0]
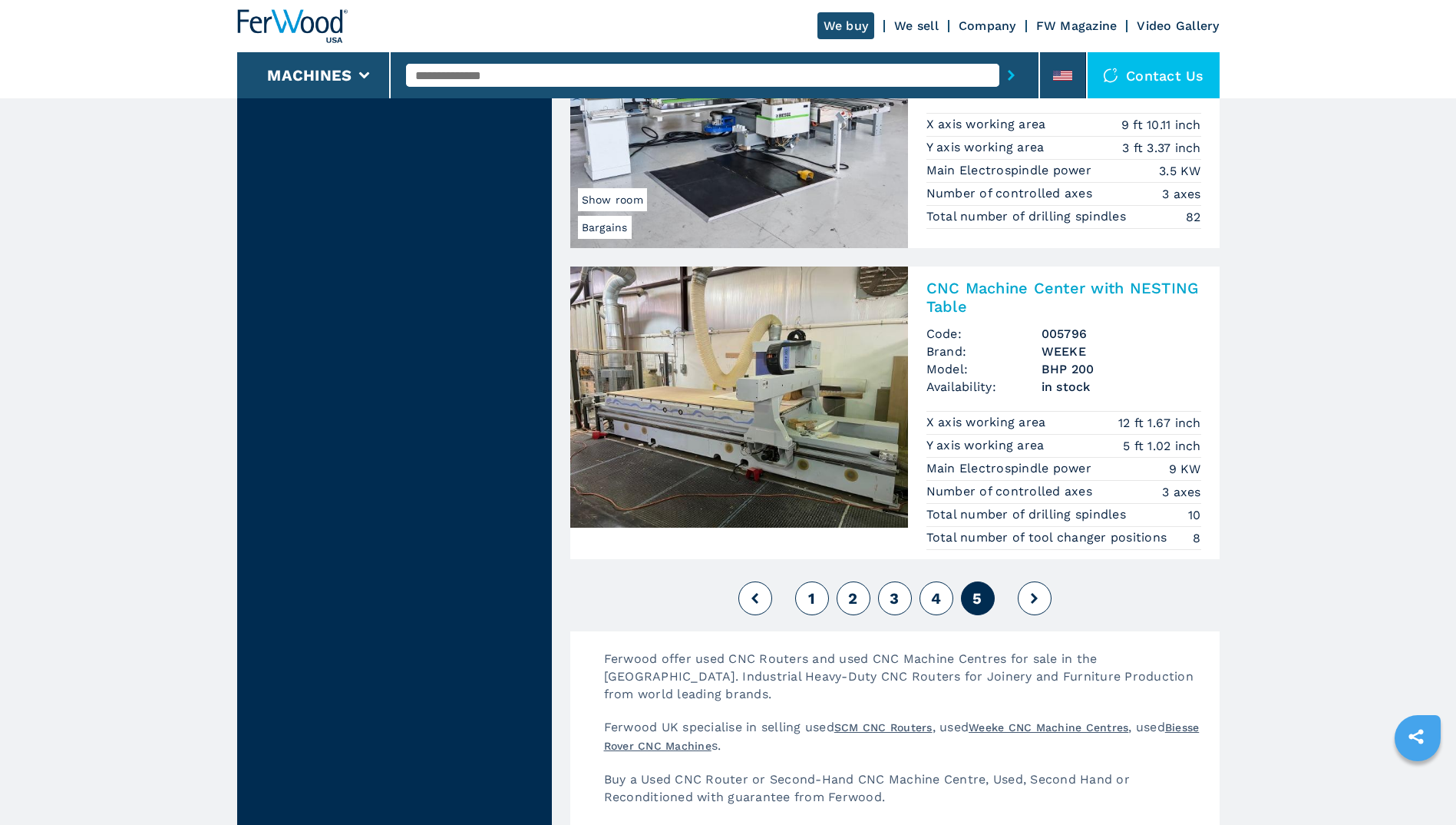
click at [1036, 605] on button at bounding box center [1034, 598] width 34 height 34
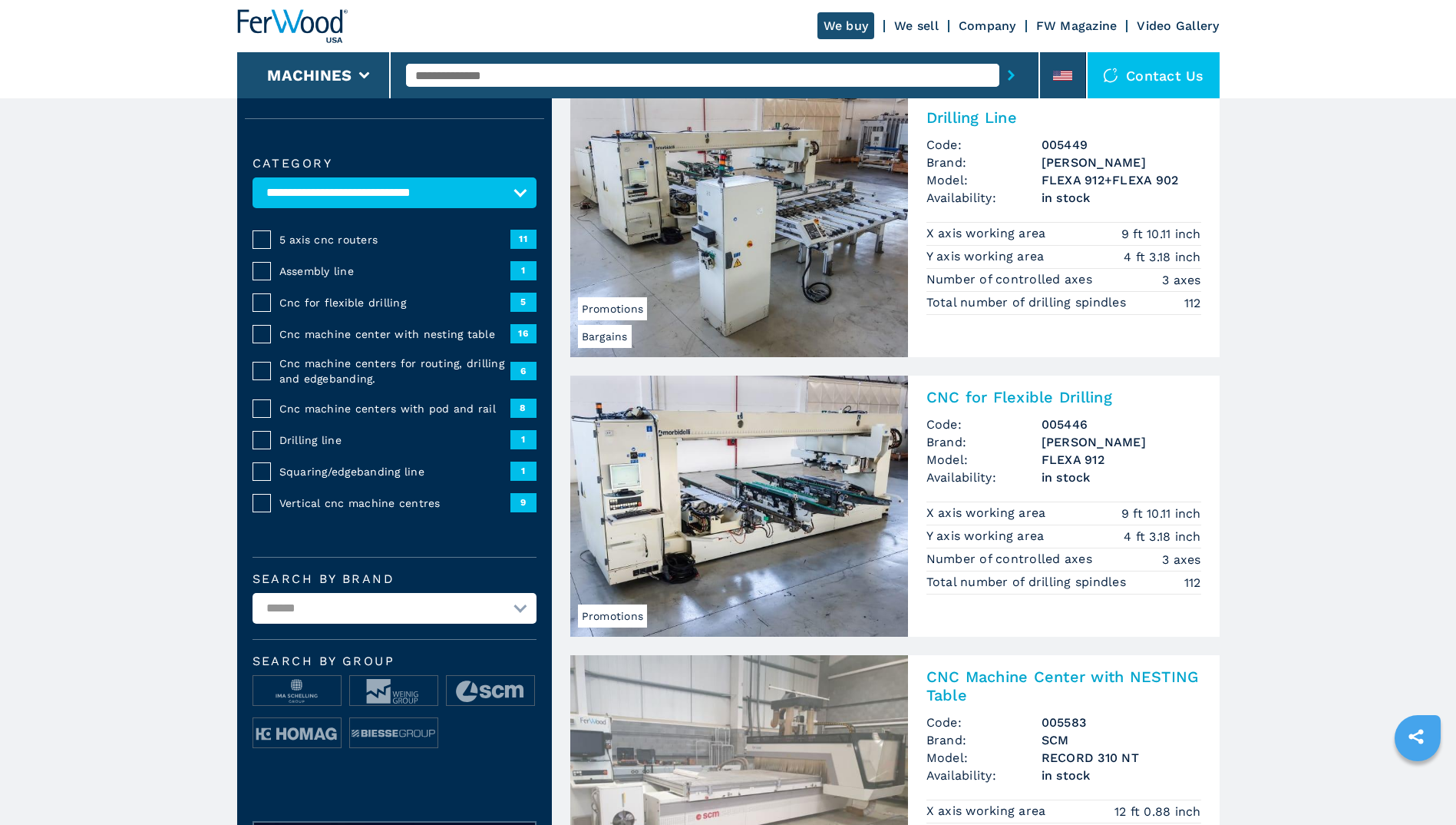
scroll to position [0, 0]
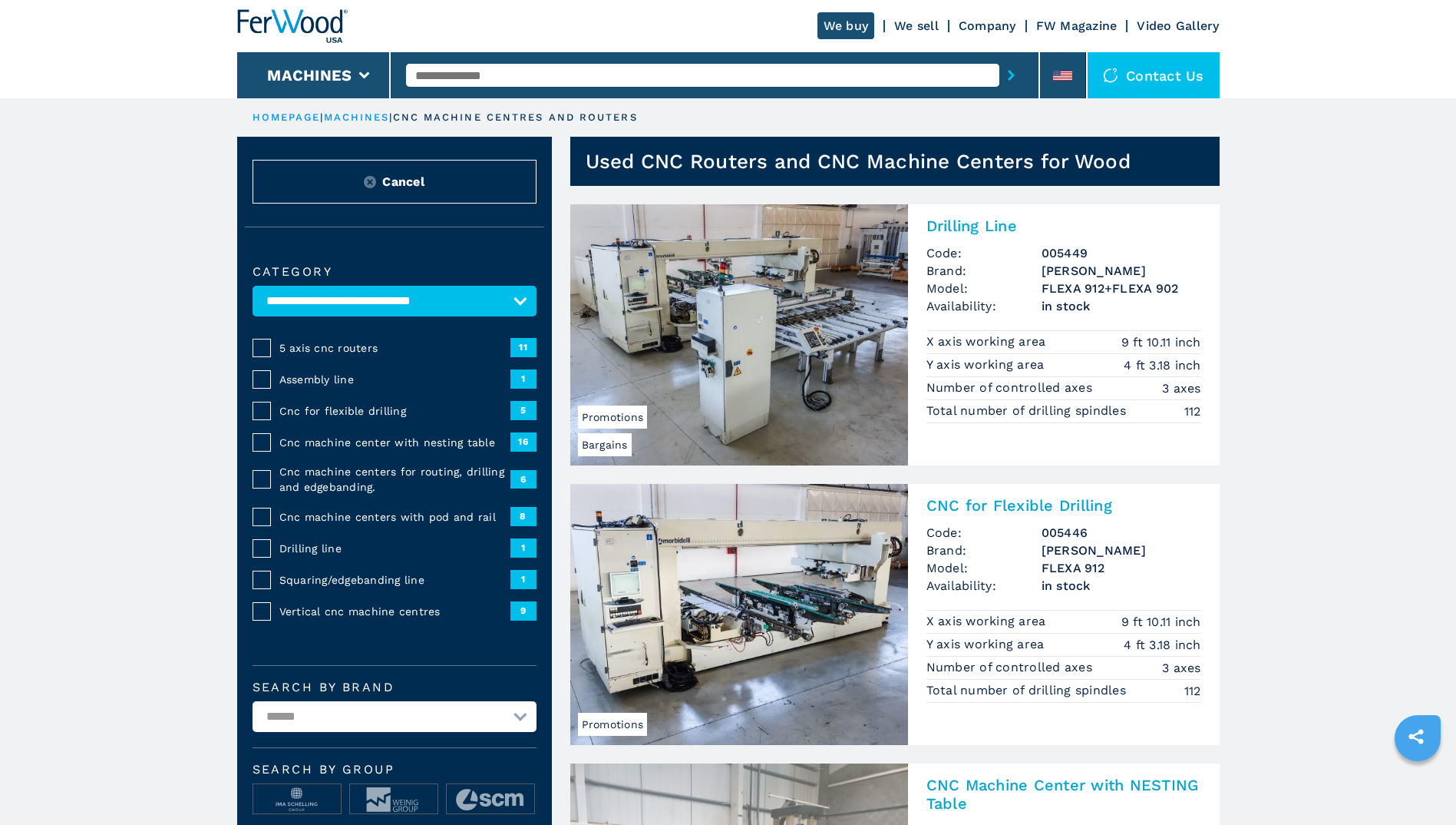
click at [294, 31] on img at bounding box center [292, 26] width 110 height 34
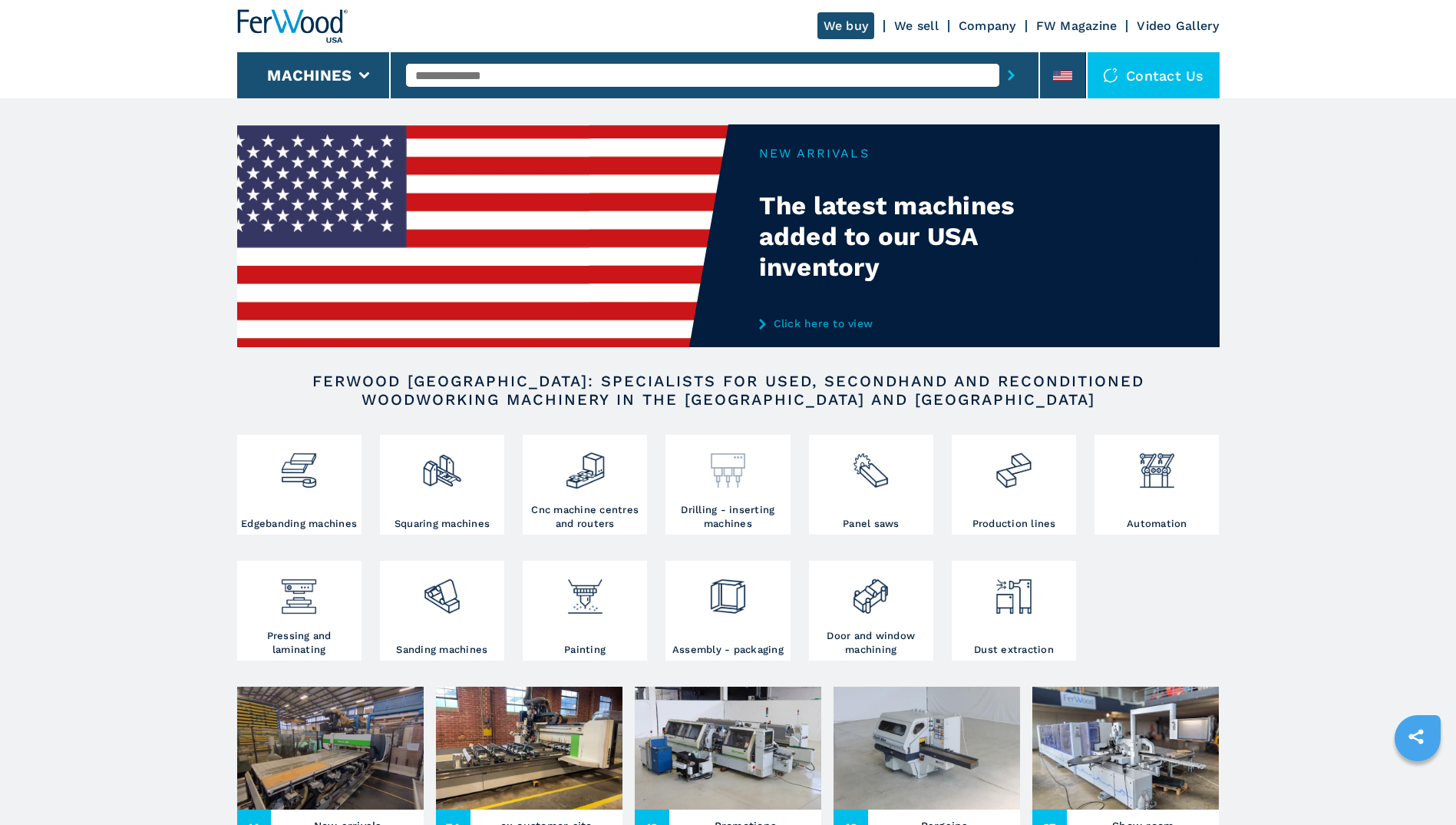
click at [728, 478] on img at bounding box center [728, 464] width 41 height 52
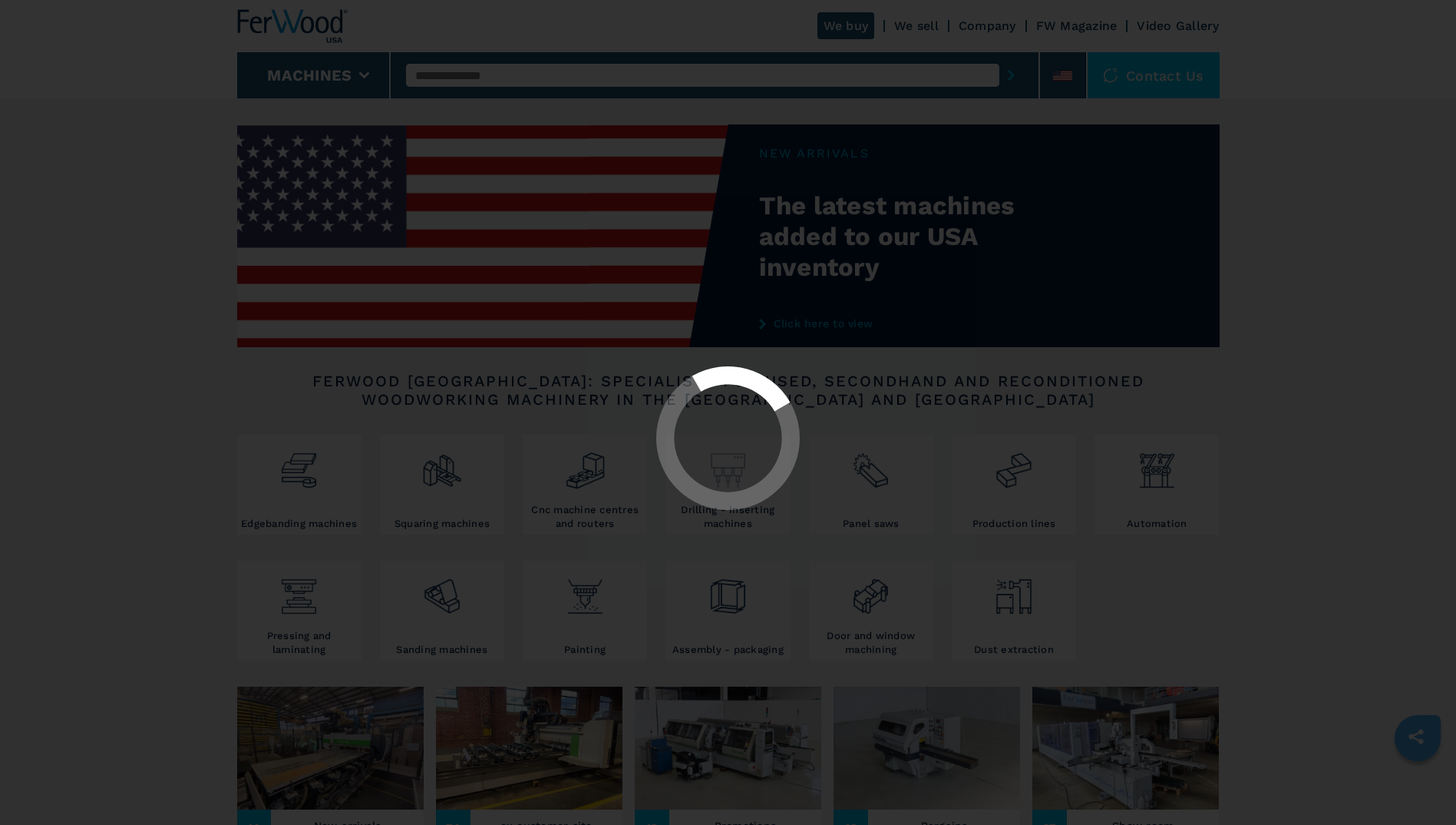
select select "**********"
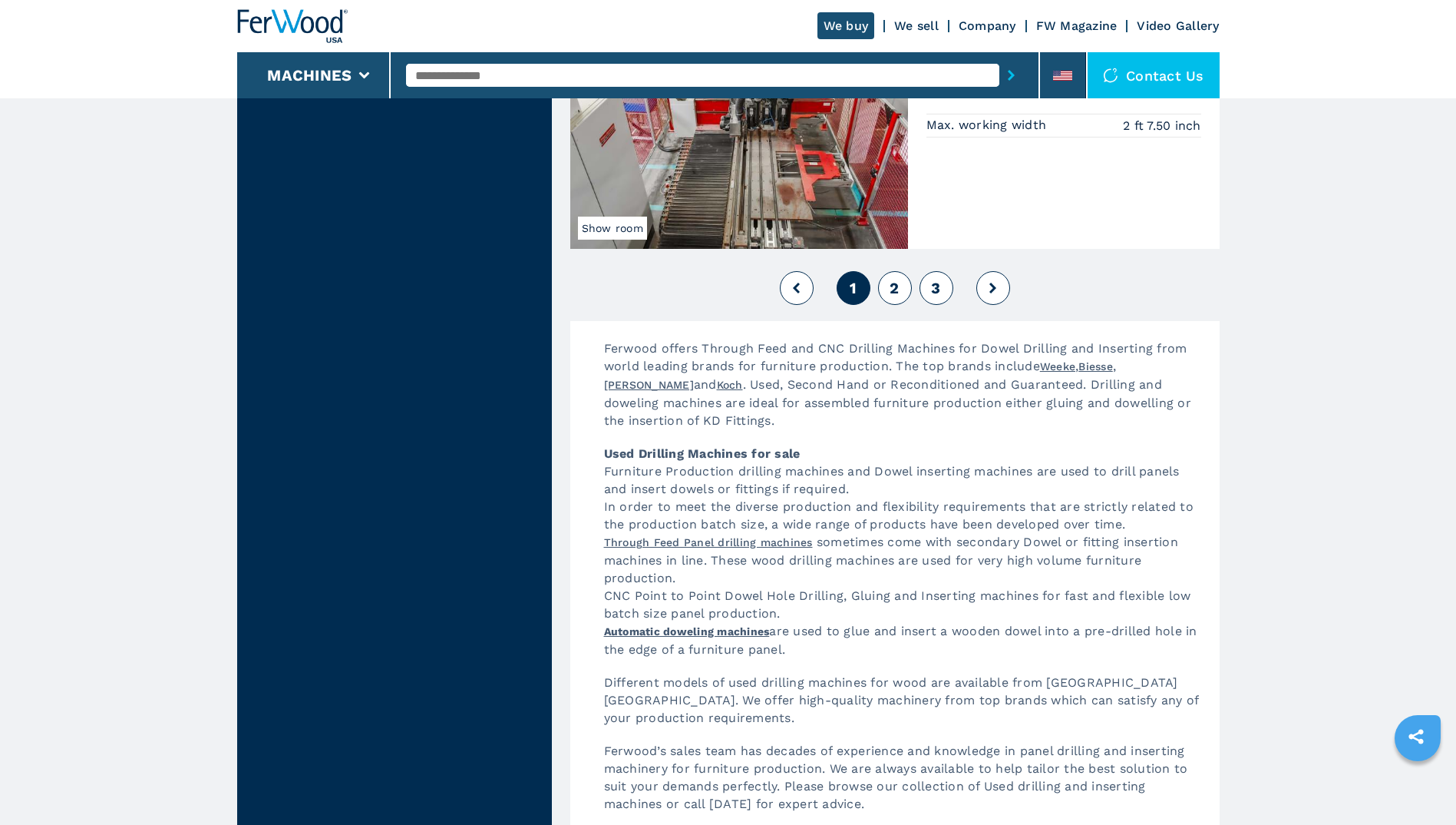
scroll to position [3536, 0]
click at [891, 280] on span "2" at bounding box center [894, 287] width 9 height 19
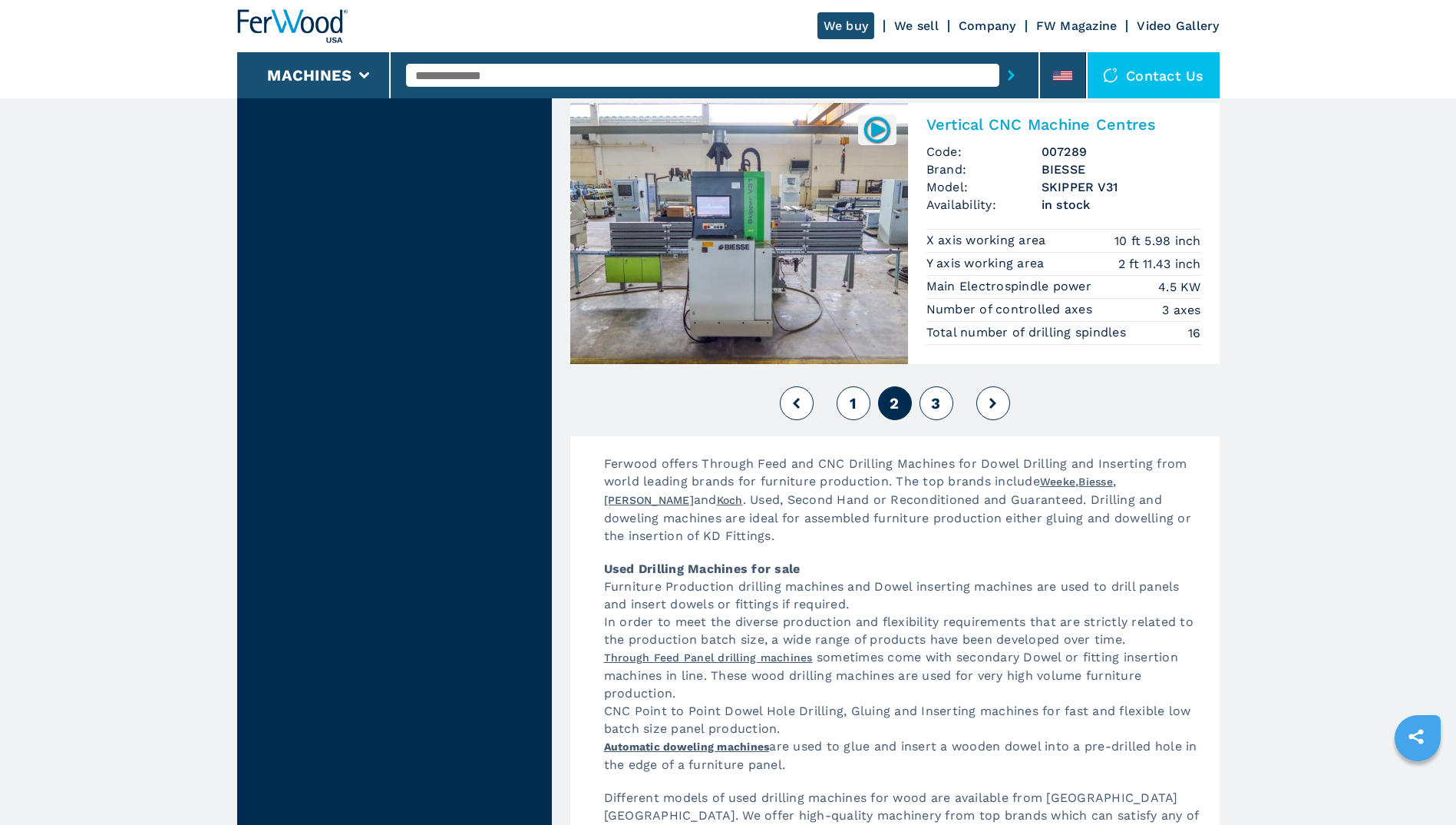
scroll to position [3438, 0]
click at [939, 393] on span "3" at bounding box center [936, 402] width 9 height 19
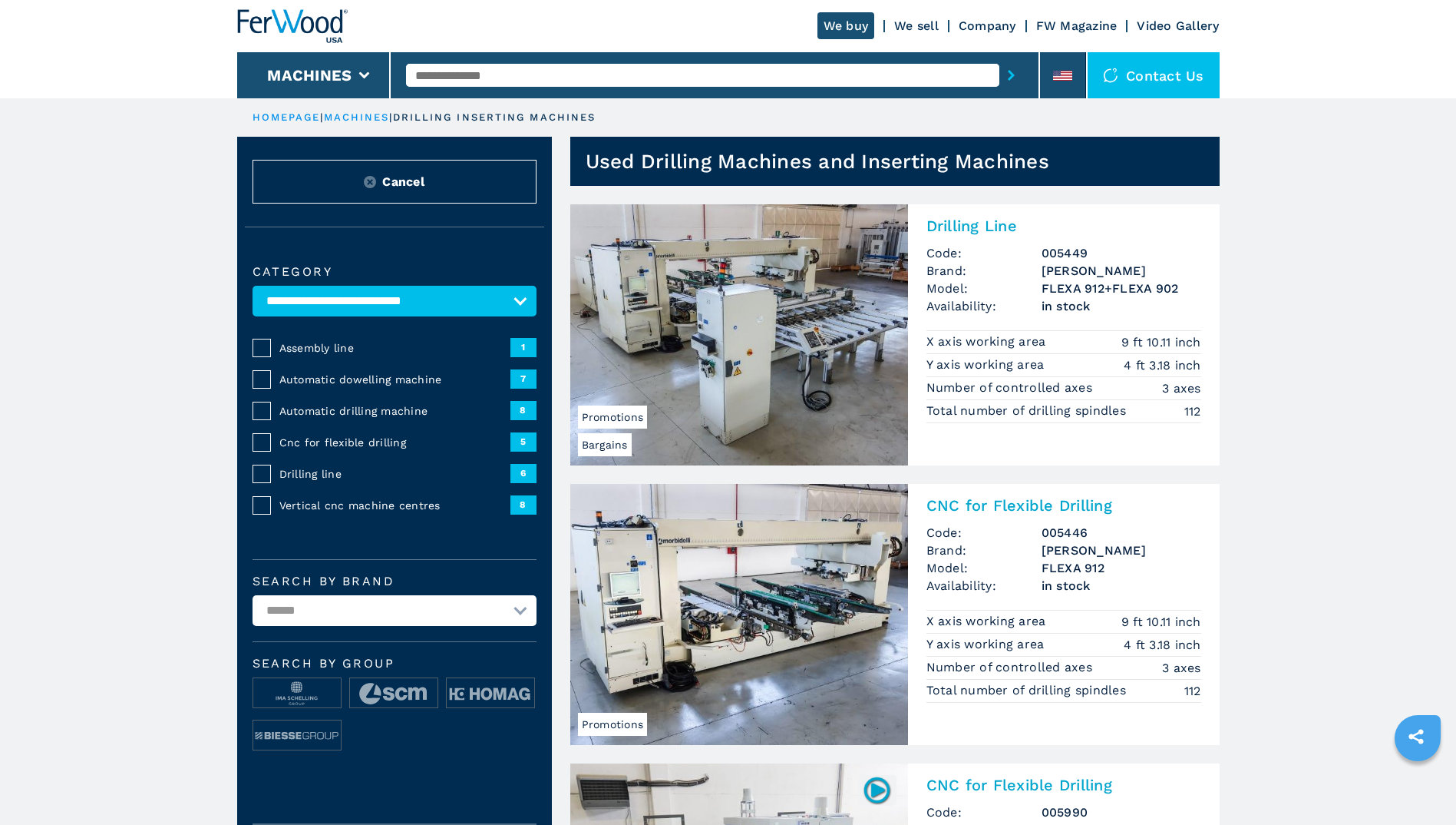
click at [295, 20] on img at bounding box center [292, 26] width 110 height 34
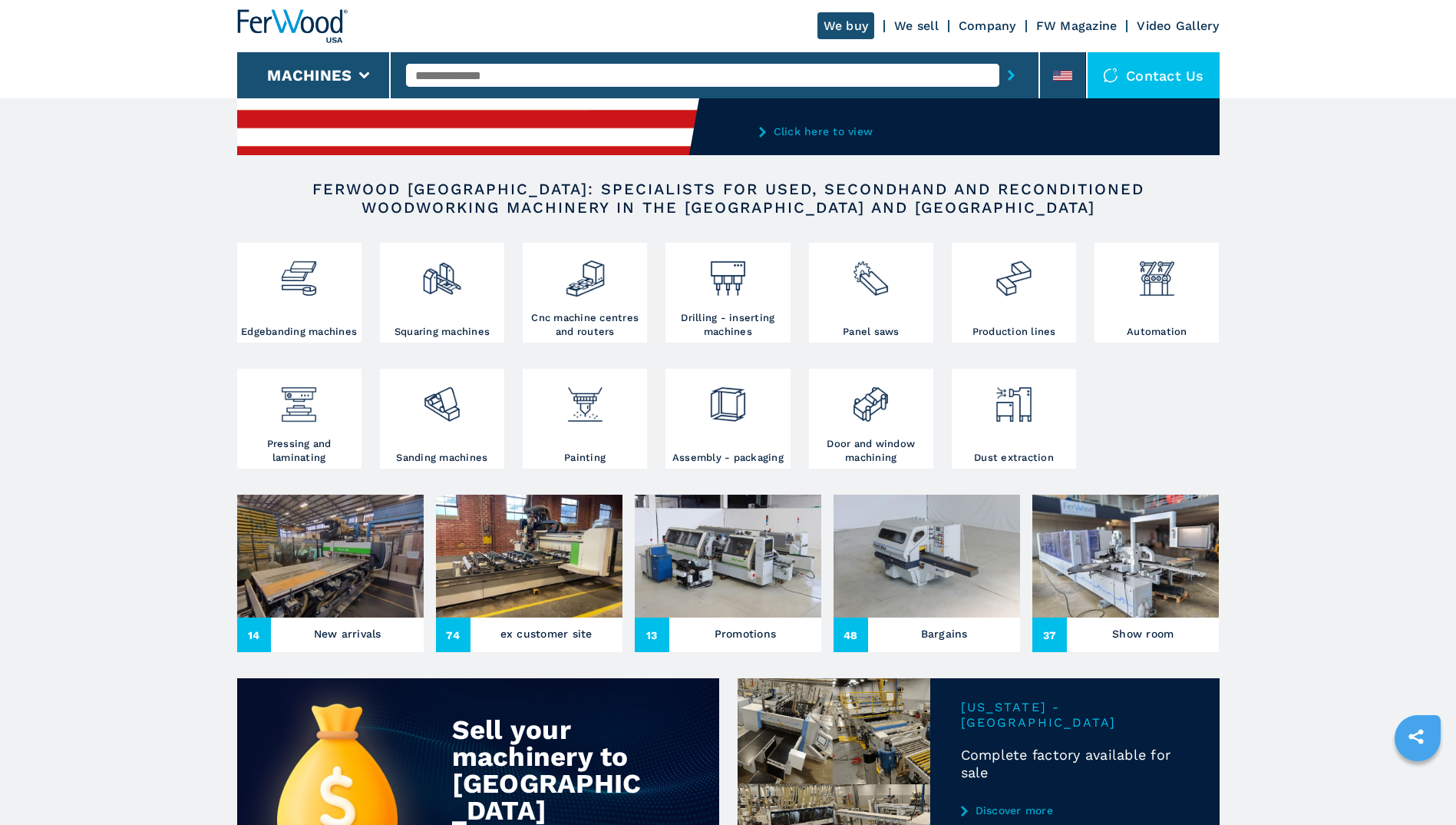
scroll to position [193, 0]
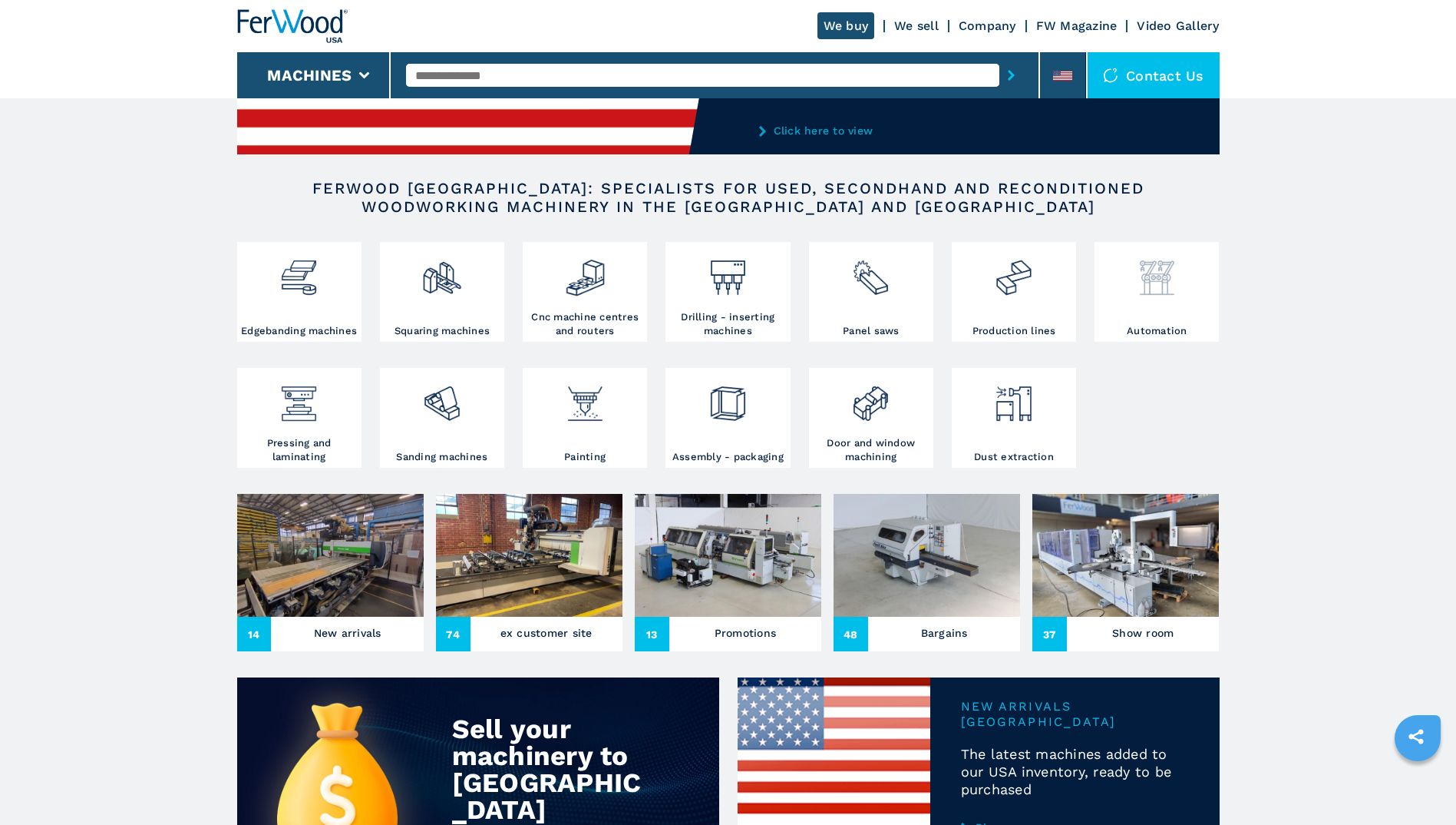
click at [1153, 283] on img at bounding box center [1157, 272] width 41 height 52
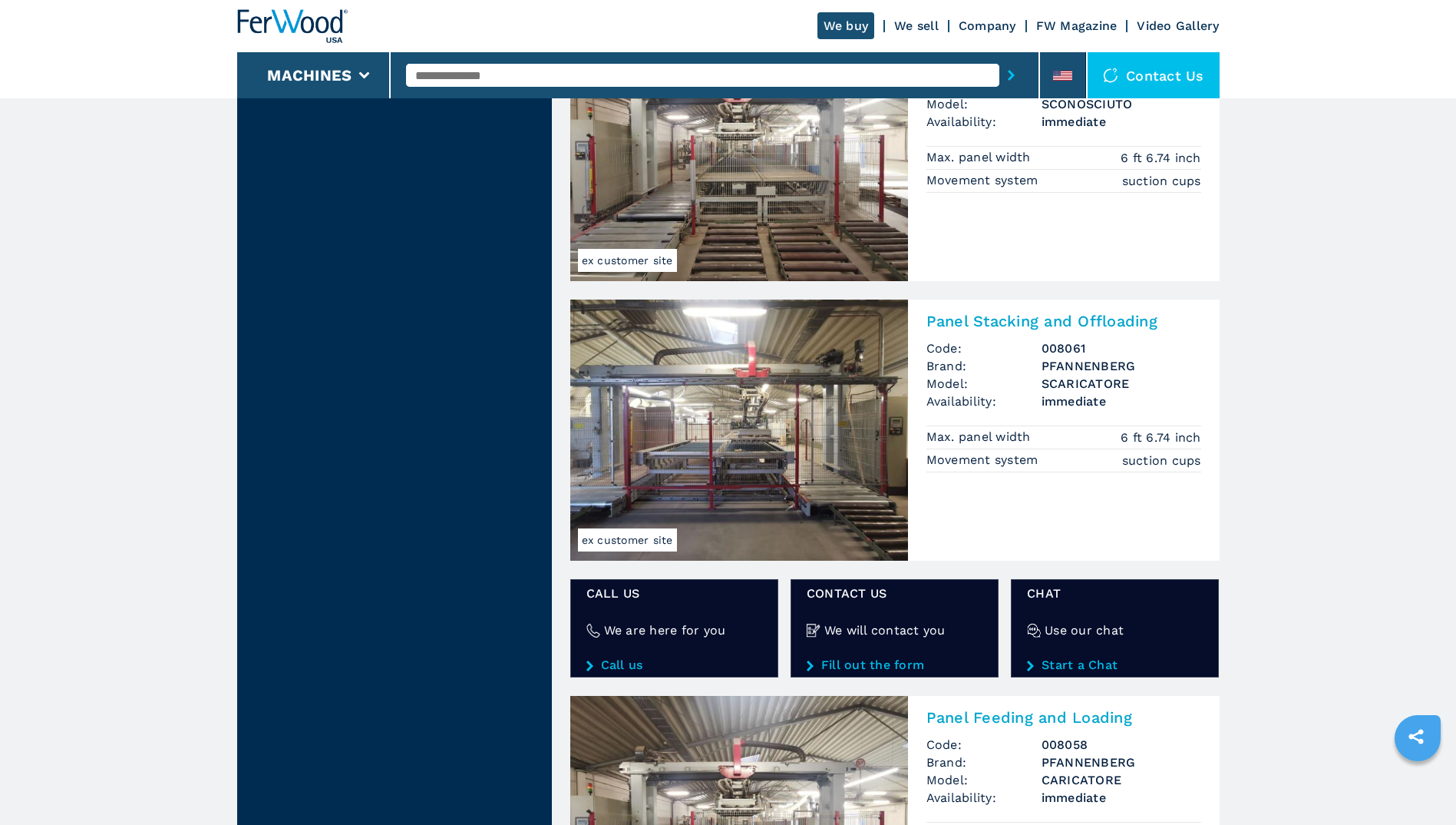
scroll to position [2075, 0]
